Goal: Task Accomplishment & Management: Use online tool/utility

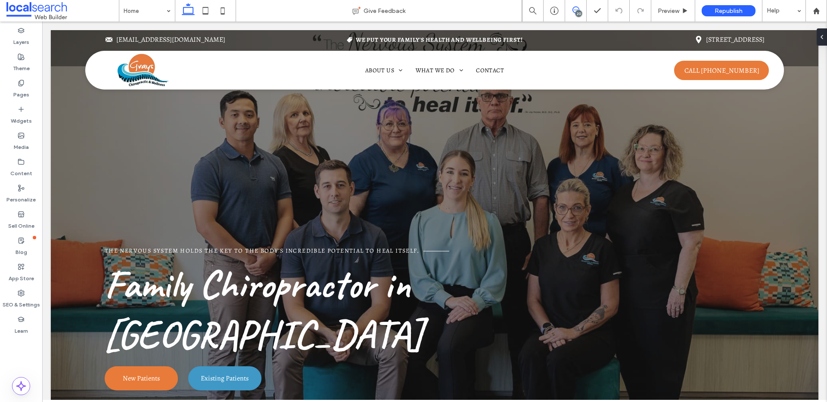
click at [580, 9] on span at bounding box center [575, 9] width 21 height 7
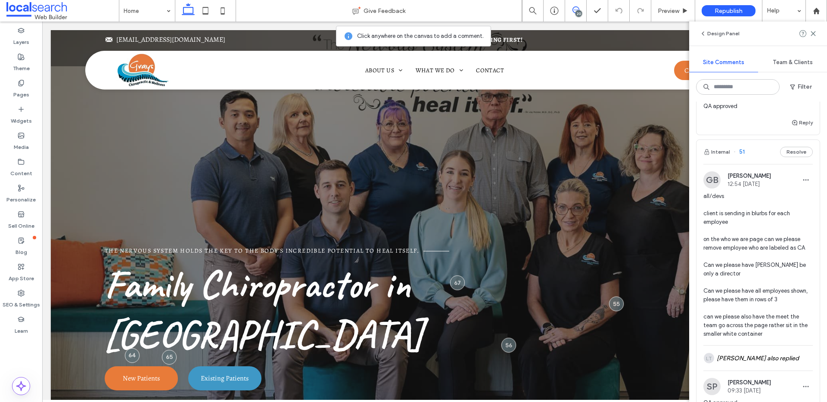
scroll to position [3685, 0]
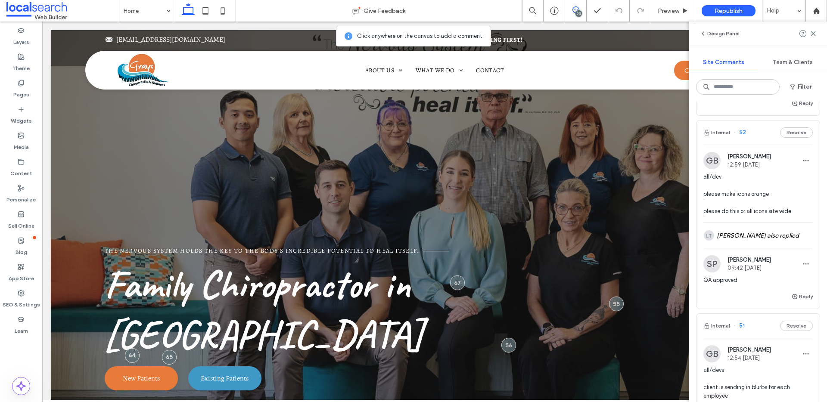
click at [778, 216] on span "all/dev please make icons orange please do this or all icons site wide" at bounding box center [757, 194] width 109 height 43
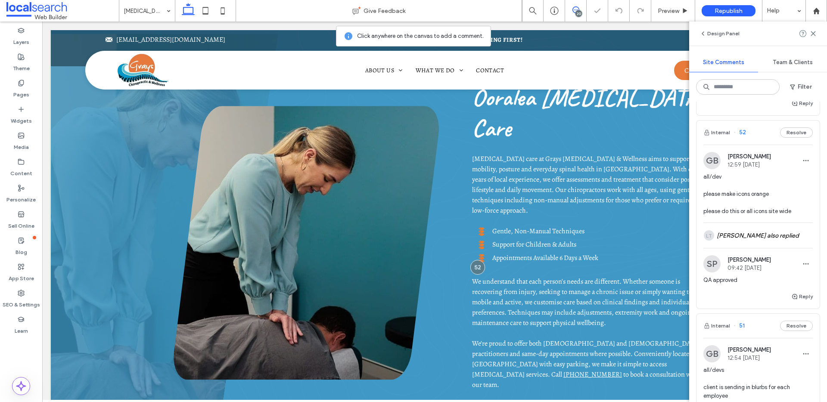
scroll to position [426, 0]
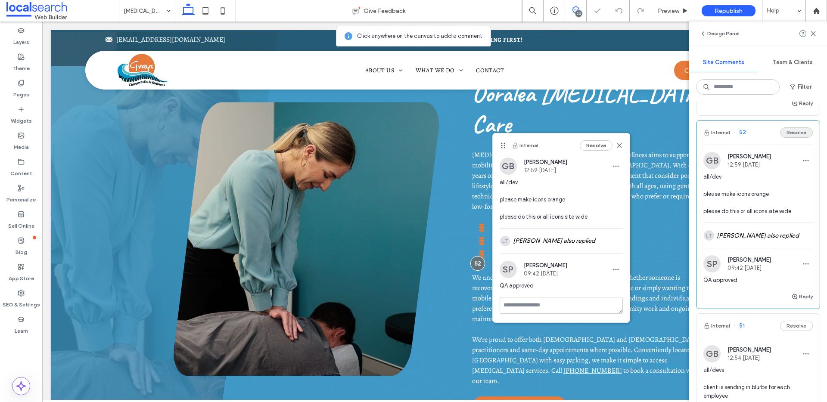
click at [790, 138] on button "Resolve" at bounding box center [796, 132] width 33 height 10
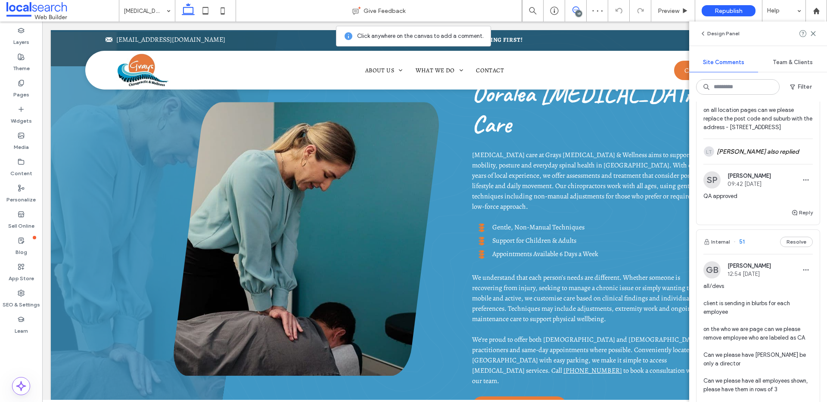
scroll to position [3544, 0]
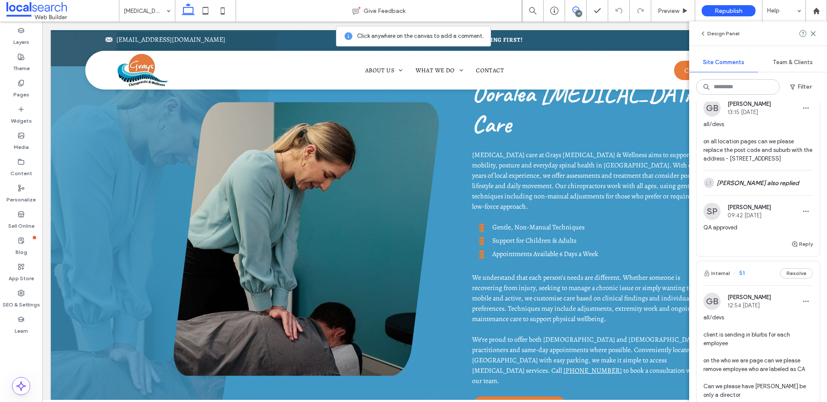
click at [749, 150] on span "all/devs on all location pages can we please replace the post code and suburb w…" at bounding box center [757, 141] width 109 height 43
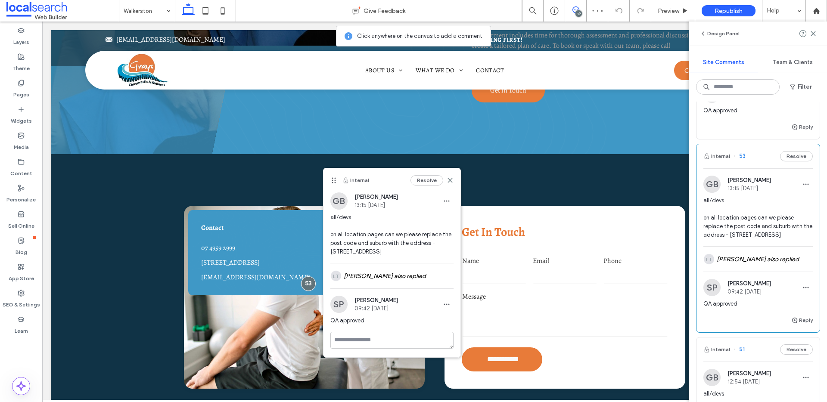
scroll to position [3467, 0]
click at [782, 169] on div "Internal 53 Resolve" at bounding box center [757, 157] width 123 height 24
click at [783, 162] on button "Resolve" at bounding box center [796, 157] width 33 height 10
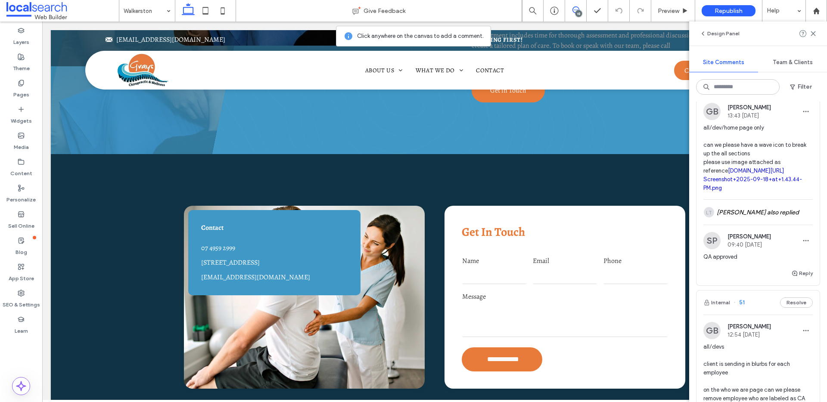
scroll to position [3321, 0]
click at [771, 152] on span "all/dev/home page only can we please have a wave icon to break up the all secti…" at bounding box center [757, 158] width 109 height 69
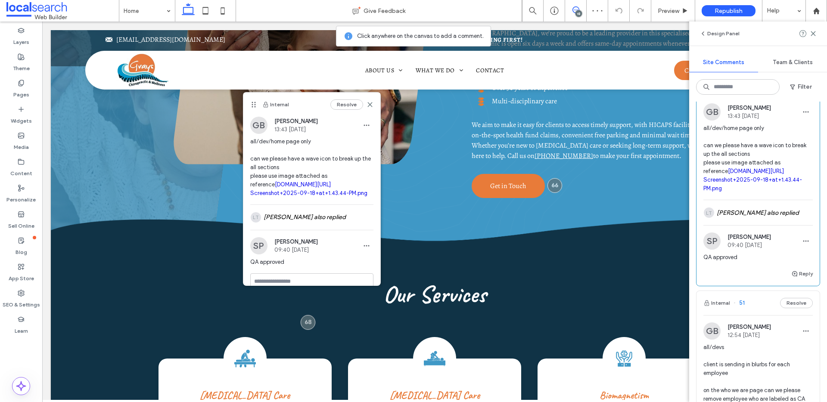
scroll to position [3237, 0]
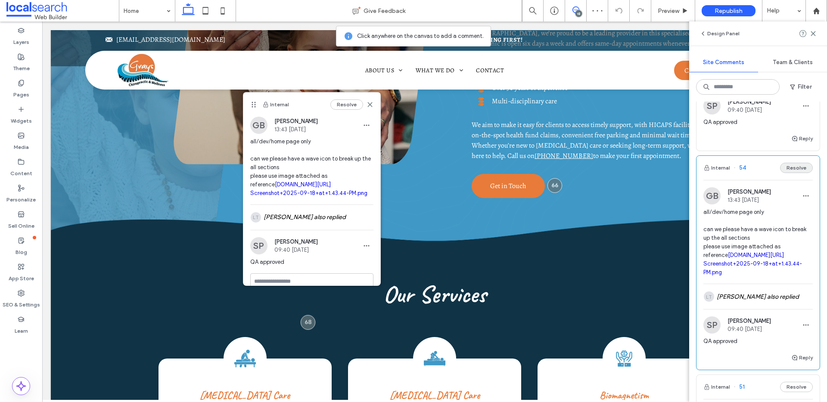
click at [781, 173] on button "Resolve" at bounding box center [796, 168] width 33 height 10
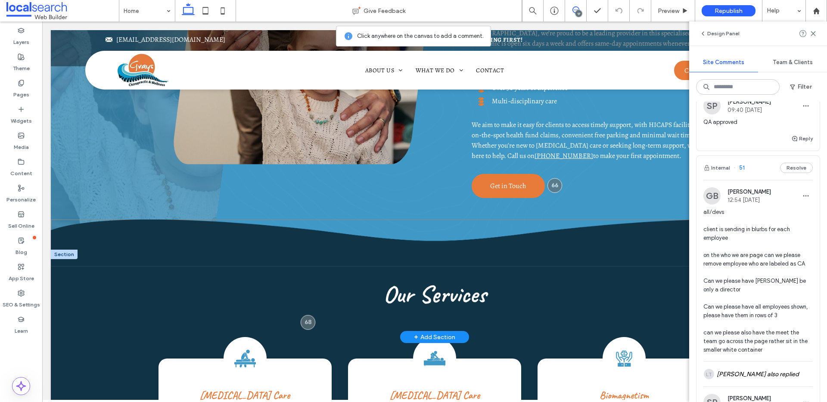
click at [193, 220] on image at bounding box center [434, 243] width 767 height 47
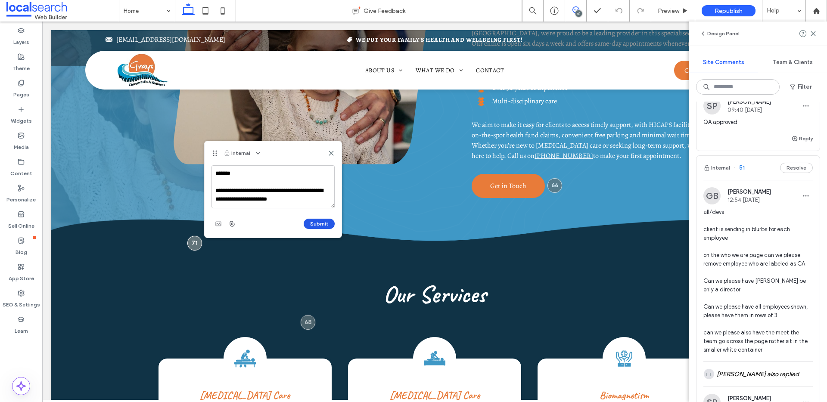
type textarea "**********"
click at [317, 222] on button "Submit" at bounding box center [319, 224] width 31 height 10
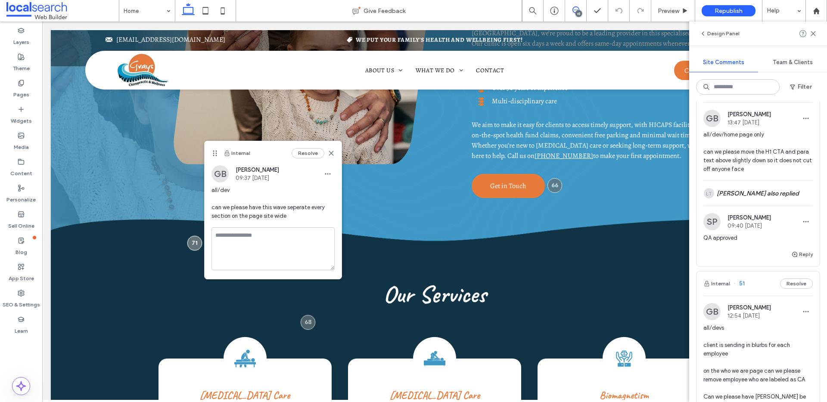
scroll to position [3353, 0]
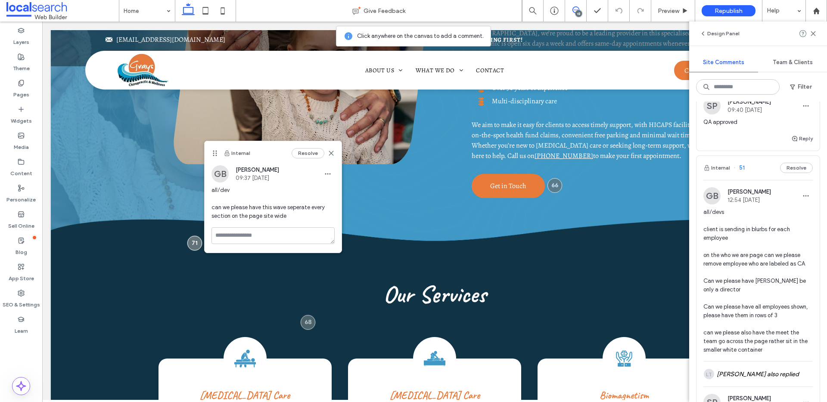
click at [332, 150] on icon at bounding box center [331, 153] width 7 height 7
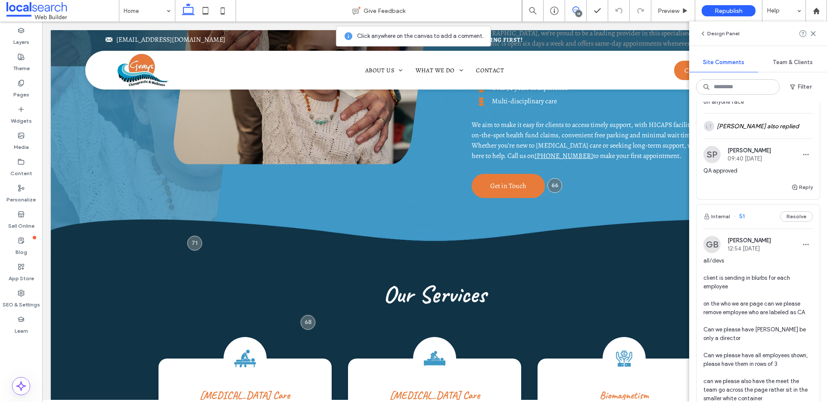
scroll to position [3128, 0]
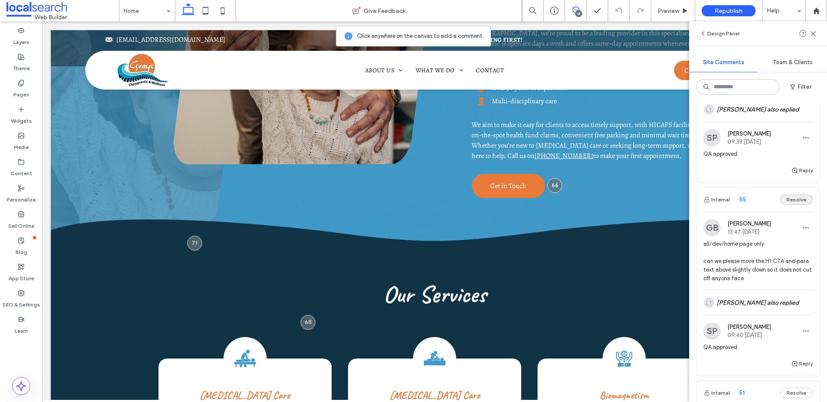
click at [797, 205] on button "Resolve" at bounding box center [796, 200] width 33 height 10
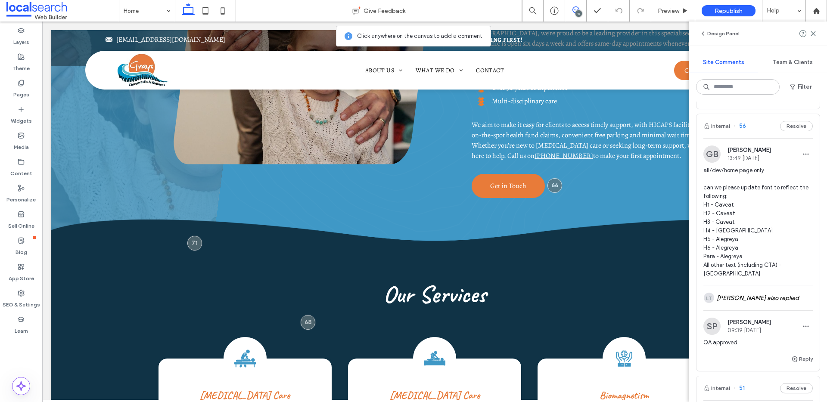
scroll to position [2905, 0]
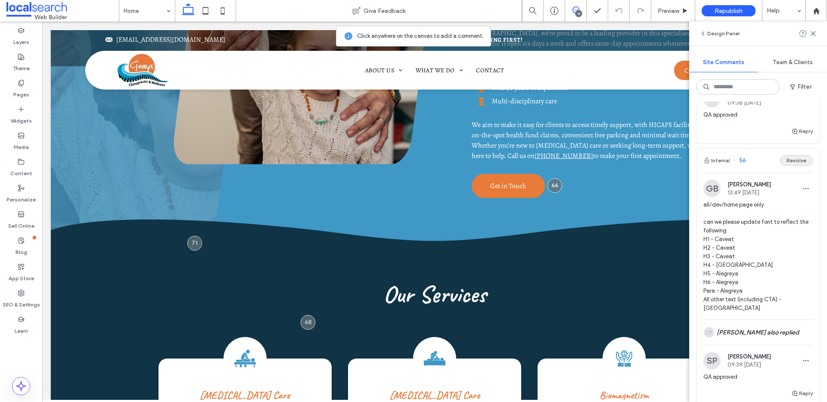
click at [788, 166] on button "Resolve" at bounding box center [796, 160] width 33 height 10
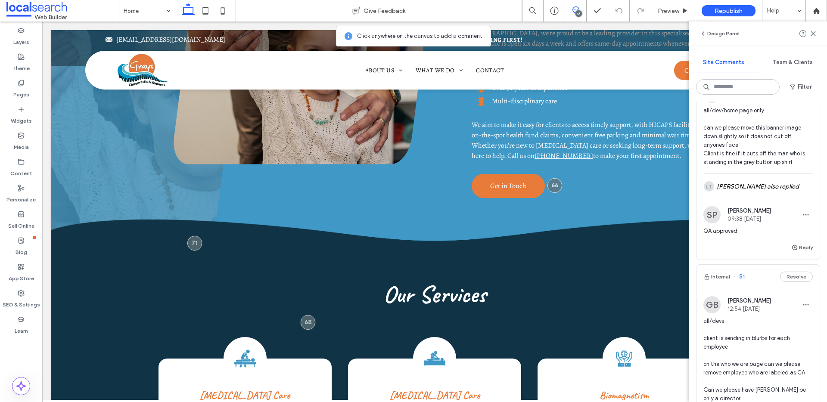
scroll to position [2728, 0]
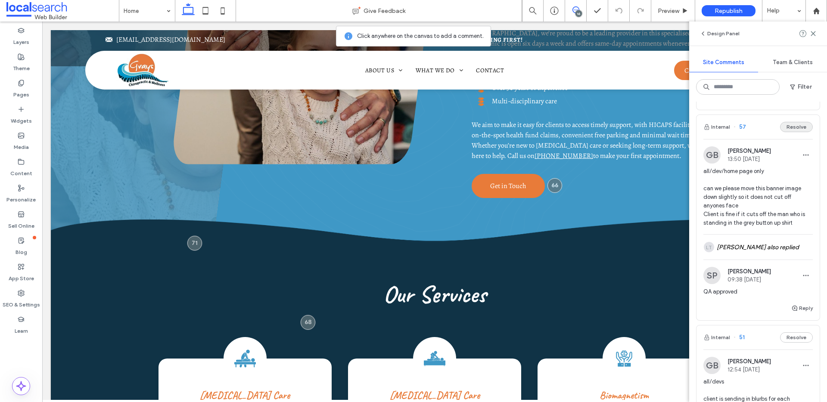
click at [792, 132] on button "Resolve" at bounding box center [796, 127] width 33 height 10
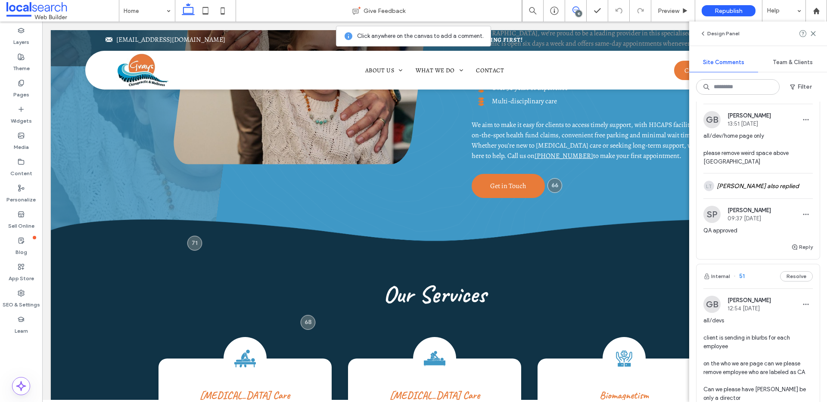
scroll to position [2533, 0]
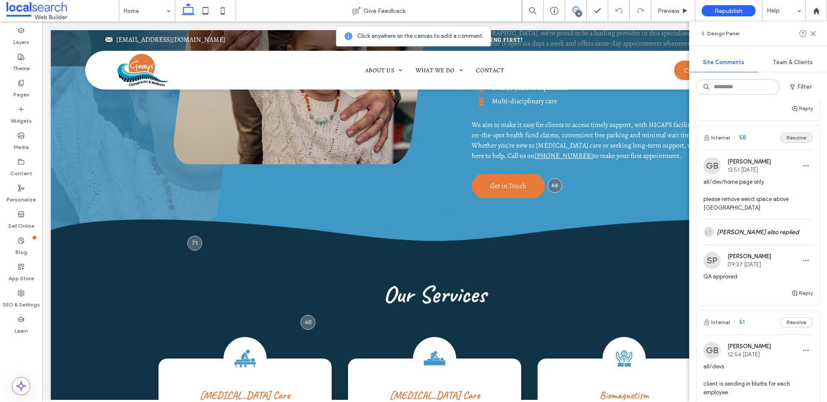
click at [788, 143] on button "Resolve" at bounding box center [796, 138] width 33 height 10
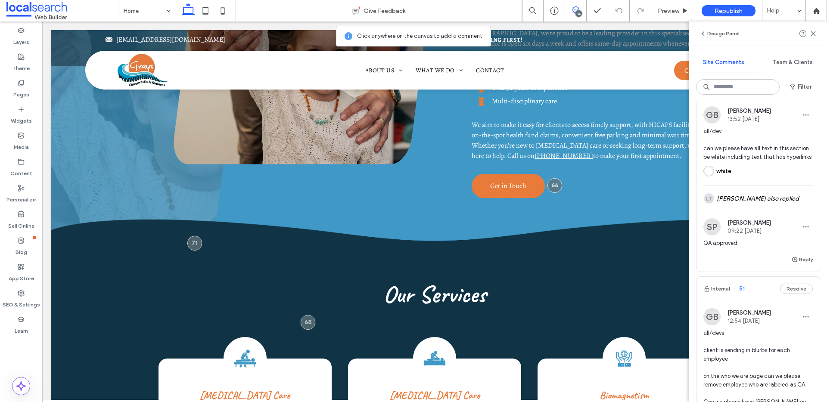
scroll to position [2369, 0]
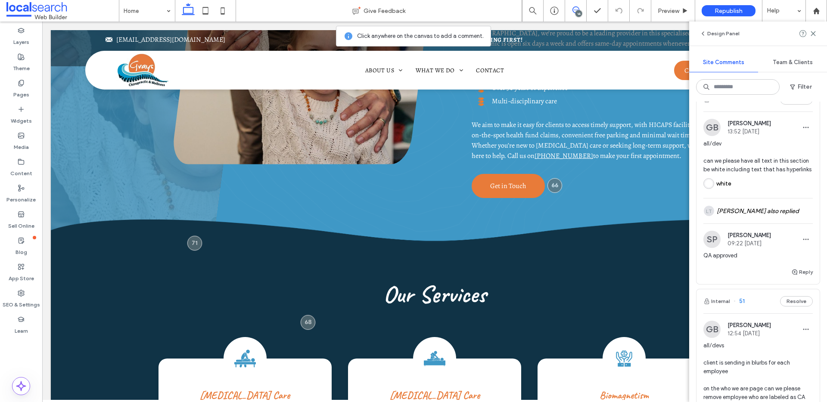
click at [767, 174] on span "all/dev can we please have all text in this section be white including text tha…" at bounding box center [757, 156] width 109 height 34
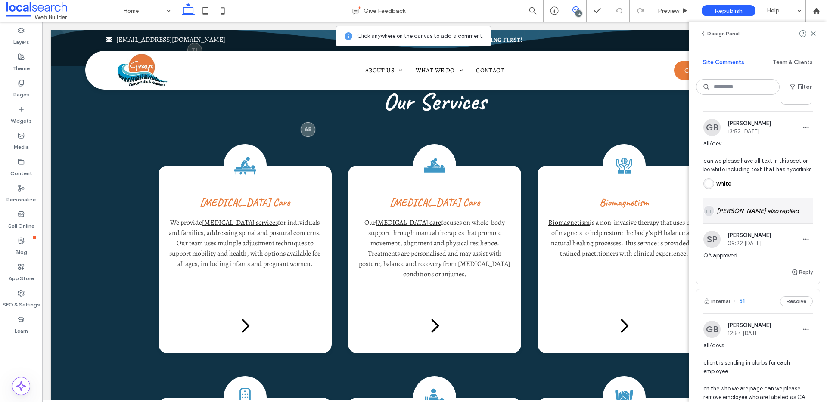
scroll to position [1661, 0]
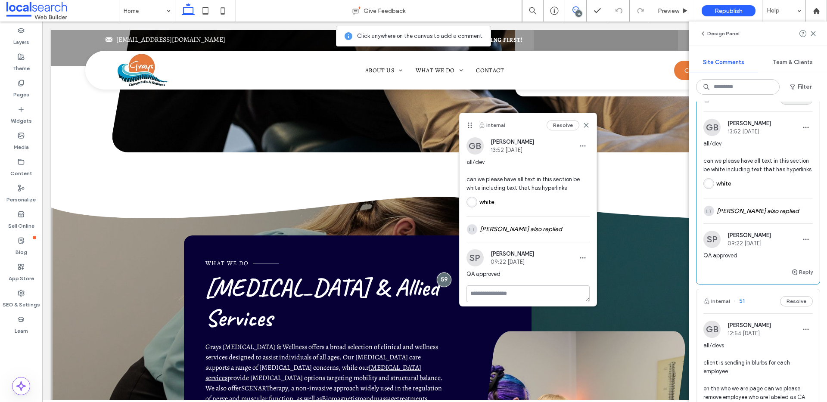
click at [790, 105] on button "Resolve" at bounding box center [796, 99] width 33 height 10
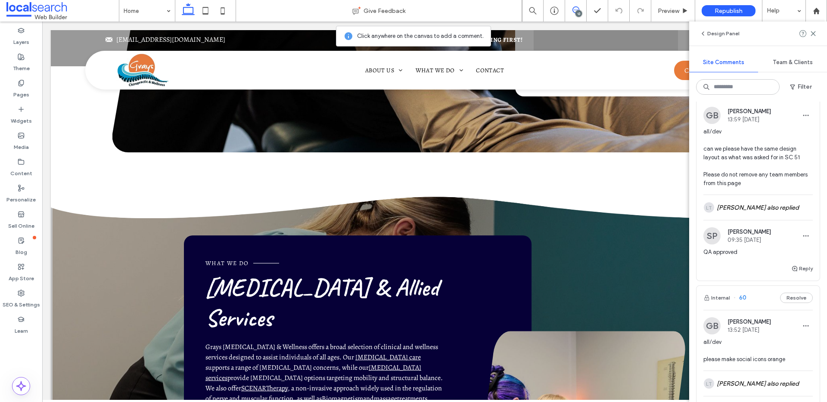
scroll to position [1976, 0]
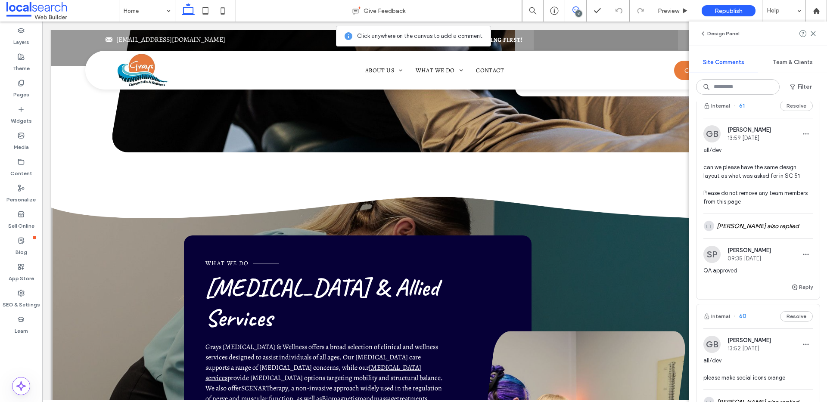
click at [744, 195] on span "all/dev can we please have the same design layout as what was asked for in SC 5…" at bounding box center [757, 176] width 109 height 60
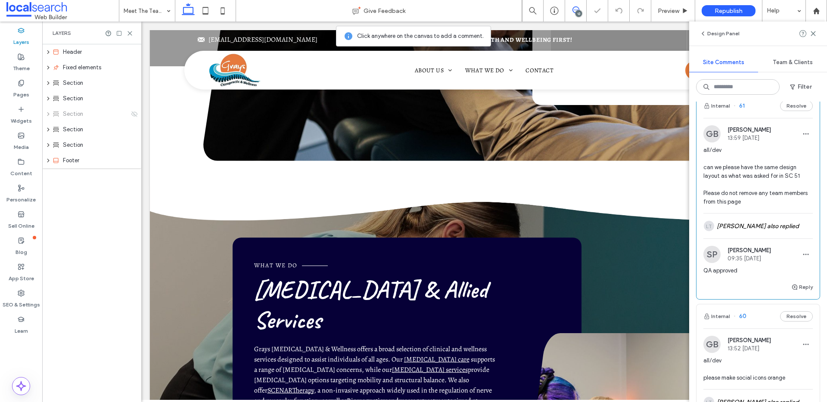
click at [782, 111] on button "Resolve" at bounding box center [796, 106] width 33 height 10
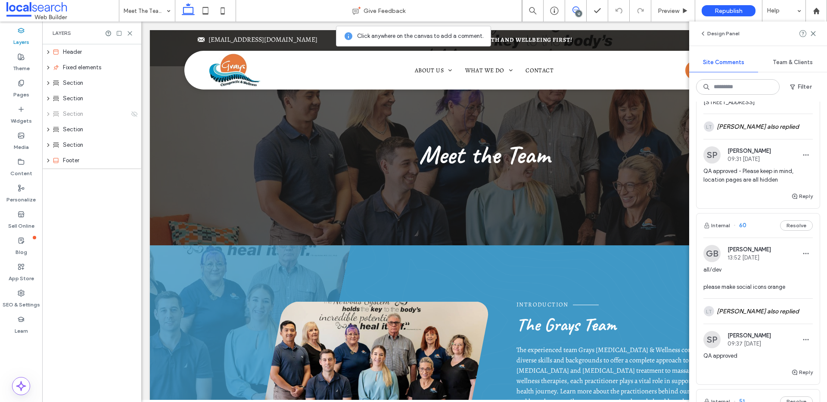
click at [777, 286] on span "all/dev please make social icons orange" at bounding box center [757, 279] width 109 height 26
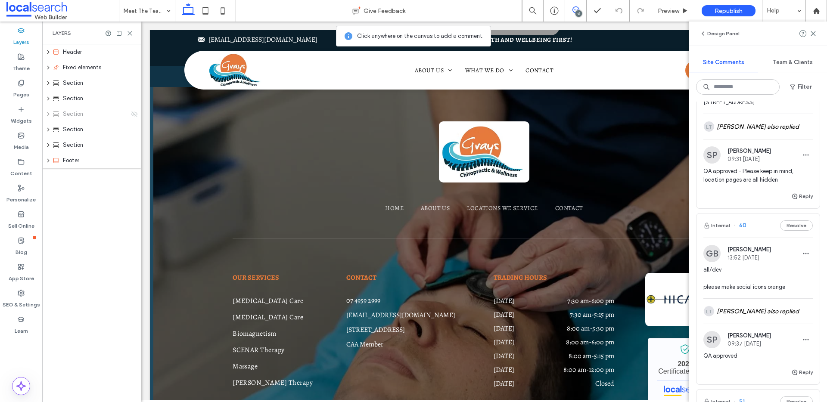
scroll to position [1716, 0]
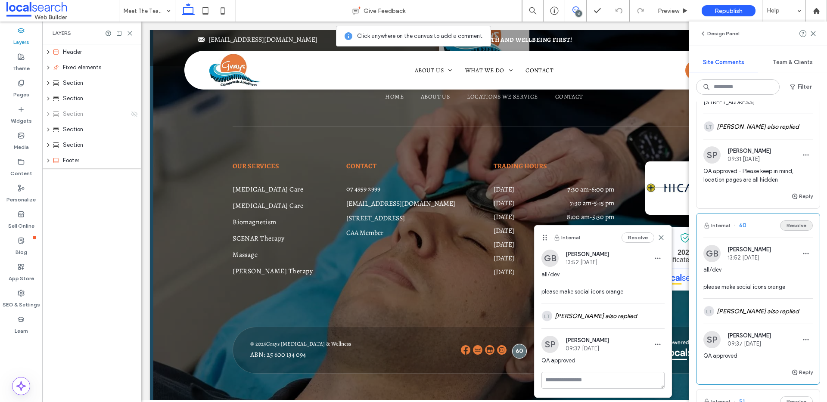
click at [790, 231] on button "Resolve" at bounding box center [796, 225] width 33 height 10
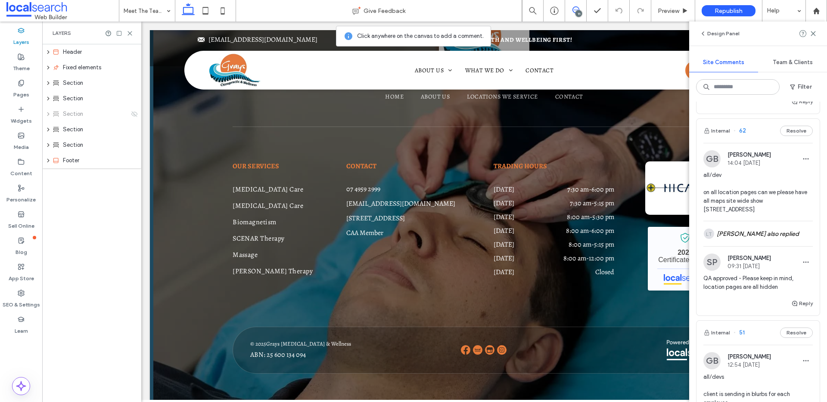
scroll to position [1748, 0]
click at [780, 222] on div "all/dev on all location pages can we please have all maps site wide show 160 Bo…" at bounding box center [757, 197] width 109 height 50
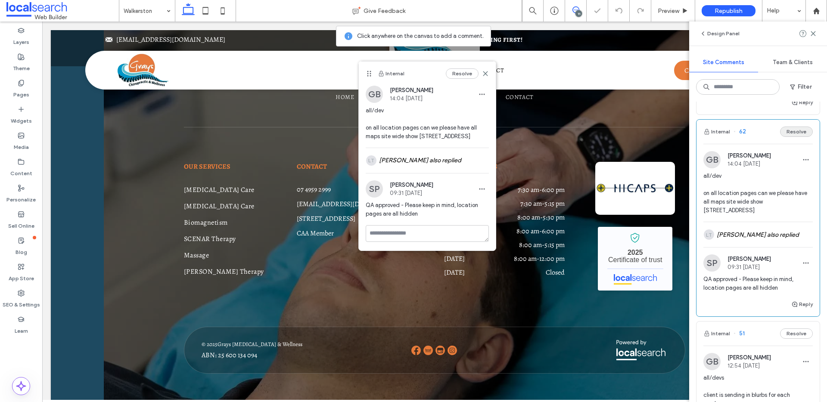
click at [784, 137] on button "Resolve" at bounding box center [796, 132] width 33 height 10
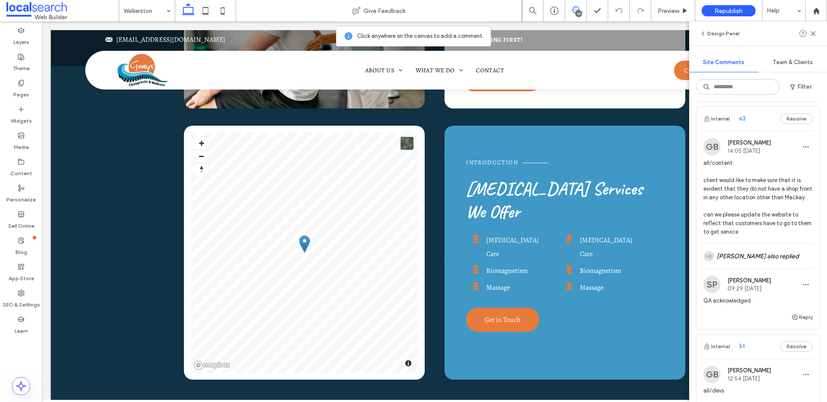
click at [765, 235] on span "all/content client would like to make sure that it is evident that they do not …" at bounding box center [757, 197] width 109 height 77
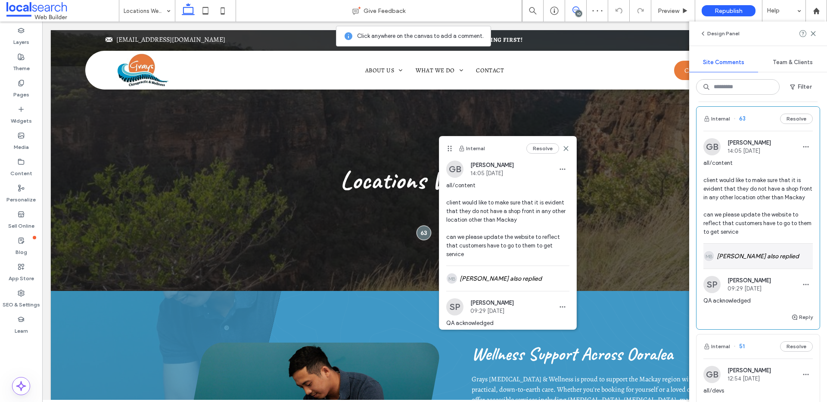
click at [770, 269] on div "MB Michael Batchelor also replied" at bounding box center [757, 256] width 109 height 25
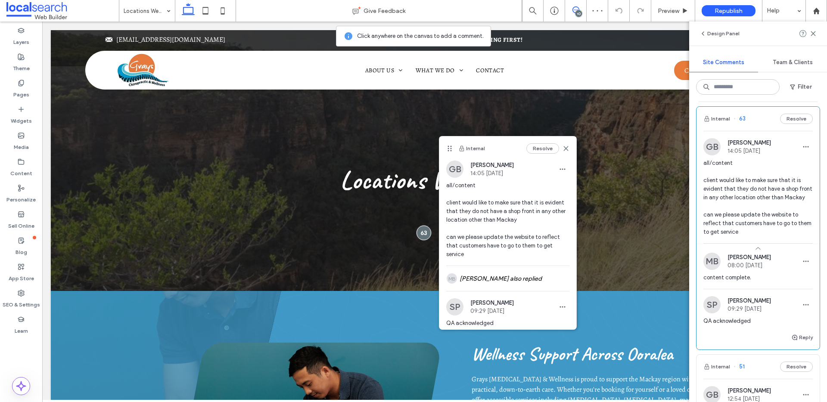
click at [784, 124] on button "Resolve" at bounding box center [796, 119] width 33 height 10
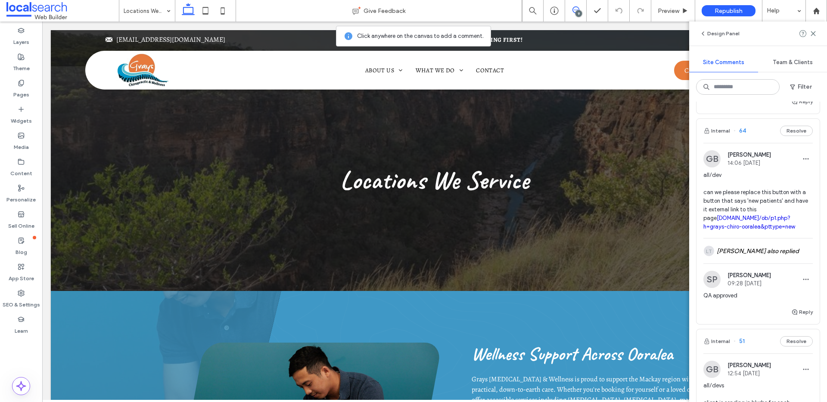
scroll to position [1313, 0]
click at [768, 196] on span "all/dev can we please replace this button with a button that says 'new patients…" at bounding box center [757, 199] width 109 height 60
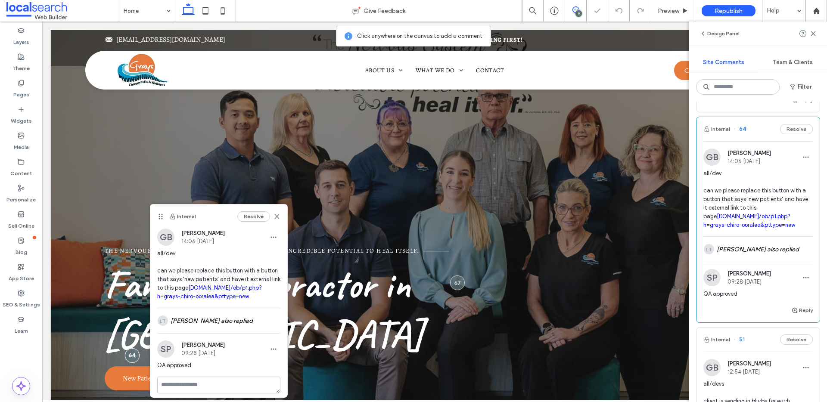
click at [793, 134] on button "Resolve" at bounding box center [796, 129] width 33 height 10
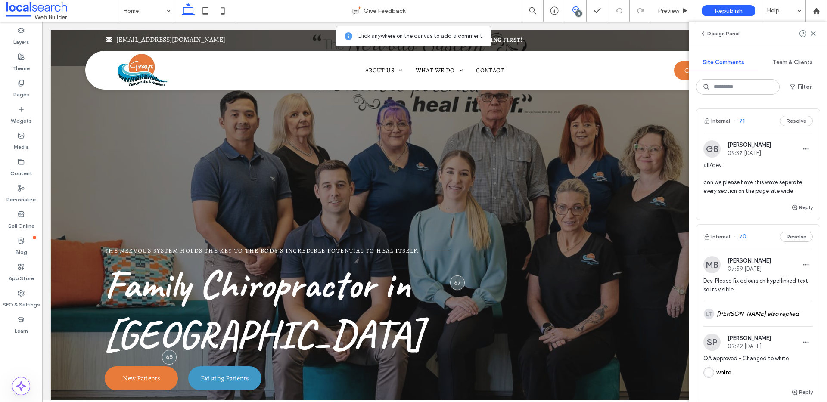
scroll to position [76, 0]
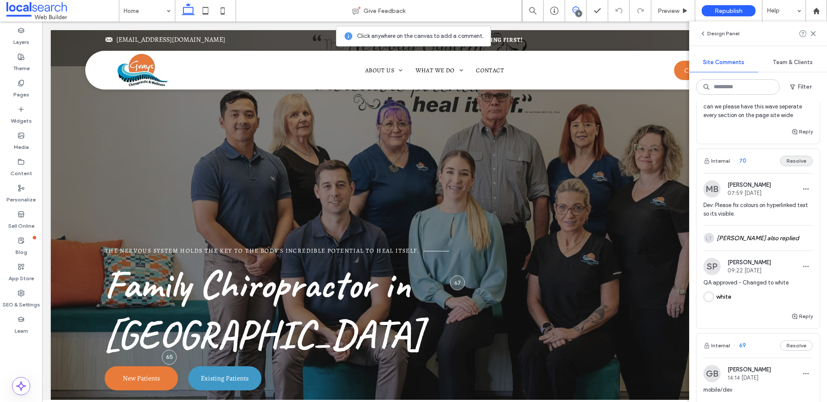
click at [790, 163] on button "Resolve" at bounding box center [796, 161] width 33 height 10
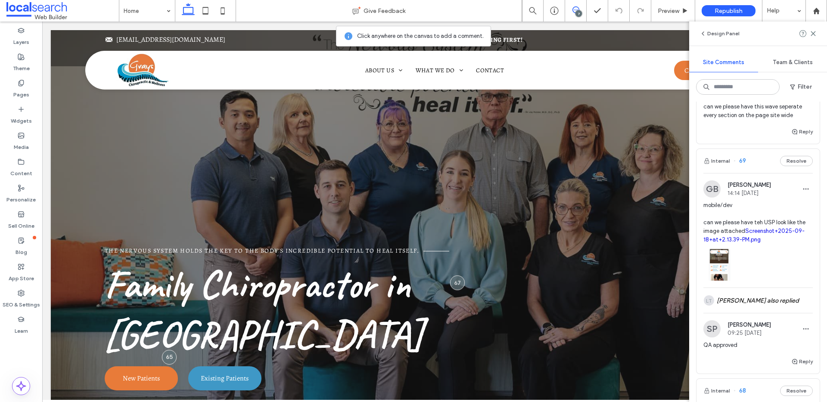
click at [773, 258] on div at bounding box center [757, 262] width 109 height 37
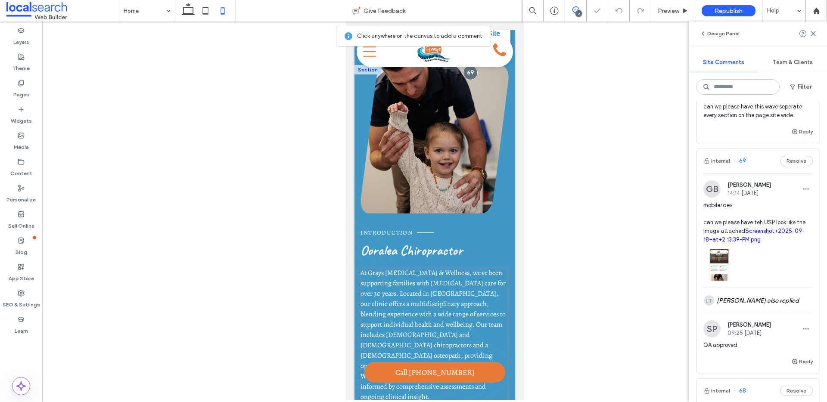
scroll to position [127, 0]
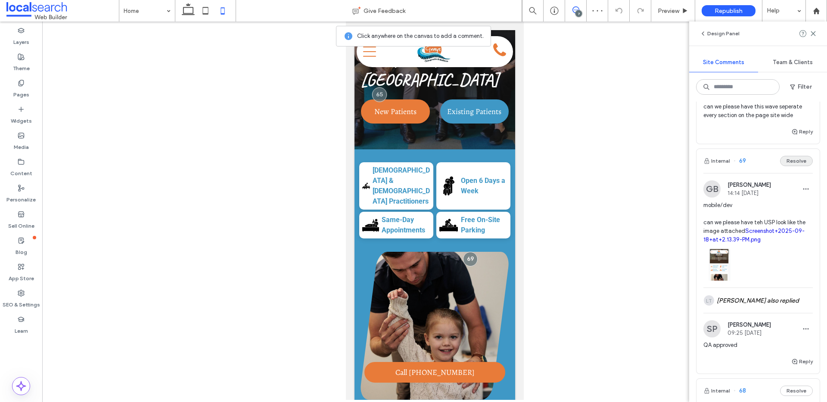
click at [786, 163] on button "Resolve" at bounding box center [796, 161] width 33 height 10
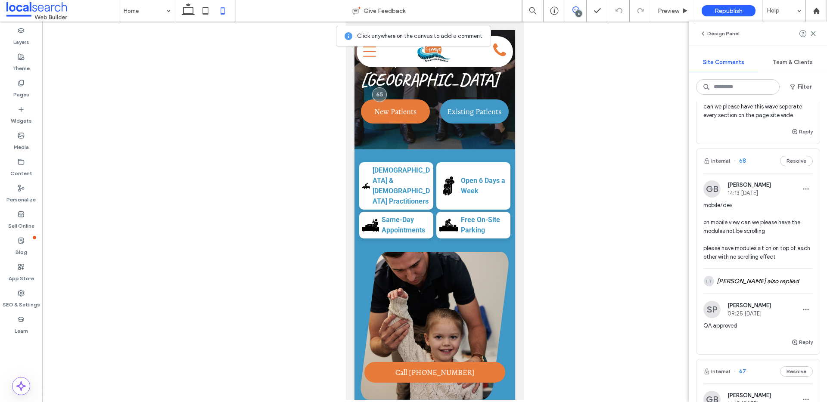
click at [757, 247] on span "mobile/dev on mobile view can we please have the modules not be scrolling pleas…" at bounding box center [757, 231] width 109 height 60
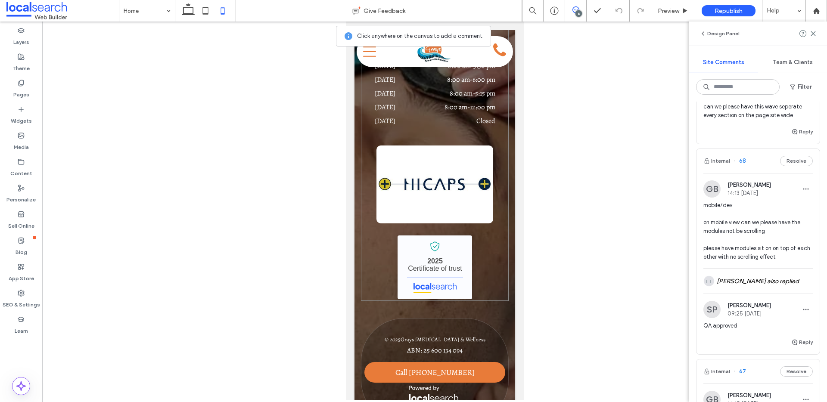
scroll to position [3869, 0]
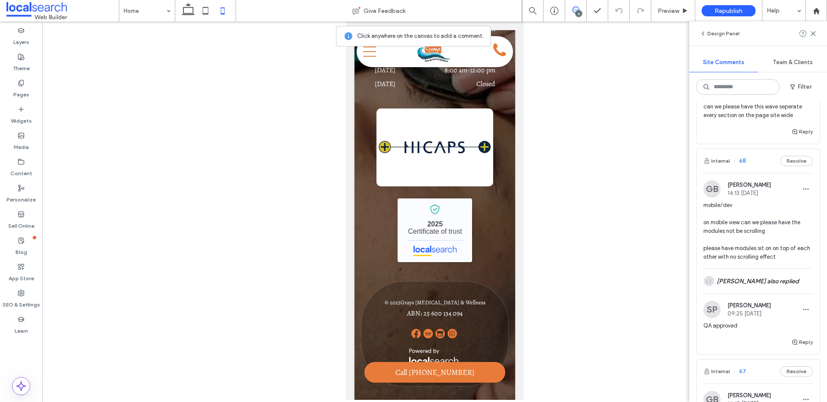
click at [790, 166] on div "Internal 68 Resolve" at bounding box center [757, 161] width 123 height 24
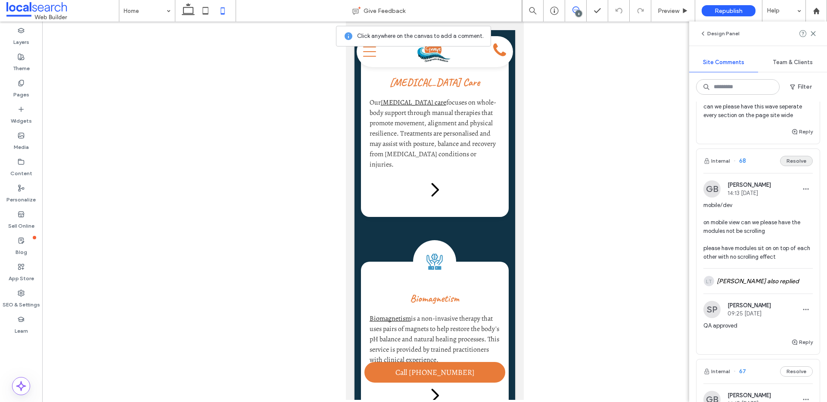
scroll to position [753, 0]
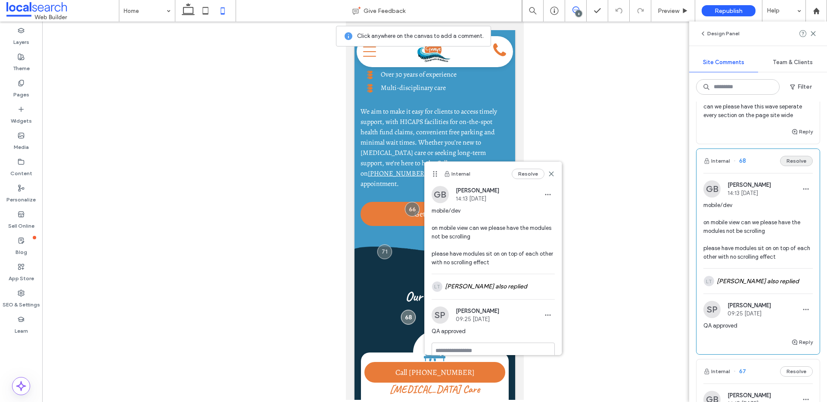
click at [784, 161] on button "Resolve" at bounding box center [796, 161] width 33 height 10
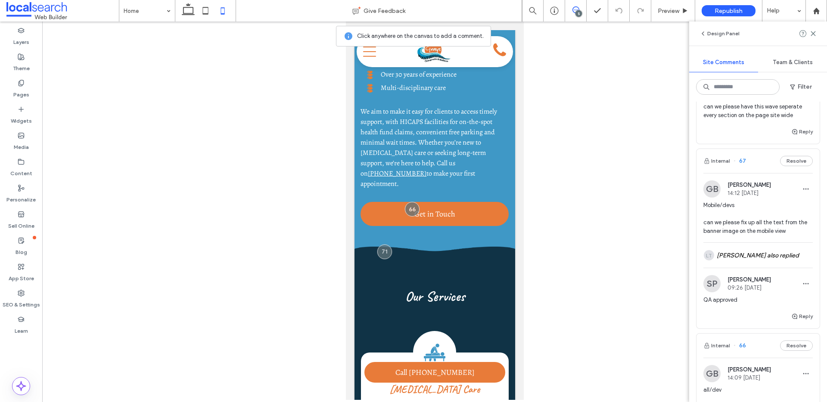
click at [770, 239] on div "Mobile/devs can we please fix up all the text from the banner image on the mobi…" at bounding box center [757, 221] width 109 height 41
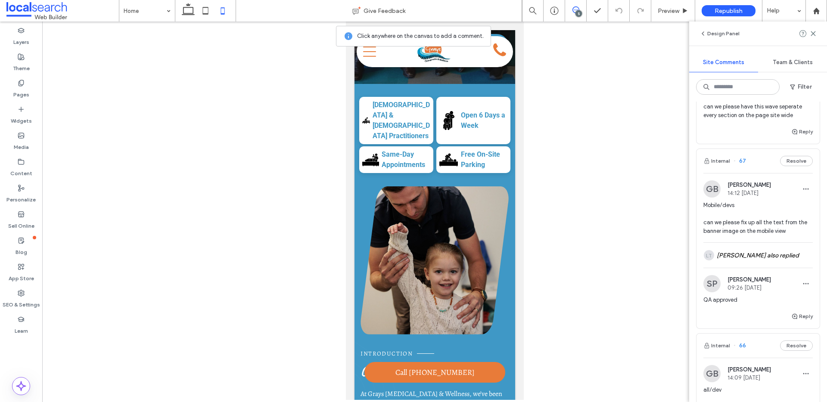
scroll to position [0, 0]
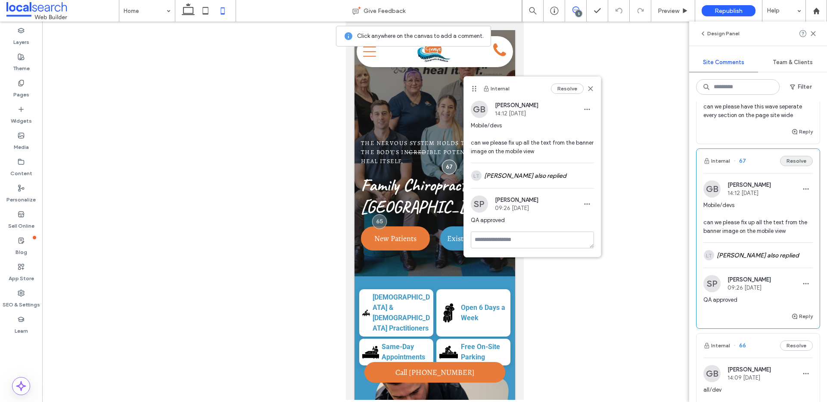
click at [784, 158] on button "Resolve" at bounding box center [796, 161] width 33 height 10
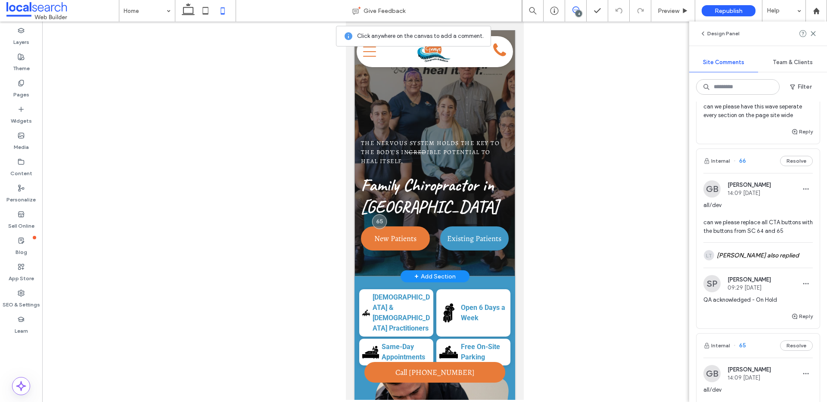
click at [461, 133] on div "The nervous system holds the key to the body's incredible potential to heal its…" at bounding box center [434, 153] width 161 height 246
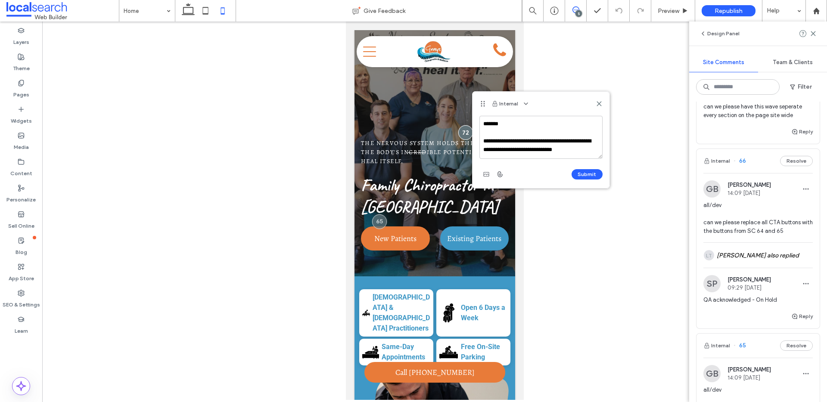
drag, startPoint x: 490, startPoint y: 124, endPoint x: 471, endPoint y: 121, distance: 19.1
click at [472, 121] on div "**********" at bounding box center [541, 139] width 138 height 97
type textarea "**********"
click at [583, 172] on button "Submit" at bounding box center [586, 174] width 31 height 10
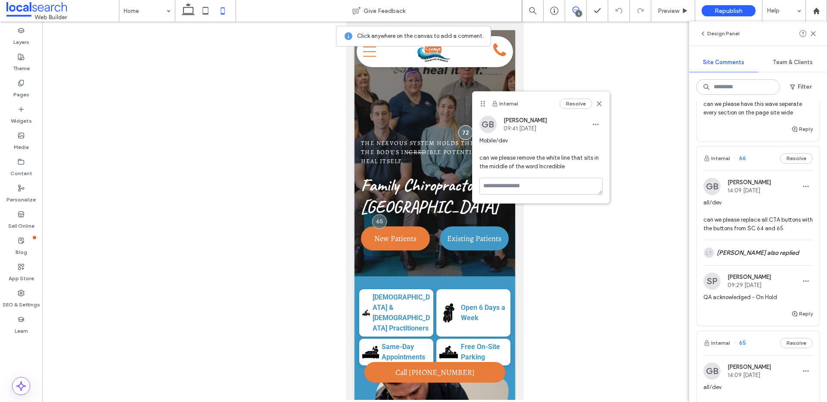
scroll to position [225, 0]
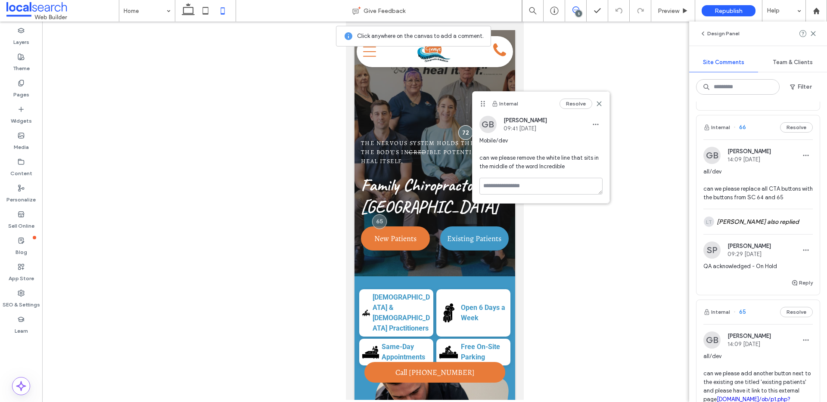
click at [763, 173] on span "all/dev can we please replace all CTA buttons with the buttons from SC 64 and 65" at bounding box center [757, 184] width 109 height 34
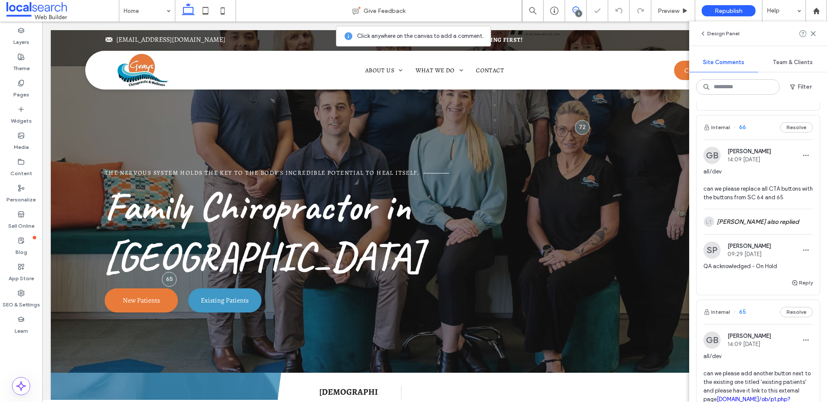
scroll to position [429, 0]
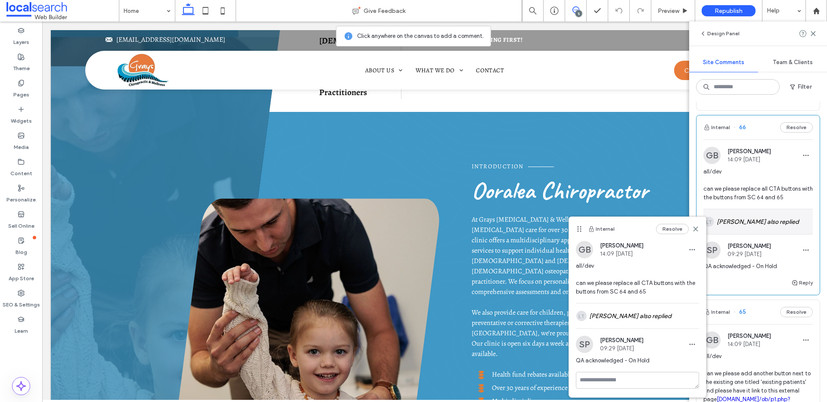
click at [745, 215] on div "LT Levi Tokona also replied" at bounding box center [757, 221] width 109 height 25
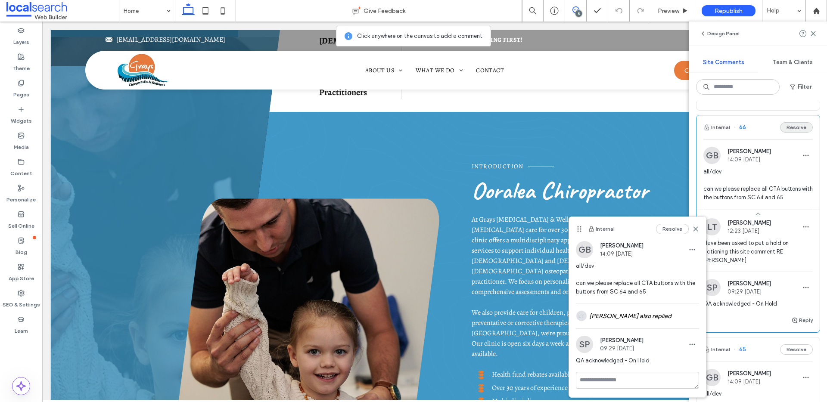
click at [789, 126] on button "Resolve" at bounding box center [796, 127] width 33 height 10
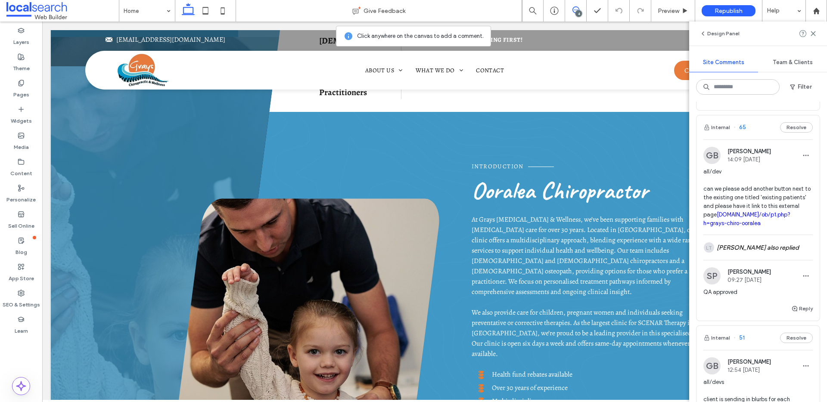
click at [772, 180] on span "all/dev can we please add another button next to the existing one titled 'exist…" at bounding box center [757, 197] width 109 height 60
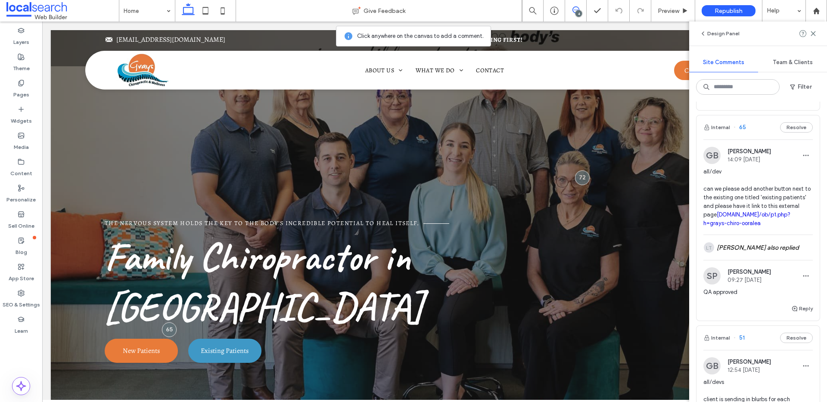
scroll to position [0, 0]
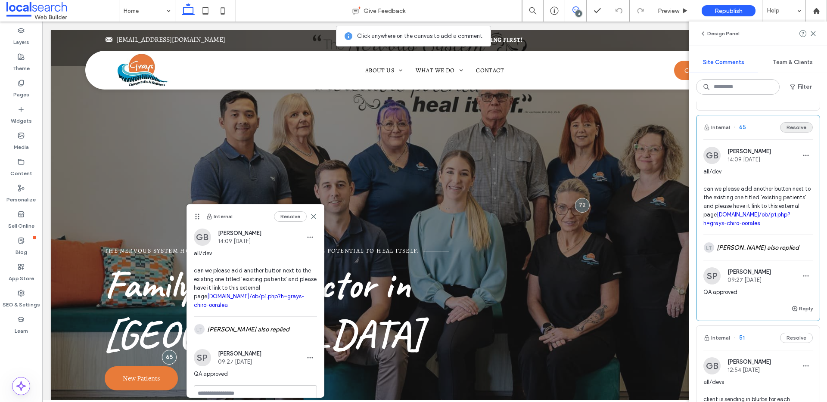
click at [790, 126] on button "Resolve" at bounding box center [796, 127] width 33 height 10
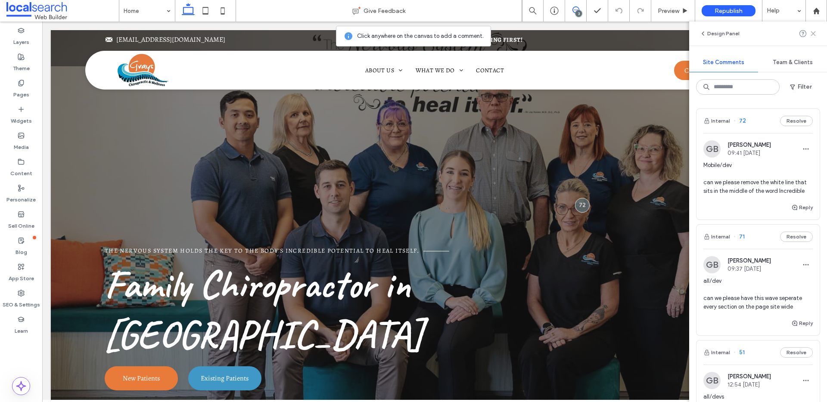
click at [814, 33] on use at bounding box center [813, 33] width 4 height 4
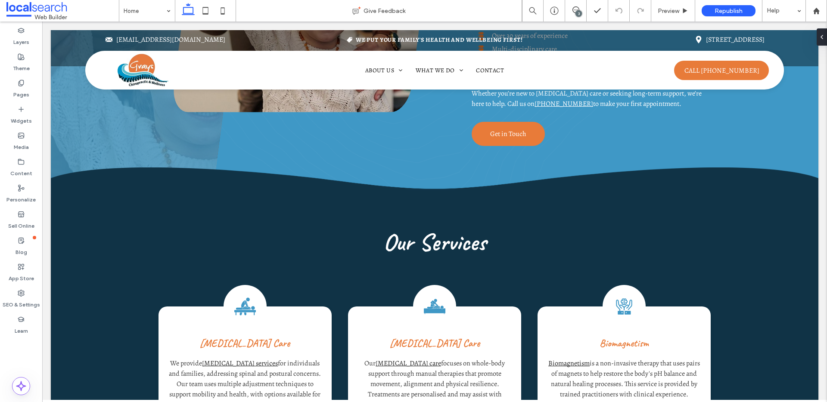
scroll to position [831, 0]
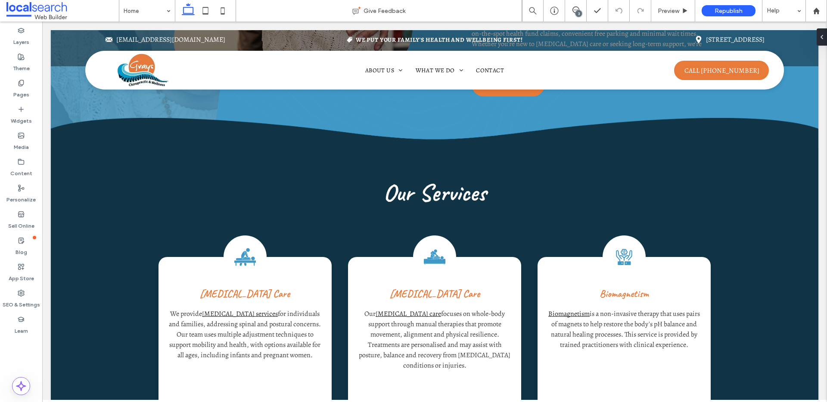
click at [579, 12] on div "3" at bounding box center [578, 13] width 6 height 6
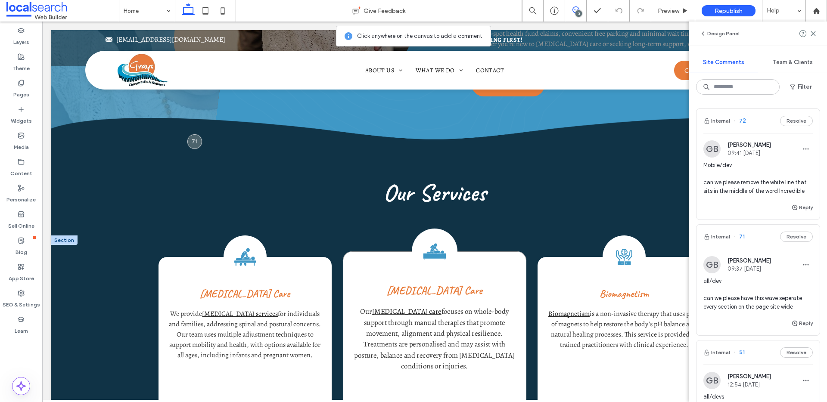
click at [496, 251] on div "Osteopathic Care Icon Osteopathic Care Our osteopathic care focuses on whole-bo…" at bounding box center [434, 350] width 183 height 198
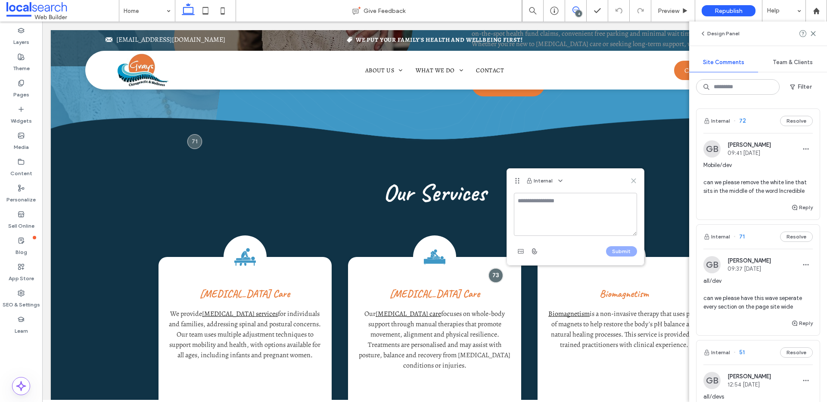
click at [633, 179] on icon at bounding box center [633, 180] width 7 height 7
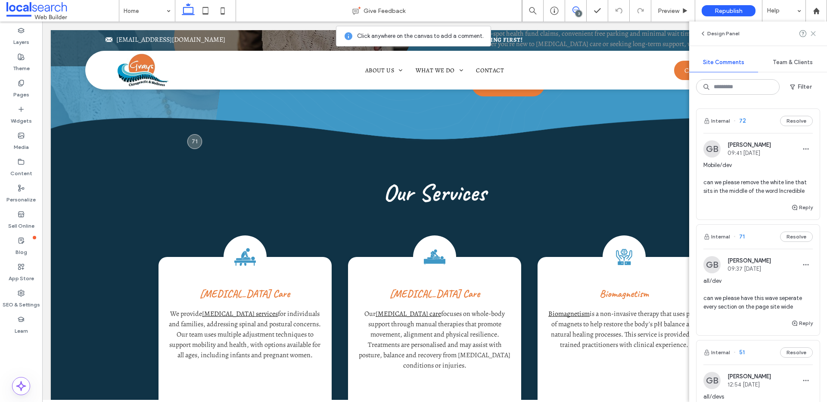
click at [814, 34] on icon at bounding box center [812, 33] width 7 height 7
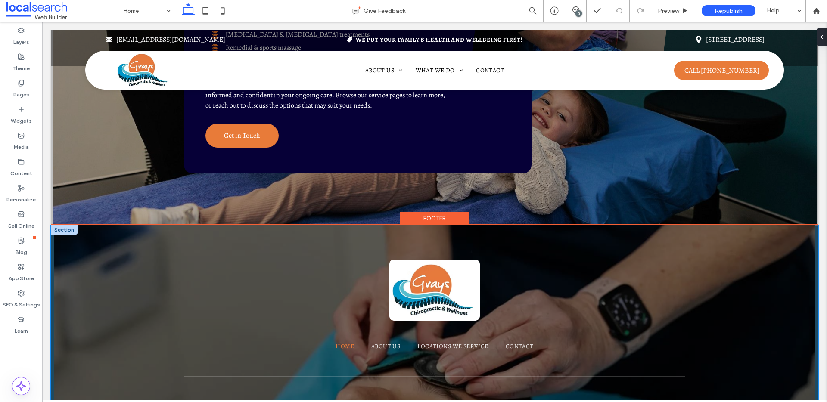
scroll to position [1720, 0]
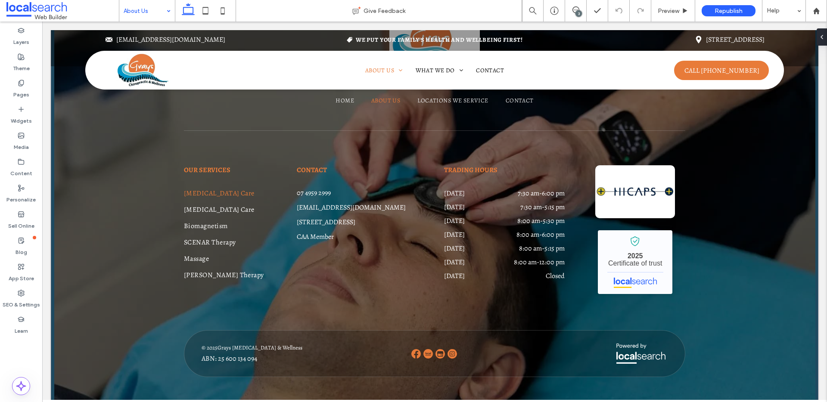
scroll to position [1647, 0]
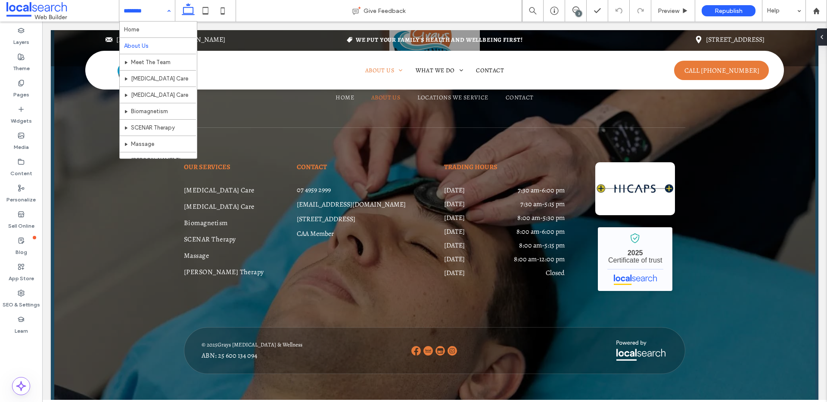
click at [138, 12] on input at bounding box center [145, 11] width 43 height 22
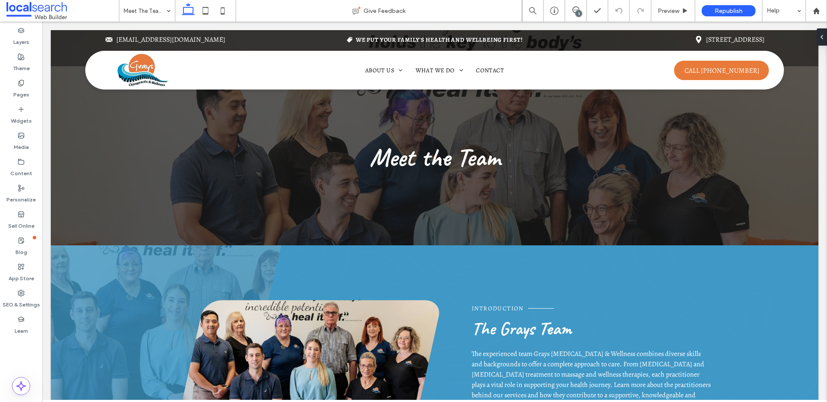
scroll to position [0, 0]
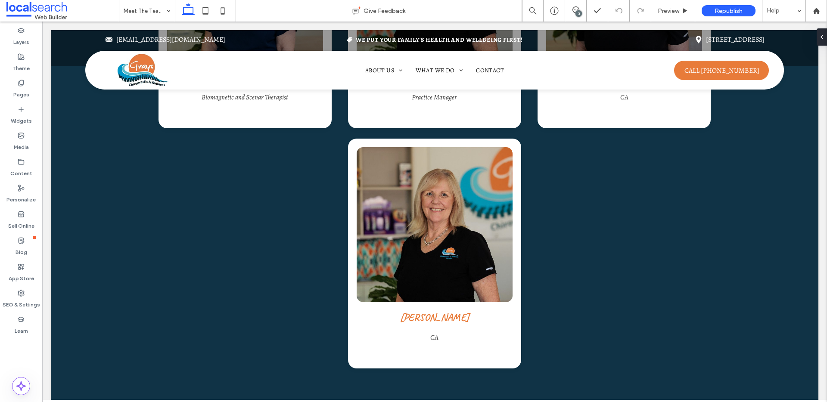
scroll to position [1273, 0]
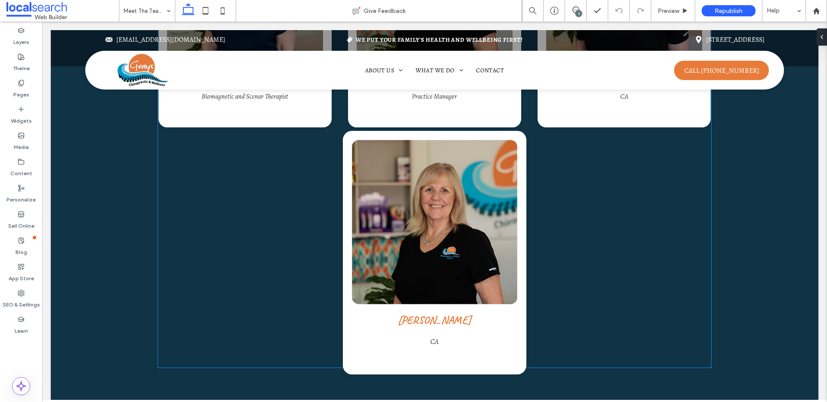
click at [442, 203] on img at bounding box center [434, 222] width 165 height 164
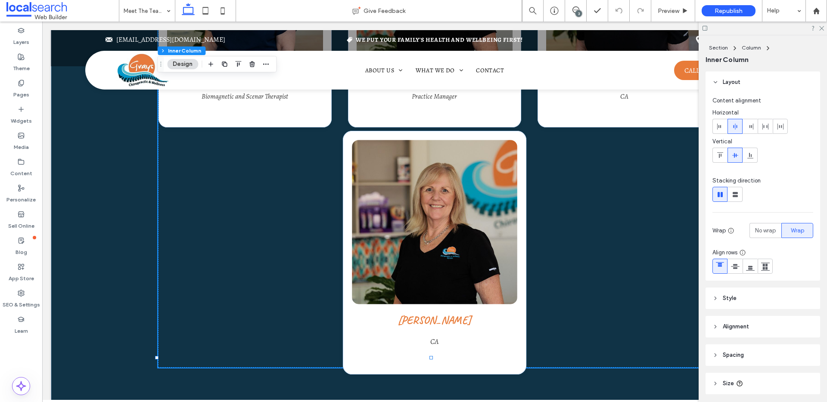
click at [443, 203] on img at bounding box center [434, 222] width 165 height 164
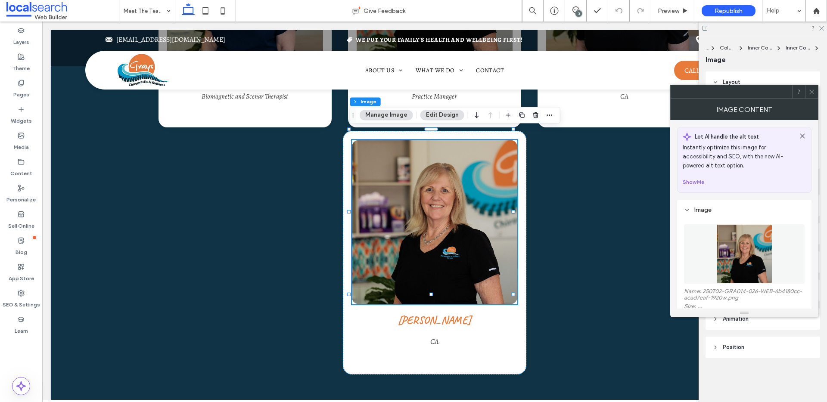
type input "**"
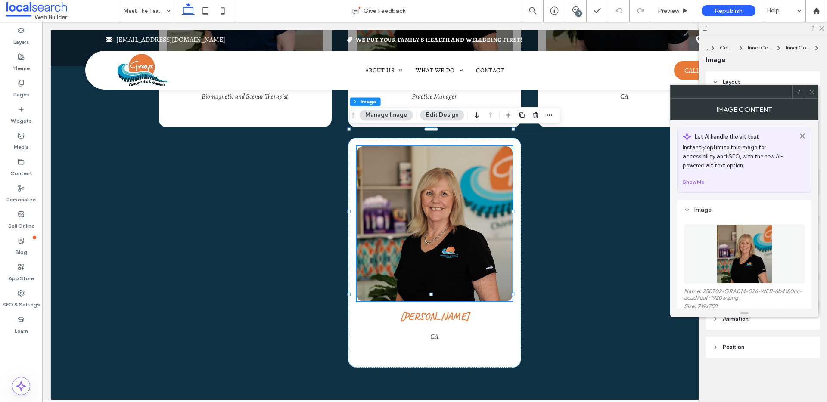
click at [390, 115] on button "Manage Image" at bounding box center [385, 115] width 53 height 10
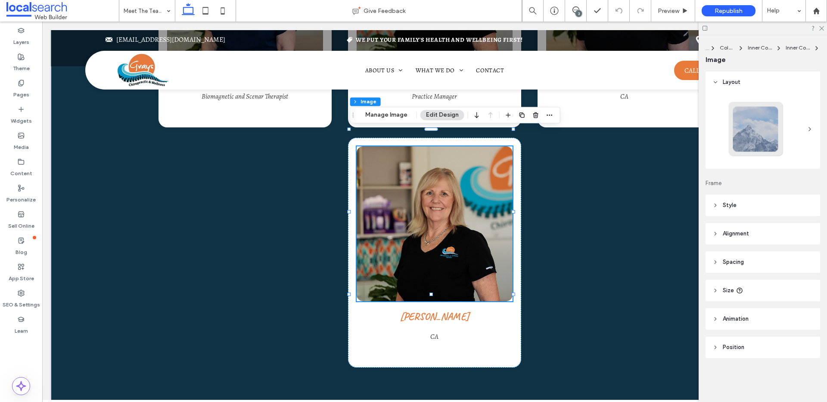
click at [752, 206] on header "Style" at bounding box center [762, 206] width 115 height 22
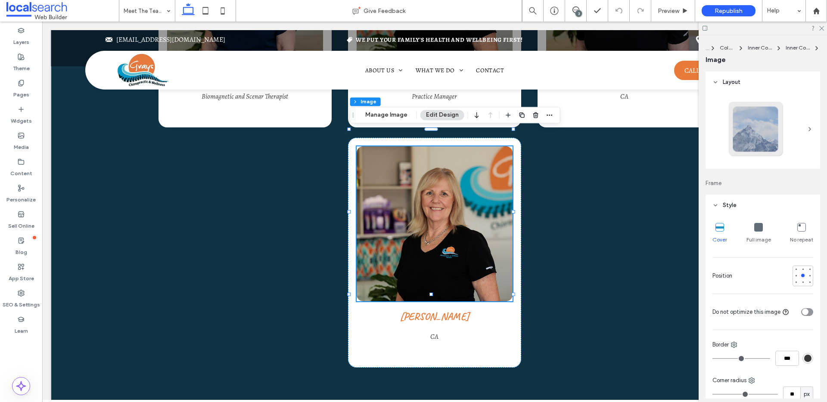
click at [758, 228] on icon at bounding box center [758, 227] width 9 height 9
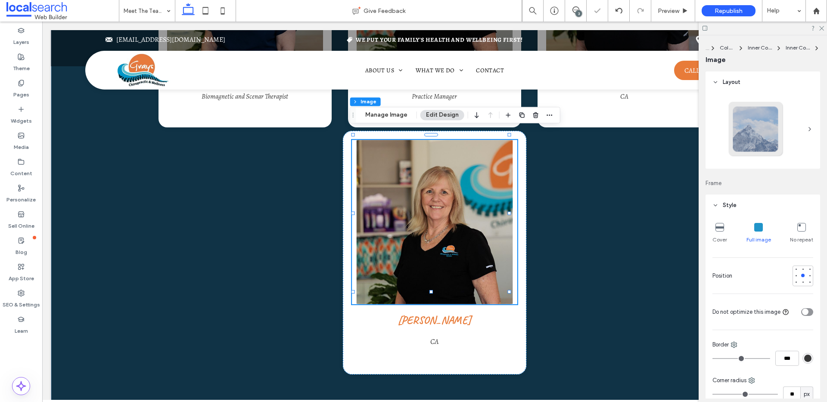
click at [493, 189] on img at bounding box center [434, 222] width 165 height 164
click at [391, 115] on button "Manage Image" at bounding box center [385, 115] width 53 height 10
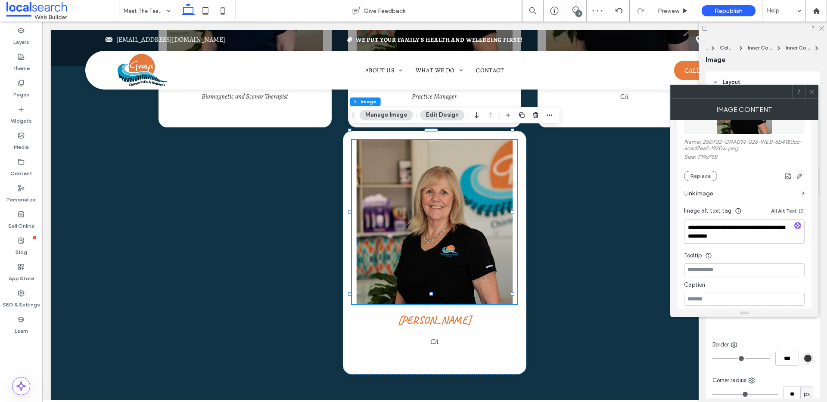
scroll to position [152, 0]
click at [697, 173] on button "Replace" at bounding box center [700, 174] width 33 height 10
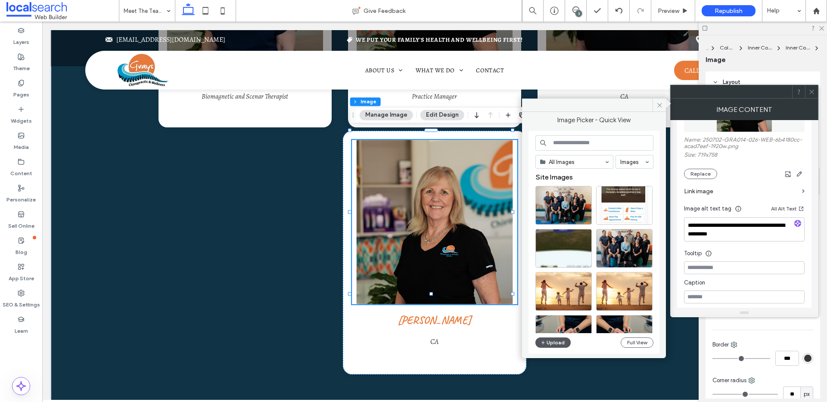
click at [563, 341] on button "Upload" at bounding box center [552, 343] width 35 height 10
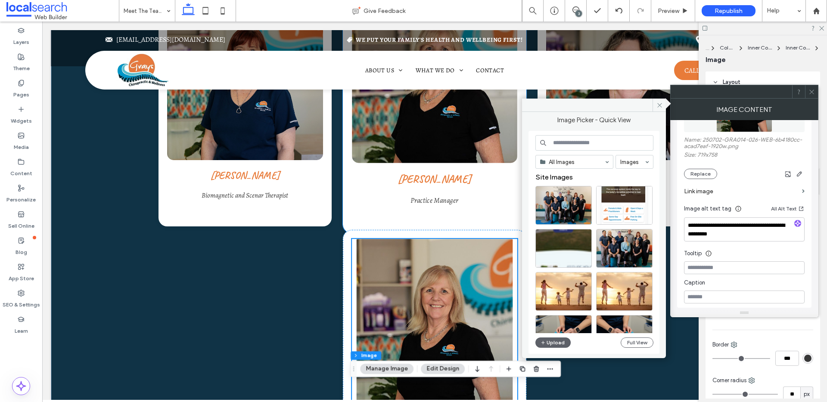
scroll to position [993, 0]
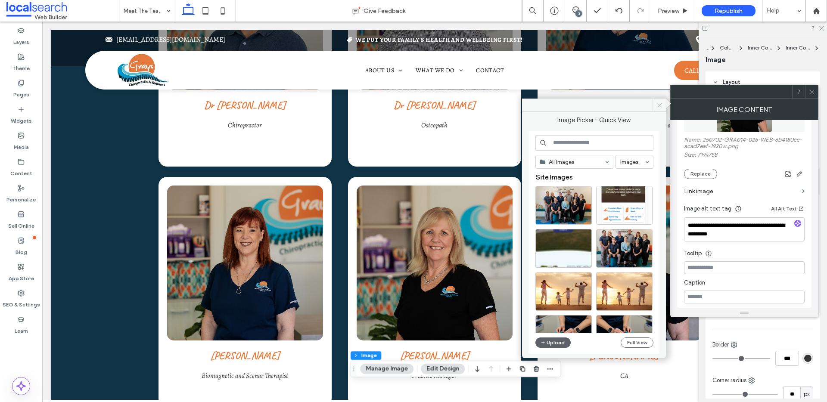
click at [661, 108] on icon at bounding box center [659, 105] width 6 height 6
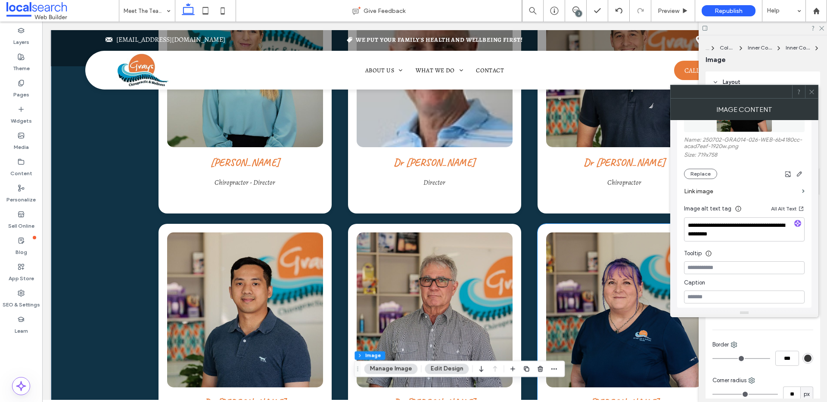
scroll to position [678, 0]
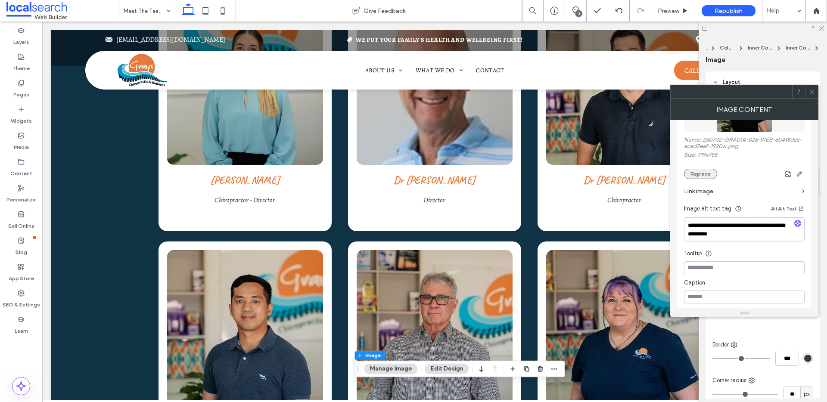
click at [709, 172] on button "Replace" at bounding box center [700, 174] width 33 height 10
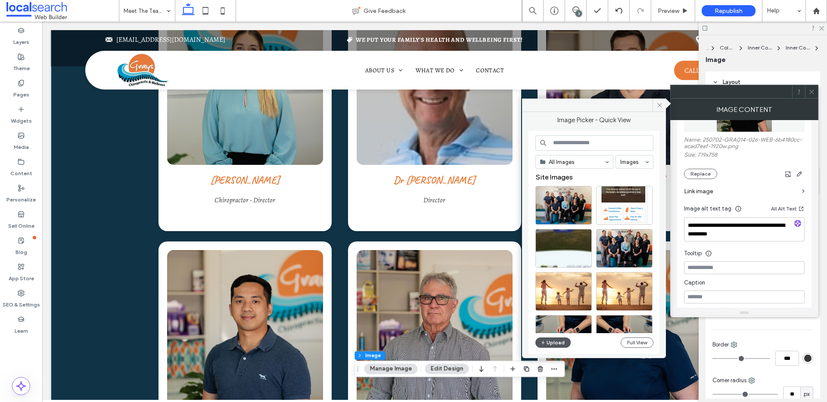
click at [562, 344] on button "Upload" at bounding box center [552, 343] width 35 height 10
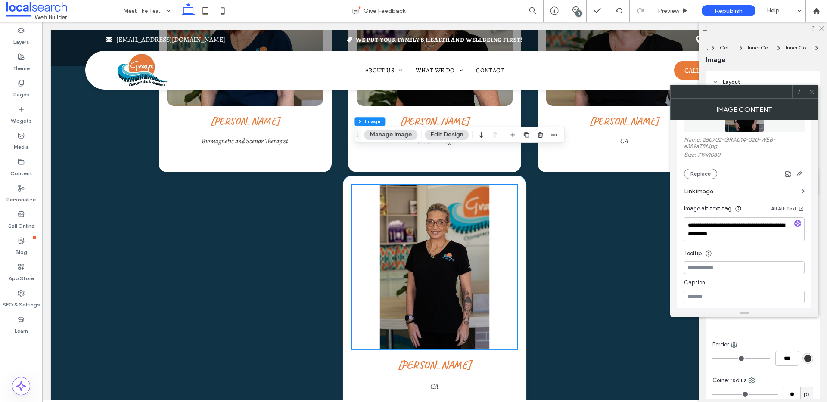
scroll to position [1259, 0]
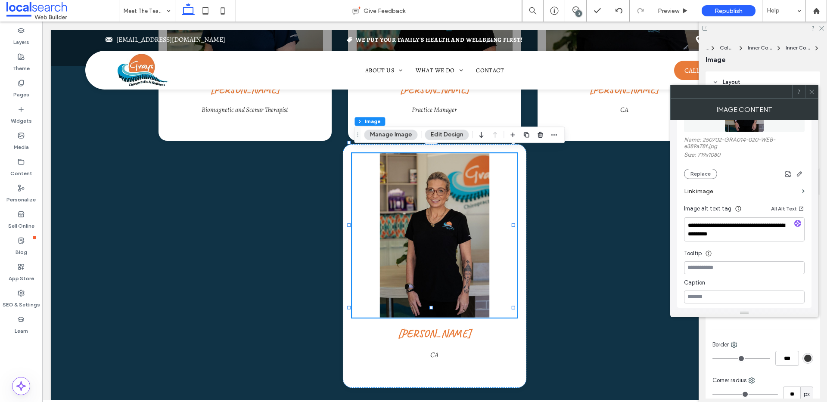
click at [812, 89] on icon at bounding box center [811, 92] width 6 height 6
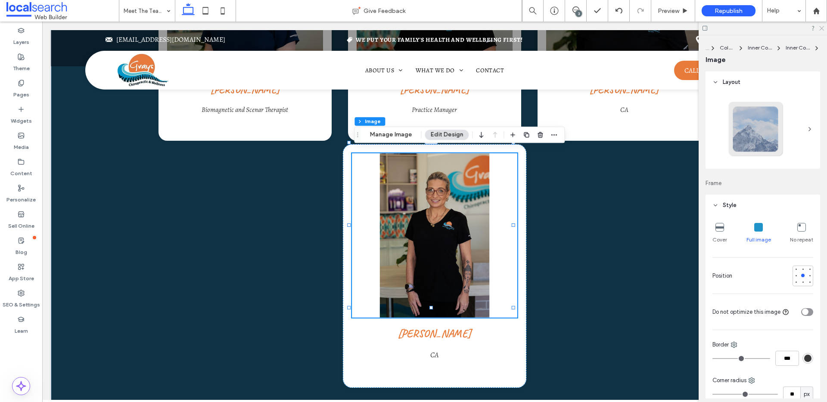
click at [822, 29] on use at bounding box center [821, 28] width 5 height 5
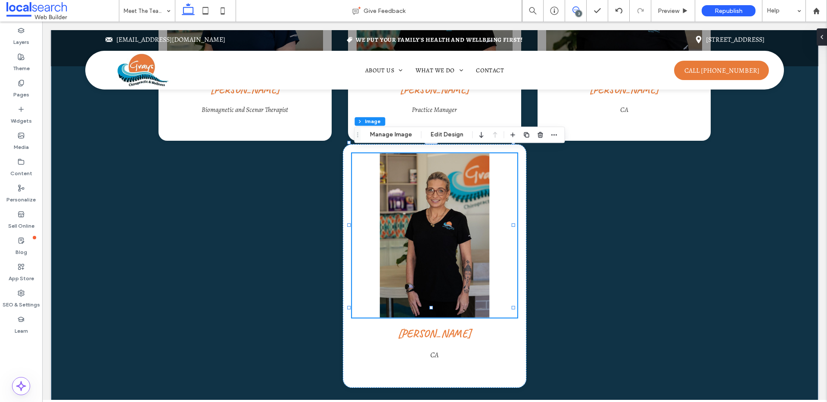
click at [575, 11] on icon at bounding box center [575, 9] width 7 height 7
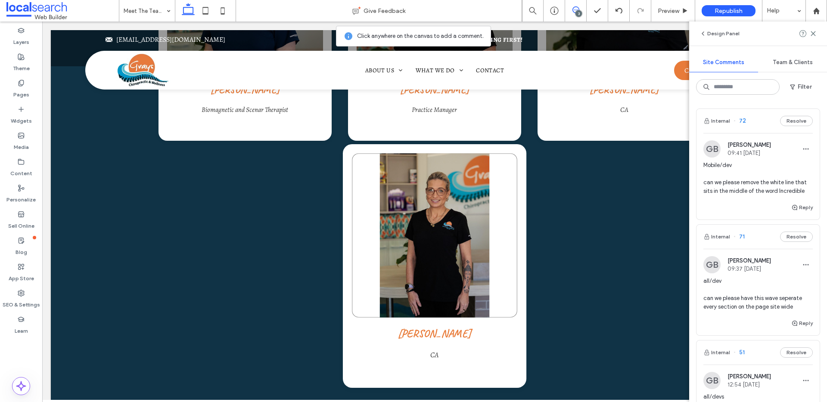
click at [436, 241] on img at bounding box center [434, 235] width 165 height 164
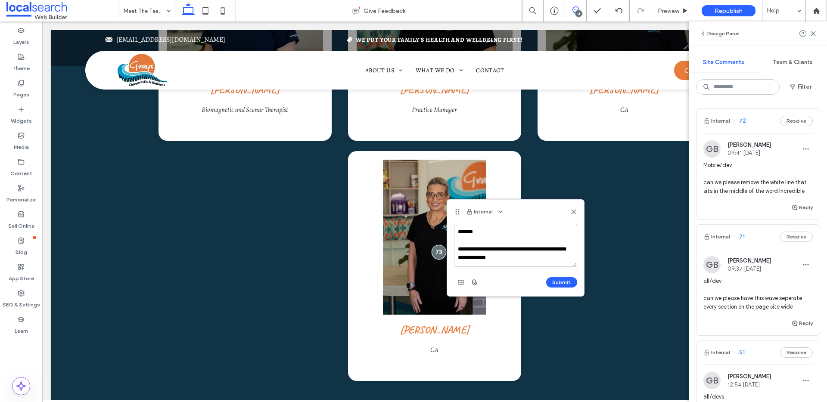
scroll to position [3, 0]
click at [485, 235] on textarea "**********" at bounding box center [515, 245] width 123 height 43
drag, startPoint x: 508, startPoint y: 254, endPoint x: 452, endPoint y: 241, distance: 57.9
click at [452, 241] on div "**********" at bounding box center [515, 260] width 137 height 72
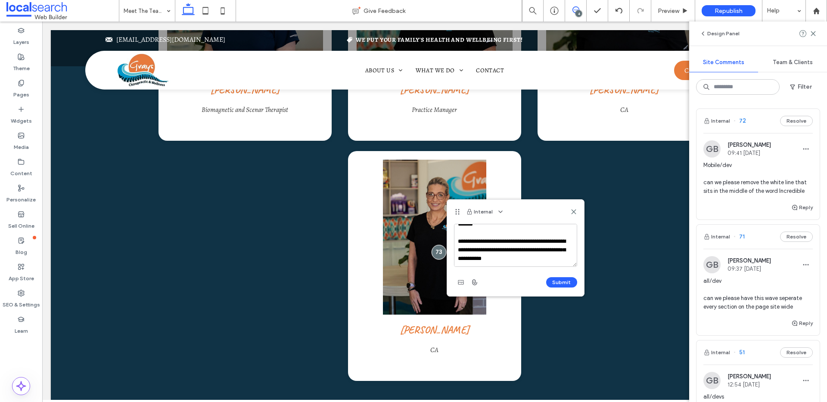
scroll to position [34, 0]
type textarea "**********"
click at [563, 278] on button "Submit" at bounding box center [561, 282] width 31 height 10
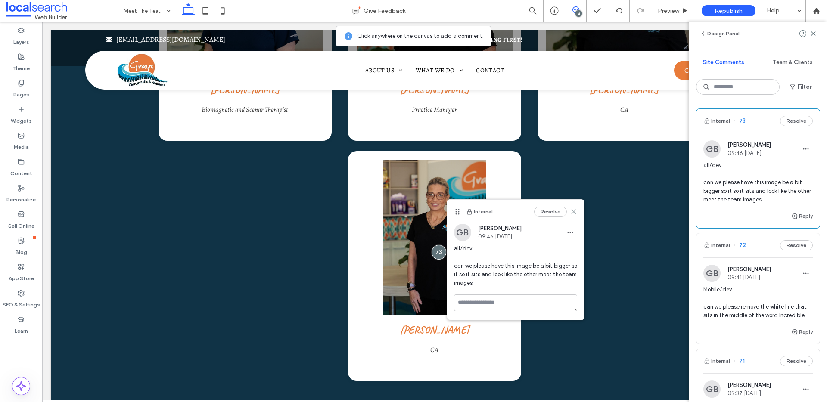
click at [576, 214] on icon at bounding box center [573, 211] width 7 height 7
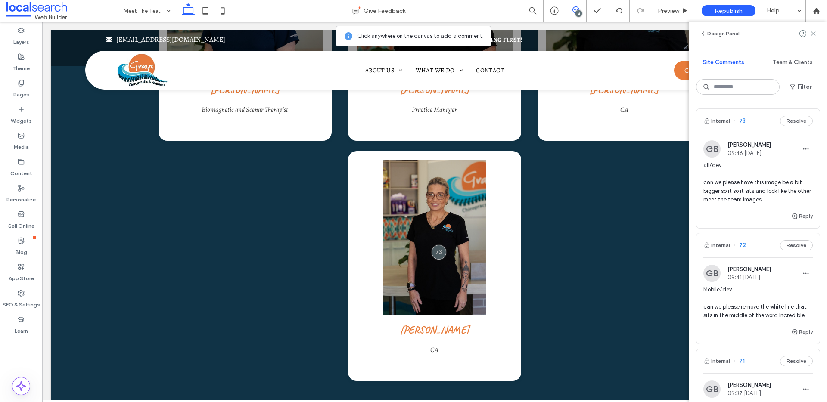
click at [815, 33] on icon at bounding box center [812, 33] width 7 height 7
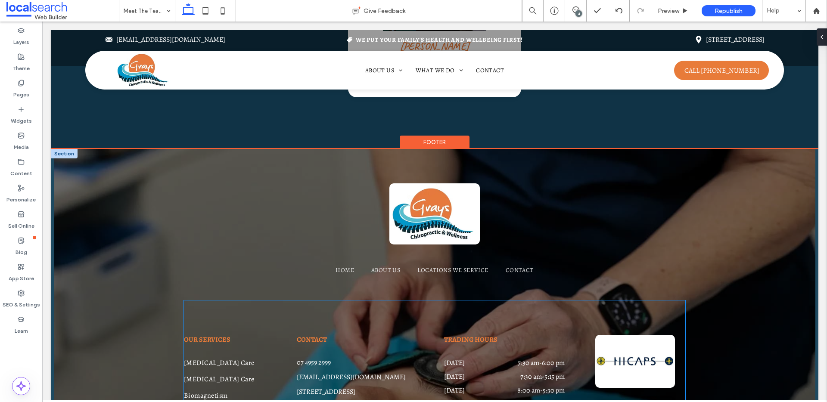
scroll to position [1716, 0]
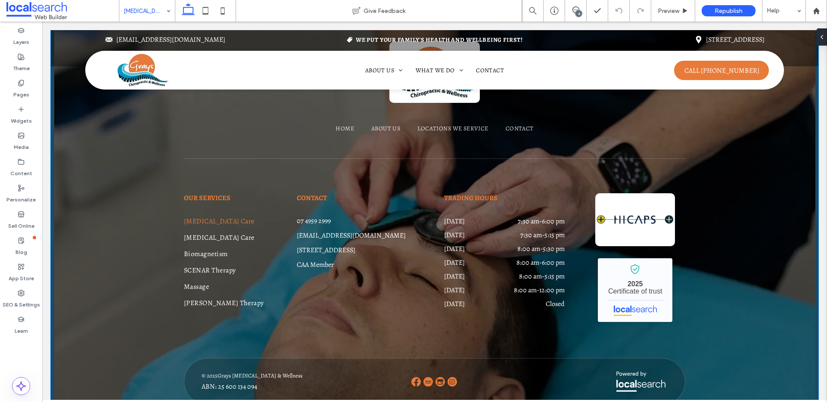
scroll to position [1636, 0]
click at [149, 10] on input at bounding box center [145, 11] width 43 height 22
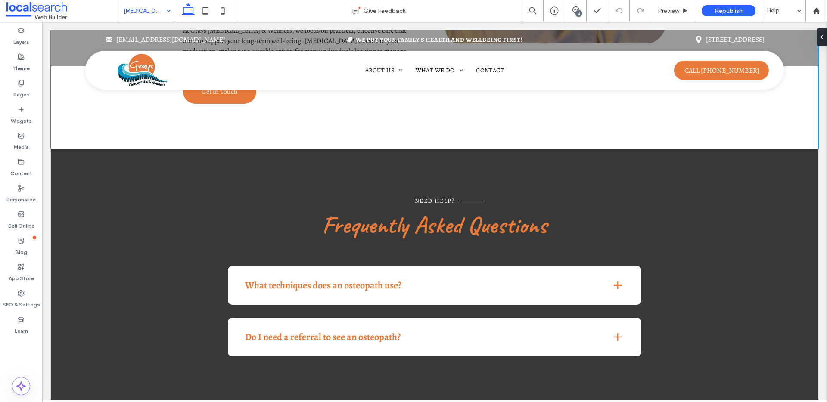
scroll to position [1182, 0]
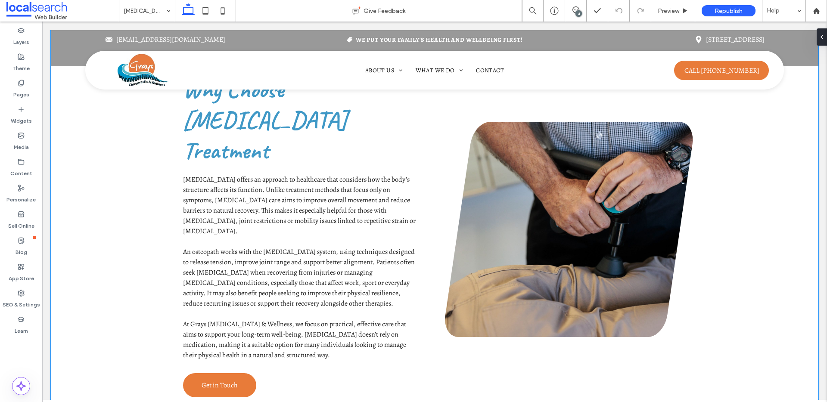
scroll to position [889, 0]
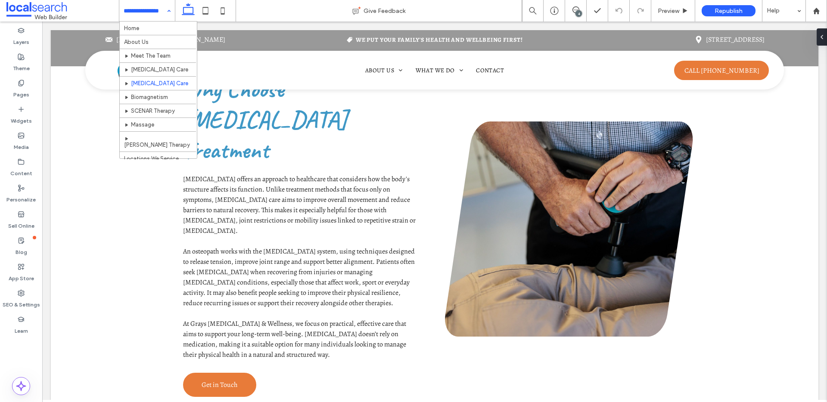
click at [140, 7] on input at bounding box center [145, 11] width 43 height 22
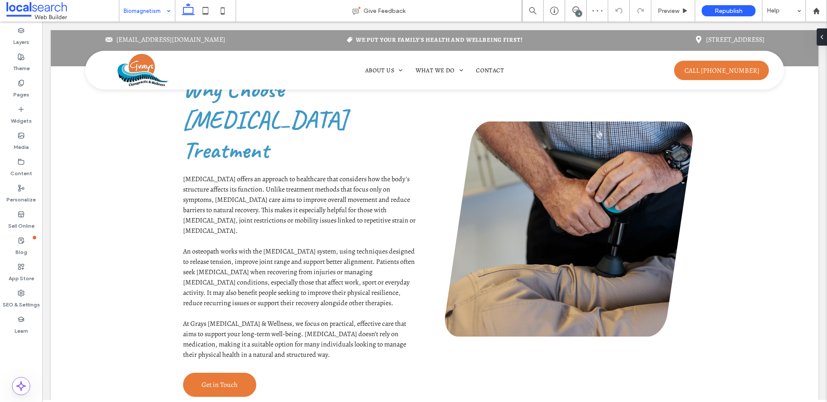
click at [133, 13] on input at bounding box center [145, 11] width 43 height 22
click at [135, 7] on input at bounding box center [145, 11] width 43 height 22
click at [576, 7] on use at bounding box center [575, 9] width 7 height 7
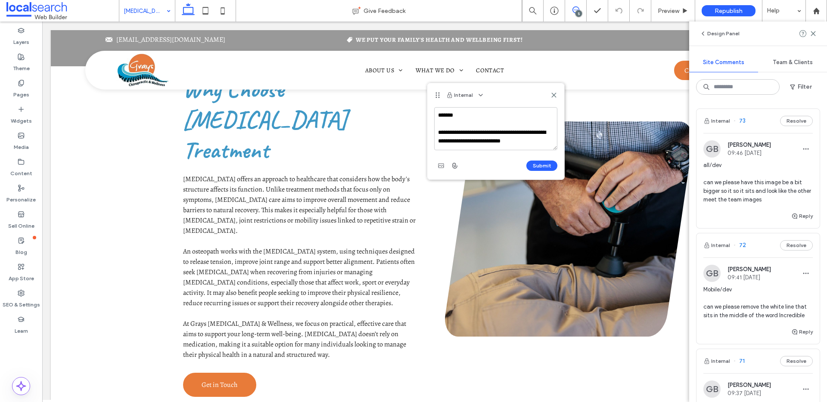
type textarea "**********"
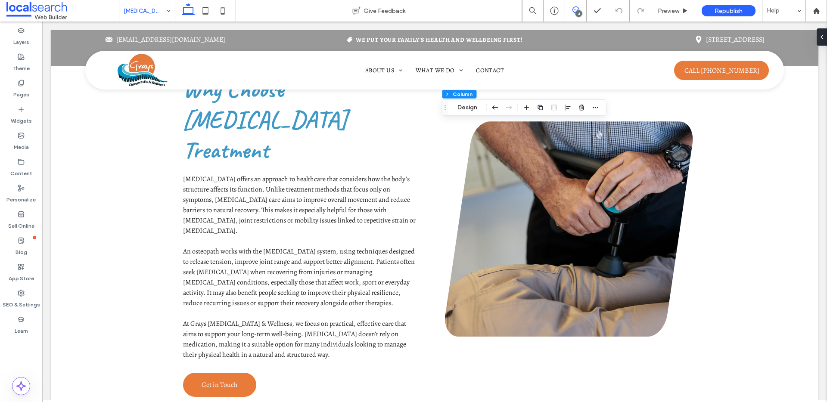
click at [577, 6] on icon at bounding box center [575, 9] width 7 height 7
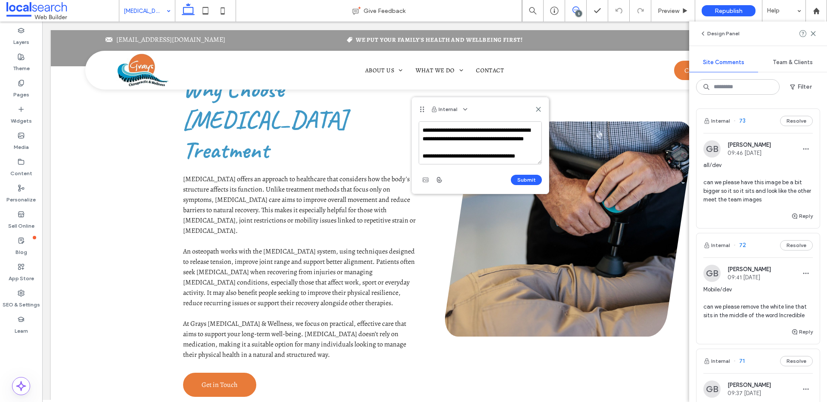
scroll to position [29, 0]
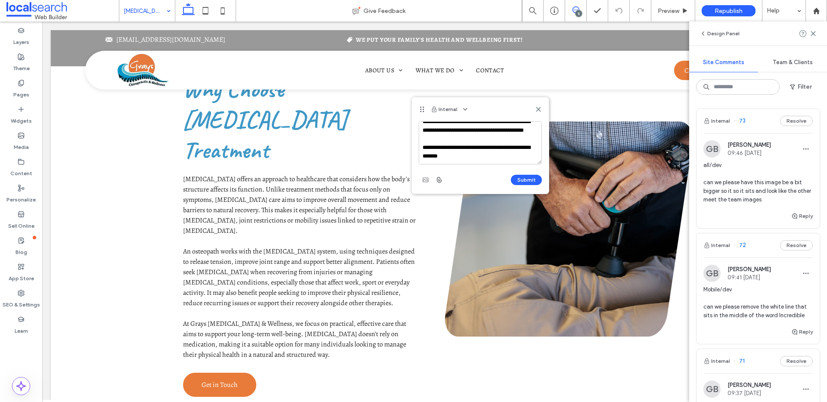
click at [458, 152] on textarea "**********" at bounding box center [479, 142] width 123 height 43
click at [473, 153] on textarea "**********" at bounding box center [479, 142] width 123 height 43
type textarea "**********"
click at [526, 179] on button "Submit" at bounding box center [526, 180] width 31 height 10
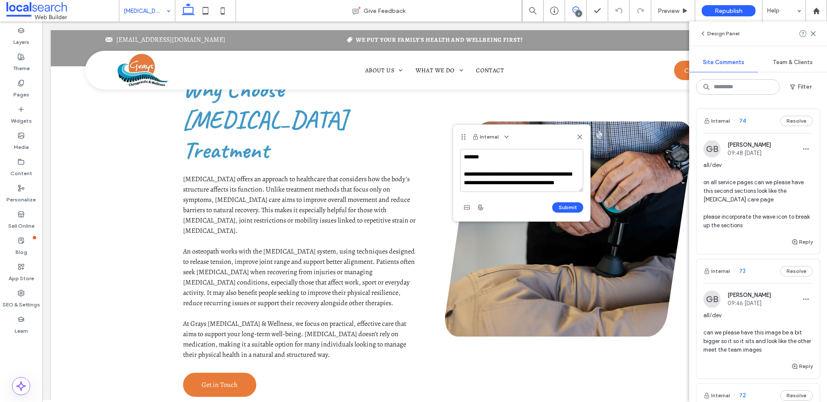
scroll to position [20, 0]
type textarea "**********"
click at [573, 212] on button "Submit" at bounding box center [567, 207] width 31 height 10
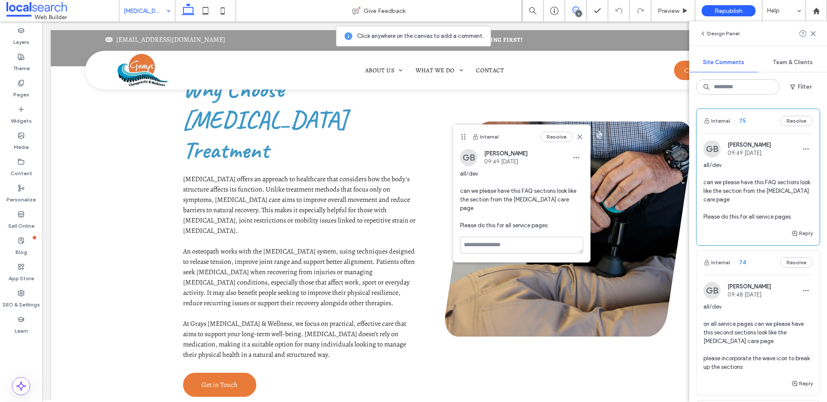
click at [580, 134] on icon at bounding box center [579, 136] width 7 height 7
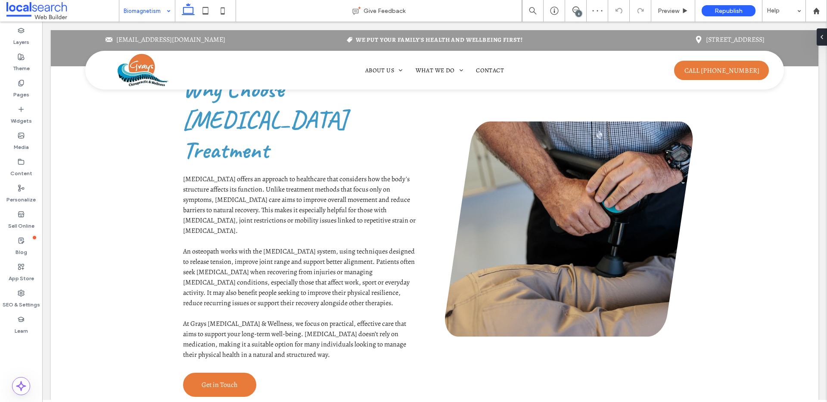
click at [160, 13] on input at bounding box center [145, 11] width 43 height 22
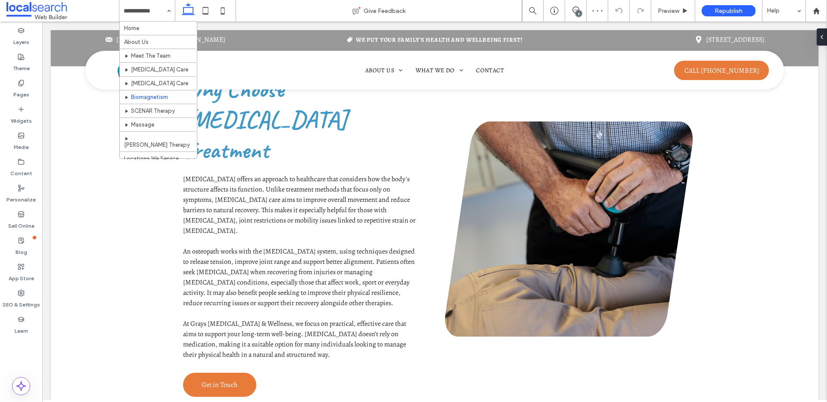
drag, startPoint x: 173, startPoint y: 110, endPoint x: 264, endPoint y: 128, distance: 93.1
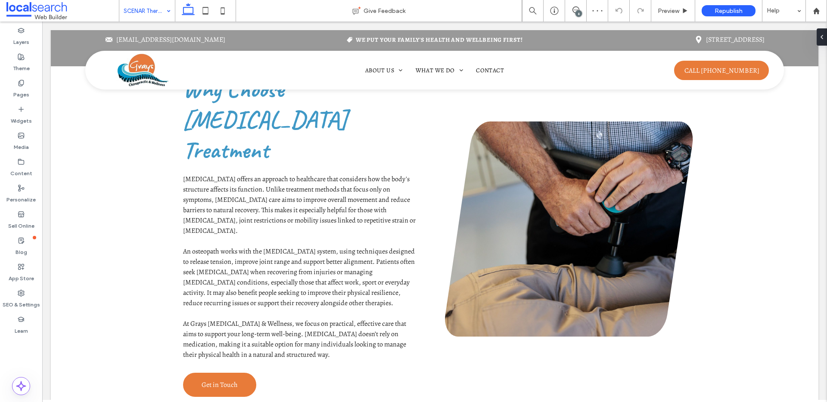
click at [141, 8] on input at bounding box center [145, 11] width 43 height 22
click at [140, 9] on input at bounding box center [145, 11] width 43 height 22
click at [141, 6] on input at bounding box center [145, 11] width 43 height 22
click at [77, 126] on button "Design" at bounding box center [76, 125] width 31 height 10
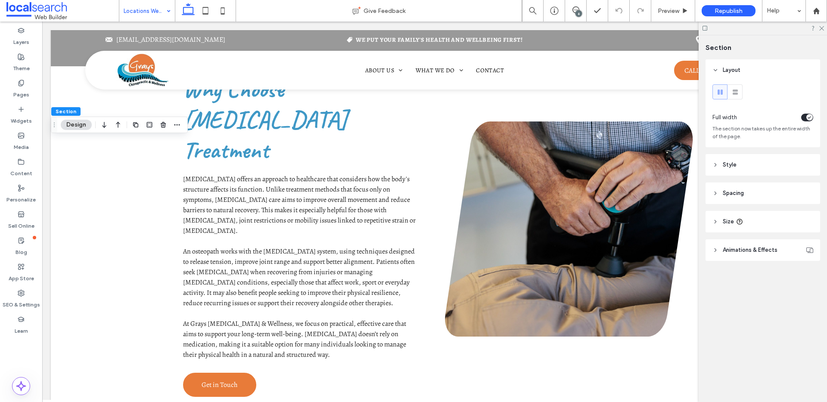
click at [759, 171] on header "Style" at bounding box center [762, 165] width 115 height 22
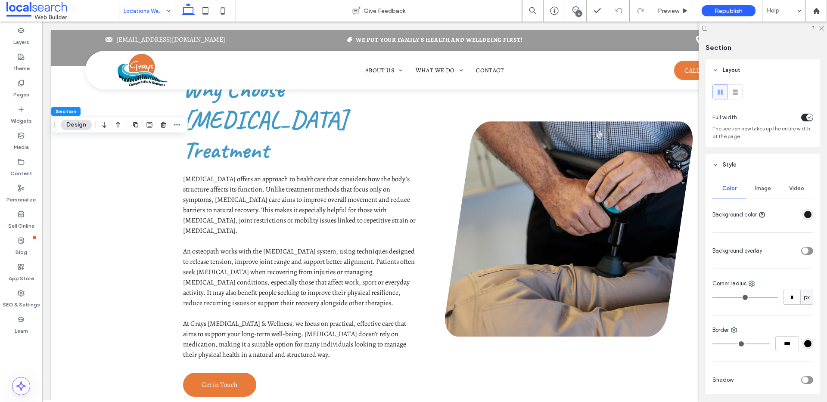
click at [768, 187] on div "Image" at bounding box center [763, 188] width 34 height 19
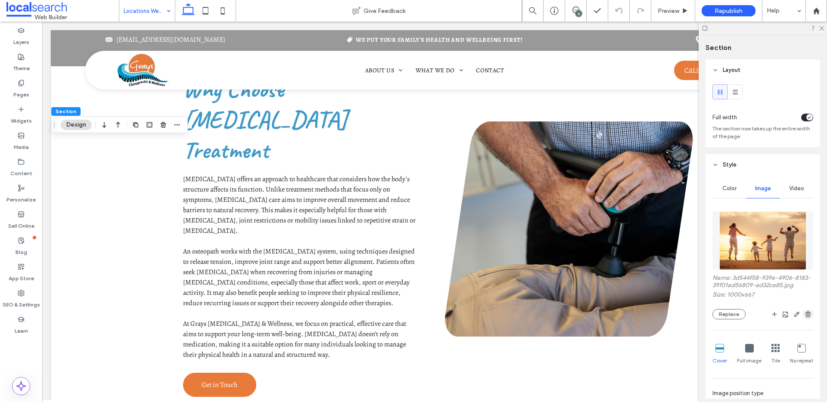
click at [806, 314] on icon "button" at bounding box center [807, 314] width 7 height 7
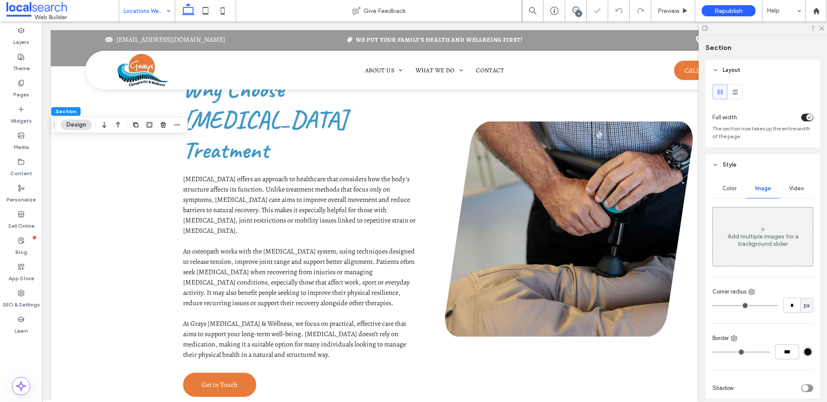
click at [729, 185] on span "Color" at bounding box center [729, 188] width 14 height 7
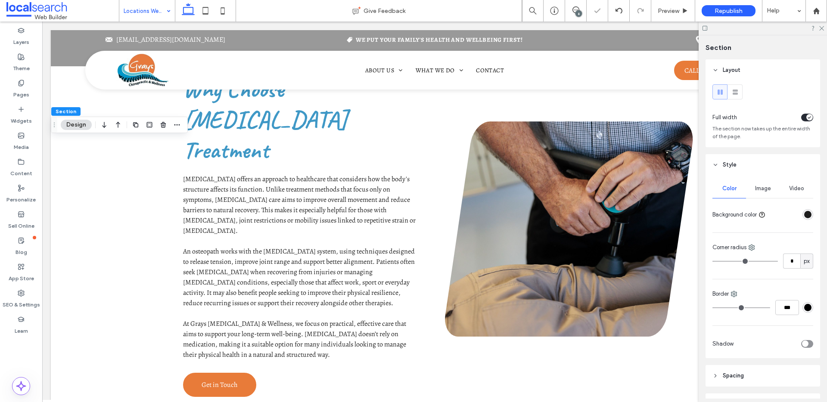
click at [804, 215] on div "rgba(28, 28, 28, 1)" at bounding box center [807, 214] width 7 height 7
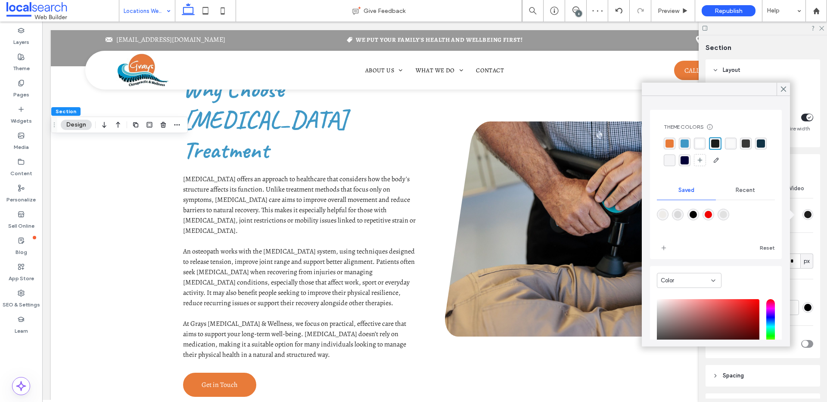
click at [688, 159] on div "rgba(2, 0, 55, 1)" at bounding box center [684, 160] width 8 height 8
click at [782, 87] on icon at bounding box center [783, 89] width 8 height 8
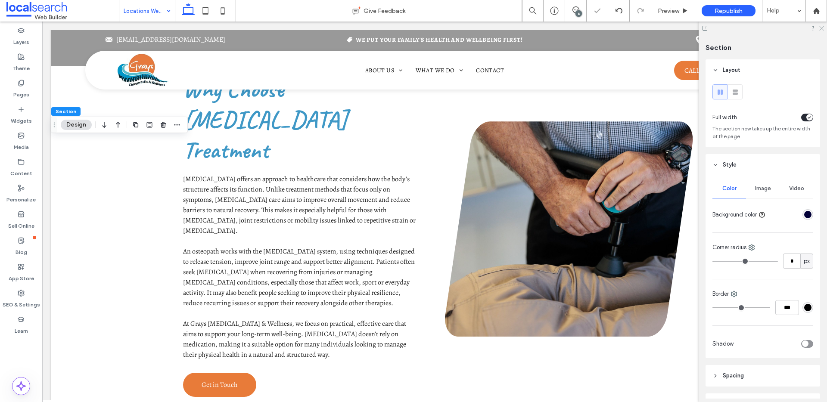
click at [820, 27] on icon at bounding box center [821, 28] width 6 height 6
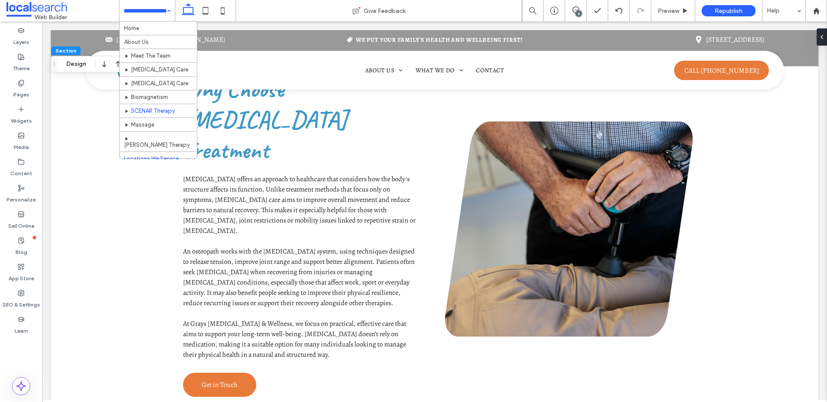
scroll to position [55, 0]
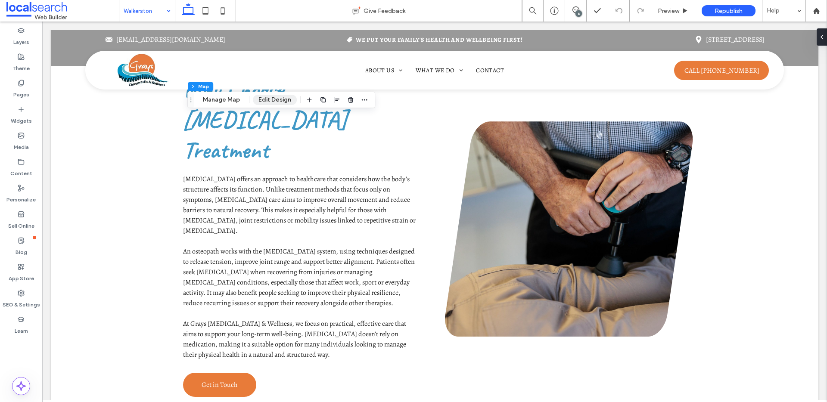
click at [263, 101] on button "Edit Design" at bounding box center [275, 100] width 44 height 10
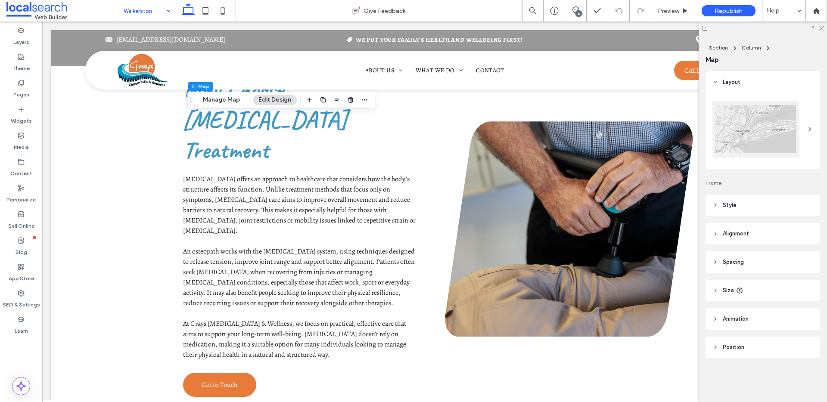
click at [728, 121] on div at bounding box center [755, 129] width 87 height 57
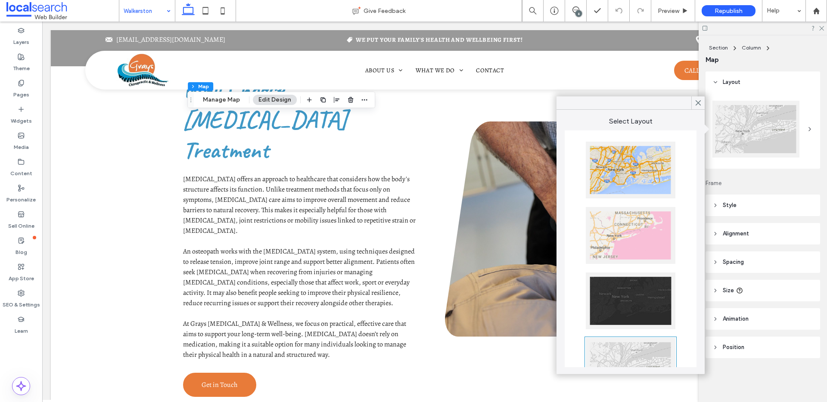
click at [619, 174] on div at bounding box center [630, 170] width 90 height 57
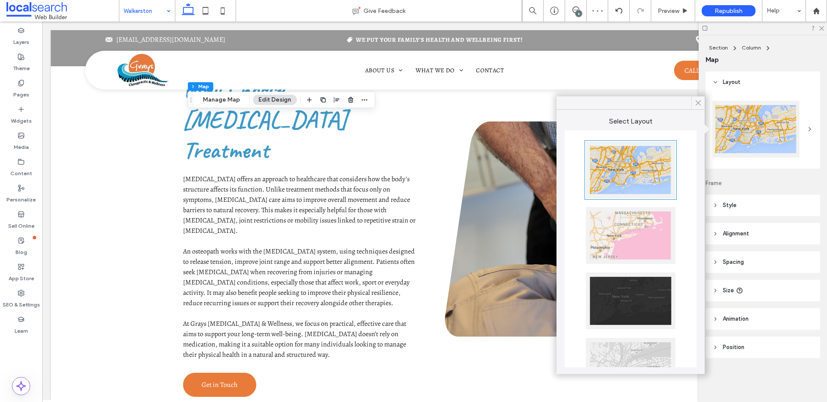
click at [694, 103] on icon at bounding box center [698, 103] width 8 height 8
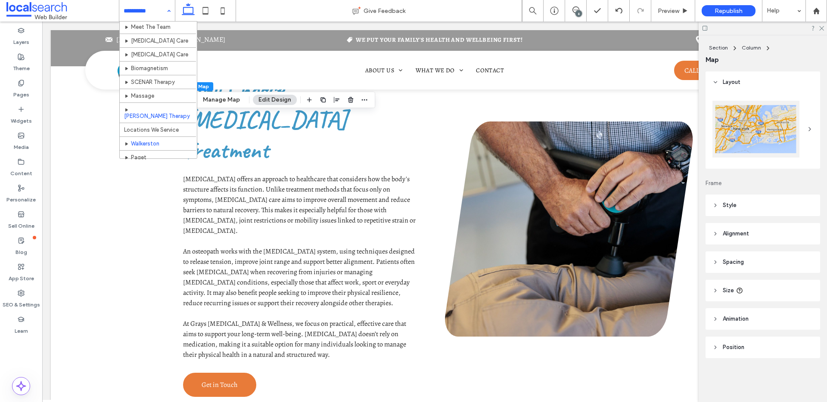
scroll to position [55, 0]
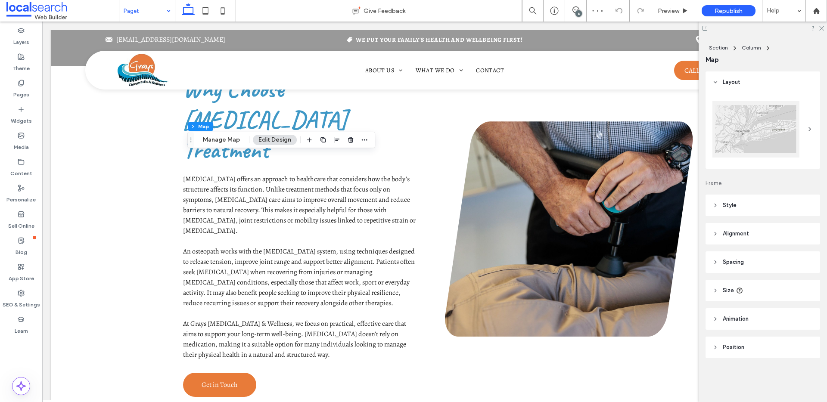
click at [772, 121] on div at bounding box center [755, 129] width 87 height 57
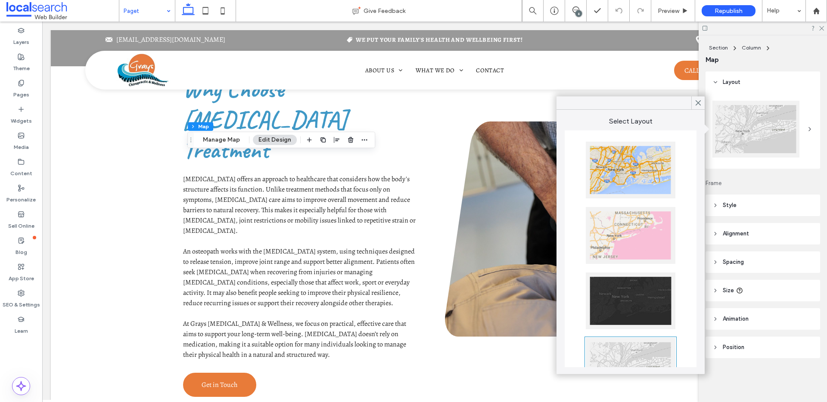
click at [657, 167] on div at bounding box center [630, 170] width 90 height 57
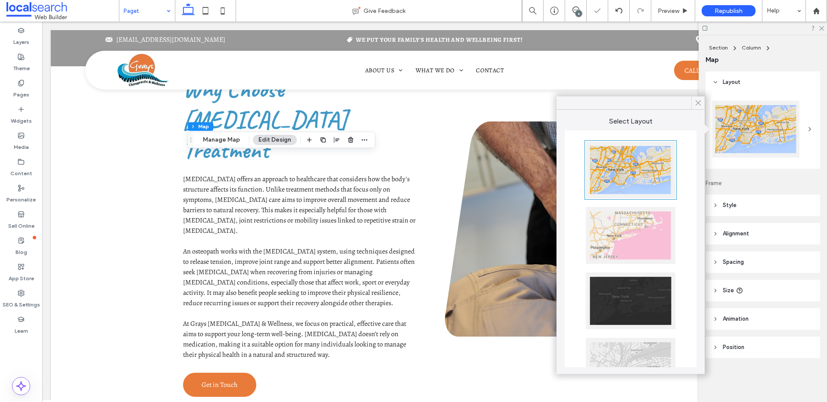
click at [699, 102] on icon at bounding box center [698, 103] width 8 height 8
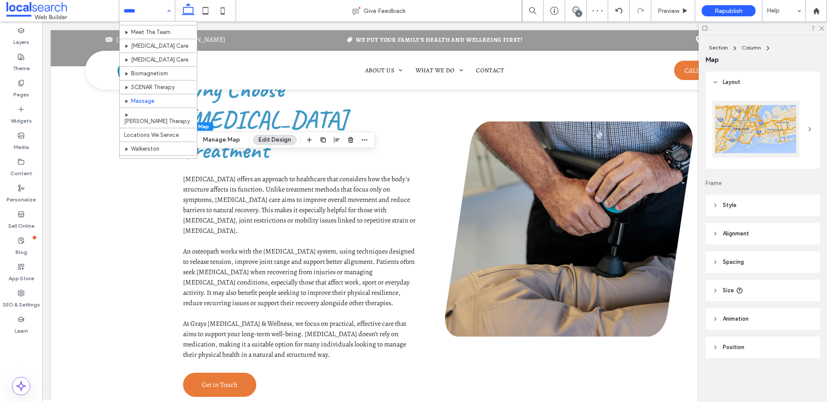
scroll to position [55, 0]
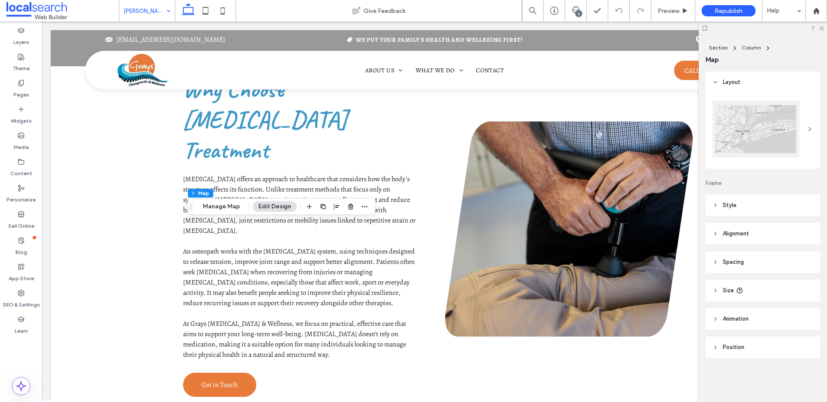
click at [768, 137] on div at bounding box center [755, 129] width 87 height 57
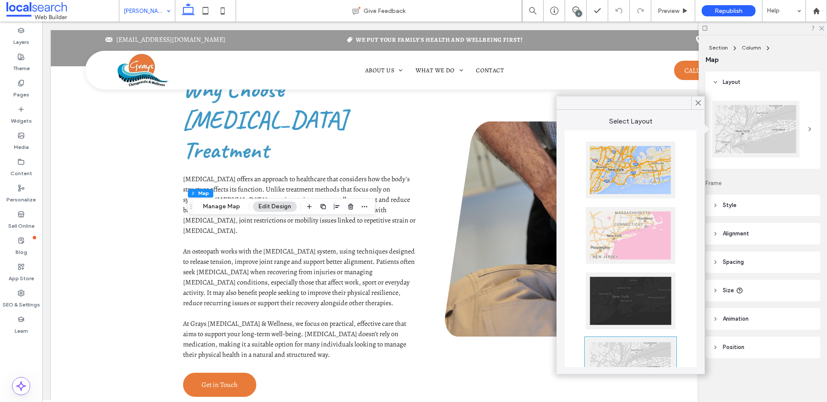
click at [635, 165] on div at bounding box center [630, 170] width 90 height 57
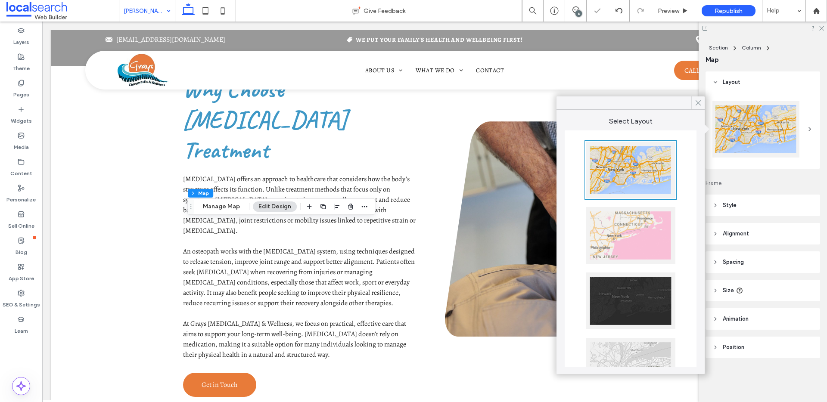
click at [700, 103] on icon at bounding box center [698, 103] width 8 height 8
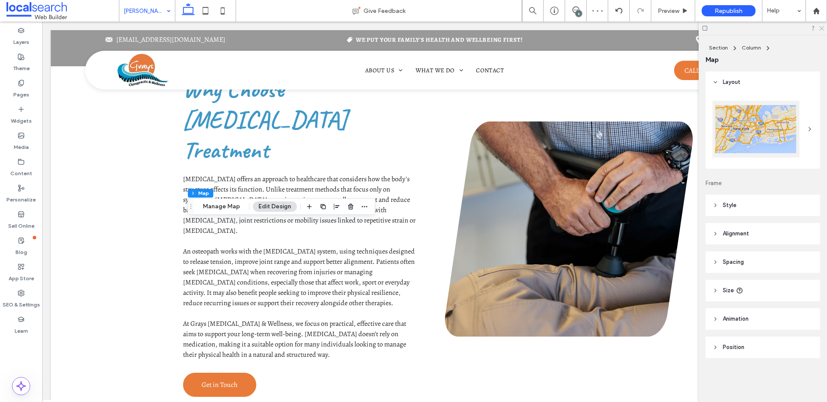
click at [823, 27] on icon at bounding box center [821, 28] width 6 height 6
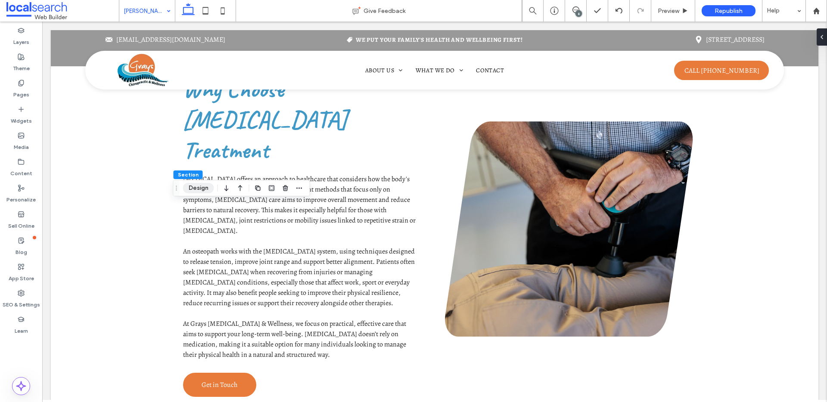
click at [202, 188] on button "Design" at bounding box center [198, 188] width 31 height 10
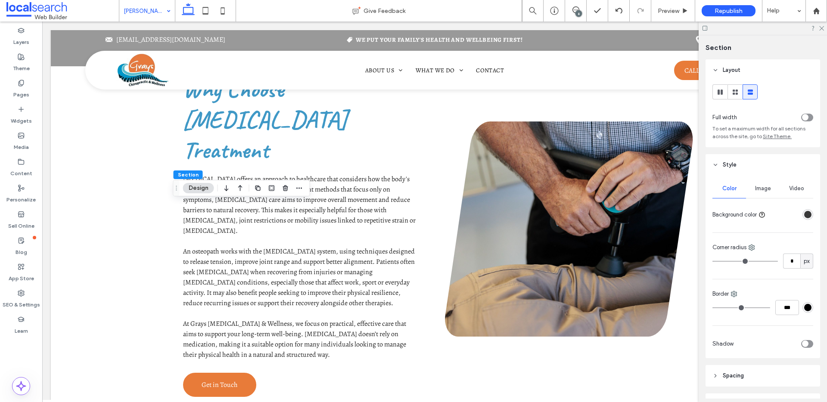
click at [758, 184] on div "Image" at bounding box center [763, 188] width 34 height 19
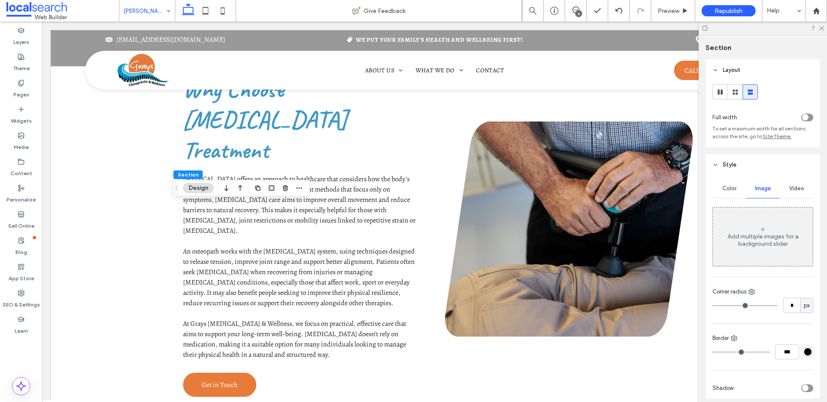
click at [795, 235] on div "Add multiple images for a background slider" at bounding box center [762, 240] width 100 height 15
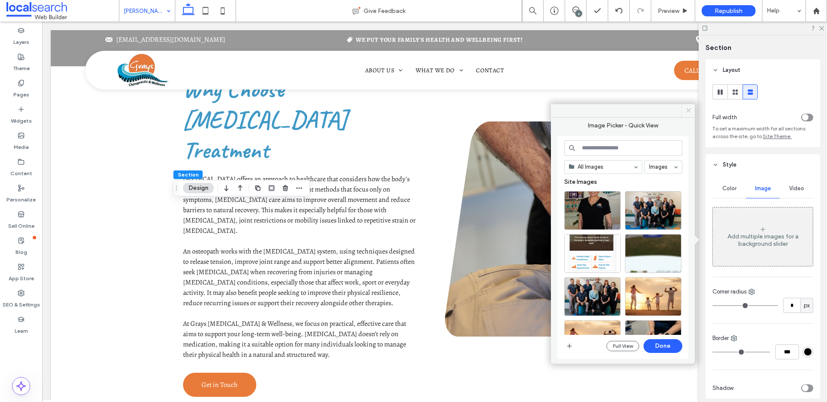
click at [689, 109] on icon at bounding box center [688, 110] width 6 height 6
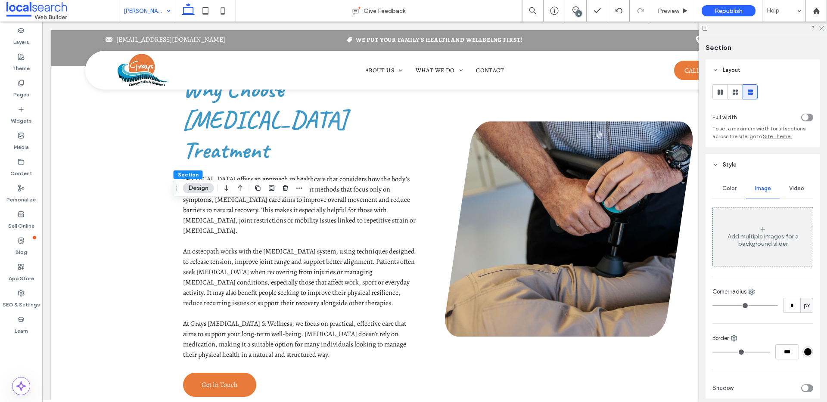
click at [727, 181] on div "Color" at bounding box center [729, 188] width 34 height 19
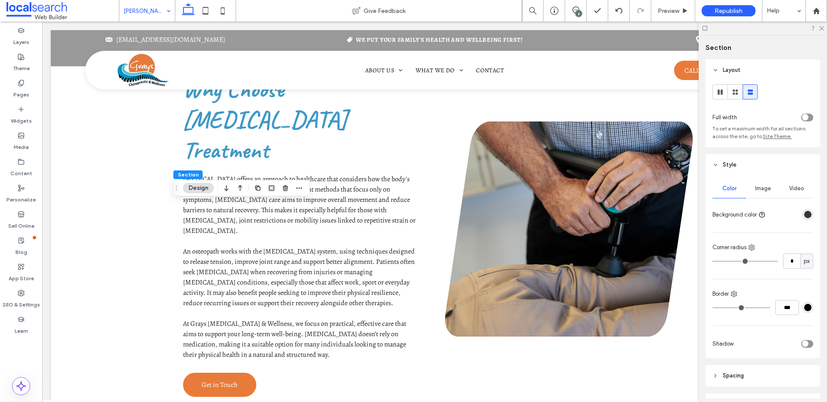
click at [807, 214] on div "rgba(56, 56, 56, 1)" at bounding box center [807, 214] width 11 height 11
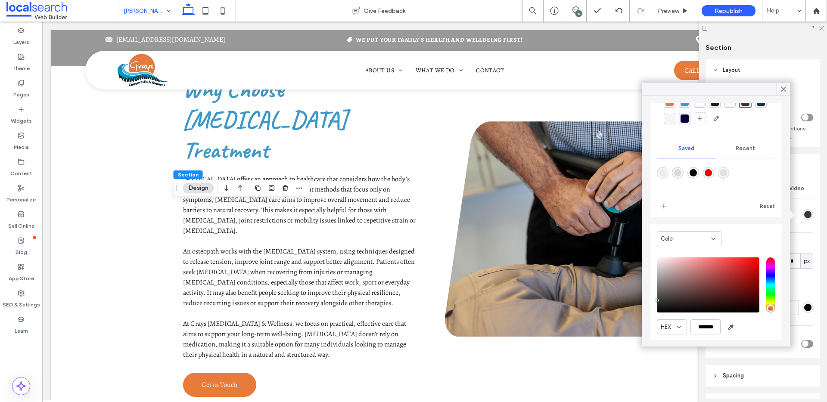
scroll to position [69, 0]
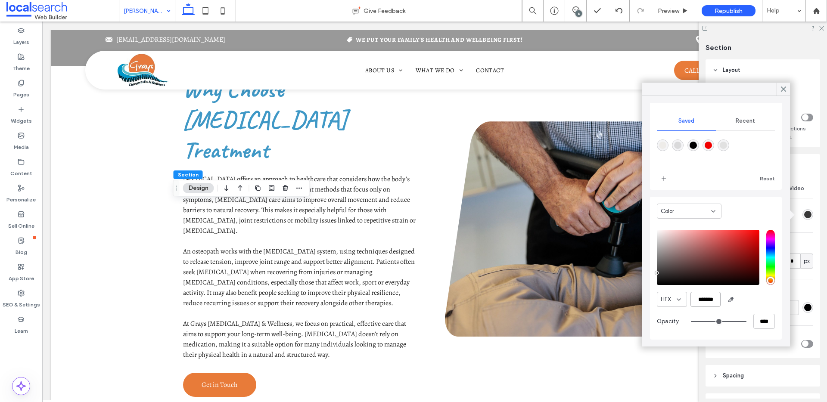
click at [707, 303] on input "*******" at bounding box center [705, 299] width 30 height 15
paste input "color picker textbox"
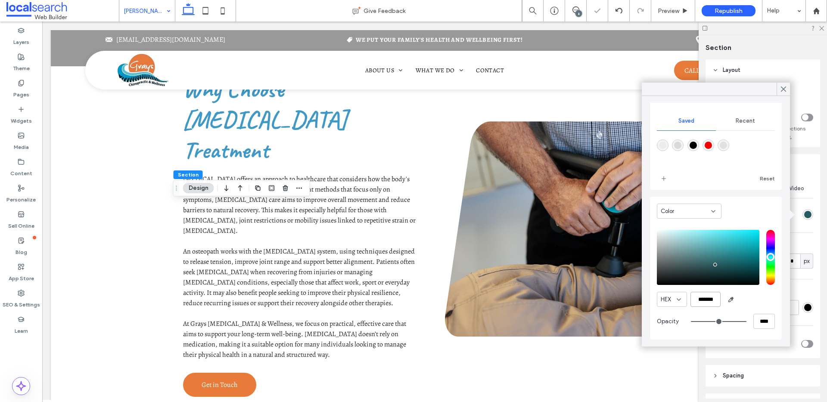
scroll to position [68, 0]
type input "*******"
click at [755, 296] on div "HEX *******" at bounding box center [716, 299] width 118 height 15
click at [784, 88] on use at bounding box center [783, 89] width 4 height 5
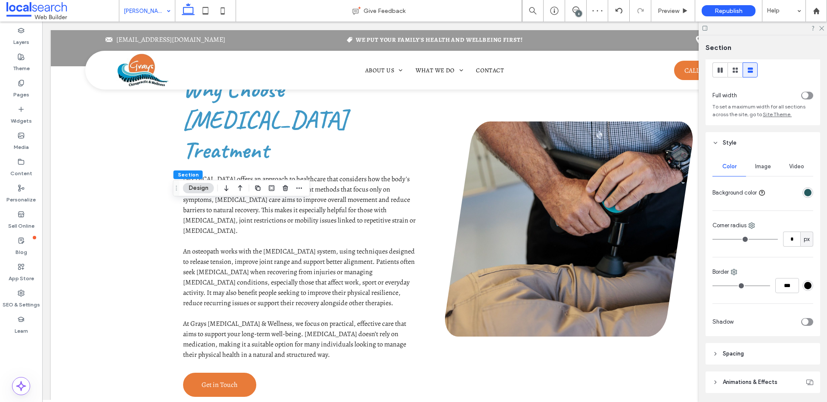
scroll to position [51, 0]
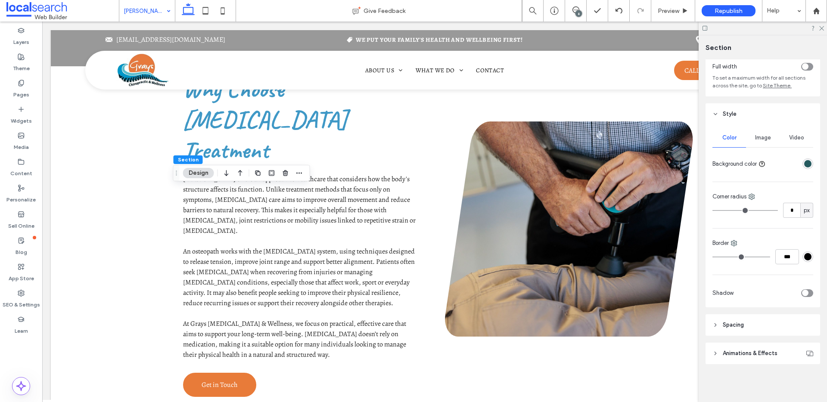
click at [764, 137] on span "Image" at bounding box center [763, 137] width 16 height 7
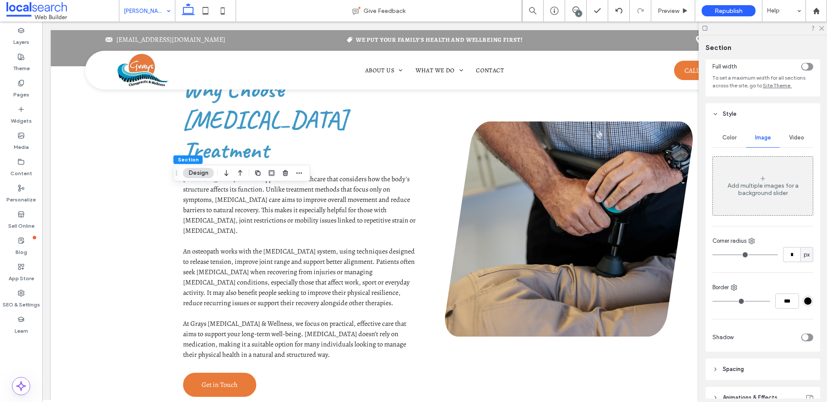
click at [760, 189] on div "Add multiple images for a background slider" at bounding box center [762, 189] width 100 height 15
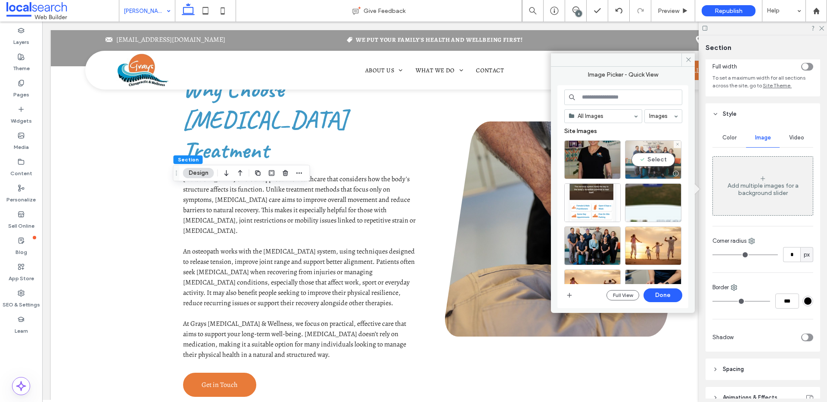
click at [660, 157] on div "Select" at bounding box center [653, 159] width 56 height 39
click at [676, 295] on button "Done" at bounding box center [662, 295] width 39 height 14
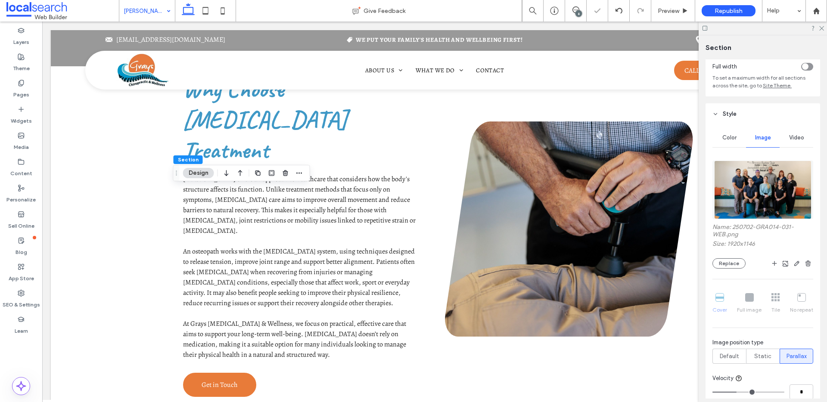
scroll to position [234, 0]
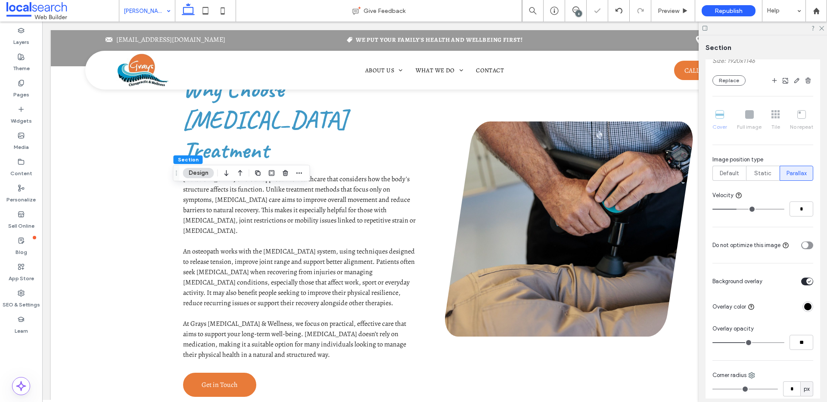
click at [803, 285] on div "toggle" at bounding box center [807, 282] width 12 height 8
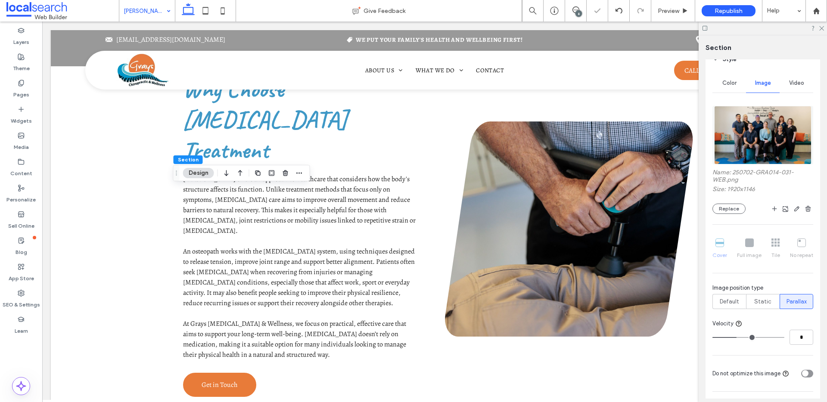
scroll to position [67, 0]
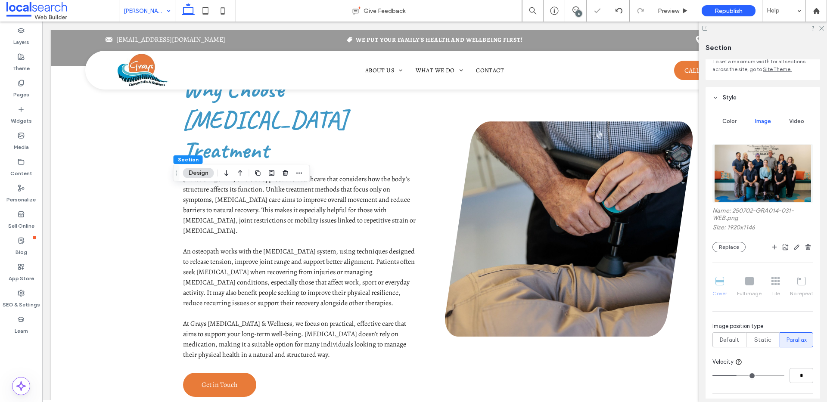
click at [731, 122] on span "Color" at bounding box center [729, 121] width 14 height 7
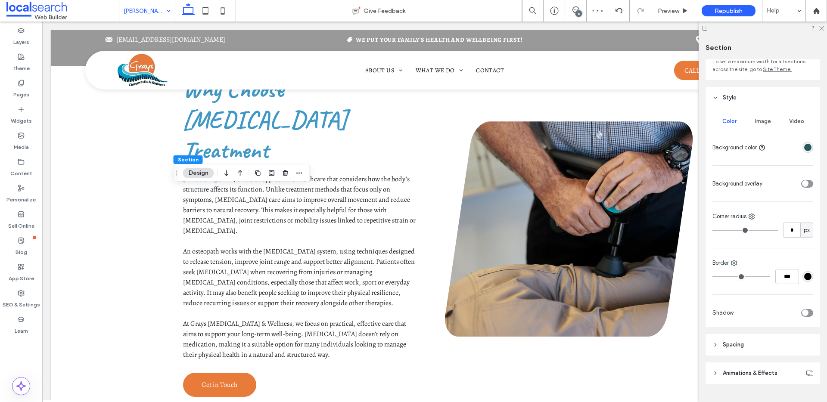
click at [759, 112] on div "Image" at bounding box center [763, 121] width 34 height 19
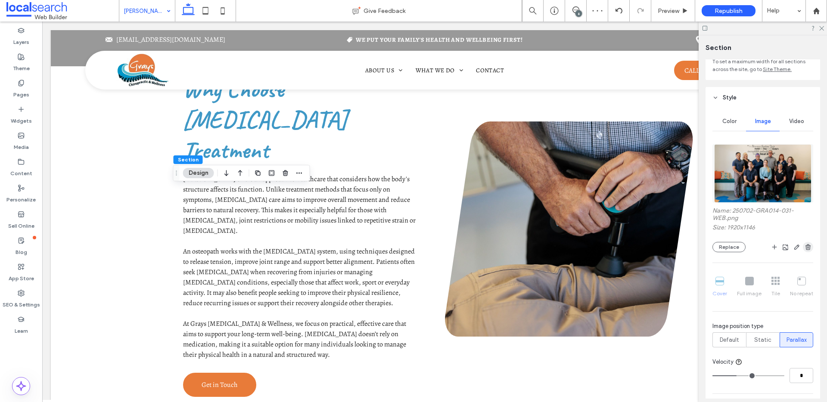
click at [805, 248] on use "button" at bounding box center [807, 247] width 5 height 6
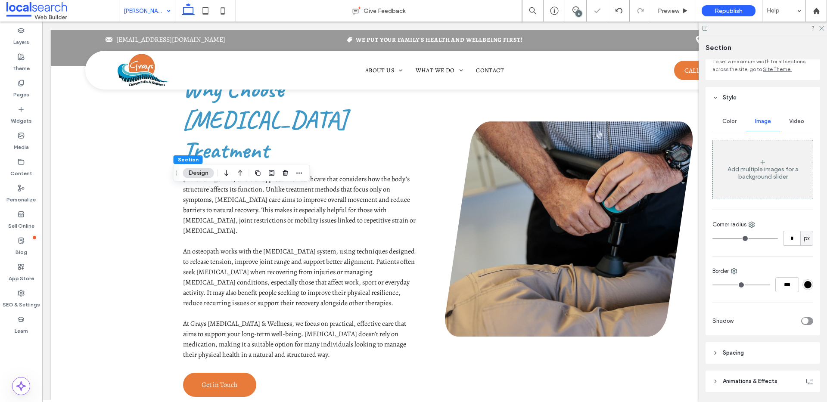
click at [824, 28] on div at bounding box center [762, 28] width 128 height 13
click at [821, 27] on icon at bounding box center [821, 28] width 6 height 6
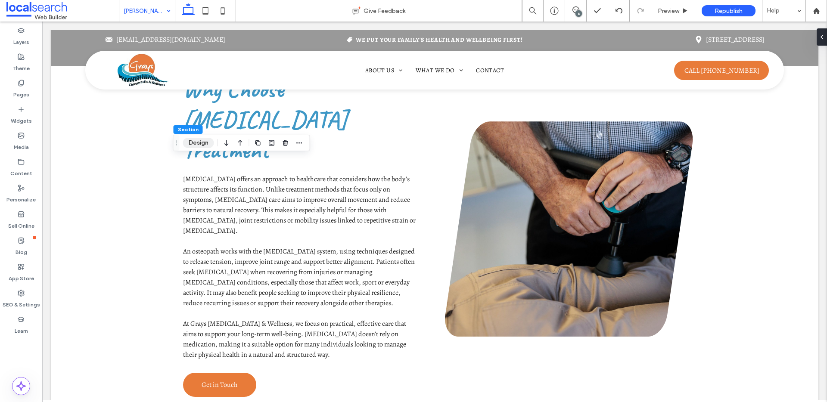
click at [205, 140] on button "Design" at bounding box center [198, 143] width 31 height 10
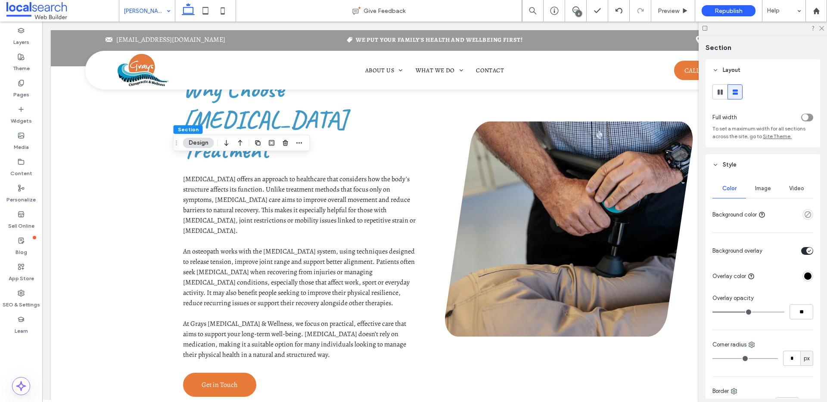
click at [756, 189] on span "Image" at bounding box center [763, 188] width 16 height 7
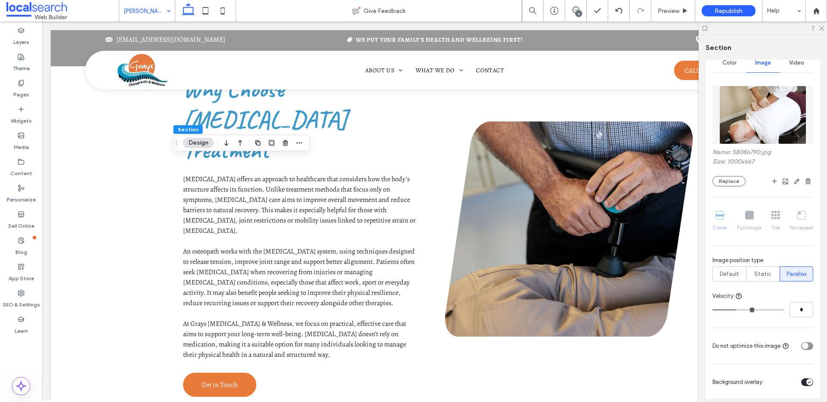
scroll to position [136, 0]
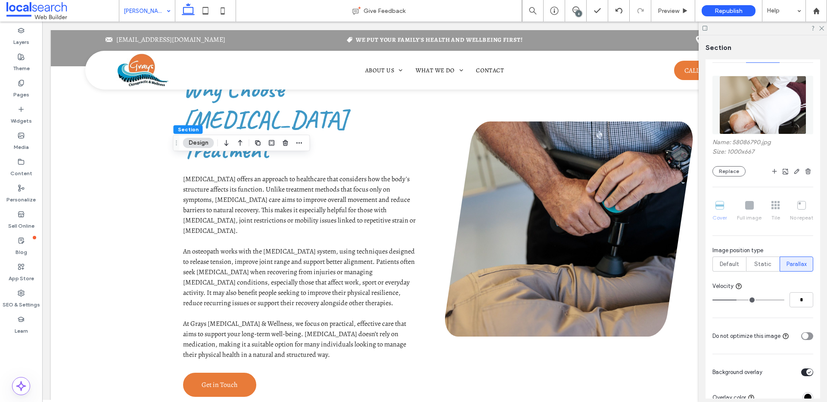
click at [805, 375] on div "toggle" at bounding box center [807, 373] width 12 height 8
click at [805, 170] on icon "button" at bounding box center [807, 171] width 7 height 7
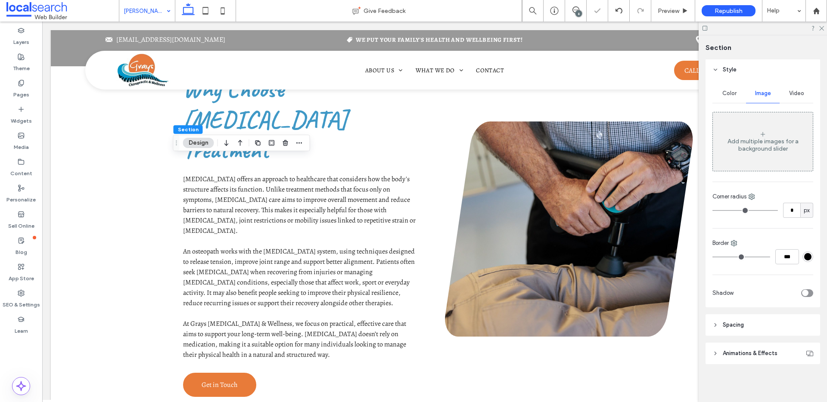
click at [730, 96] on span "Color" at bounding box center [729, 93] width 14 height 7
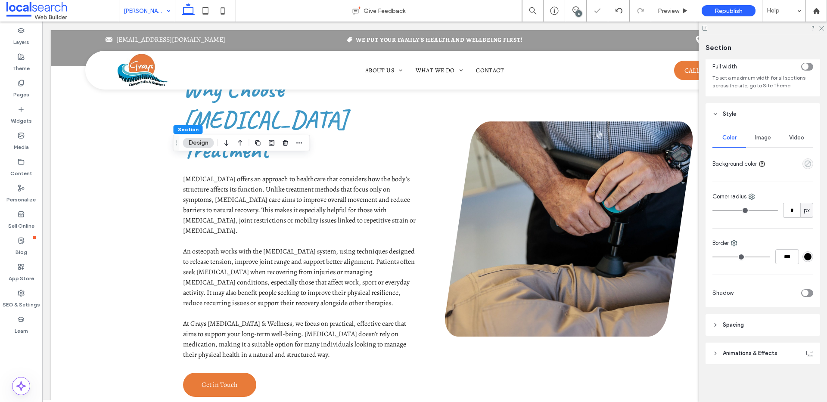
click at [804, 161] on icon "empty color" at bounding box center [807, 163] width 7 height 7
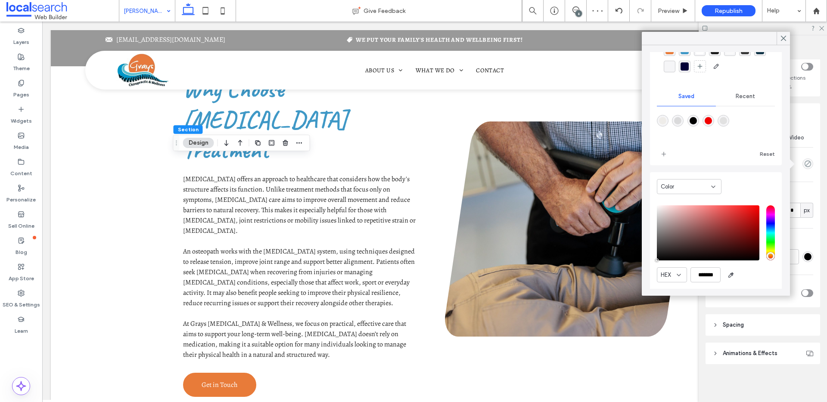
scroll to position [68, 0]
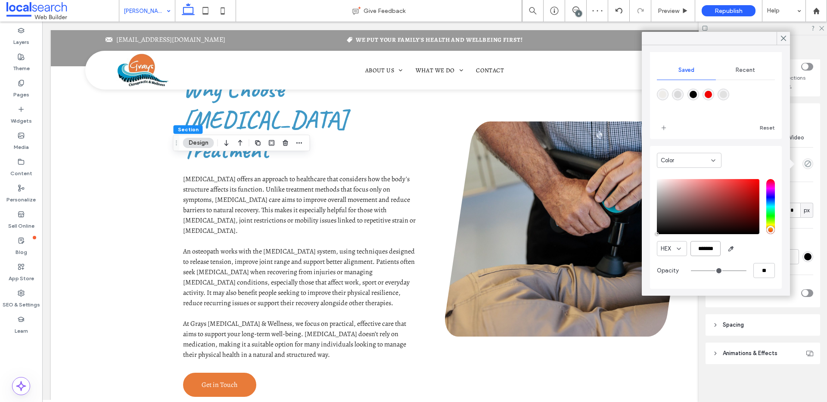
click at [705, 248] on input "*******" at bounding box center [705, 248] width 30 height 15
paste input "color picker textbox"
type input "*******"
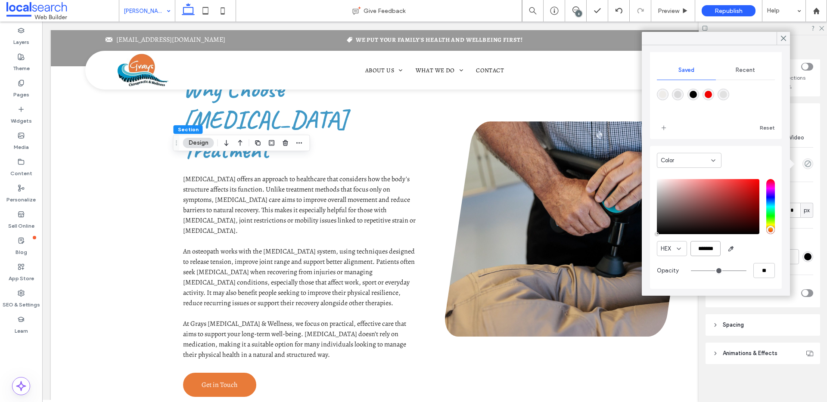
type input "***"
type input "****"
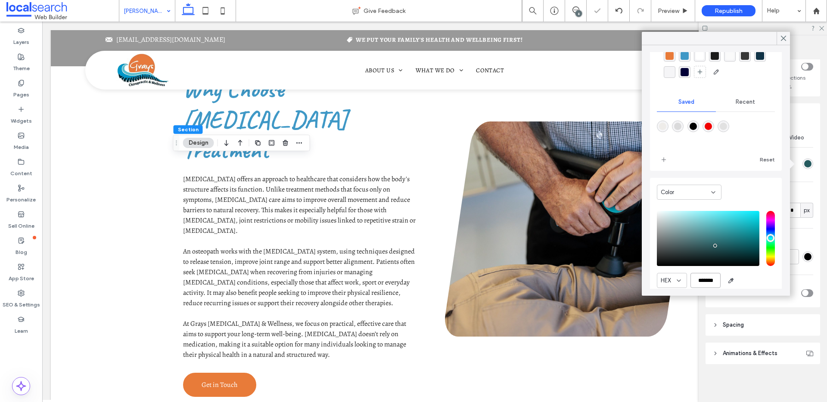
scroll to position [0, 0]
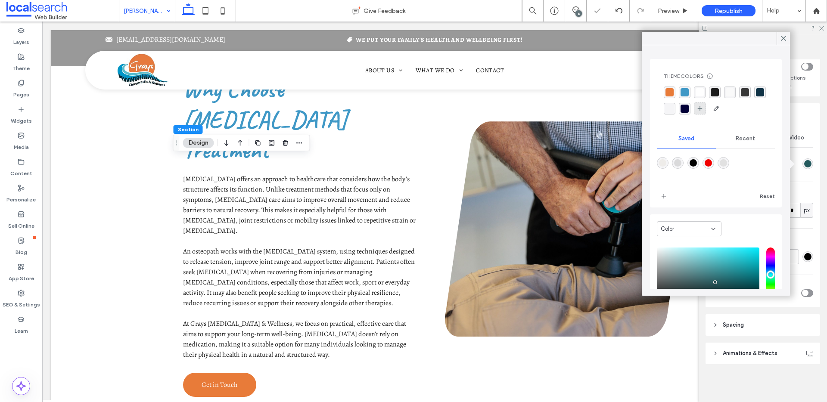
click at [706, 111] on div at bounding box center [700, 108] width 12 height 12
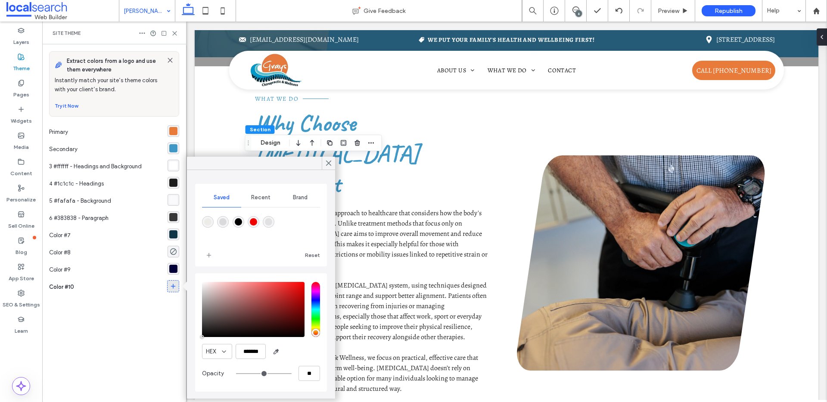
click at [172, 287] on icon at bounding box center [173, 286] width 7 height 7
click at [256, 350] on input "*******" at bounding box center [250, 351] width 30 height 15
paste input "color picker textbox"
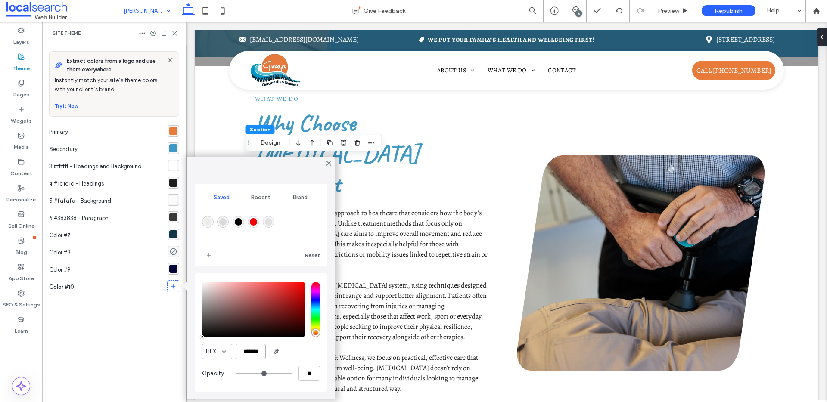
type input "*******"
type input "***"
type input "****"
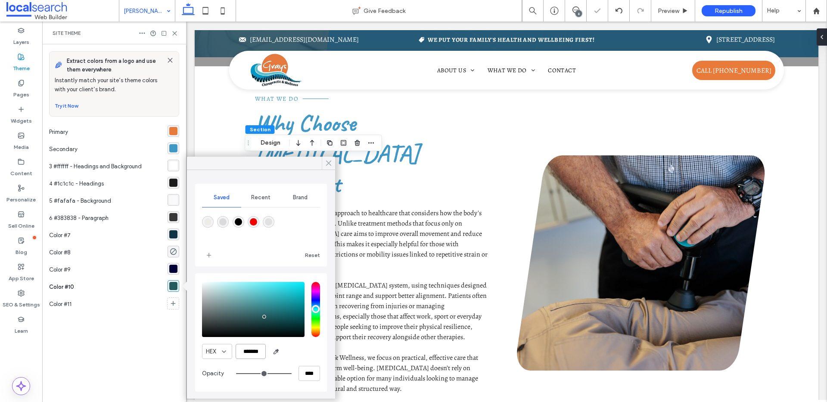
type input "*******"
click at [329, 165] on icon at bounding box center [329, 163] width 8 height 8
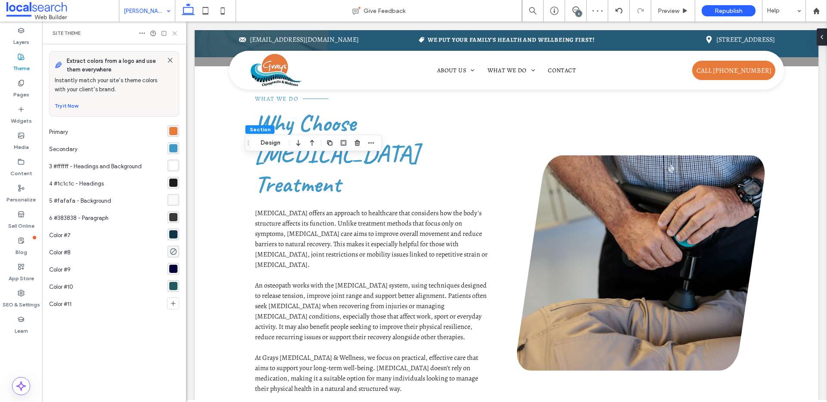
click at [176, 34] on icon at bounding box center [174, 33] width 6 height 6
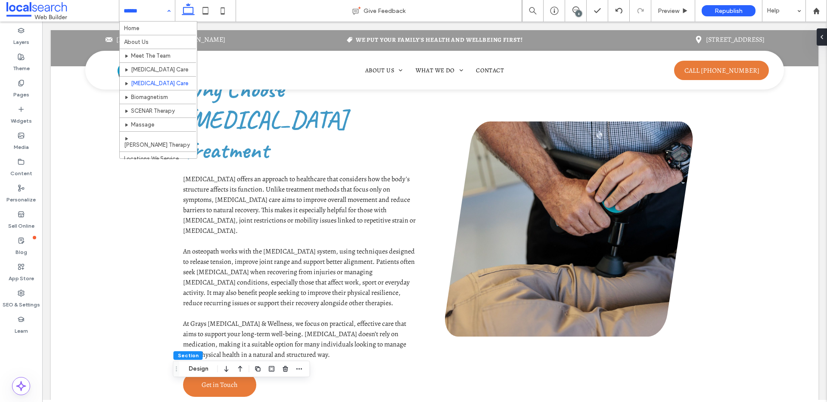
scroll to position [55, 0]
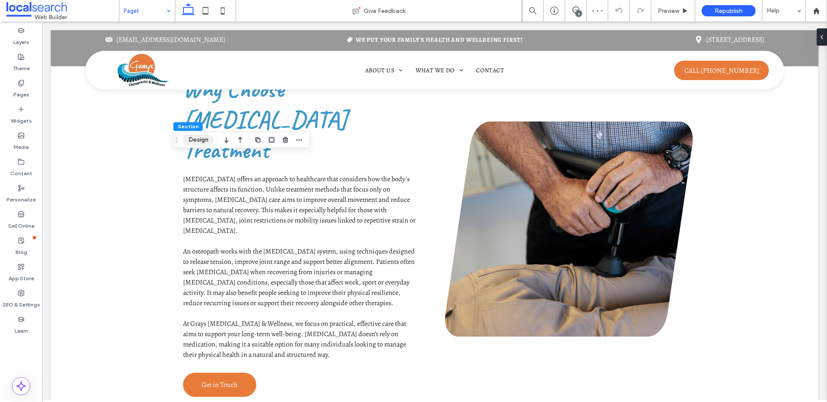
click at [186, 142] on button "Design" at bounding box center [198, 140] width 31 height 10
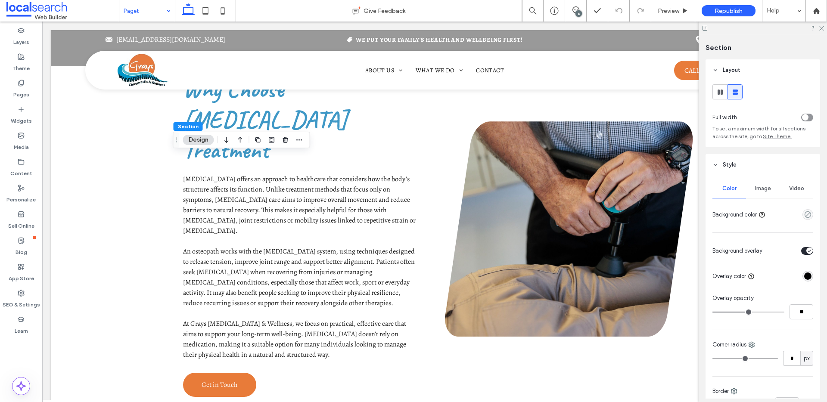
click at [767, 189] on span "Image" at bounding box center [763, 188] width 16 height 7
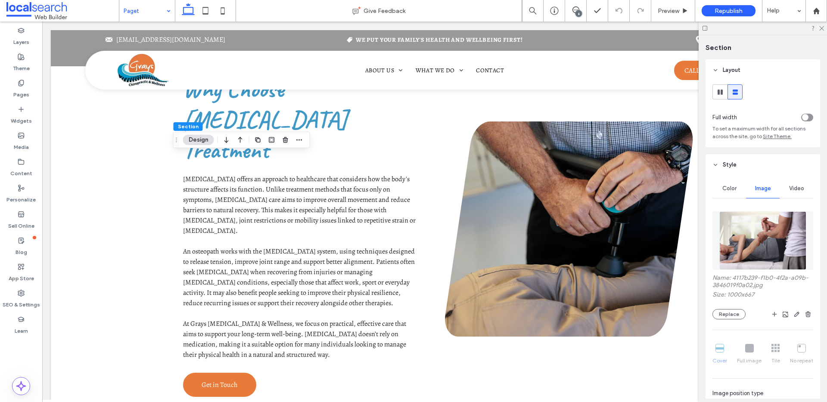
scroll to position [183, 0]
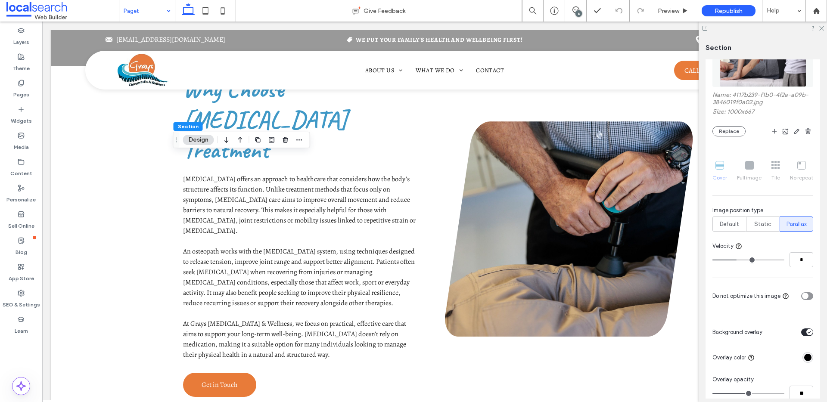
click at [806, 331] on div "toggle" at bounding box center [809, 332] width 6 height 6
click at [804, 129] on icon "button" at bounding box center [807, 131] width 7 height 7
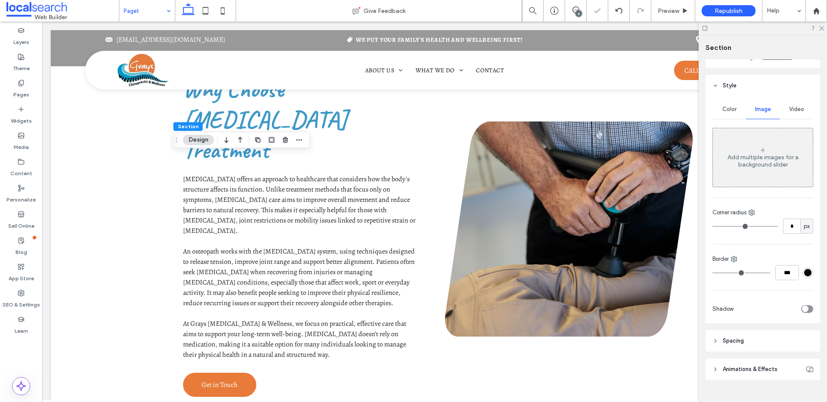
click at [732, 111] on span "Color" at bounding box center [729, 109] width 14 height 7
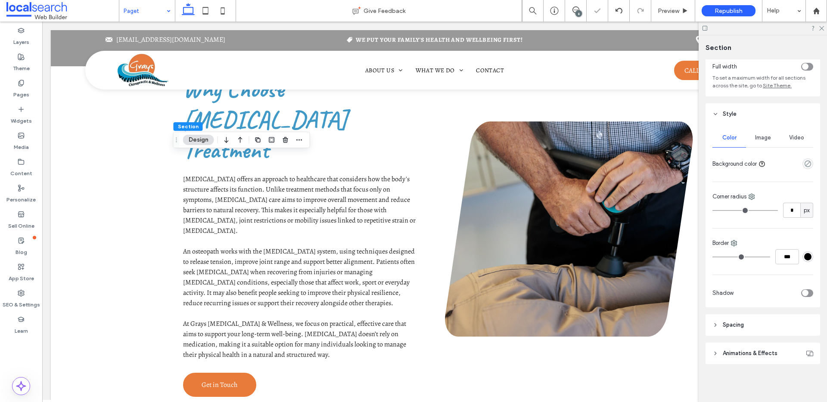
scroll to position [51, 0]
click at [804, 164] on use "empty color" at bounding box center [807, 164] width 6 height 6
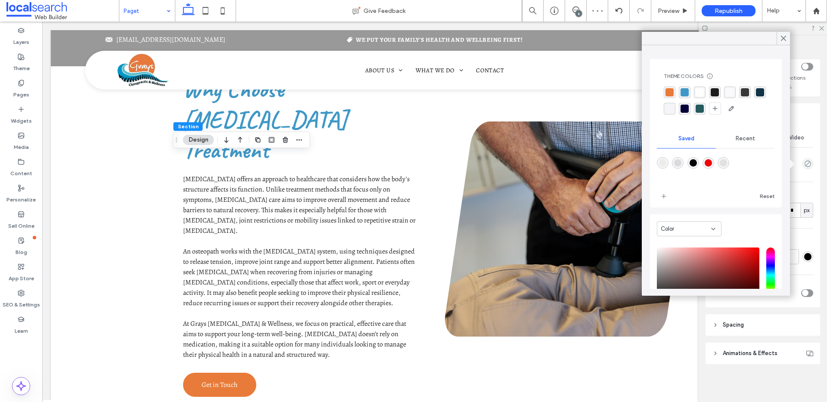
click at [703, 109] on div "rgba(37, 90, 94, 1)" at bounding box center [699, 109] width 8 height 8
click at [781, 37] on use at bounding box center [783, 38] width 4 height 5
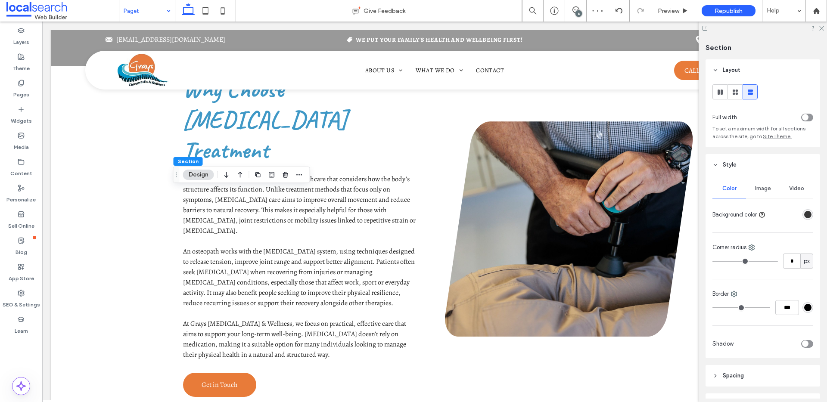
click at [757, 189] on span "Image" at bounding box center [763, 188] width 16 height 7
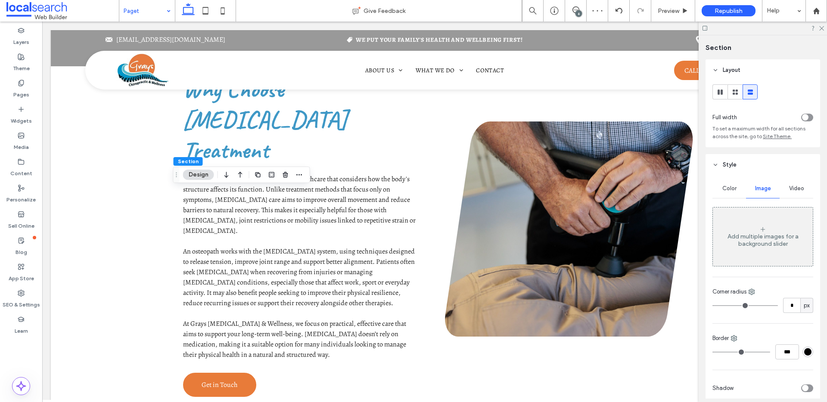
click at [779, 252] on div "Add multiple images for a background slider" at bounding box center [762, 236] width 100 height 57
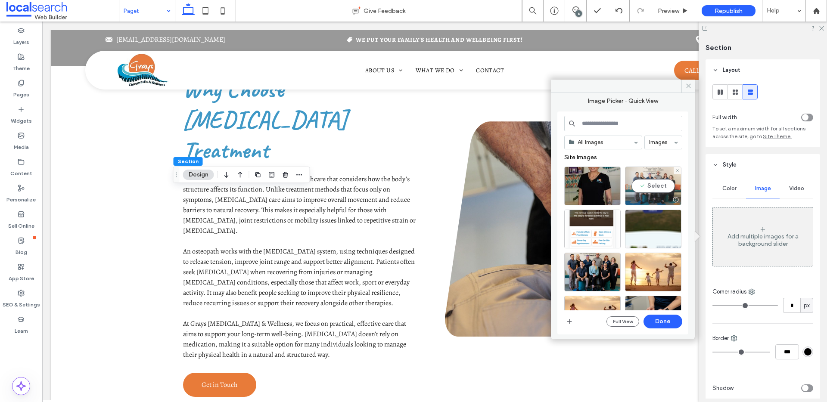
click at [656, 185] on div "Select" at bounding box center [653, 186] width 56 height 39
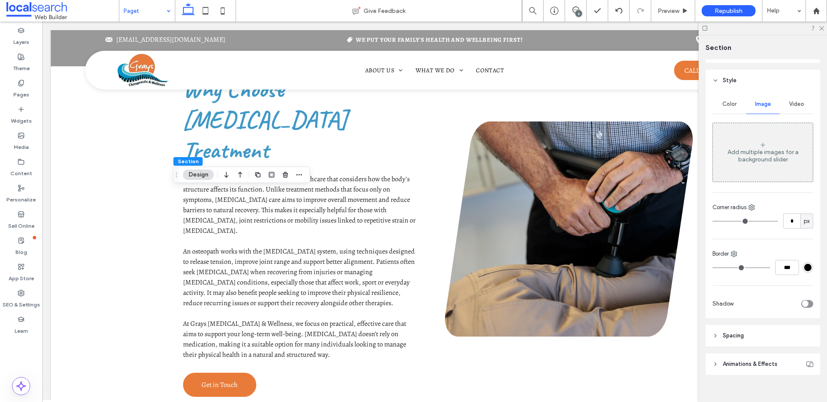
scroll to position [95, 0]
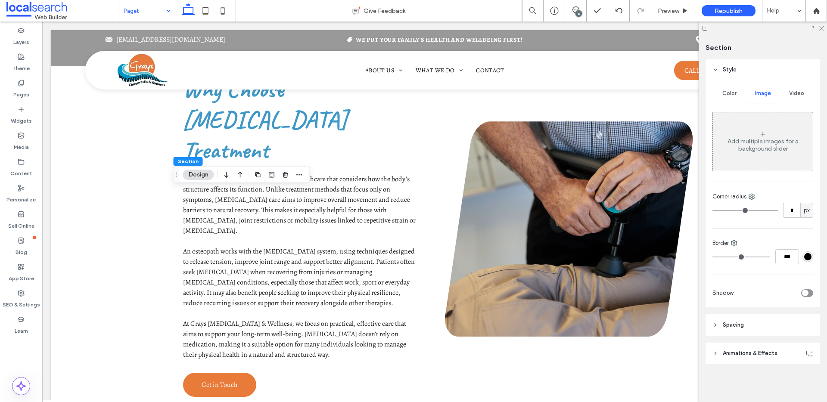
click at [766, 146] on div "Add multiple images for a background slider" at bounding box center [762, 145] width 100 height 15
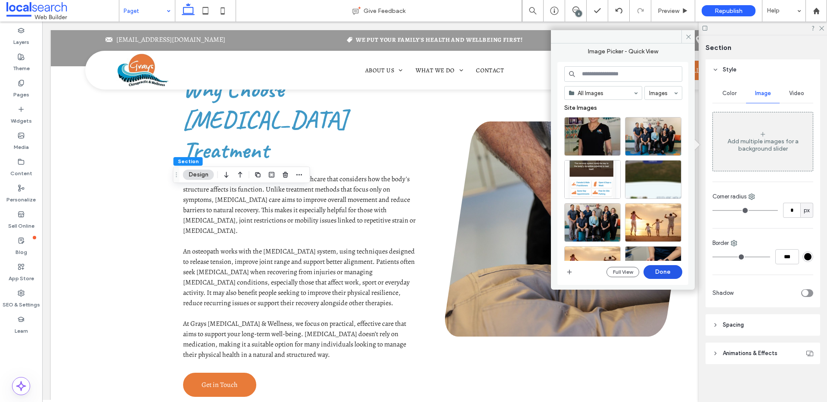
click at [666, 272] on button "Done" at bounding box center [662, 272] width 39 height 14
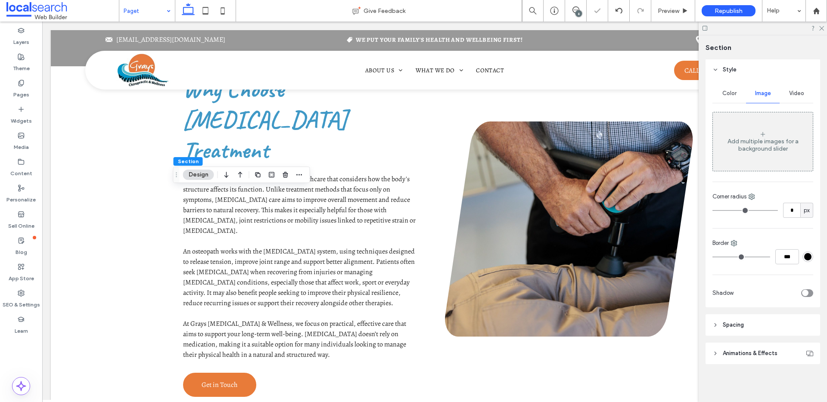
click at [757, 161] on div "Add multiple images for a background slider" at bounding box center [762, 141] width 100 height 57
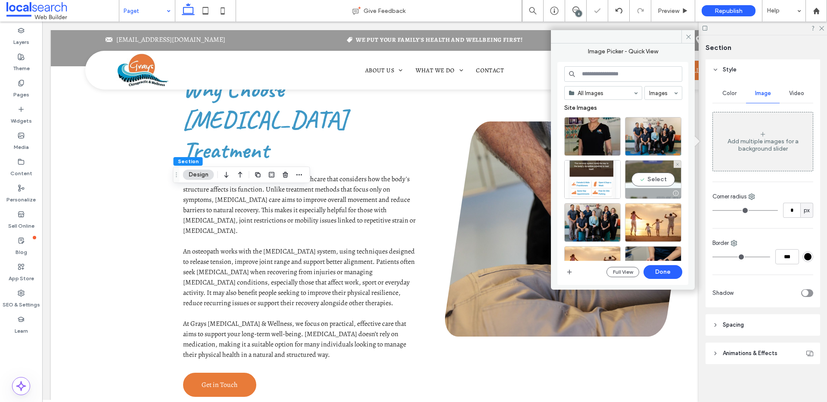
click at [662, 179] on div "Select" at bounding box center [653, 179] width 56 height 39
click at [674, 278] on button "Done" at bounding box center [662, 272] width 39 height 14
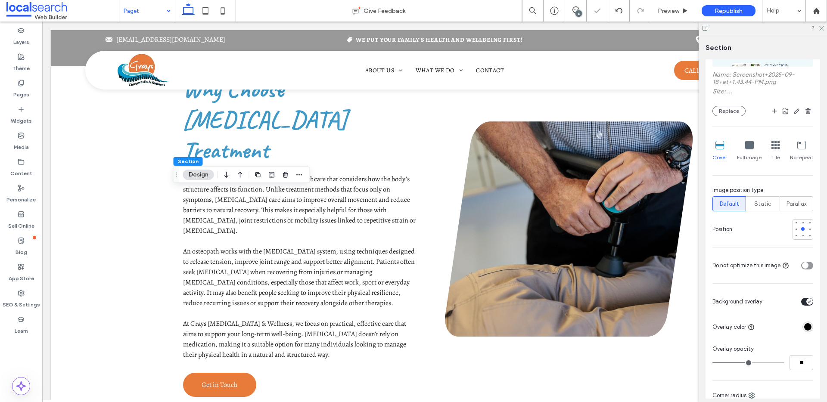
scroll to position [383, 0]
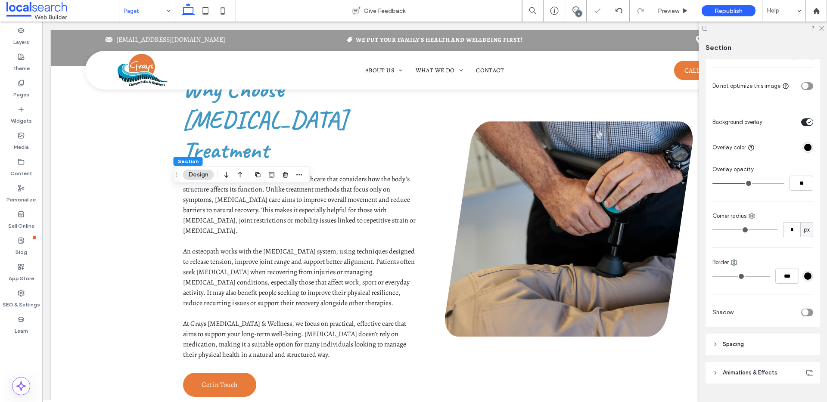
click at [808, 122] on icon "toggle" at bounding box center [809, 122] width 3 height 2
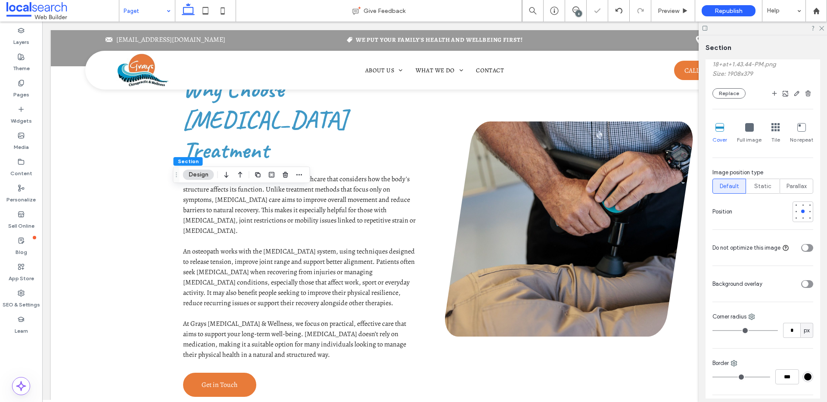
scroll to position [158, 0]
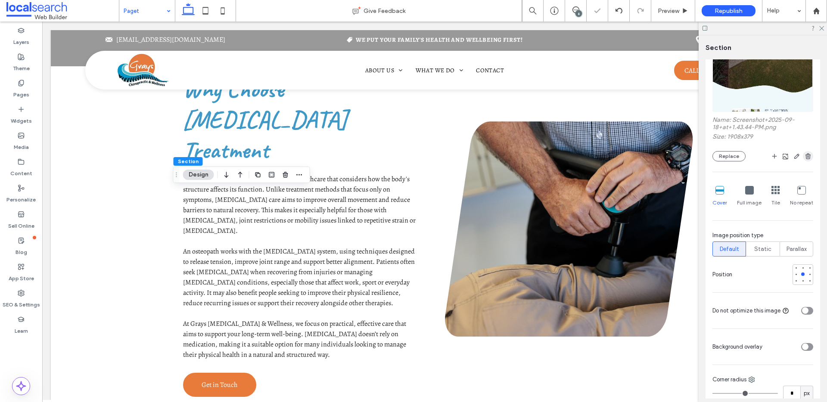
click at [804, 153] on icon "button" at bounding box center [807, 156] width 7 height 7
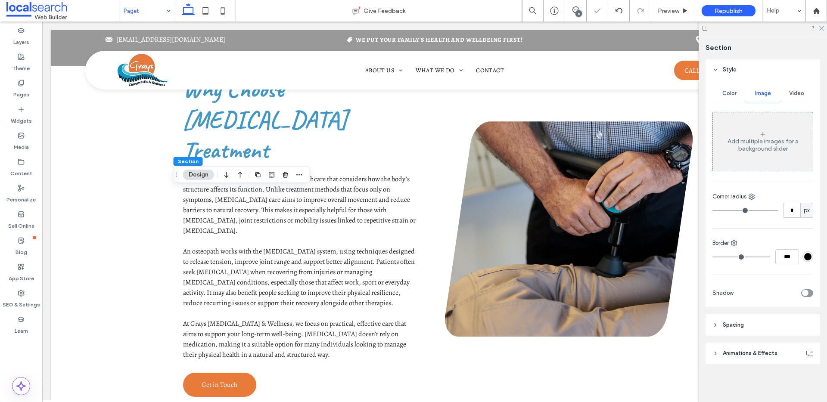
click at [725, 97] on div "Color" at bounding box center [729, 93] width 34 height 19
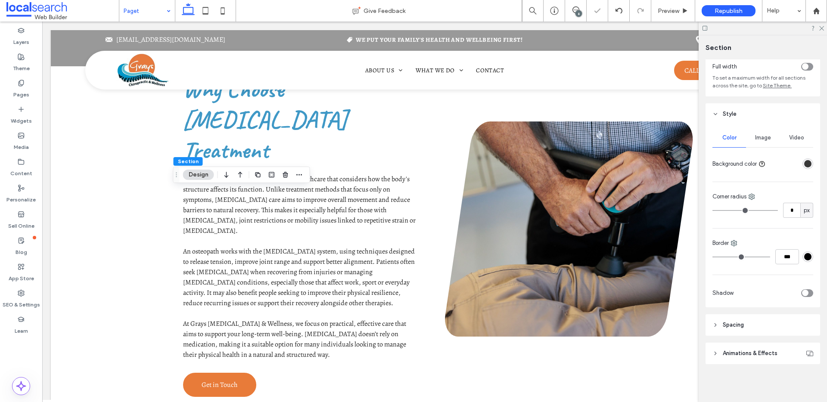
click at [807, 158] on div at bounding box center [807, 163] width 11 height 11
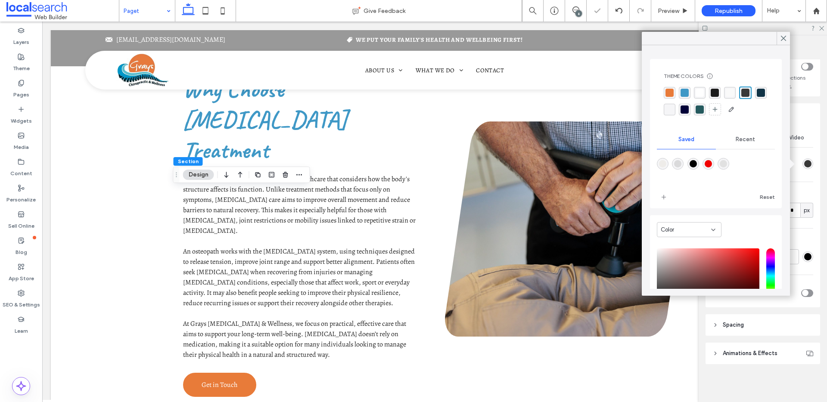
click at [804, 160] on div "rgba(56, 56, 56, 1)" at bounding box center [807, 163] width 7 height 7
click at [703, 106] on div "rgba(37, 90, 94, 1)" at bounding box center [699, 109] width 8 height 8
click at [782, 40] on icon at bounding box center [783, 38] width 8 height 8
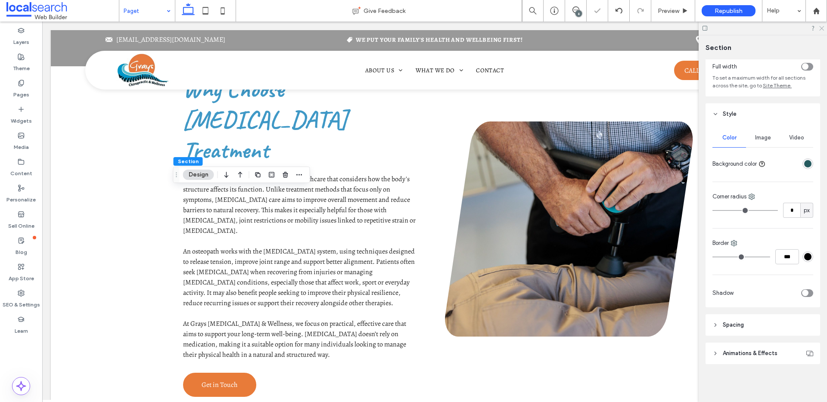
click at [821, 29] on icon at bounding box center [821, 28] width 6 height 6
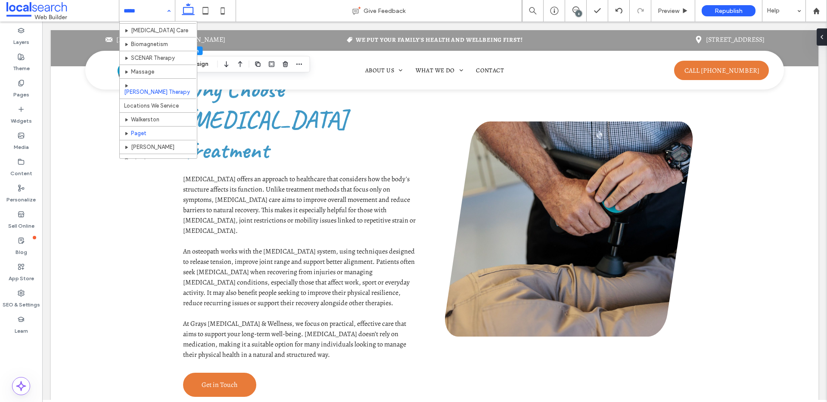
scroll to position [55, 0]
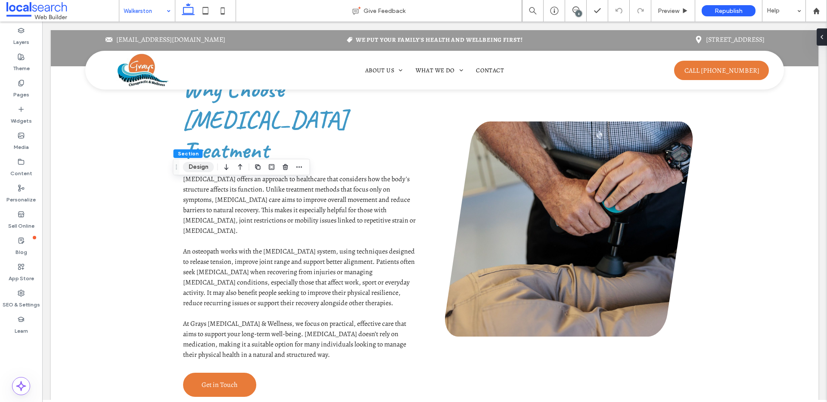
click at [201, 162] on button "Design" at bounding box center [198, 167] width 31 height 10
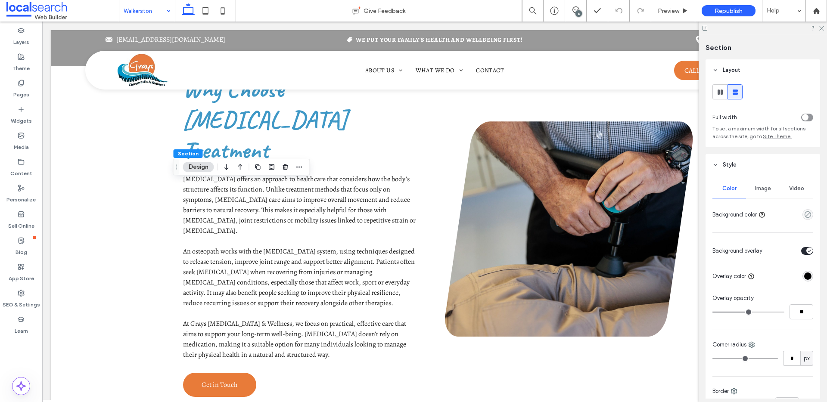
click at [760, 189] on span "Image" at bounding box center [763, 188] width 16 height 7
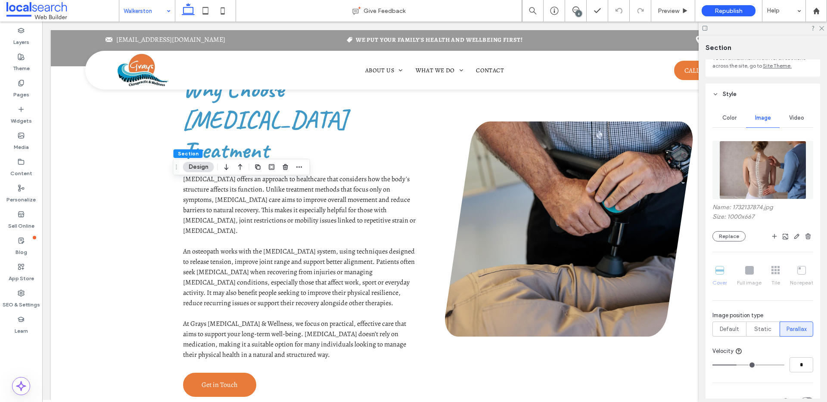
scroll to position [164, 0]
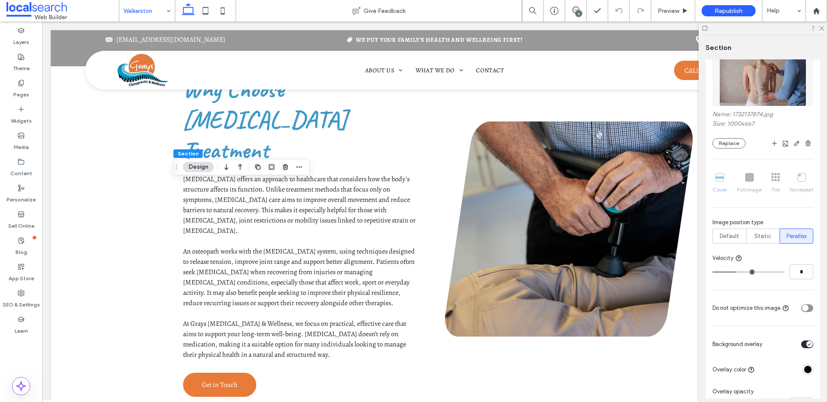
click at [807, 343] on icon "toggle" at bounding box center [808, 344] width 3 height 3
click at [804, 141] on icon "button" at bounding box center [807, 143] width 7 height 7
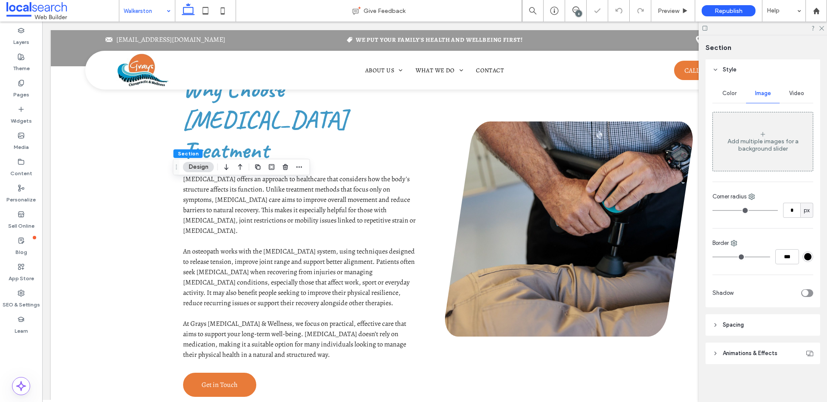
scroll to position [95, 0]
click at [733, 93] on span "Color" at bounding box center [729, 93] width 14 height 7
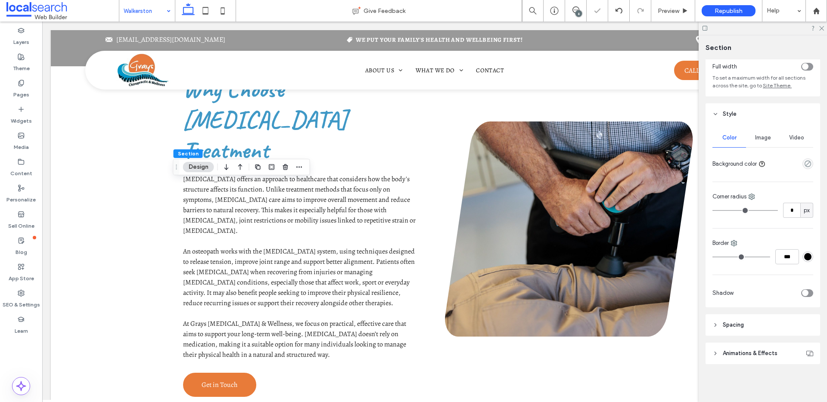
scroll to position [51, 0]
click at [802, 158] on div at bounding box center [790, 163] width 44 height 15
click at [804, 163] on use "empty color" at bounding box center [807, 164] width 6 height 6
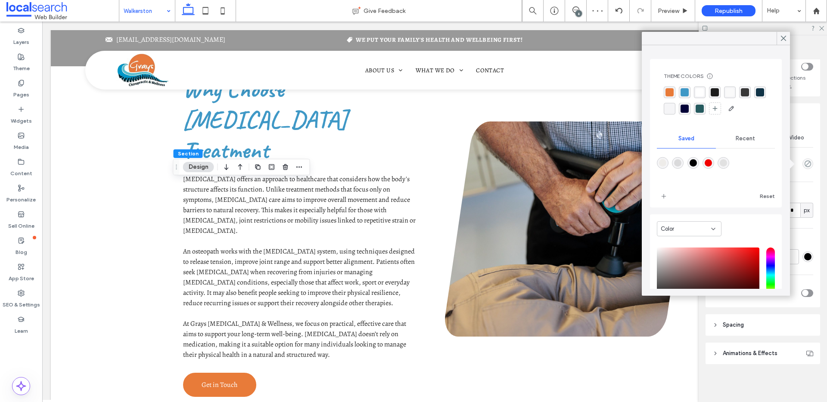
click at [703, 107] on div "rgba(37, 90, 94, 1)" at bounding box center [699, 109] width 8 height 8
click at [784, 34] on icon at bounding box center [783, 38] width 8 height 8
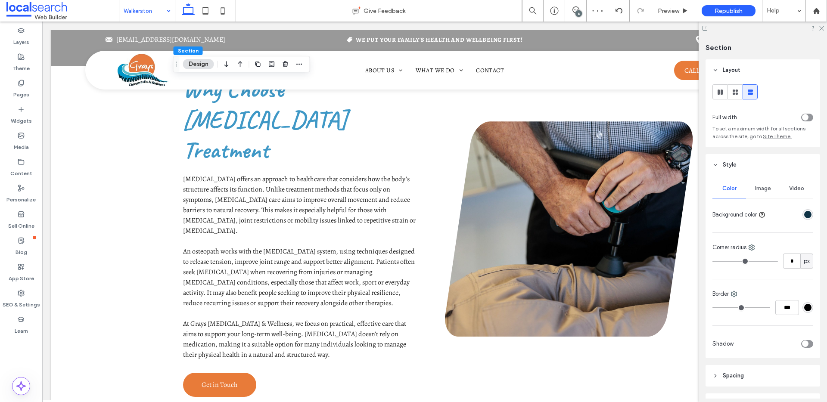
click at [760, 183] on div "Image" at bounding box center [763, 188] width 34 height 19
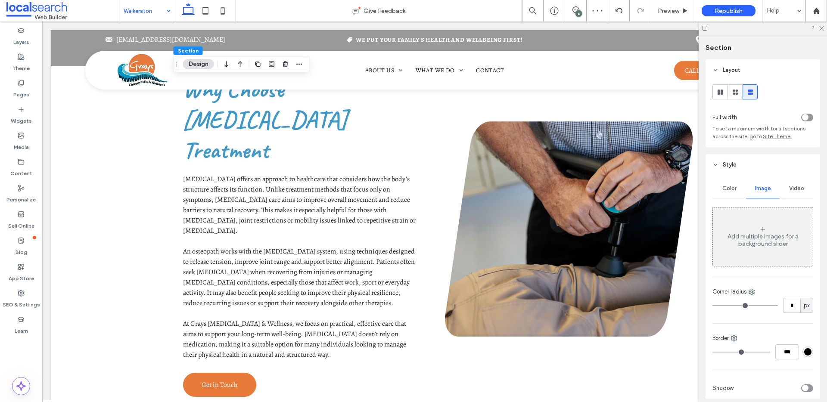
click at [763, 249] on div "Add multiple images for a background slider" at bounding box center [762, 236] width 100 height 57
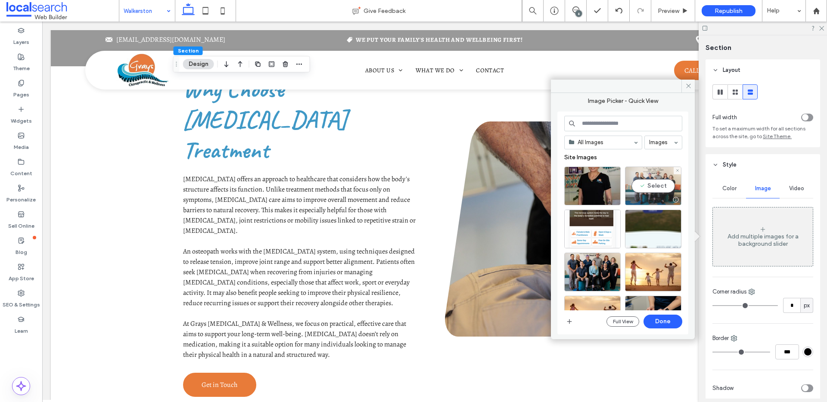
click at [652, 183] on div "Select" at bounding box center [653, 186] width 56 height 39
click at [664, 323] on button "Done" at bounding box center [662, 322] width 39 height 14
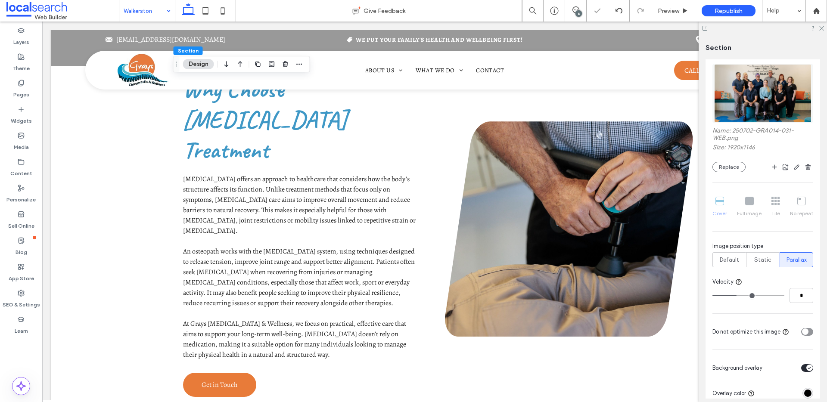
scroll to position [251, 0]
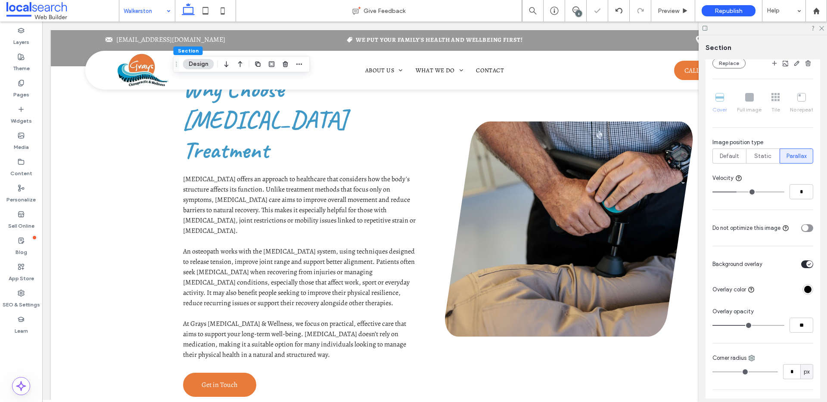
click at [806, 262] on div "toggle" at bounding box center [809, 264] width 6 height 6
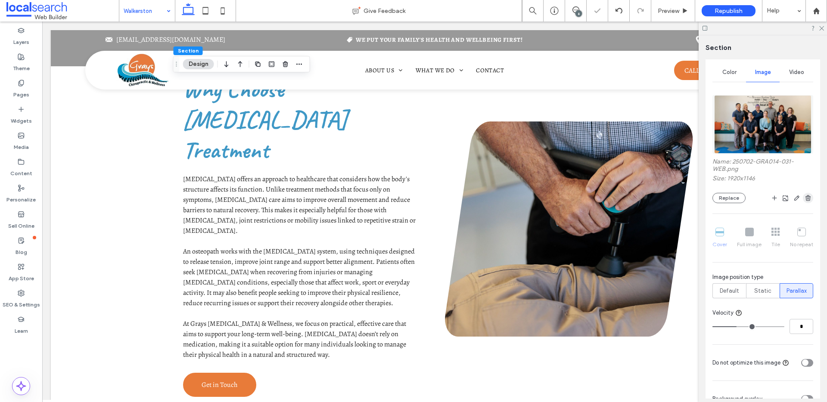
click at [804, 197] on icon "button" at bounding box center [807, 198] width 7 height 7
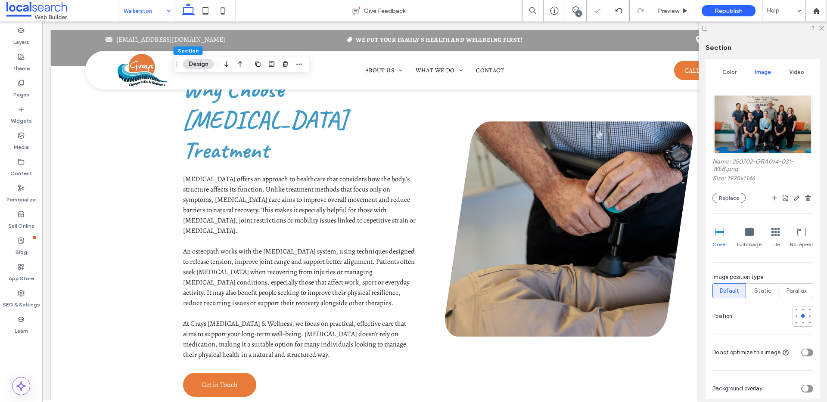
scroll to position [95, 0]
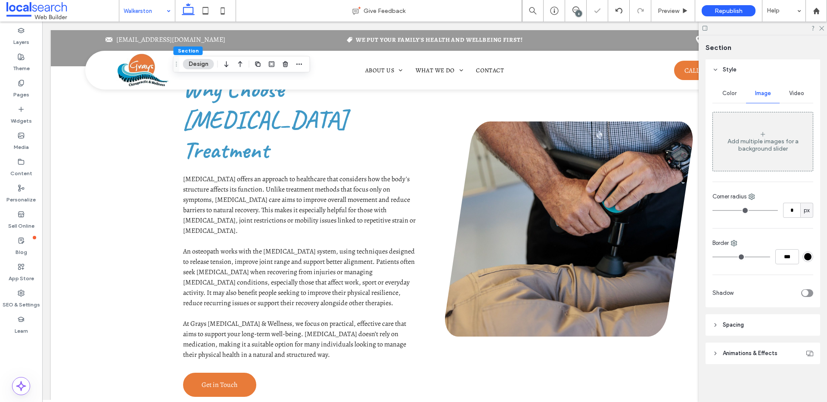
click at [729, 99] on div "Color" at bounding box center [729, 93] width 34 height 19
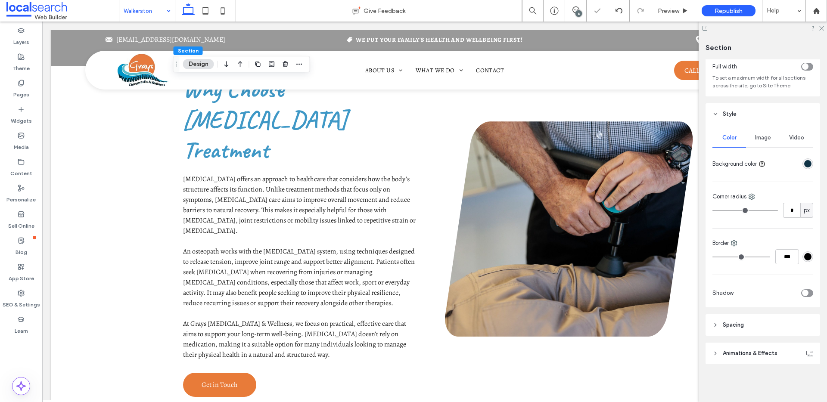
click at [804, 162] on div "rgba(16, 51, 70, 1)" at bounding box center [807, 163] width 7 height 7
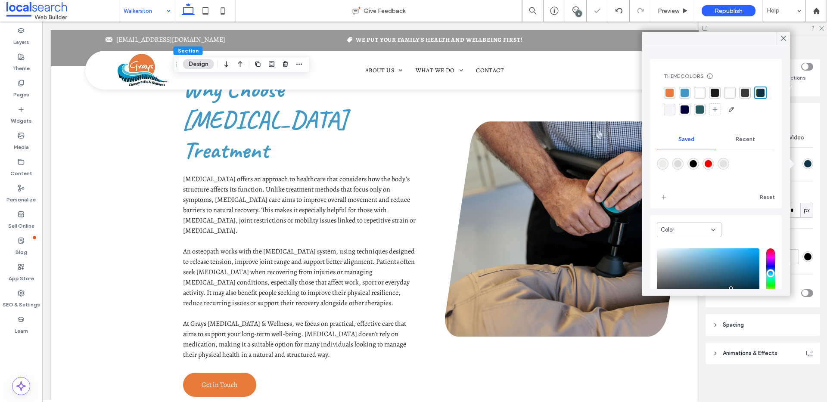
click at [703, 111] on div "rgba(37, 90, 94, 1)" at bounding box center [699, 109] width 8 height 8
click at [781, 36] on icon at bounding box center [783, 38] width 8 height 8
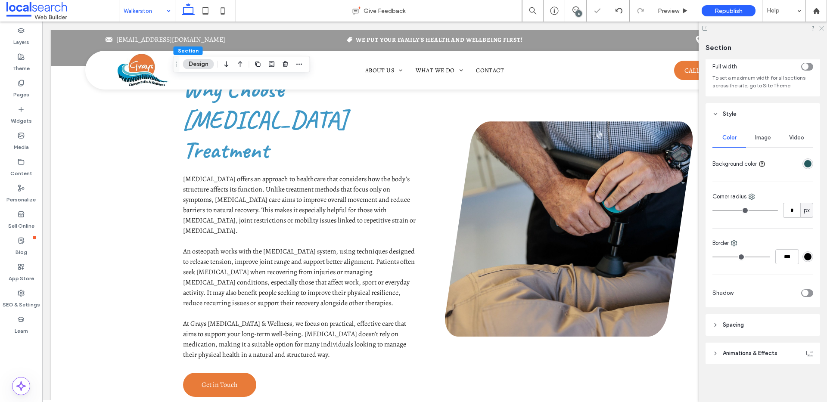
click at [821, 28] on use at bounding box center [821, 28] width 5 height 5
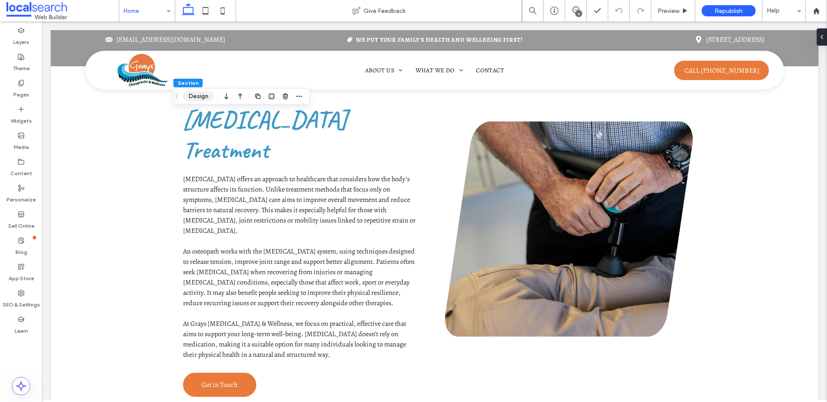
click at [201, 94] on button "Design" at bounding box center [198, 96] width 31 height 10
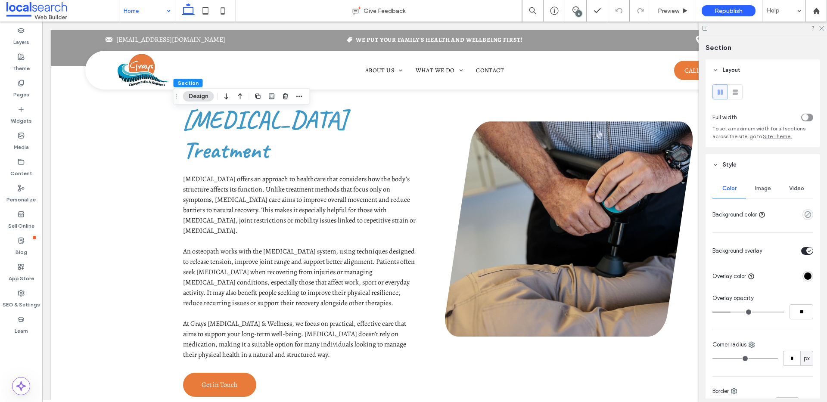
click at [760, 190] on span "Image" at bounding box center [763, 188] width 16 height 7
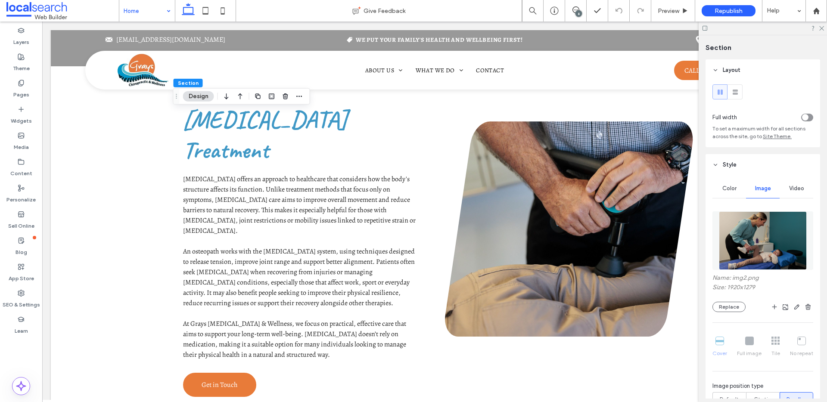
scroll to position [182, 0]
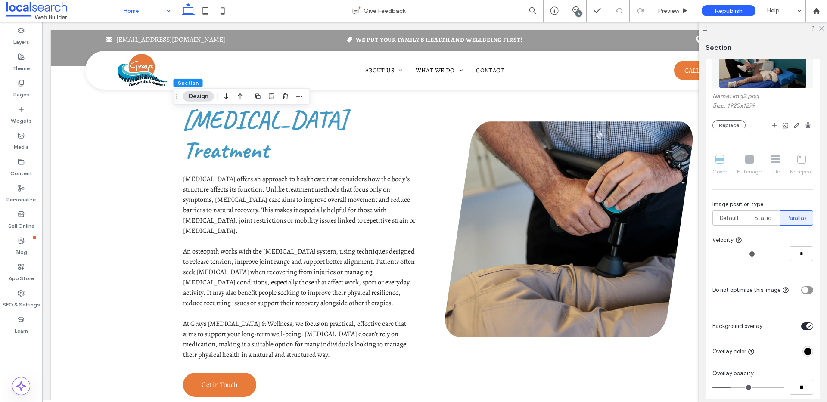
click at [807, 326] on icon "toggle" at bounding box center [808, 326] width 3 height 3
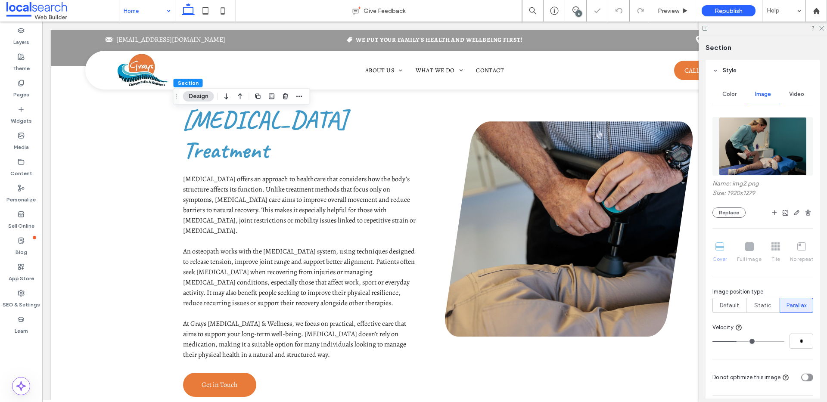
scroll to position [94, 0]
click at [805, 213] on icon "button" at bounding box center [807, 213] width 7 height 7
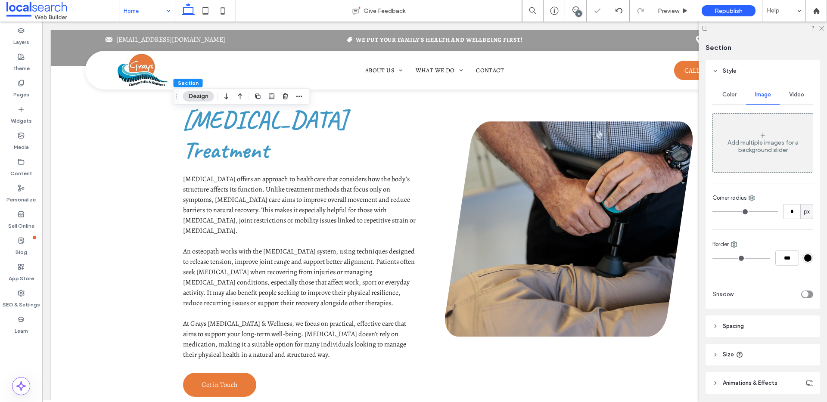
click at [722, 88] on div "Color" at bounding box center [729, 94] width 34 height 19
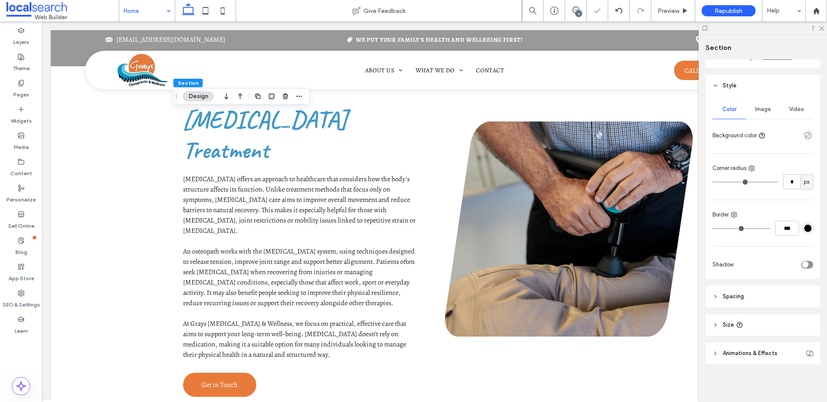
scroll to position [79, 0]
click at [804, 132] on icon "empty color" at bounding box center [807, 135] width 7 height 7
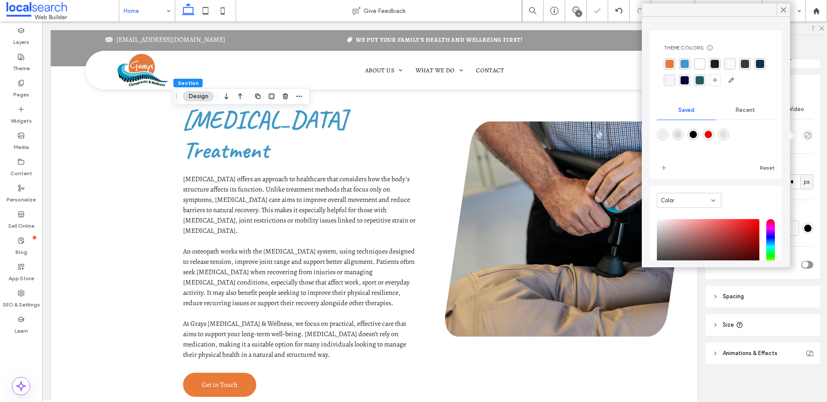
click at [703, 81] on div "rgba(37, 90, 94, 1)" at bounding box center [699, 80] width 8 height 8
drag, startPoint x: 783, startPoint y: 13, endPoint x: 824, endPoint y: 33, distance: 46.0
click at [783, 13] on icon at bounding box center [783, 10] width 8 height 8
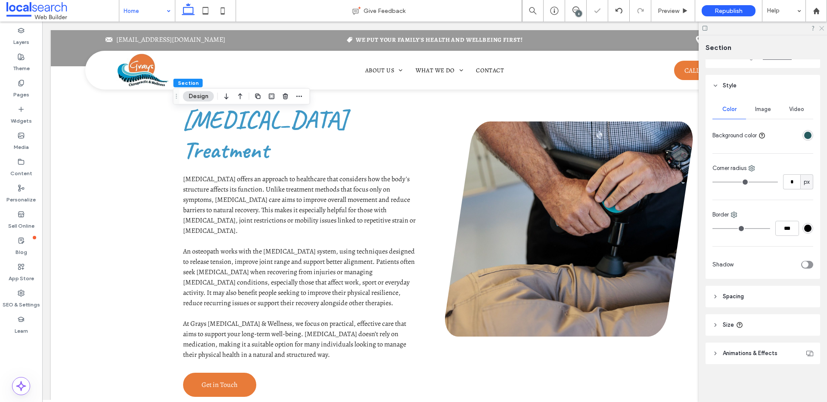
click at [822, 29] on use at bounding box center [821, 28] width 5 height 5
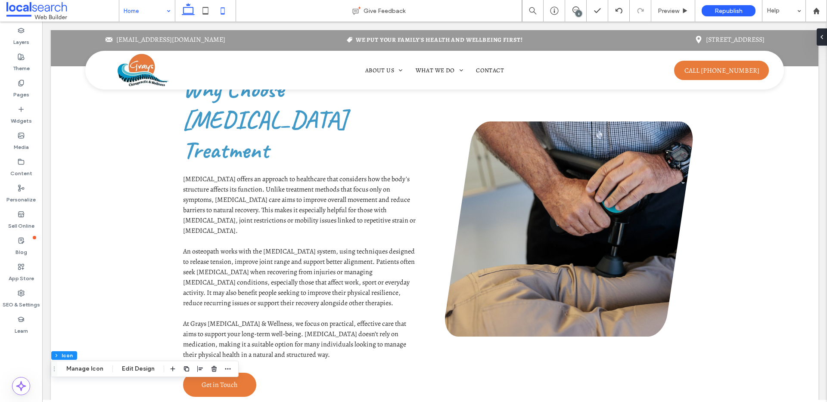
click at [224, 4] on icon at bounding box center [222, 10] width 17 height 17
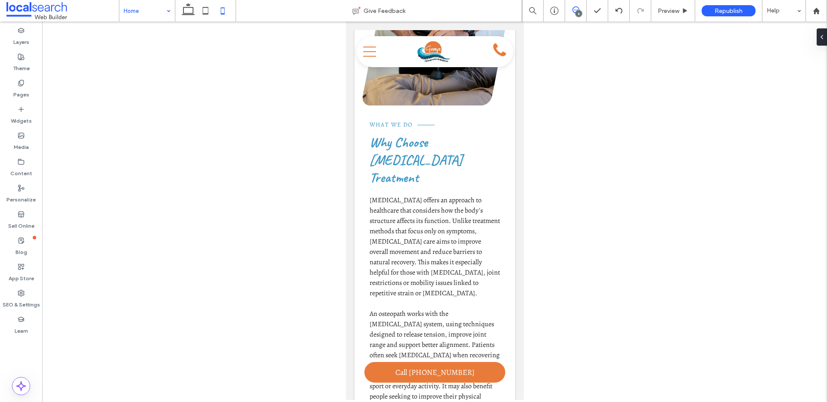
click at [571, 7] on span at bounding box center [575, 9] width 21 height 7
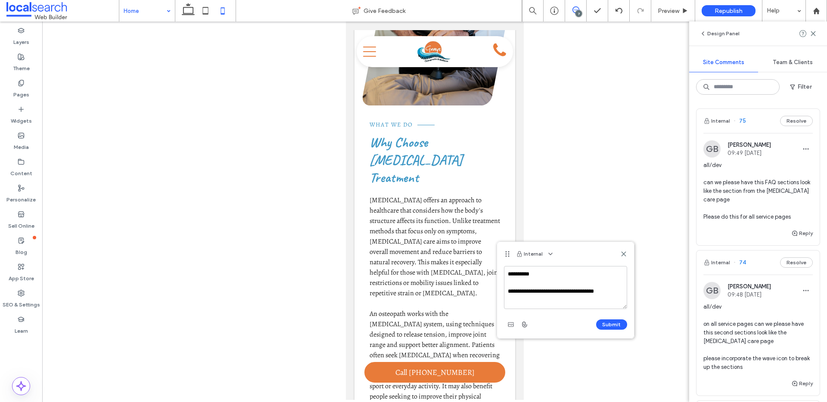
scroll to position [3, 0]
type textarea "**********"
click at [618, 321] on button "Submit" at bounding box center [611, 324] width 31 height 10
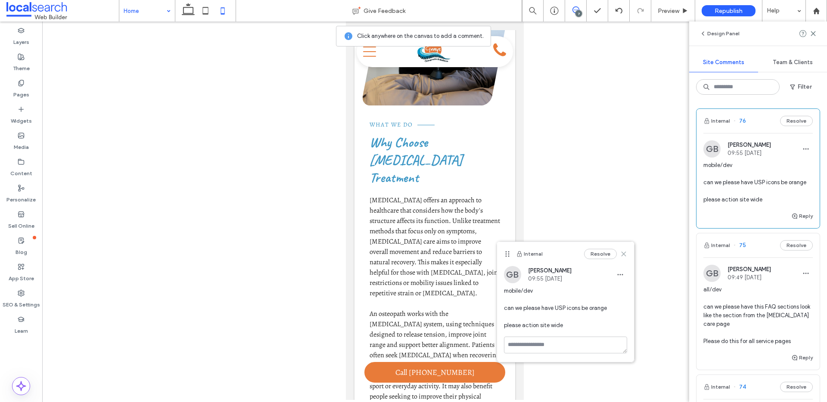
click at [623, 251] on icon at bounding box center [623, 254] width 7 height 7
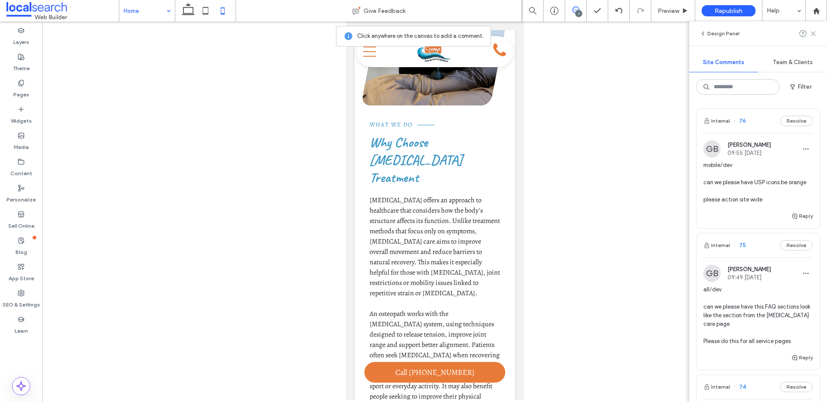
click at [812, 35] on icon at bounding box center [812, 33] width 7 height 7
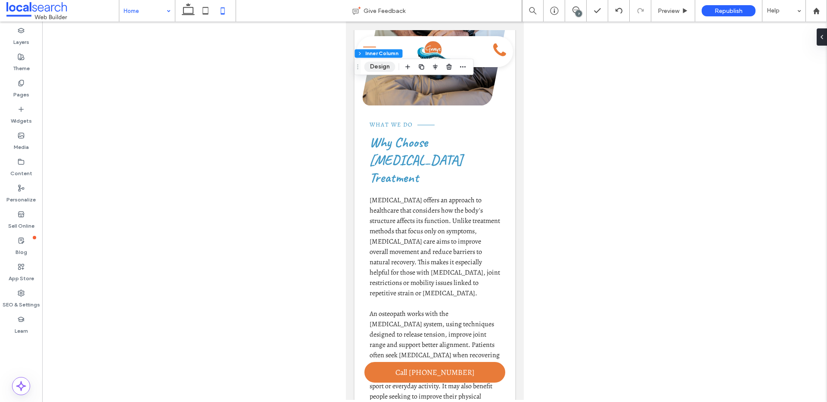
click at [378, 66] on button "Design" at bounding box center [379, 67] width 31 height 10
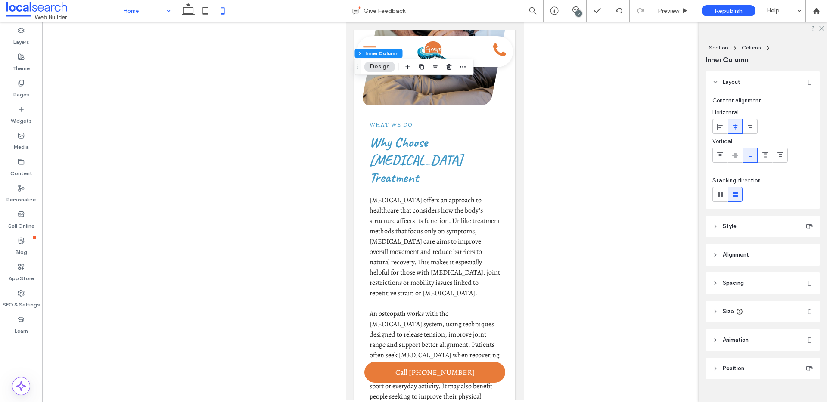
click at [755, 223] on header "Style" at bounding box center [762, 227] width 115 height 22
click at [764, 250] on span "Image" at bounding box center [763, 250] width 16 height 7
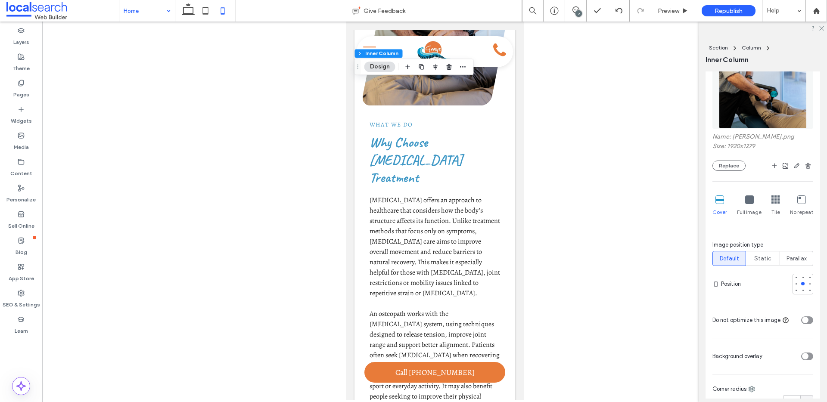
scroll to position [113, 0]
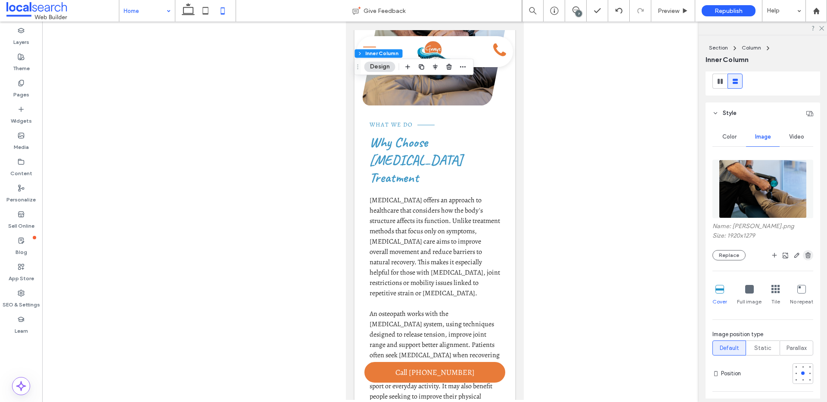
click at [805, 252] on use "button" at bounding box center [807, 255] width 5 height 6
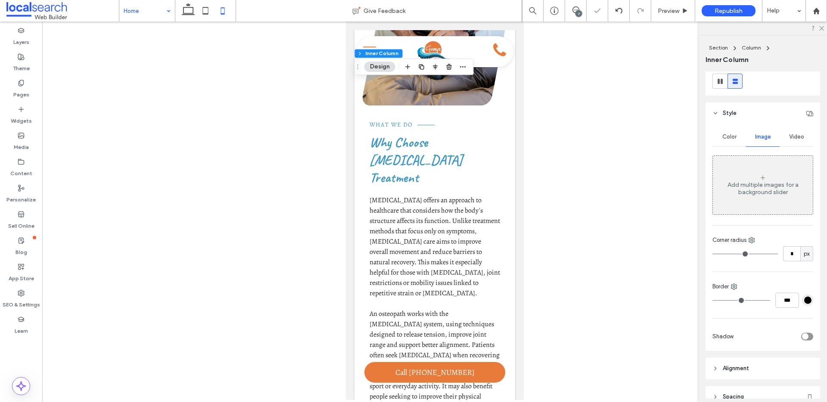
click at [724, 132] on div "Color" at bounding box center [729, 136] width 34 height 19
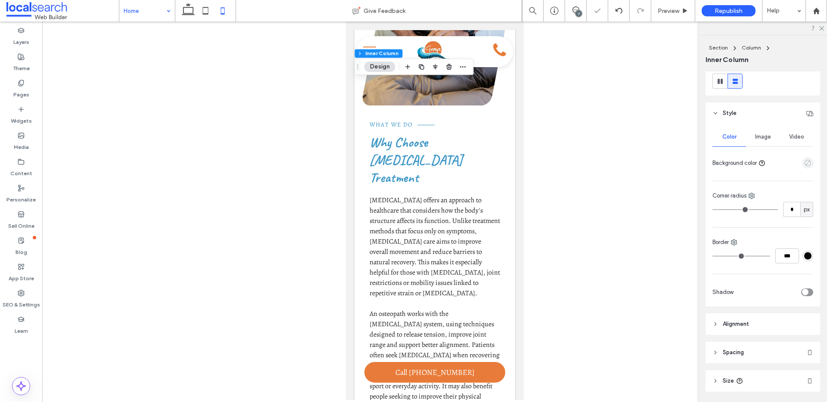
click at [804, 162] on use "empty color" at bounding box center [807, 163] width 6 height 6
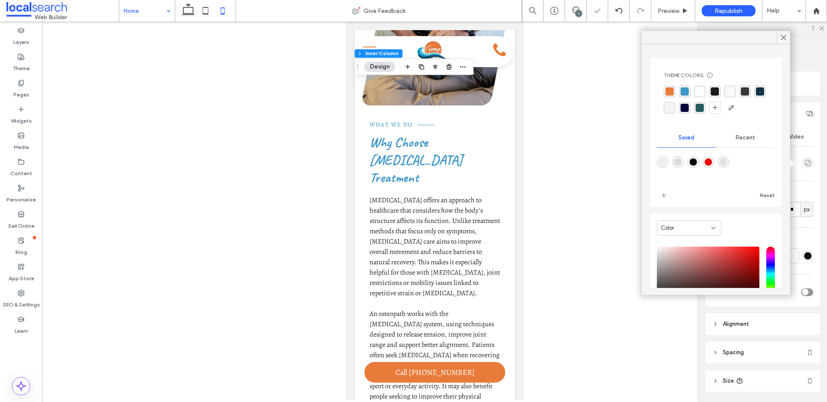
click at [703, 105] on div "rgba(37, 90, 94, 1)" at bounding box center [699, 108] width 8 height 8
click at [782, 40] on icon at bounding box center [783, 38] width 8 height 8
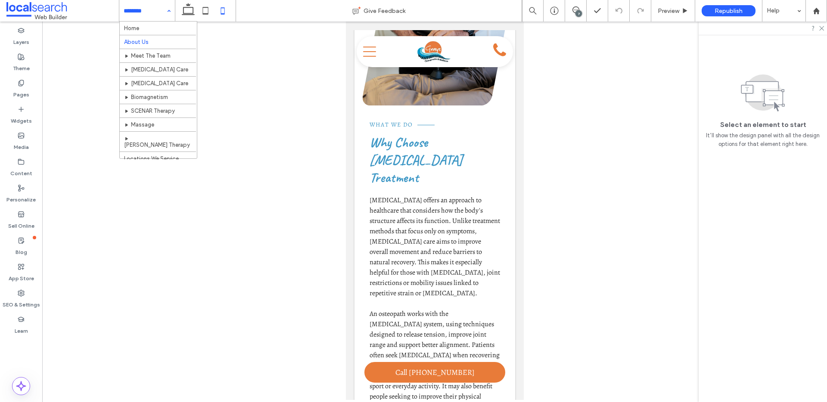
click at [144, 12] on input at bounding box center [145, 11] width 43 height 22
click at [156, 13] on input at bounding box center [145, 11] width 43 height 22
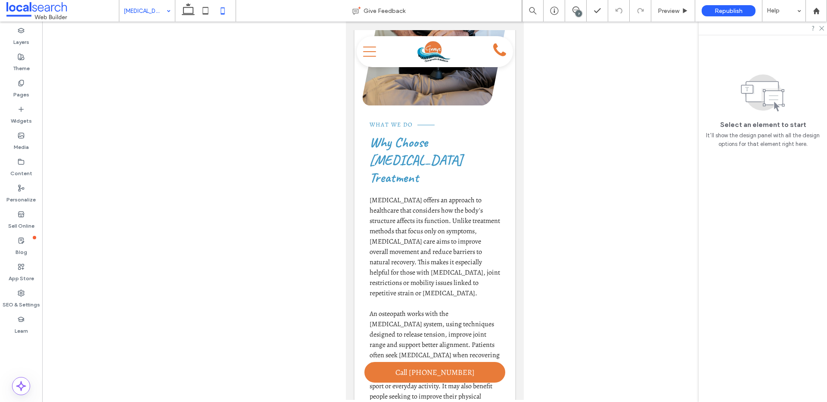
click at [130, 3] on input at bounding box center [145, 11] width 43 height 22
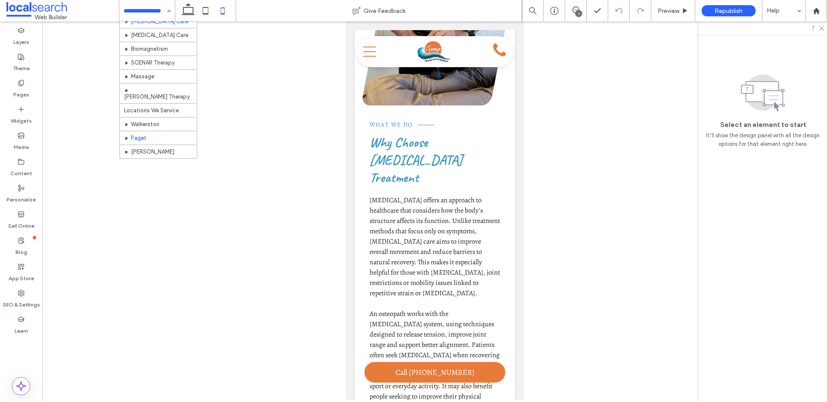
scroll to position [55, 0]
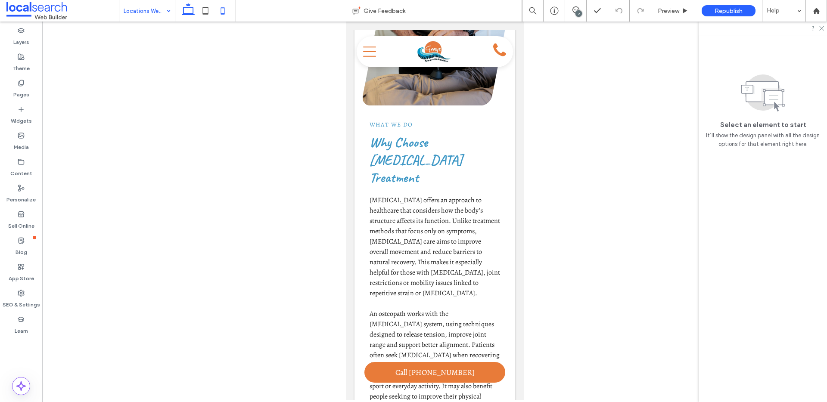
click at [193, 16] on icon at bounding box center [188, 10] width 17 height 17
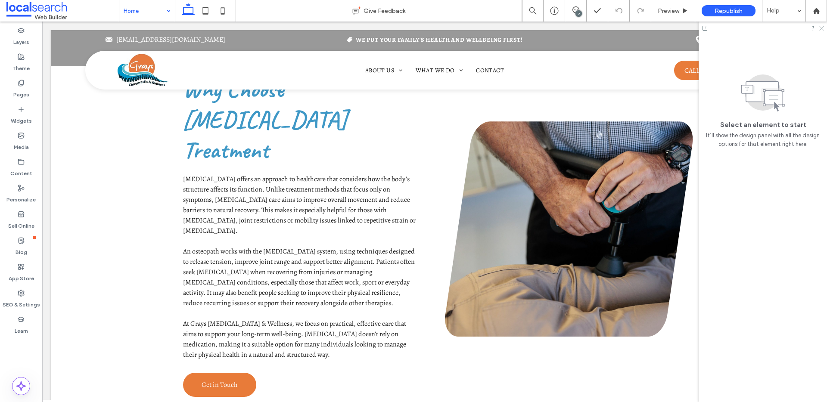
click at [818, 29] on icon at bounding box center [821, 28] width 6 height 6
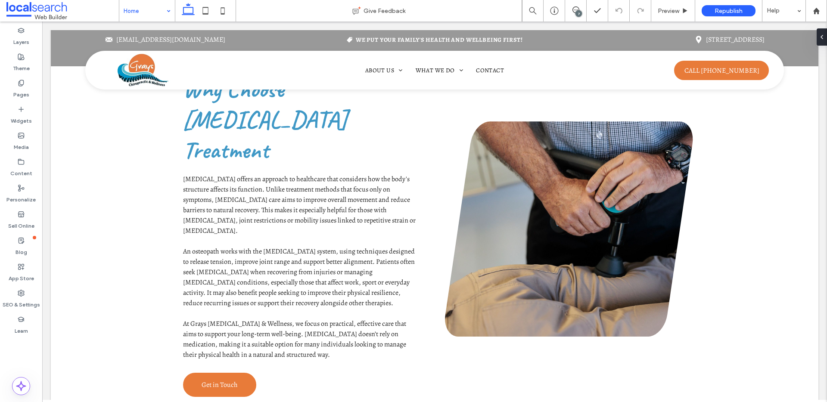
click at [578, 15] on div "7" at bounding box center [578, 13] width 6 height 6
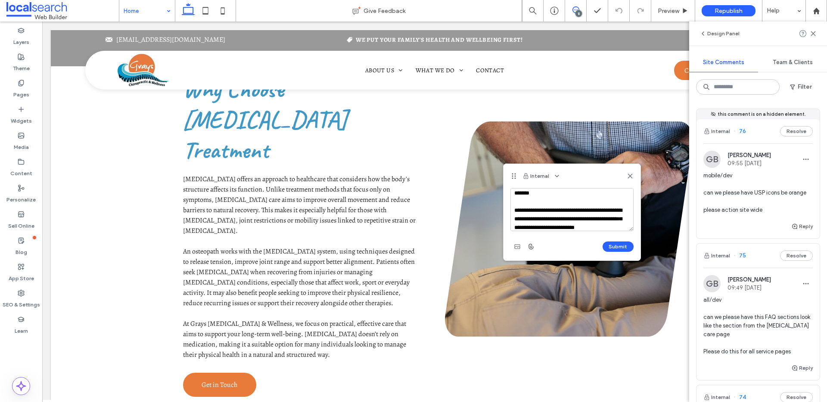
scroll to position [12, 0]
type textarea "**********"
click at [622, 243] on button "Submit" at bounding box center [617, 247] width 31 height 10
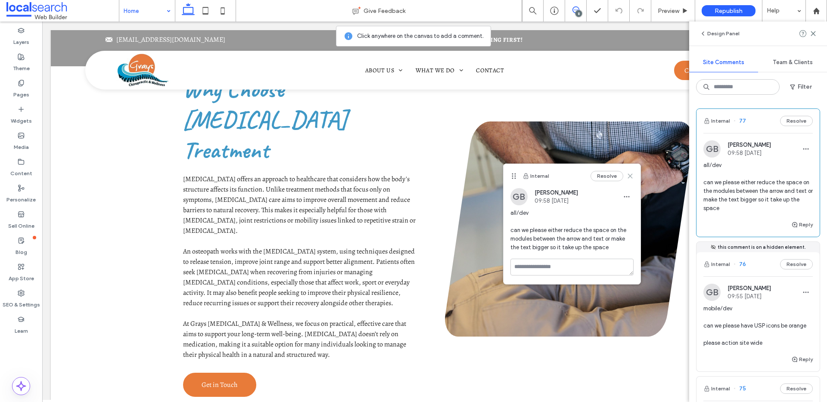
click at [632, 177] on icon at bounding box center [629, 176] width 7 height 7
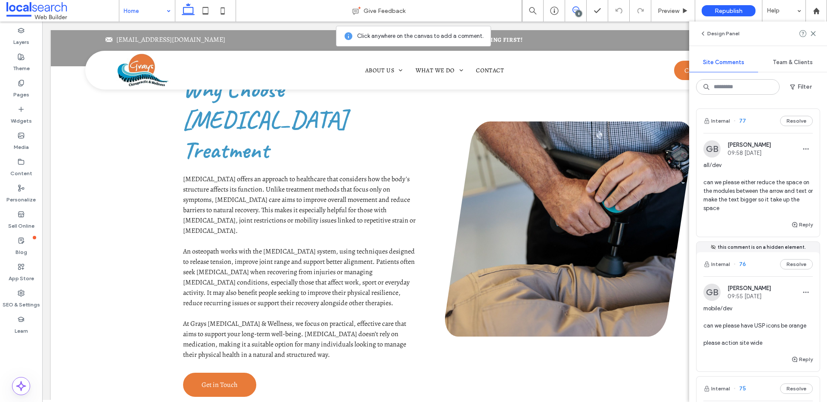
click at [819, 33] on div "Design Panel" at bounding box center [758, 34] width 138 height 24
click at [817, 33] on div "Design Panel" at bounding box center [758, 34] width 138 height 24
click at [812, 31] on icon at bounding box center [812, 33] width 7 height 7
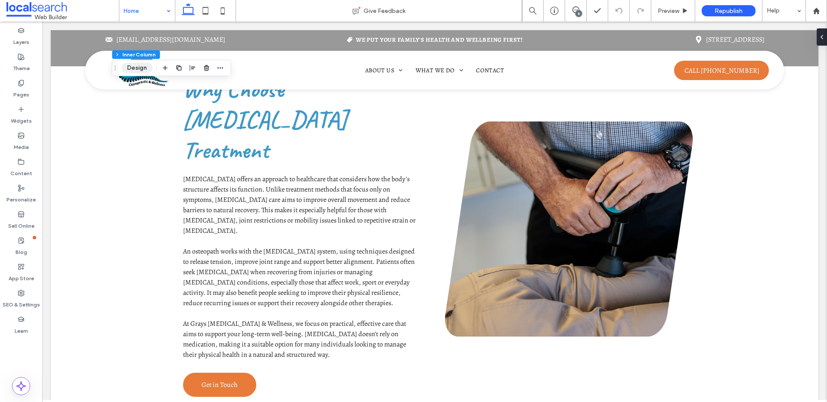
click at [140, 66] on button "Design" at bounding box center [136, 68] width 31 height 10
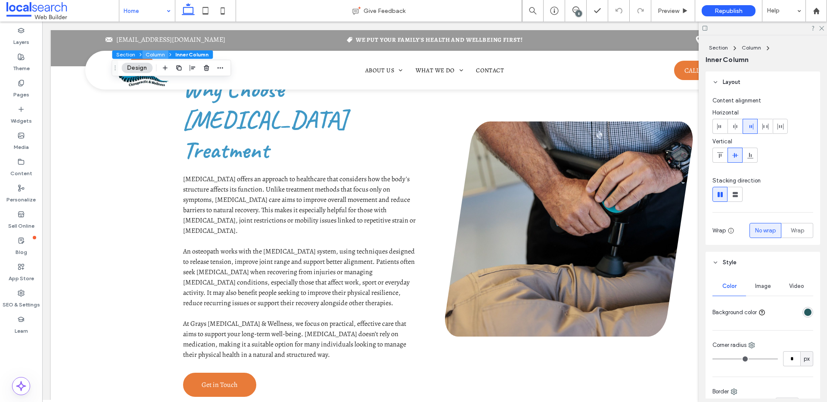
click at [151, 56] on button "Column" at bounding box center [155, 54] width 26 height 9
click at [761, 283] on span "Image" at bounding box center [763, 286] width 16 height 7
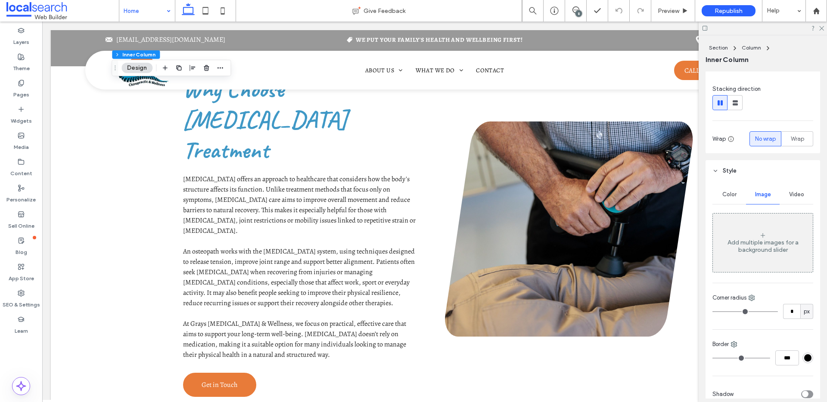
scroll to position [93, 0]
click at [723, 190] on span "Color" at bounding box center [729, 193] width 14 height 7
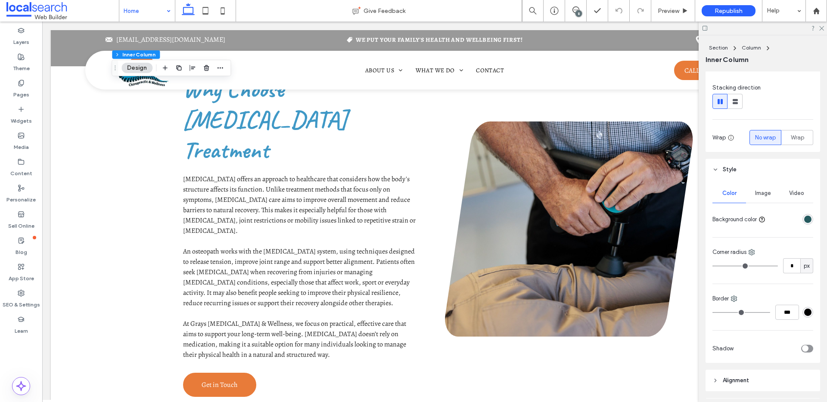
click at [755, 192] on span "Image" at bounding box center [763, 193] width 16 height 7
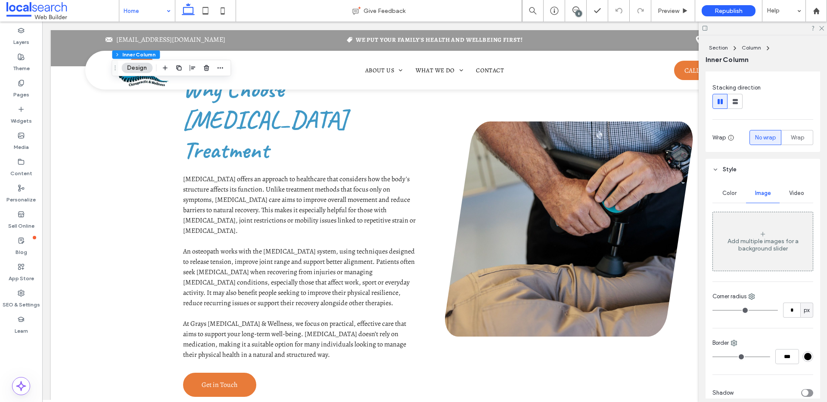
click at [763, 238] on div "Add multiple images for a background slider" at bounding box center [762, 245] width 100 height 15
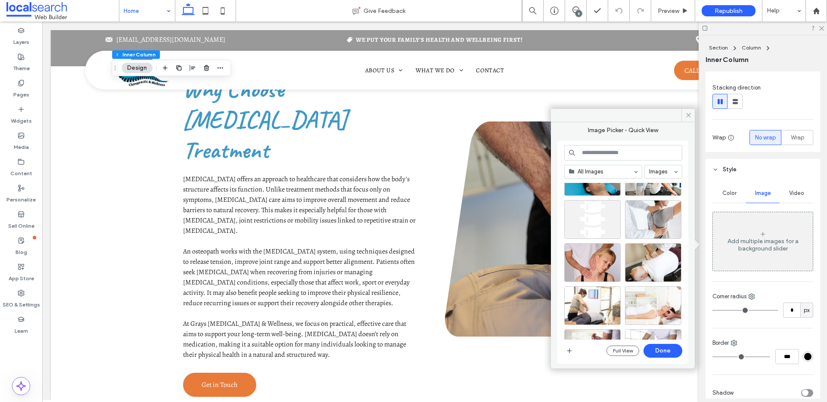
scroll to position [218, 0]
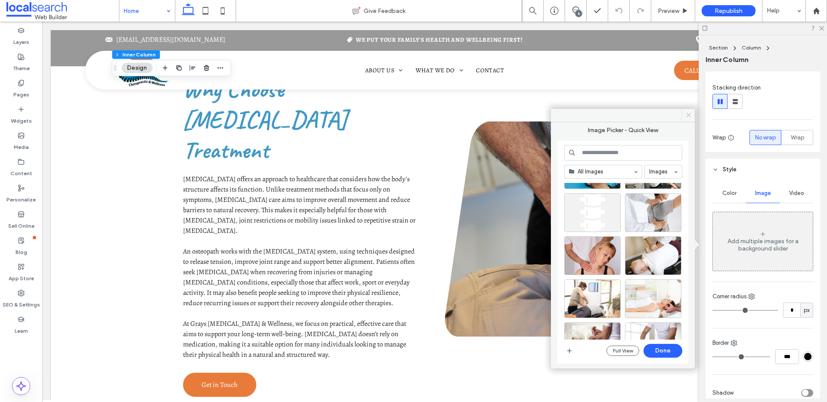
click at [688, 116] on use at bounding box center [688, 115] width 4 height 4
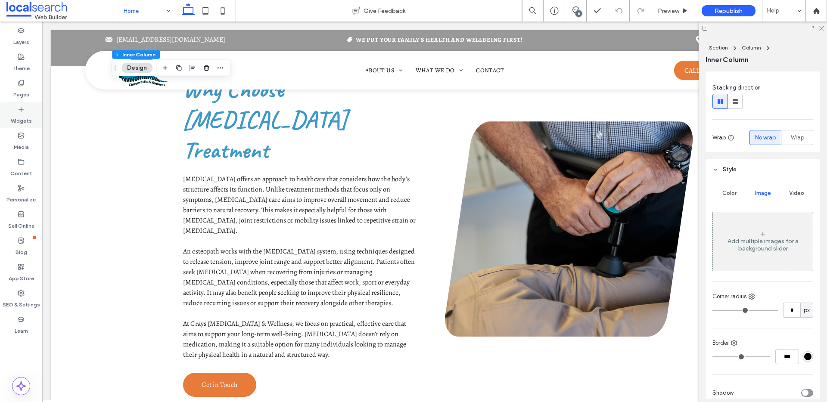
click at [23, 115] on label "Widgets" at bounding box center [21, 119] width 21 height 12
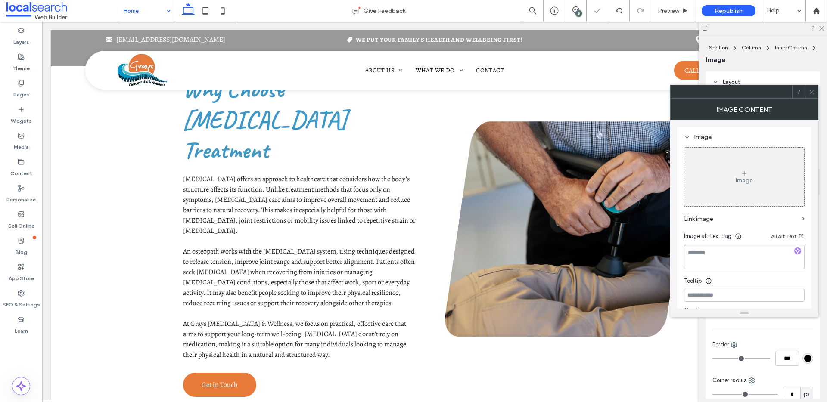
type input "**"
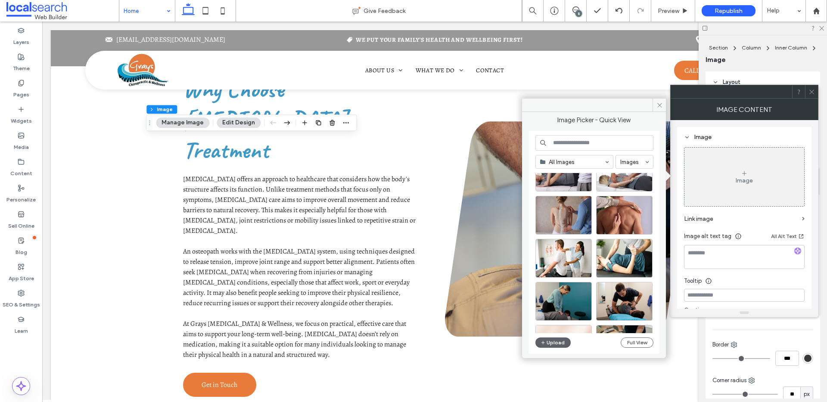
scroll to position [667, 0]
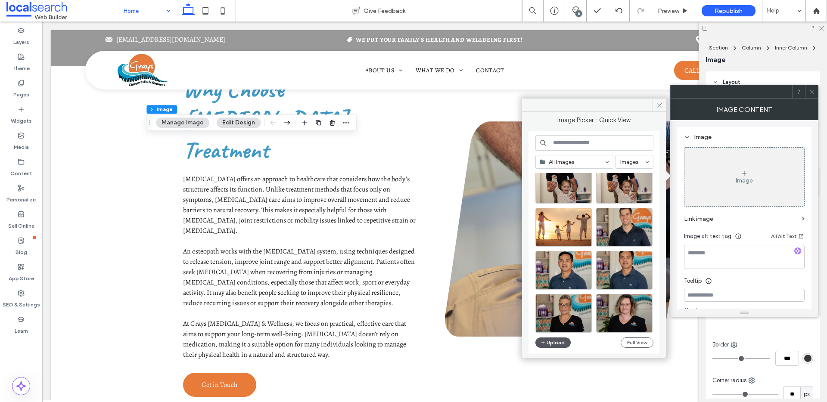
click at [558, 344] on button "Upload" at bounding box center [552, 343] width 35 height 10
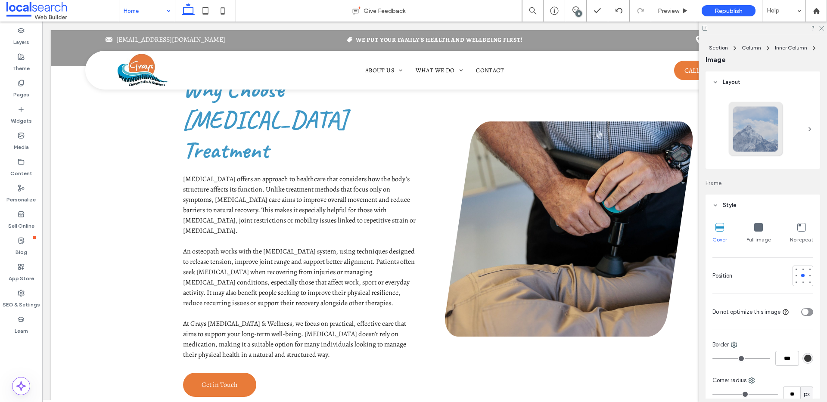
type input "***"
click at [823, 27] on icon at bounding box center [821, 28] width 6 height 6
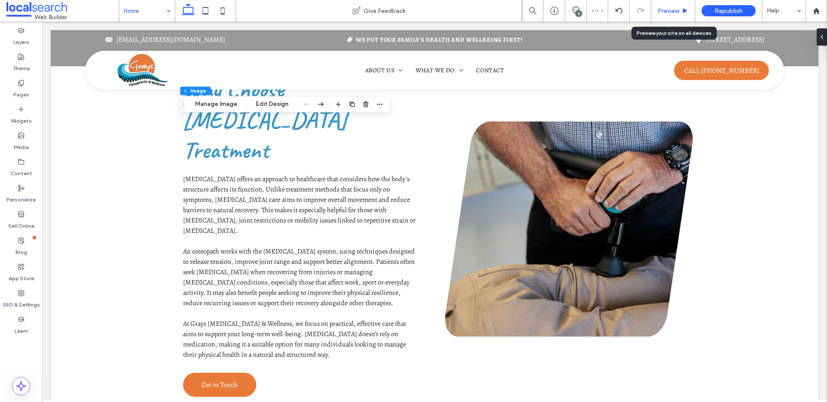
click at [673, 11] on span "Preview" at bounding box center [668, 10] width 22 height 7
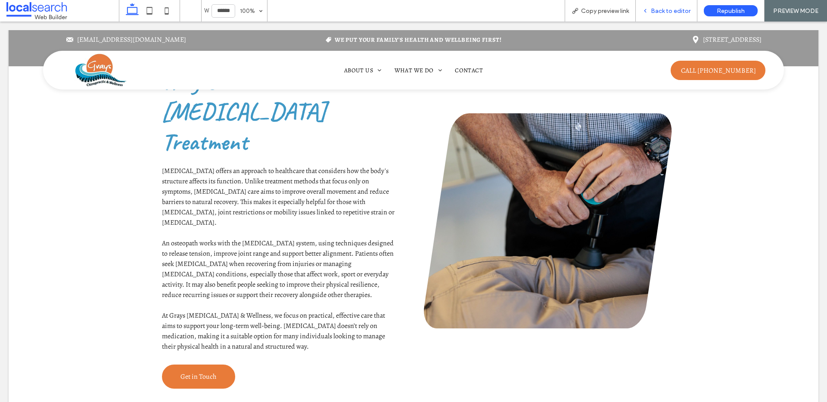
click at [662, 15] on div "Back to editor" at bounding box center [666, 11] width 62 height 22
click at [670, 12] on span "Back to editor" at bounding box center [670, 10] width 40 height 7
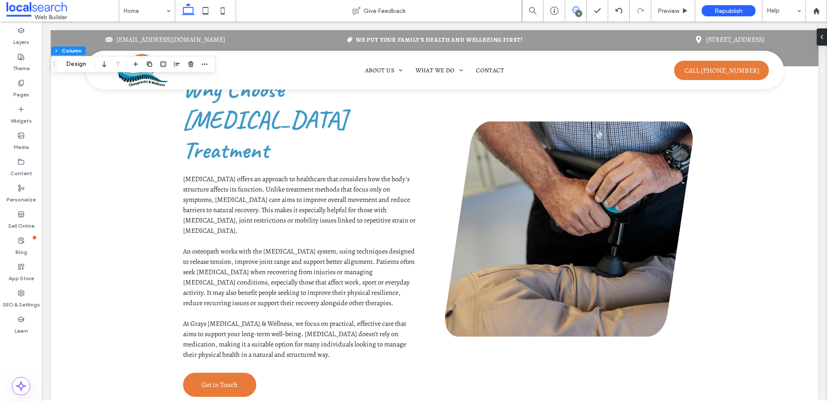
click at [573, 8] on icon at bounding box center [575, 9] width 7 height 7
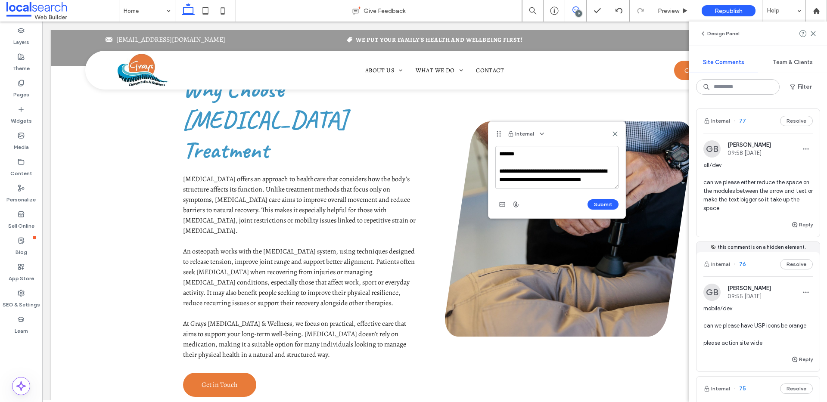
click at [588, 180] on textarea "**********" at bounding box center [556, 167] width 123 height 43
click at [584, 181] on textarea "**********" at bounding box center [556, 167] width 123 height 43
click at [592, 180] on textarea "**********" at bounding box center [556, 167] width 123 height 43
click at [585, 184] on textarea "**********" at bounding box center [556, 167] width 123 height 43
type textarea "**********"
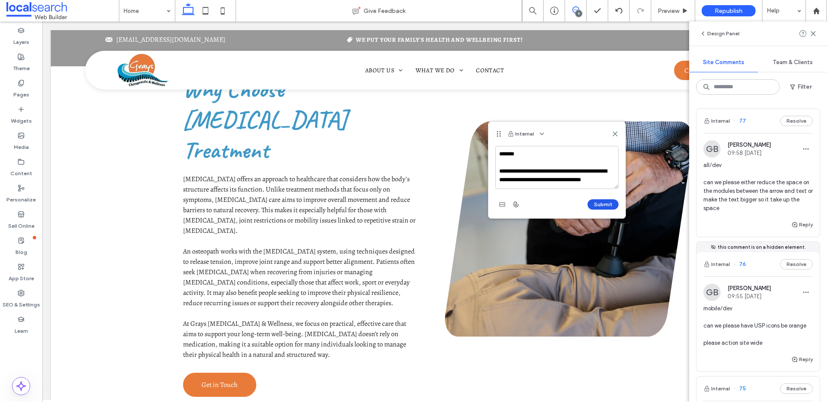
click at [611, 205] on button "Submit" at bounding box center [602, 204] width 31 height 10
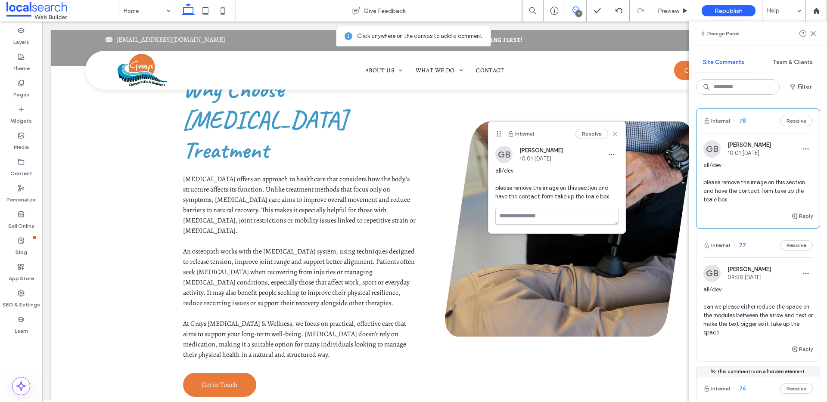
click at [614, 136] on icon at bounding box center [614, 133] width 7 height 7
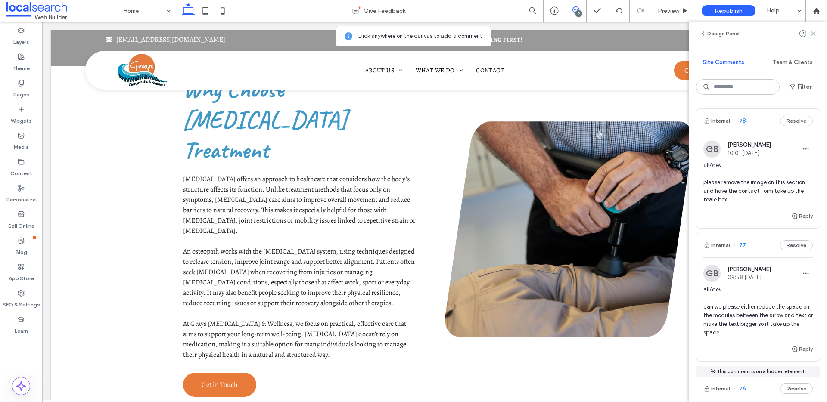
click at [813, 31] on icon at bounding box center [812, 33] width 7 height 7
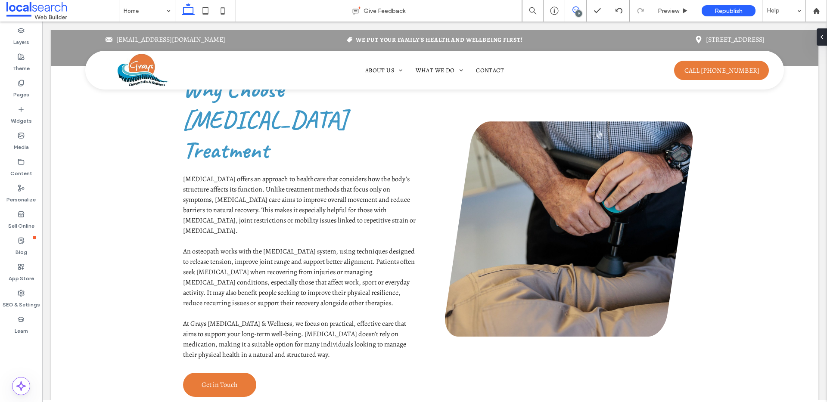
click at [574, 7] on icon at bounding box center [575, 9] width 7 height 7
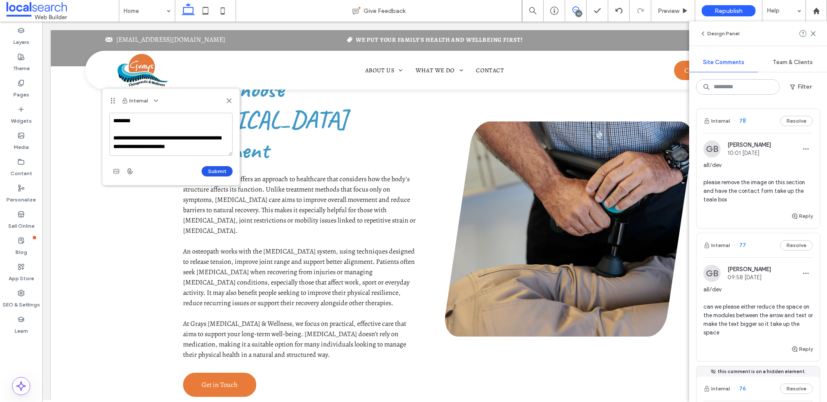
type textarea "**********"
click at [212, 175] on button "Submit" at bounding box center [216, 171] width 31 height 10
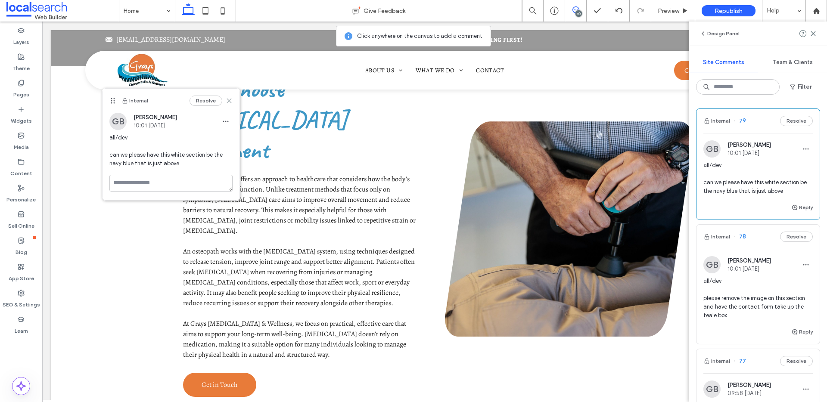
click at [232, 101] on icon at bounding box center [229, 100] width 7 height 7
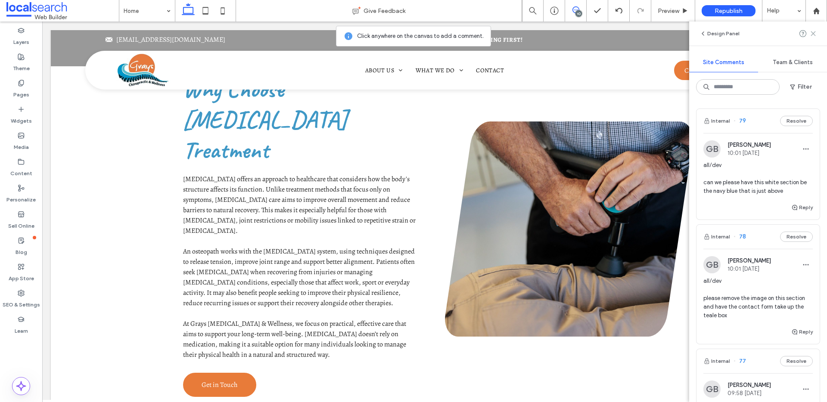
click at [815, 34] on icon at bounding box center [812, 33] width 7 height 7
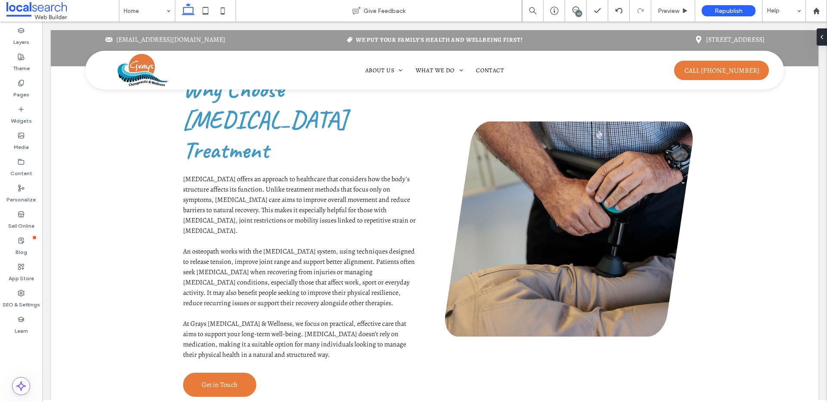
click at [579, 12] on div "10" at bounding box center [578, 13] width 6 height 6
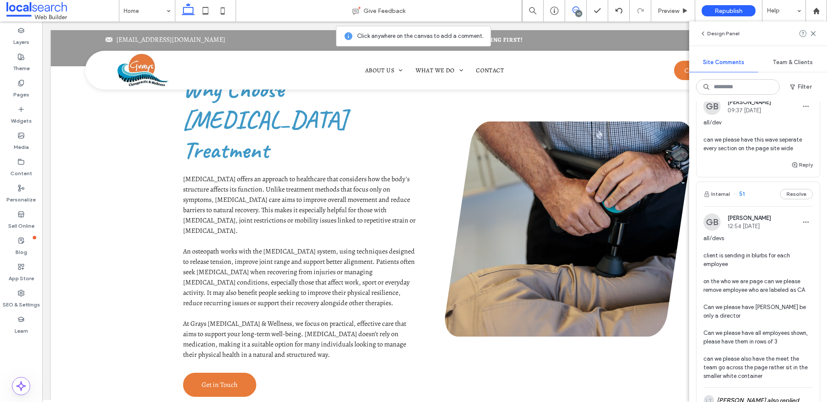
scroll to position [1082, 0]
click at [782, 200] on button "Resolve" at bounding box center [796, 194] width 33 height 10
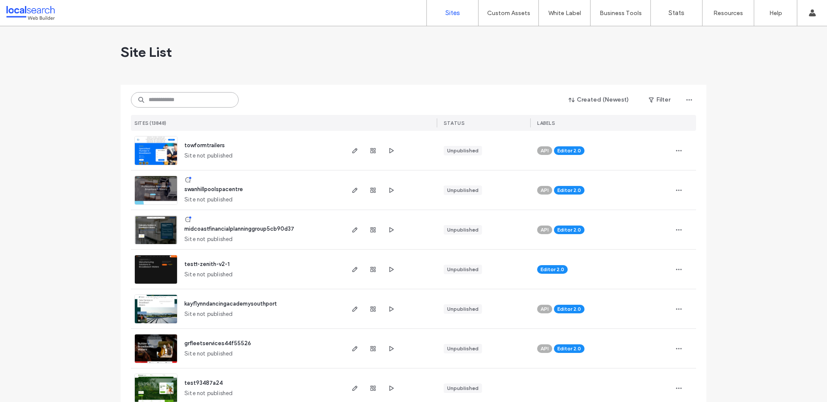
click at [167, 103] on input at bounding box center [185, 99] width 108 height 15
paste input "********"
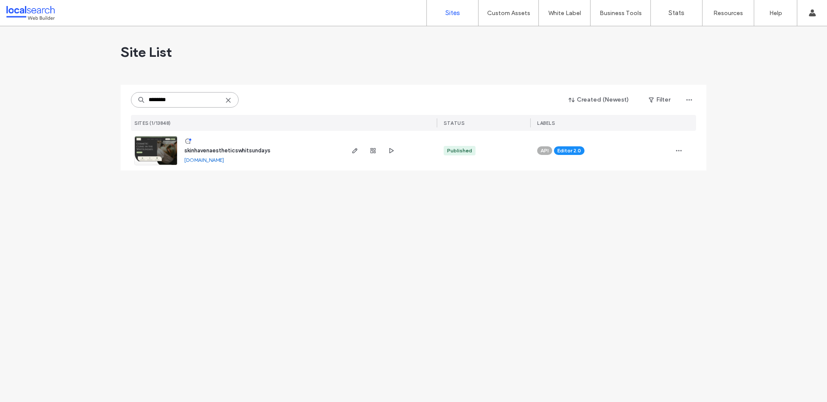
type input "********"
click at [168, 146] on link at bounding box center [155, 150] width 43 height 29
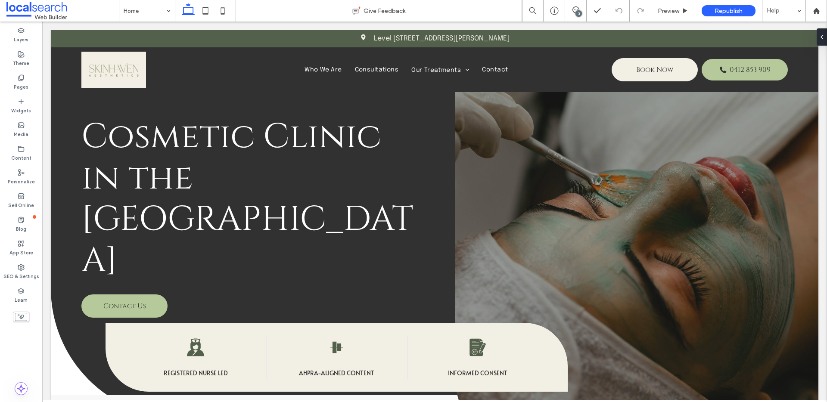
click at [576, 13] on div "3" at bounding box center [578, 13] width 6 height 6
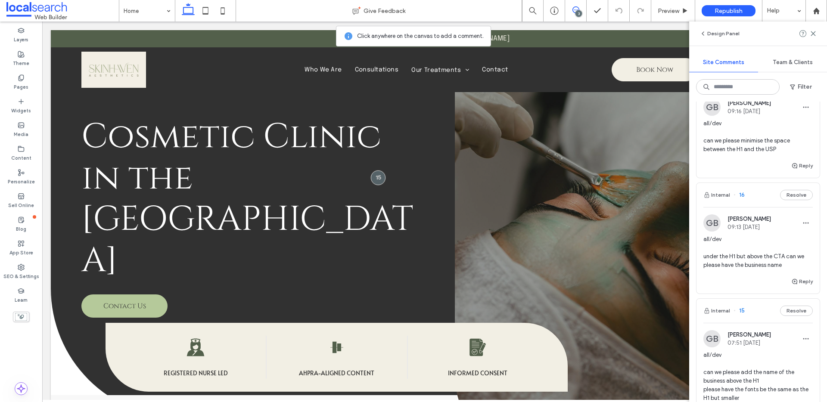
scroll to position [154, 0]
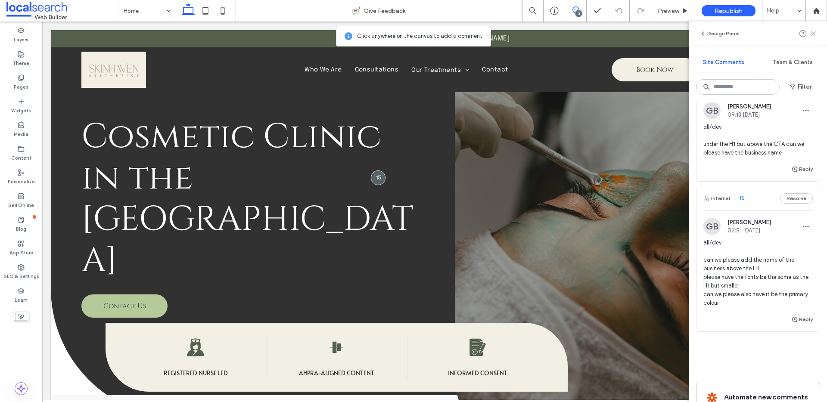
click at [813, 31] on icon at bounding box center [812, 33] width 7 height 7
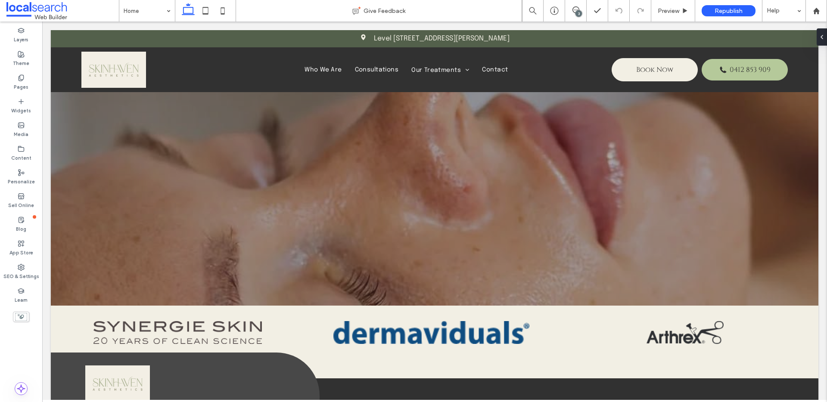
scroll to position [2067, 0]
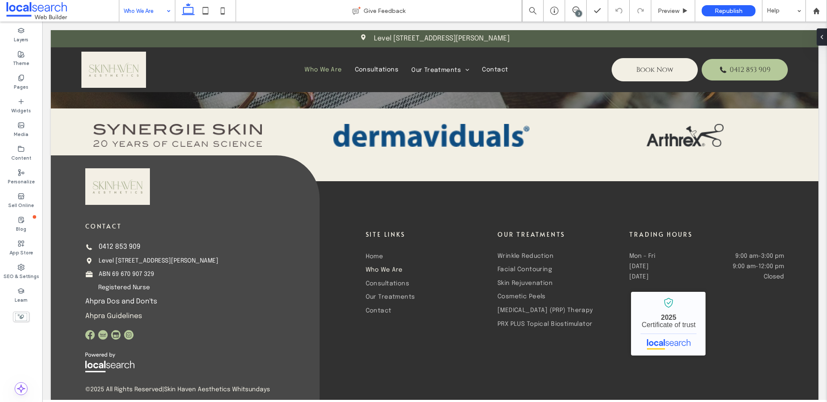
scroll to position [903, 0]
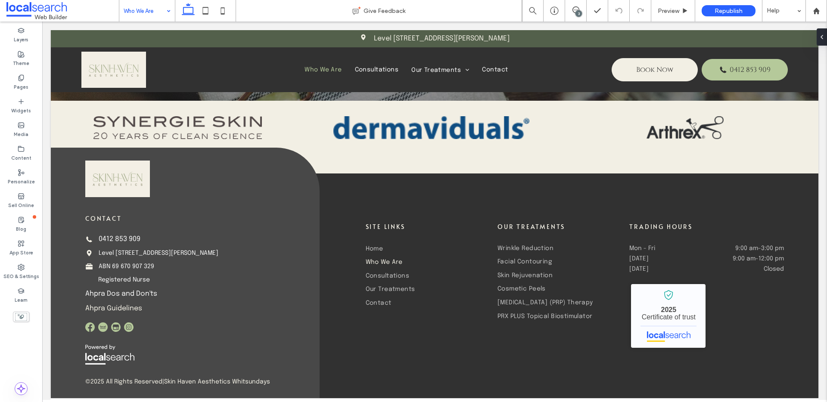
click at [152, 11] on input at bounding box center [145, 11] width 43 height 22
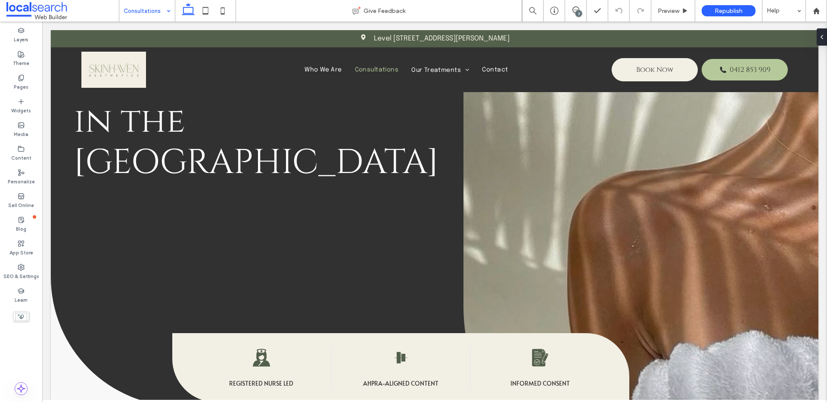
scroll to position [60, 0]
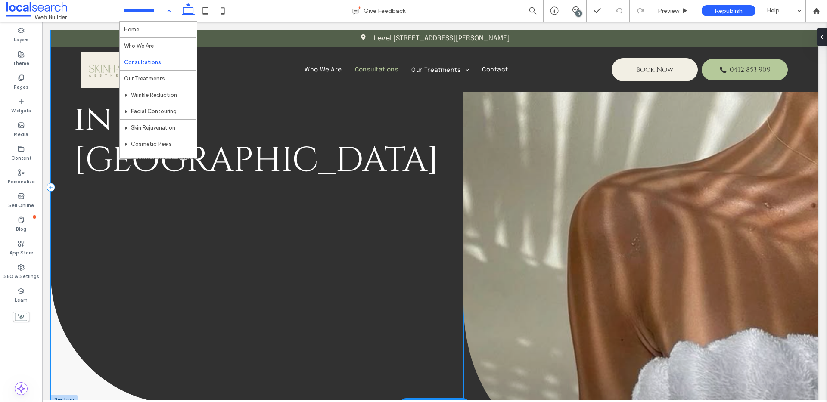
click at [423, 193] on div "Skin Consultations in the Whitsundays" at bounding box center [257, 187] width 412 height 434
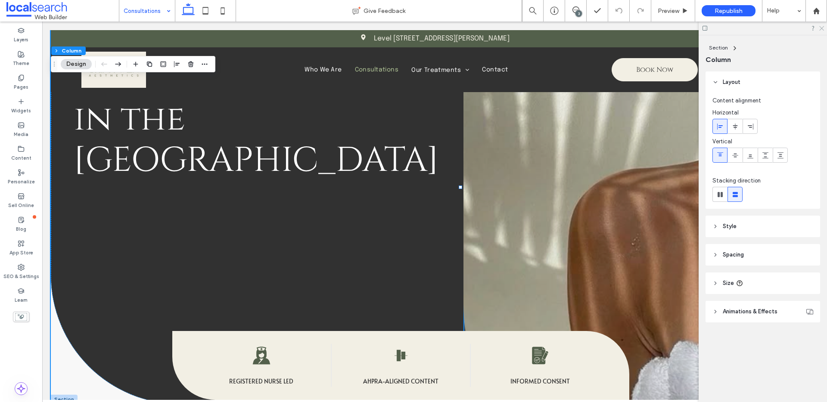
drag, startPoint x: 819, startPoint y: 26, endPoint x: 778, endPoint y: 5, distance: 46.2
click at [819, 26] on icon at bounding box center [821, 28] width 6 height 6
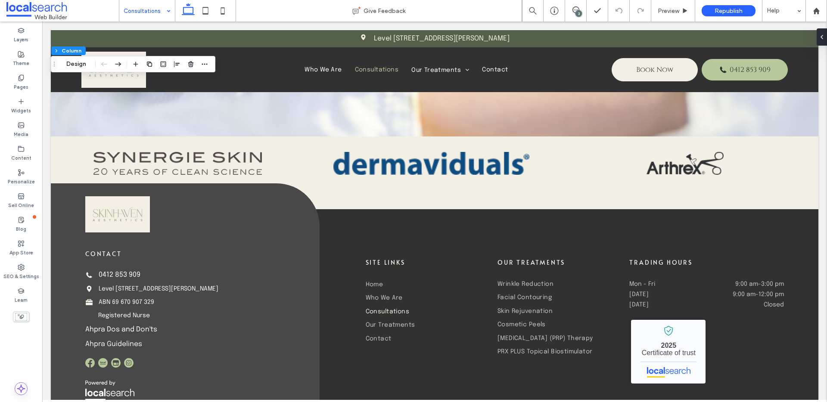
scroll to position [2028, 0]
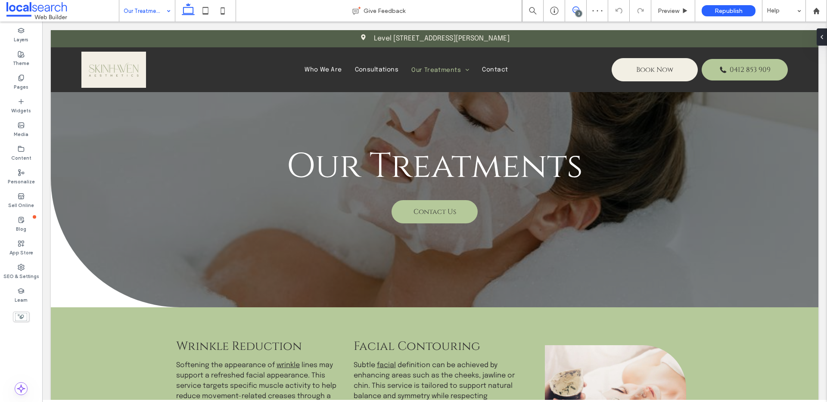
click at [576, 10] on icon at bounding box center [575, 9] width 7 height 7
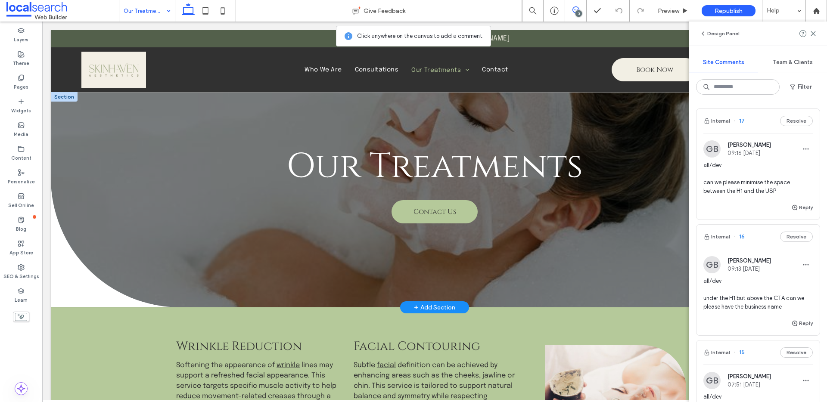
click at [71, 280] on div "Our Treatments Contact Us" at bounding box center [434, 199] width 767 height 215
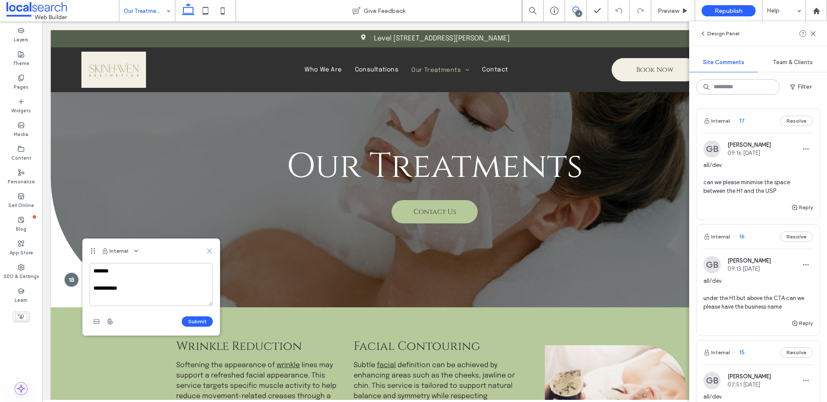
type textarea "**********"
click at [211, 250] on icon at bounding box center [209, 251] width 7 height 7
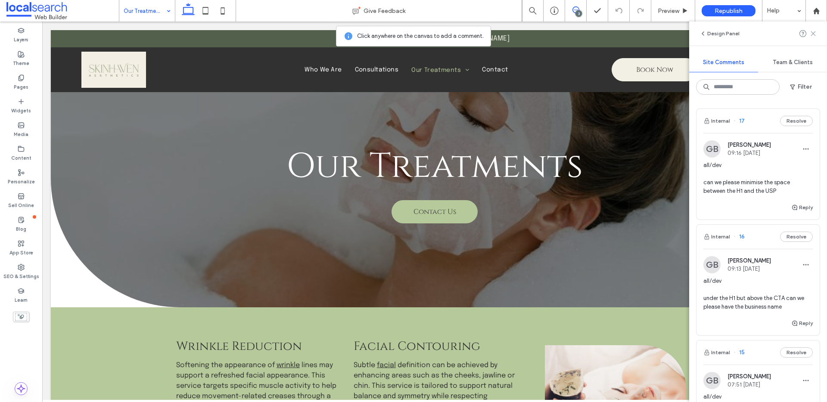
click at [813, 32] on icon at bounding box center [812, 33] width 7 height 7
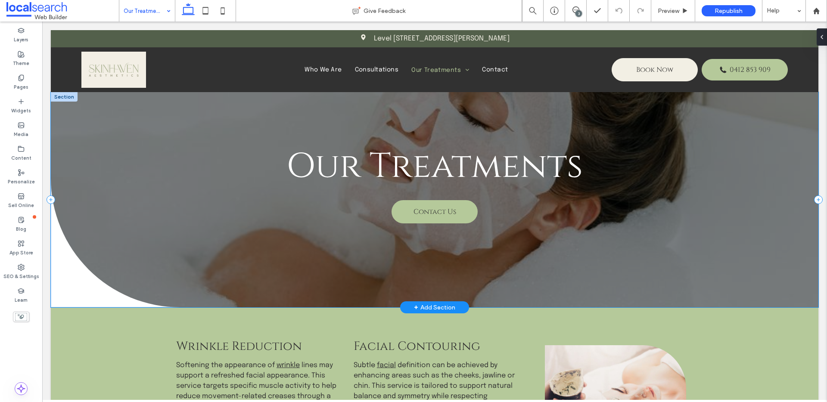
click at [83, 279] on div "Our Treatments Contact Us" at bounding box center [434, 199] width 767 height 215
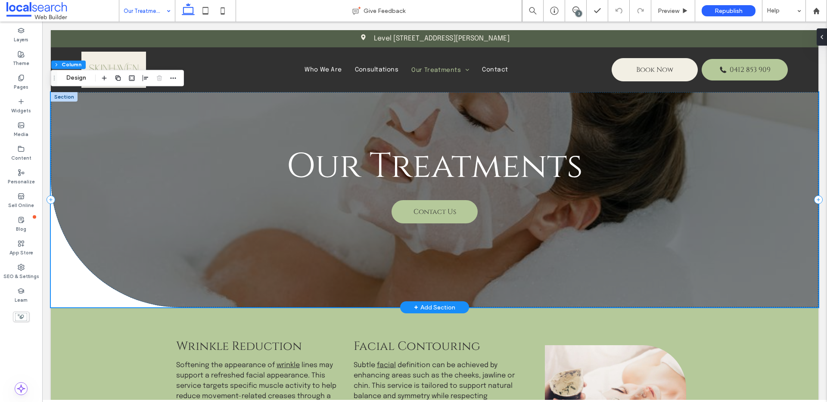
click at [83, 279] on div "Our Treatments Contact Us" at bounding box center [434, 199] width 767 height 215
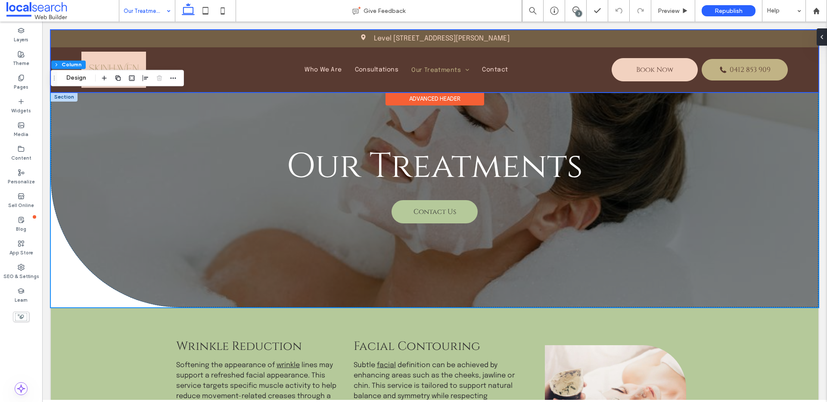
click at [76, 73] on button "Design" at bounding box center [76, 78] width 31 height 10
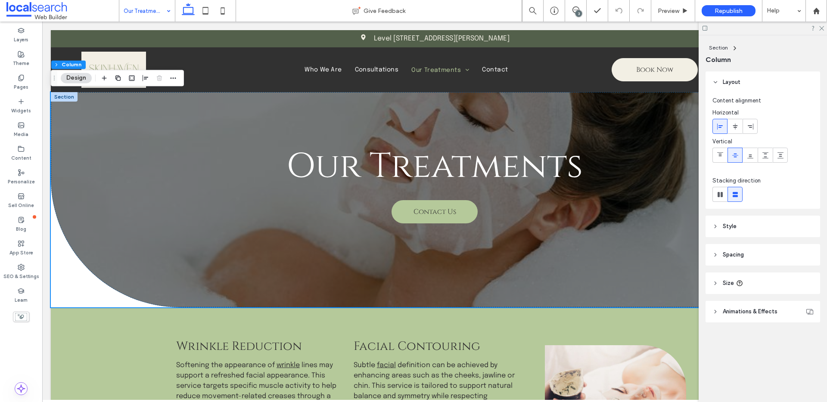
click at [729, 226] on span "Style" at bounding box center [729, 226] width 14 height 9
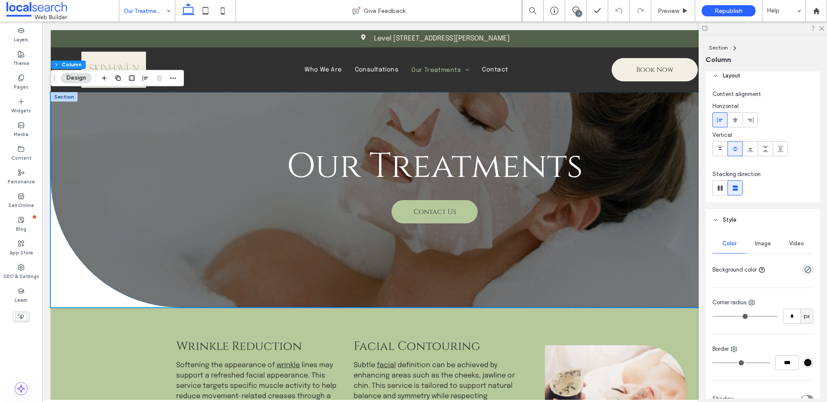
scroll to position [15, 0]
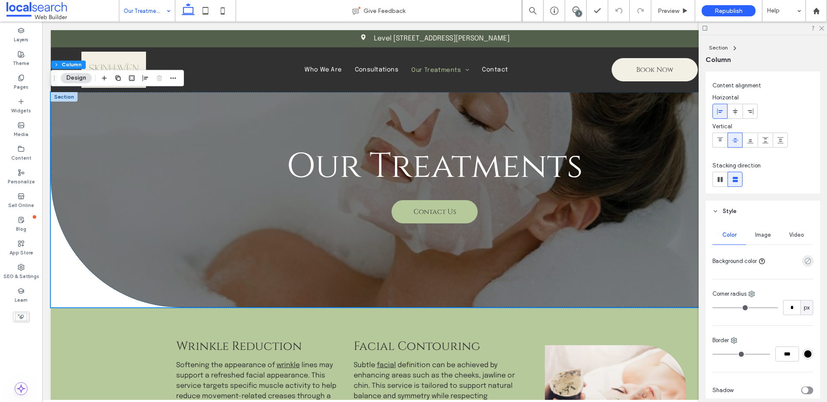
click at [804, 261] on icon "rgba(0, 0, 0, 0)" at bounding box center [807, 260] width 7 height 7
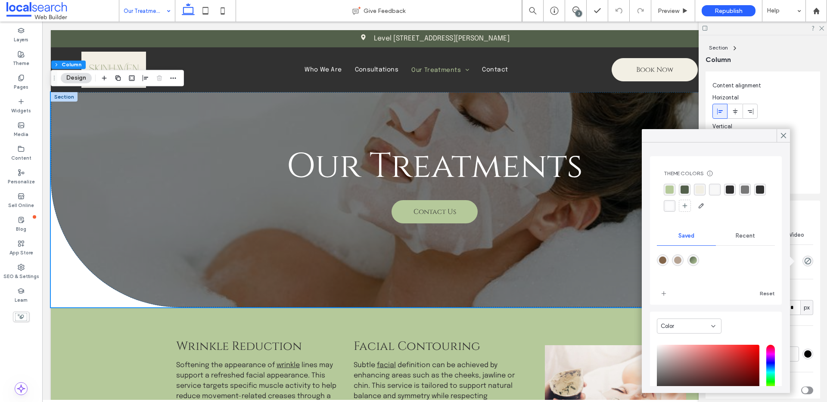
click at [666, 189] on div "rgba(181, 201, 154, 1)" at bounding box center [669, 190] width 8 height 8
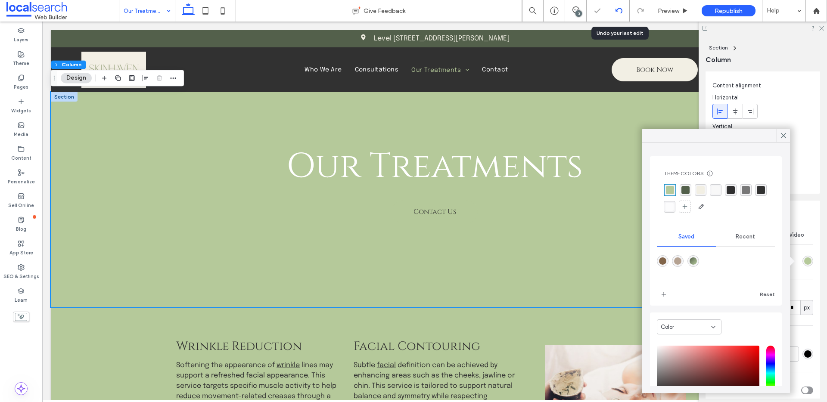
click at [619, 9] on icon at bounding box center [618, 10] width 7 height 7
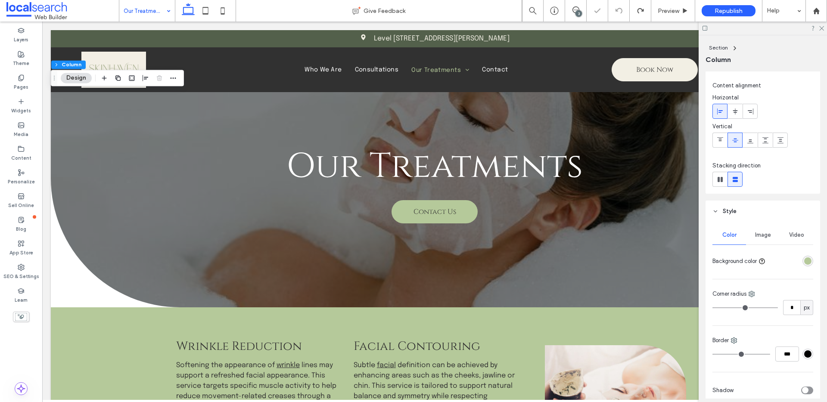
scroll to position [0, 0]
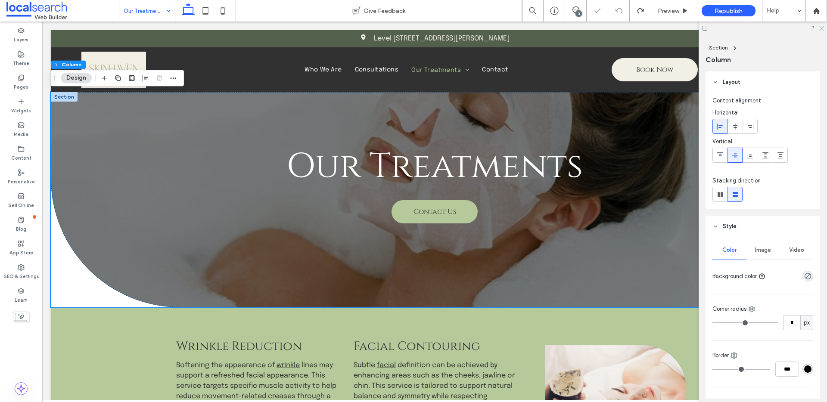
click at [820, 26] on icon at bounding box center [821, 28] width 6 height 6
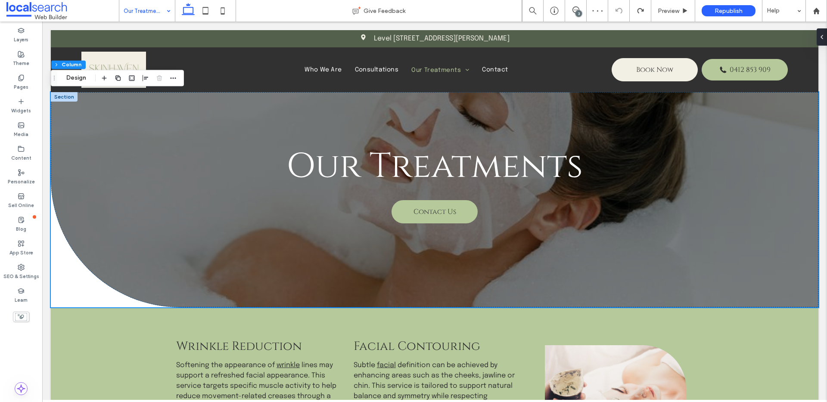
click at [578, 11] on div "3" at bounding box center [578, 13] width 6 height 6
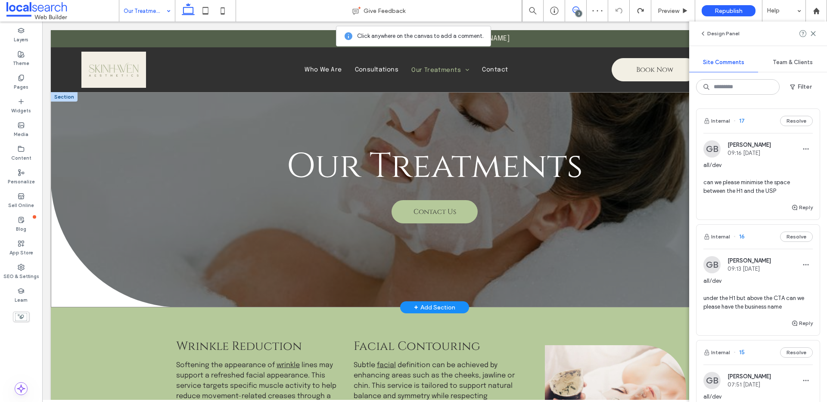
click at [68, 281] on div "Our Treatments Contact Us" at bounding box center [434, 199] width 767 height 215
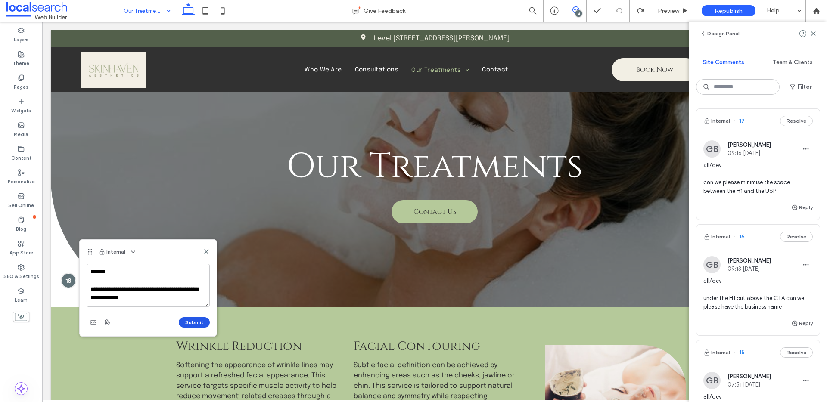
type textarea "**********"
click at [183, 319] on button "Submit" at bounding box center [194, 322] width 31 height 10
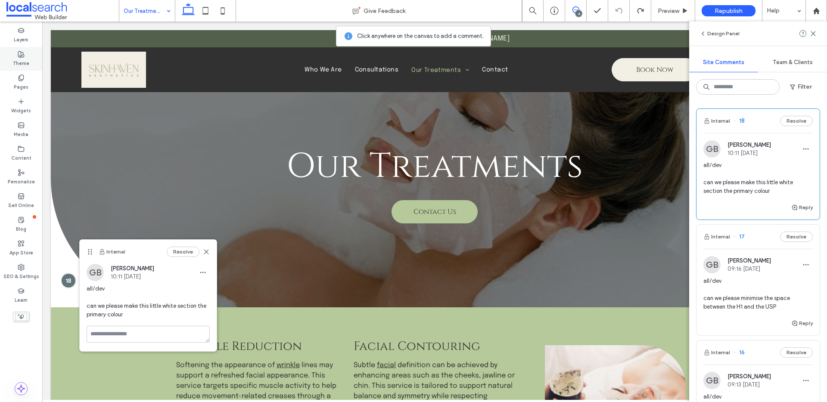
click at [18, 62] on label "Theme" at bounding box center [21, 62] width 16 height 9
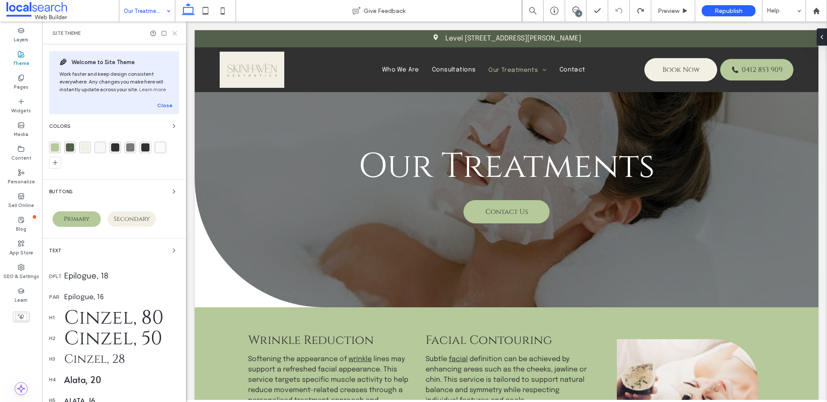
click at [173, 34] on use at bounding box center [175, 33] width 4 height 4
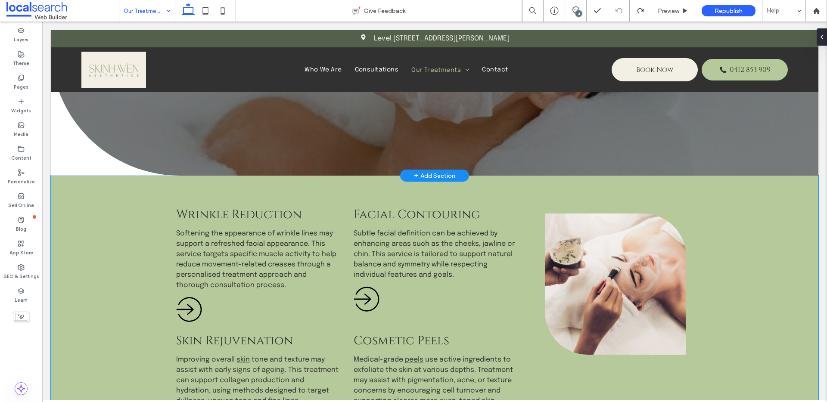
scroll to position [139, 0]
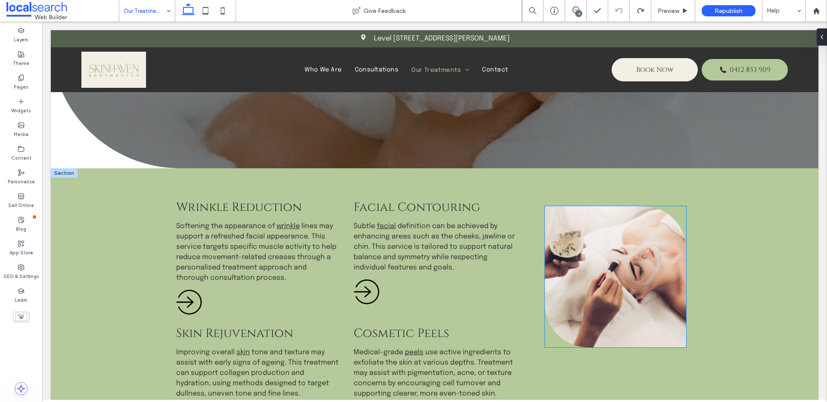
click at [646, 256] on link at bounding box center [615, 276] width 141 height 141
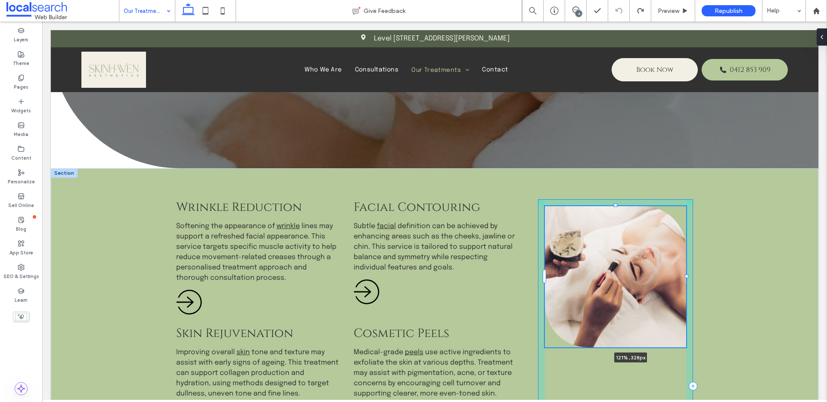
drag, startPoint x: 683, startPoint y: 276, endPoint x: 698, endPoint y: 277, distance: 15.1
click at [698, 277] on div "Wrinkle Reduction Softening the appearance of wrinkle lines may support a refre…" at bounding box center [434, 385] width 767 height 435
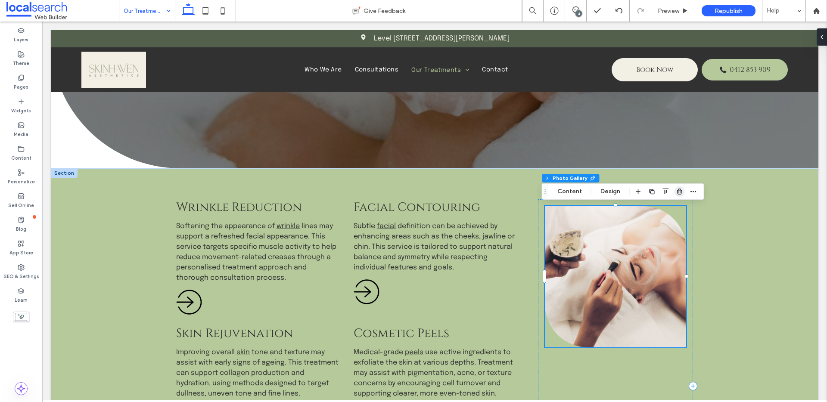
click at [678, 191] on use "button" at bounding box center [678, 192] width 5 height 6
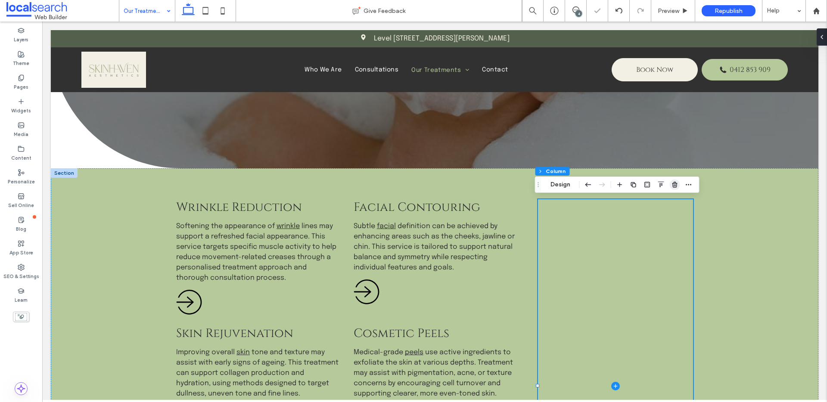
click at [677, 183] on icon "button" at bounding box center [674, 184] width 7 height 7
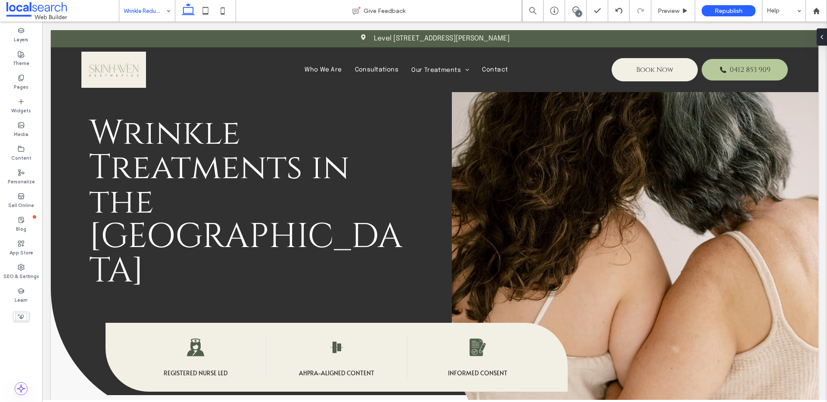
scroll to position [0, 0]
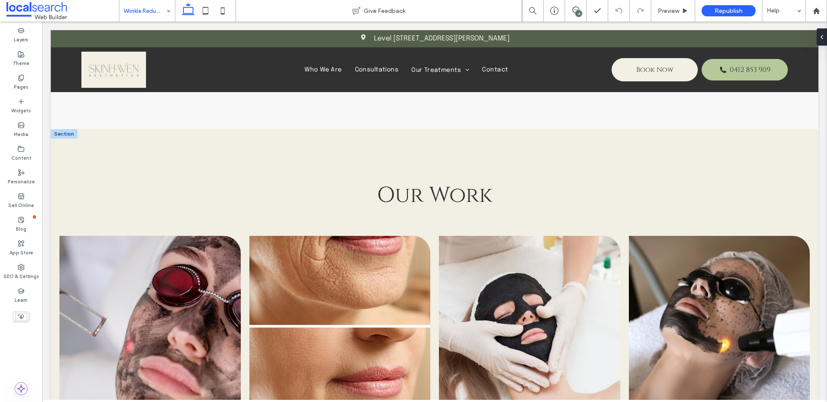
scroll to position [1089, 0]
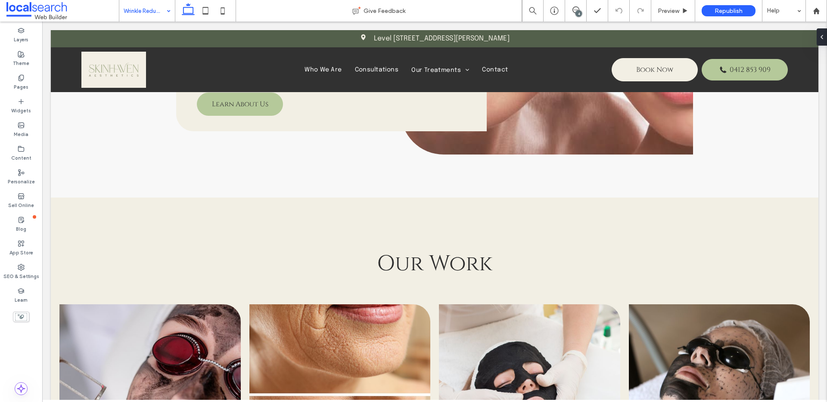
click at [144, 7] on input at bounding box center [145, 11] width 43 height 22
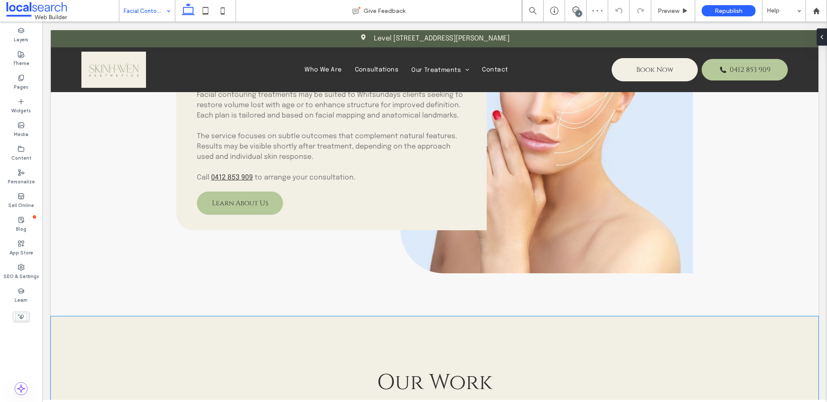
scroll to position [959, 0]
click at [139, 12] on input at bounding box center [145, 11] width 43 height 22
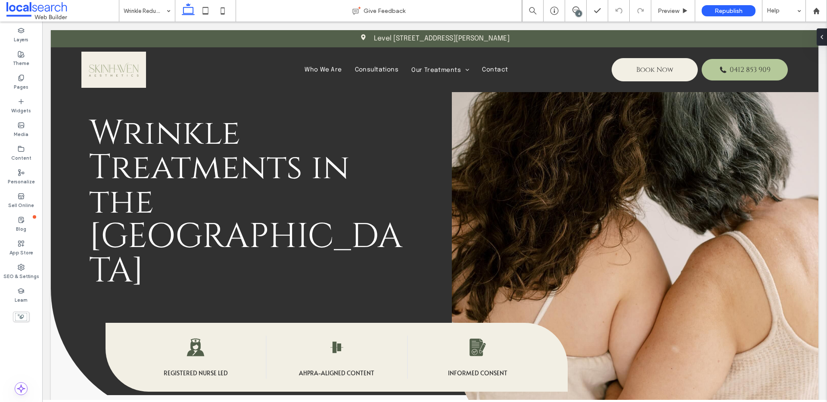
scroll to position [0, 0]
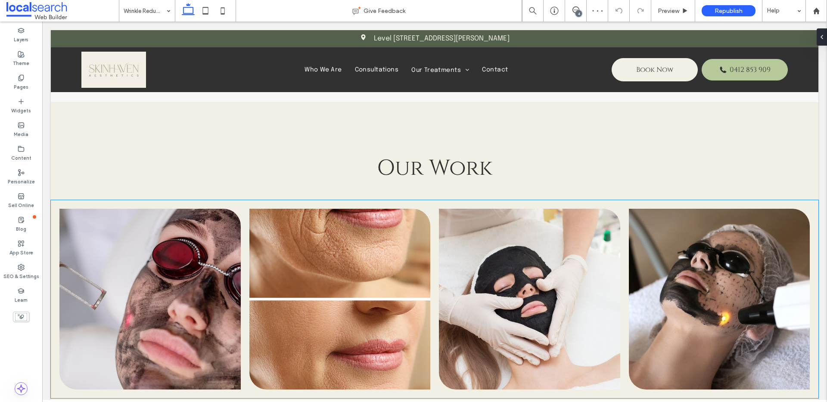
scroll to position [1147, 0]
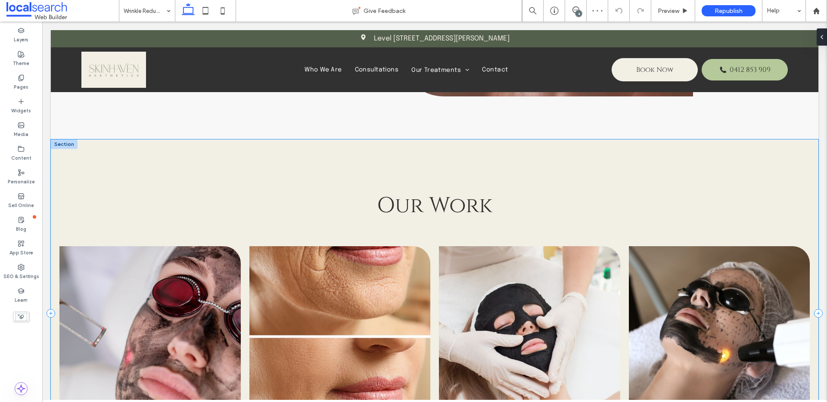
click at [129, 171] on div "Our Work View more" at bounding box center [434, 313] width 767 height 348
click at [63, 139] on div at bounding box center [64, 143] width 27 height 9
click at [166, 114] on icon "button" at bounding box center [163, 114] width 7 height 7
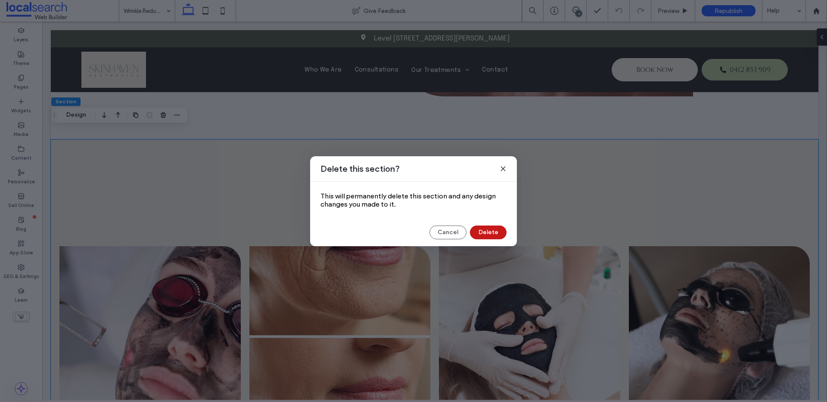
click at [497, 235] on button "Delete" at bounding box center [488, 233] width 37 height 14
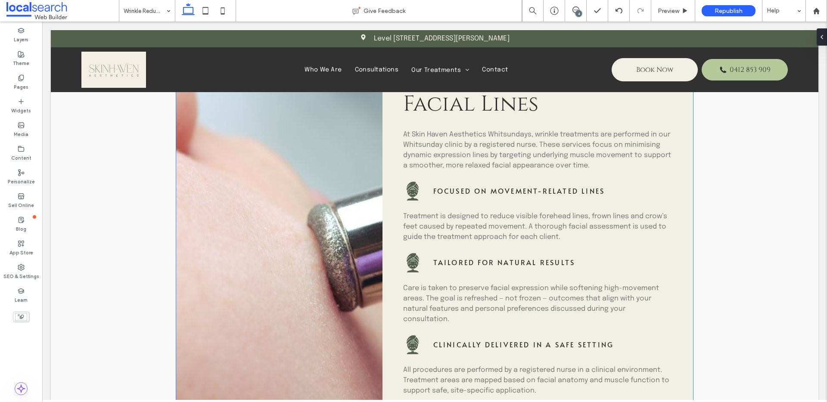
scroll to position [158, 0]
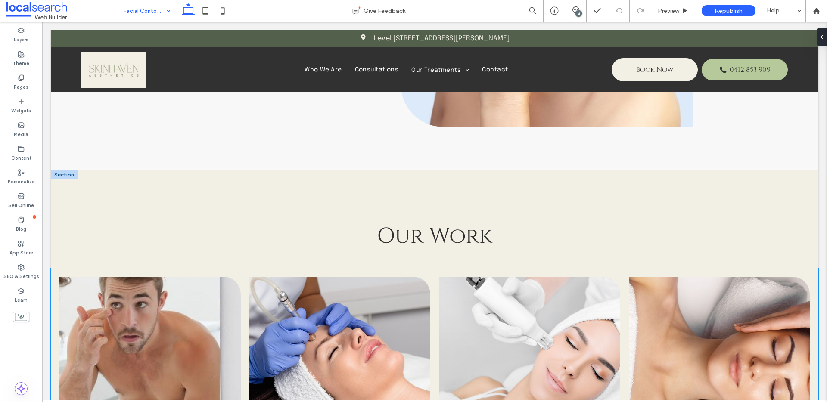
scroll to position [1072, 0]
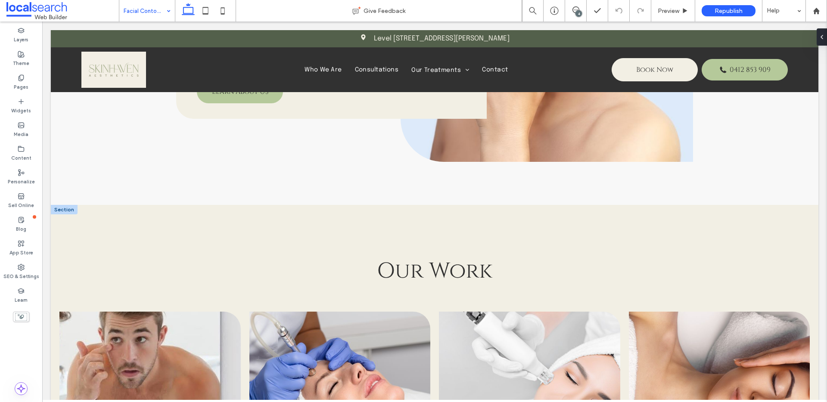
click at [62, 211] on div at bounding box center [64, 209] width 27 height 9
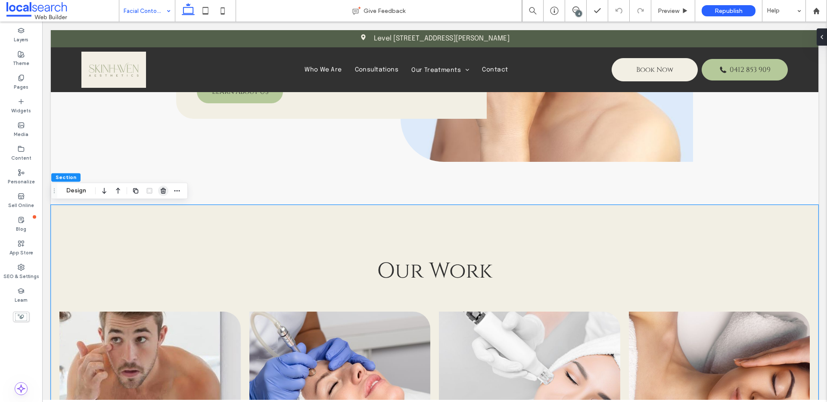
click at [167, 190] on span "button" at bounding box center [163, 191] width 10 height 10
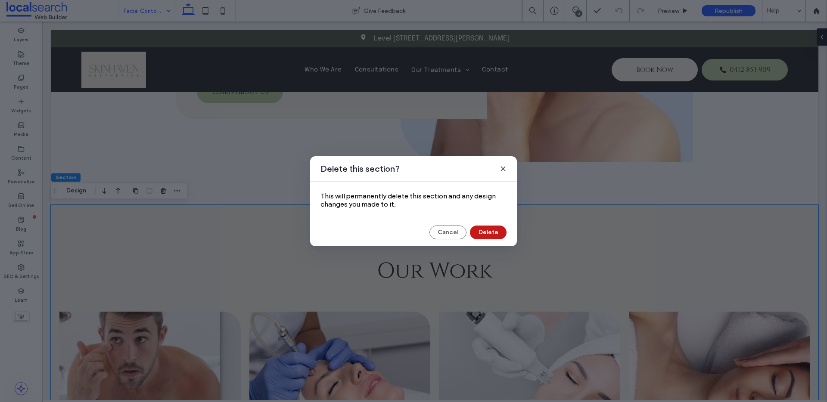
click at [492, 235] on button "Delete" at bounding box center [488, 233] width 37 height 14
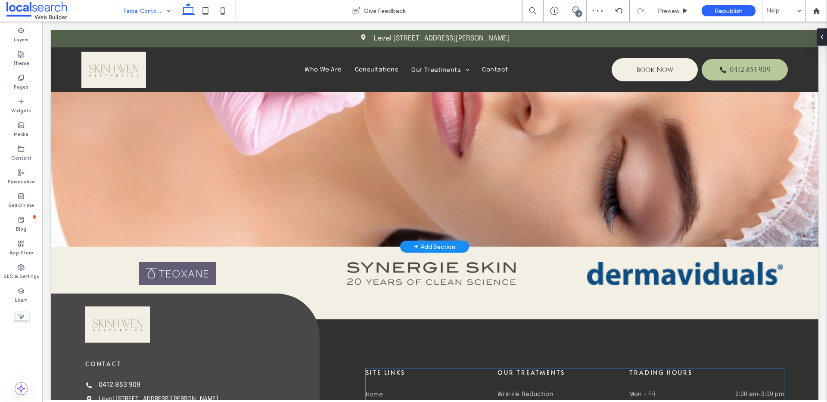
scroll to position [1346, 0]
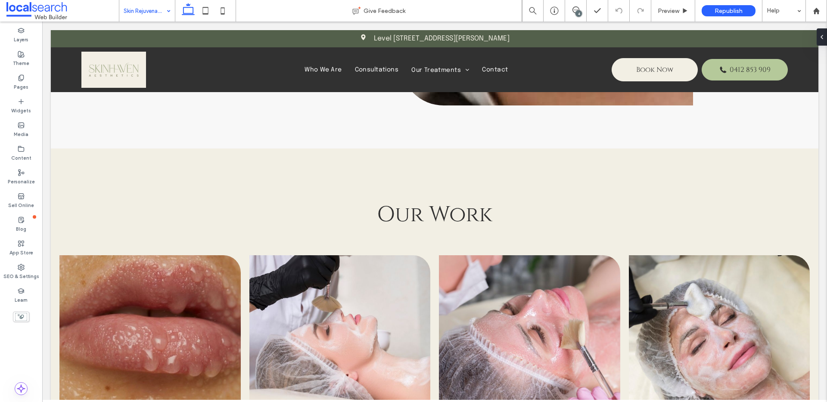
scroll to position [1190, 0]
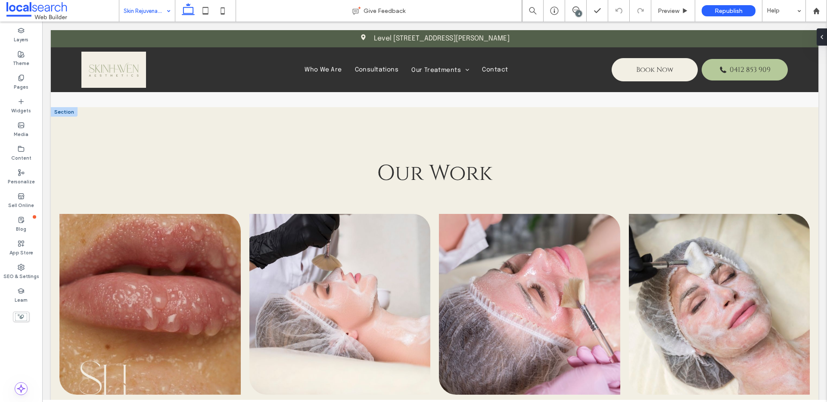
click at [62, 115] on div at bounding box center [64, 111] width 27 height 9
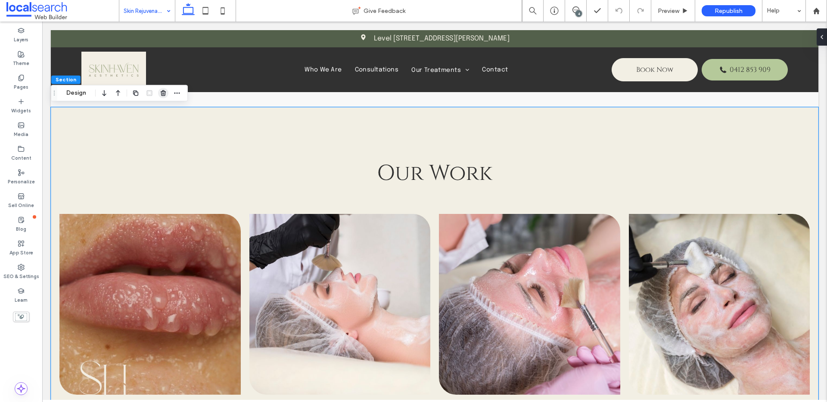
click at [161, 89] on span "button" at bounding box center [163, 93] width 10 height 10
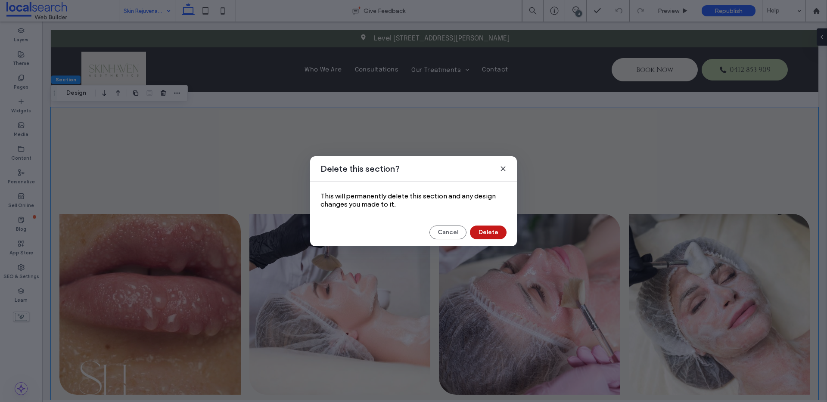
drag, startPoint x: 497, startPoint y: 236, endPoint x: 418, endPoint y: 208, distance: 83.5
click at [497, 236] on button "Delete" at bounding box center [488, 233] width 37 height 14
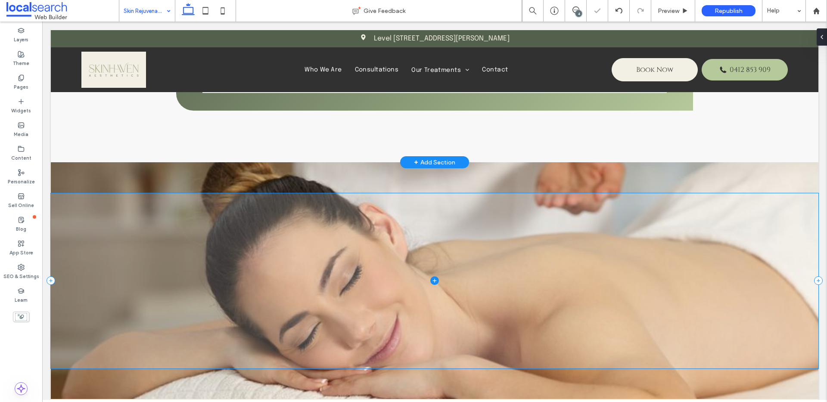
scroll to position [1522, 0]
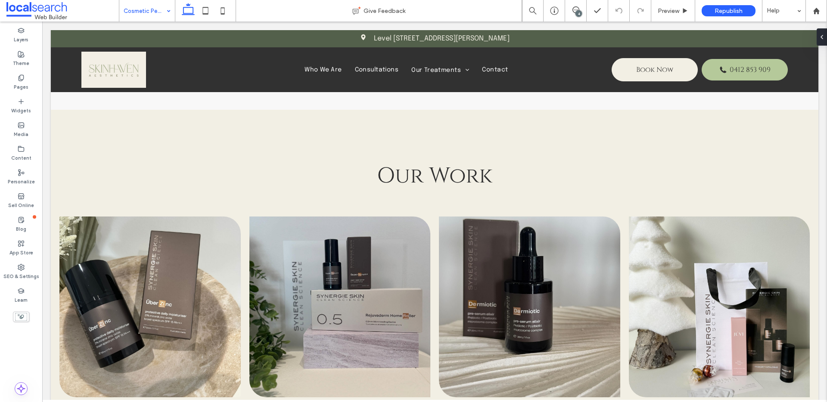
scroll to position [1168, 0]
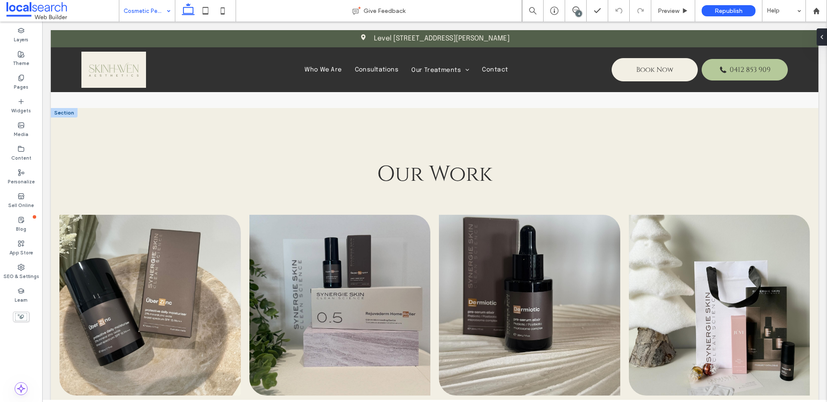
click at [67, 111] on div at bounding box center [64, 112] width 27 height 9
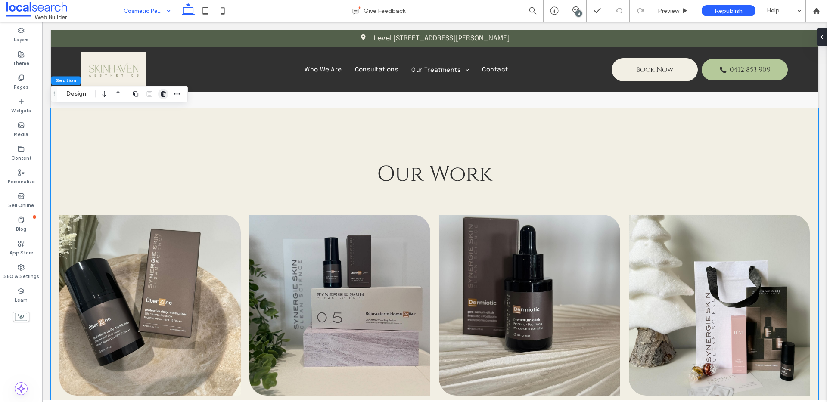
click at [164, 95] on icon "button" at bounding box center [163, 93] width 7 height 7
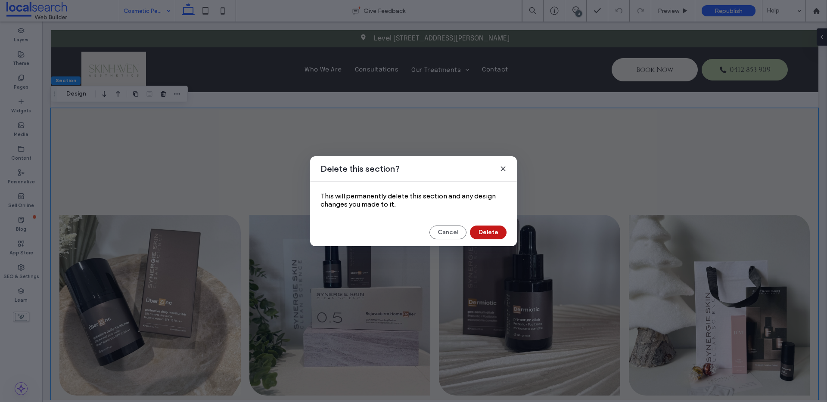
click at [498, 233] on button "Delete" at bounding box center [488, 233] width 37 height 14
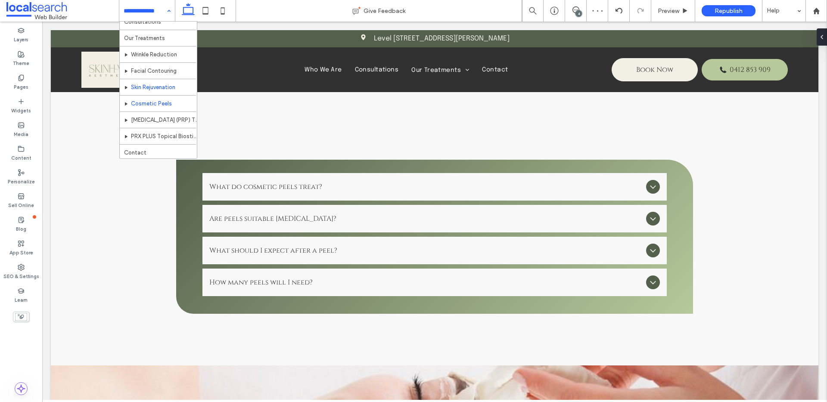
scroll to position [42, 0]
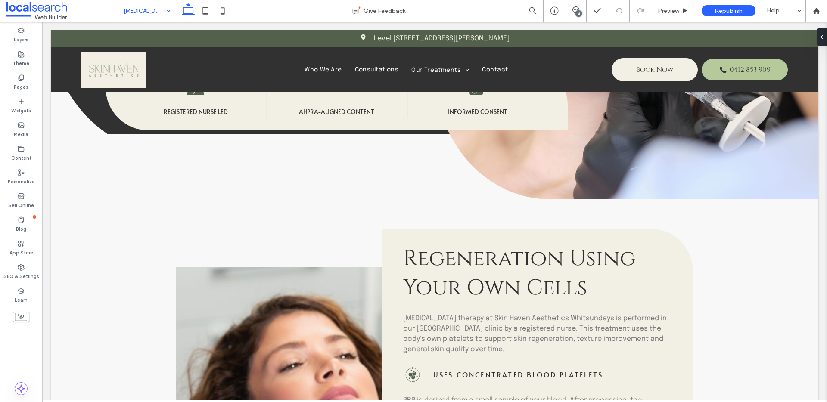
scroll to position [393, 0]
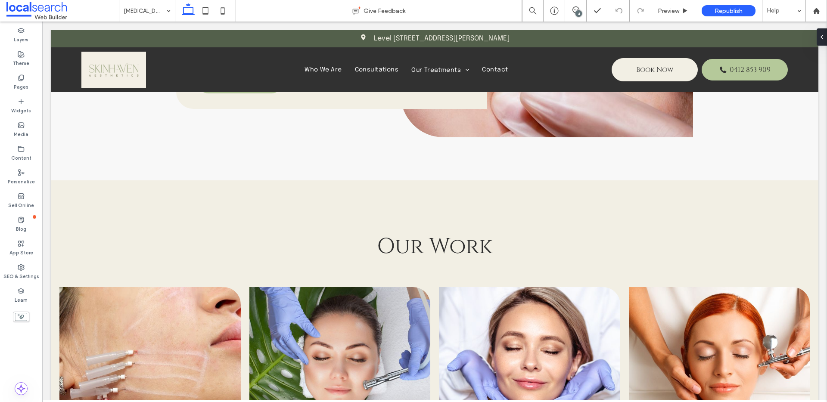
scroll to position [1103, 0]
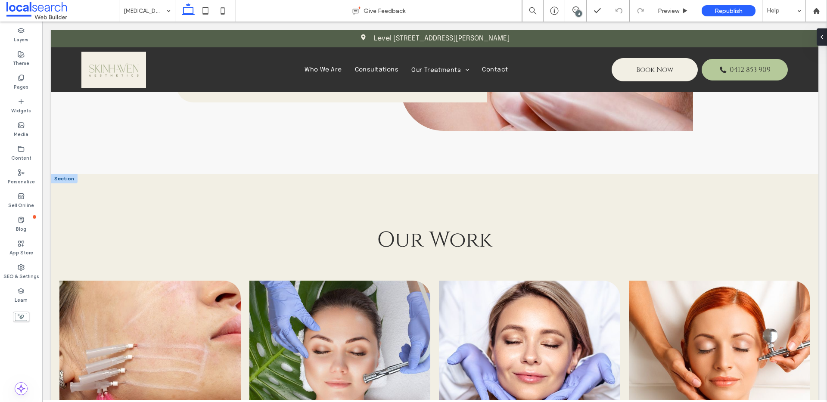
click at [63, 177] on div at bounding box center [64, 178] width 27 height 9
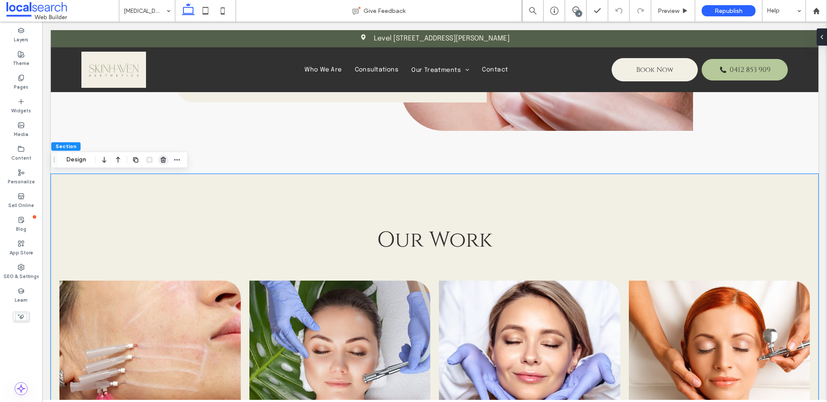
click at [160, 161] on icon "button" at bounding box center [163, 159] width 7 height 7
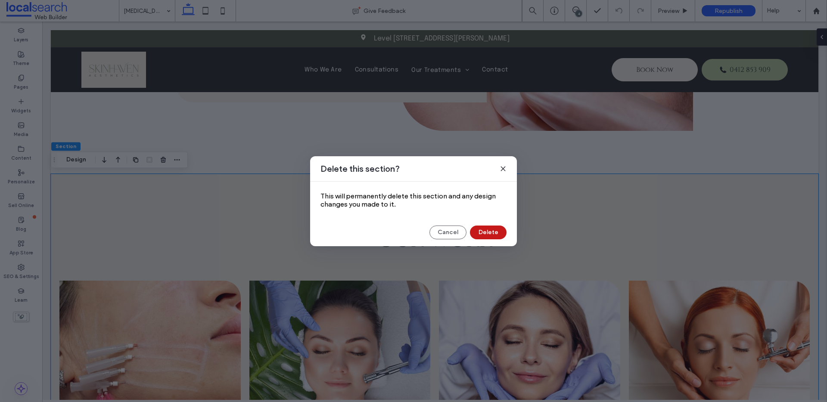
click at [493, 232] on button "Delete" at bounding box center [488, 233] width 37 height 14
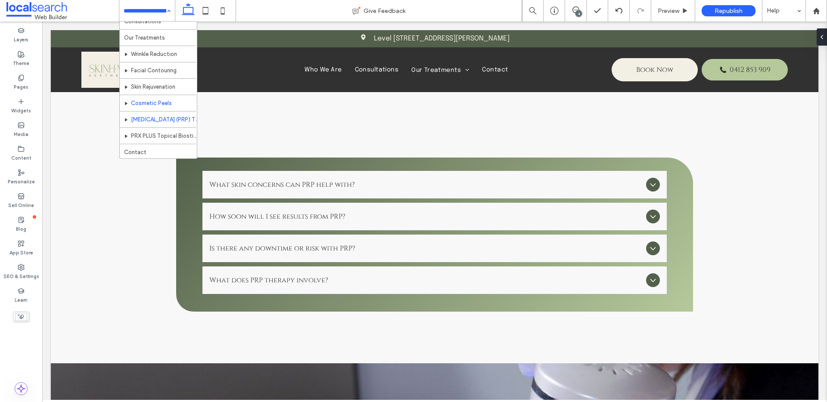
scroll to position [42, 0]
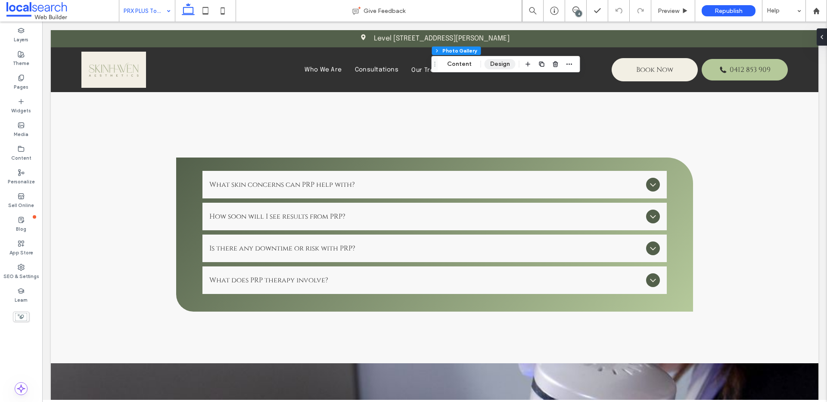
click at [495, 60] on button "Design" at bounding box center [499, 64] width 31 height 10
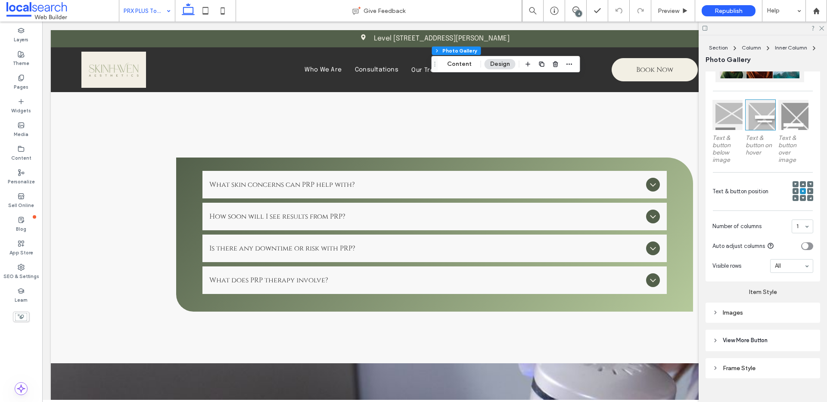
scroll to position [254, 0]
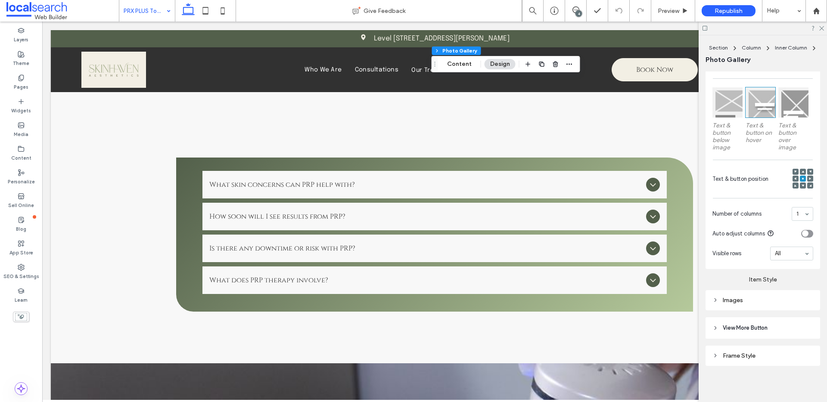
click at [757, 303] on div "Images" at bounding box center [762, 300] width 101 height 12
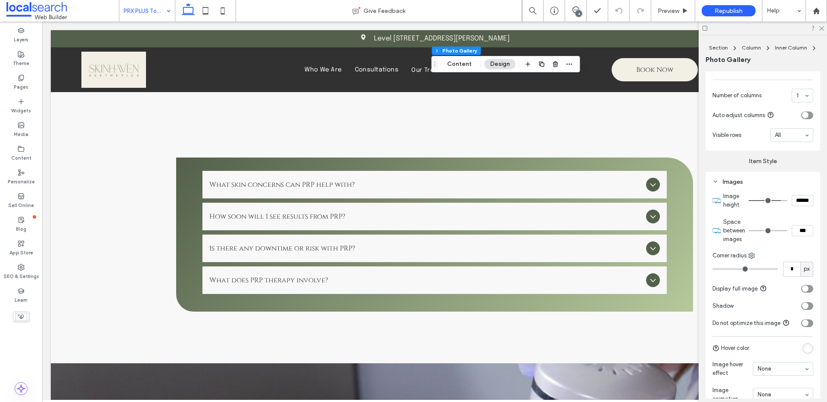
scroll to position [407, 0]
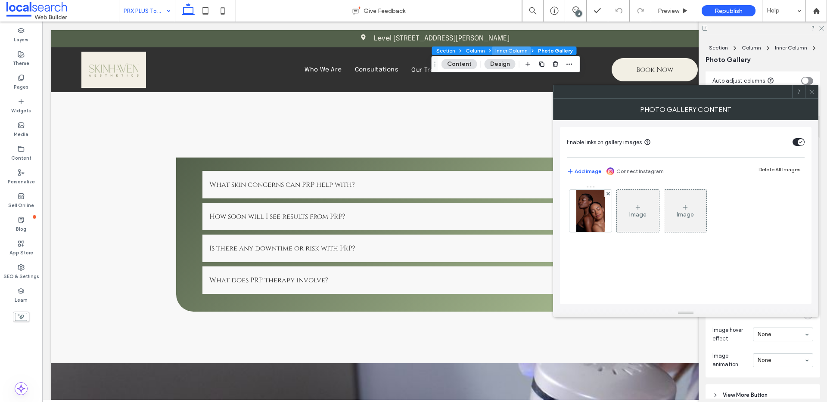
click at [507, 53] on button "Inner Column" at bounding box center [511, 50] width 39 height 9
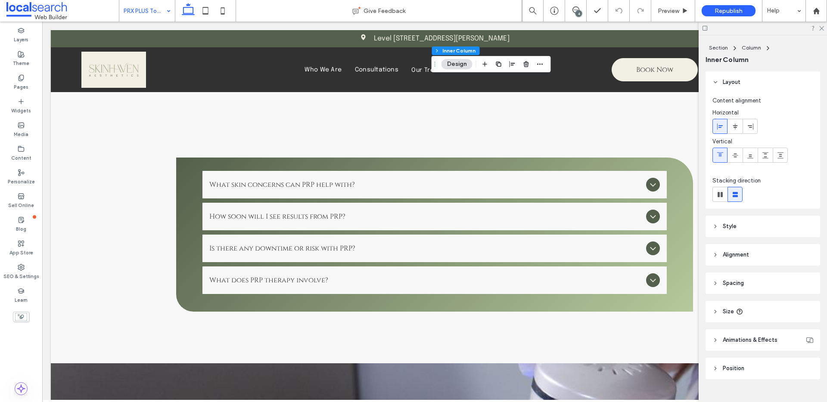
click at [750, 226] on header "Style" at bounding box center [762, 227] width 115 height 22
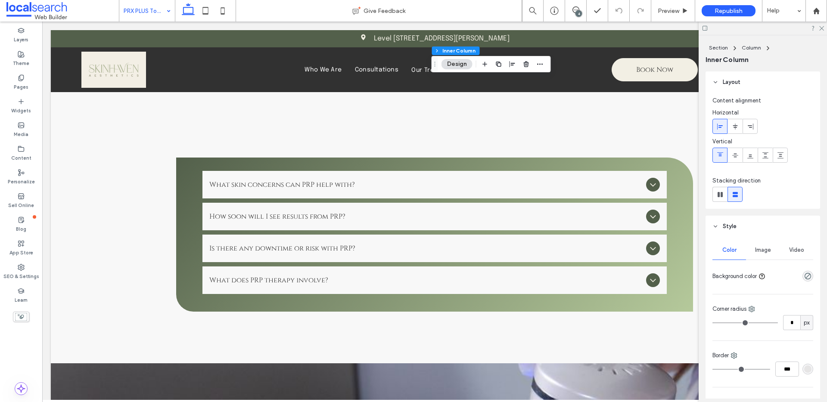
click at [760, 253] on span "Image" at bounding box center [763, 250] width 16 height 7
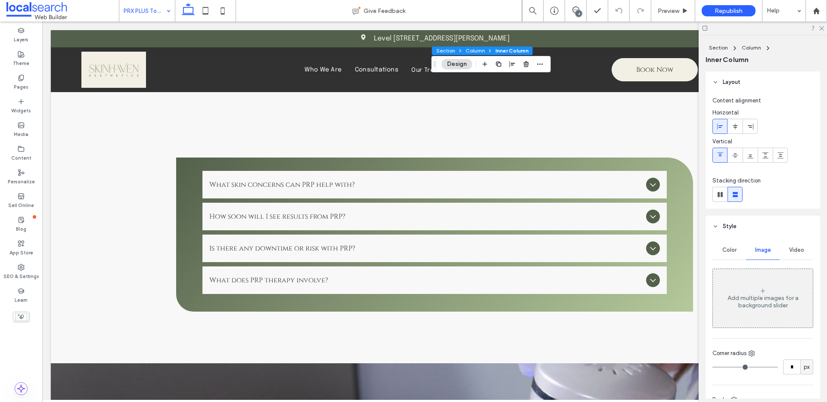
click at [505, 52] on span "Inner Column" at bounding box center [511, 50] width 33 height 6
click at [466, 48] on button "Column" at bounding box center [475, 50] width 26 height 9
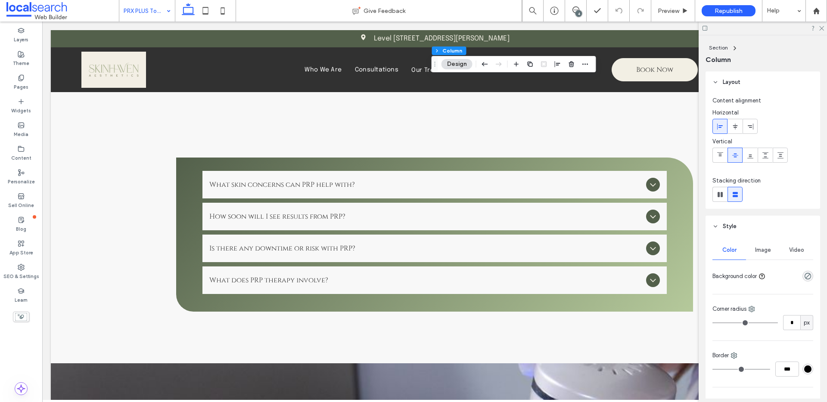
click at [760, 239] on div "Color Image Video Background color Corner radius * px Border *** Shadow" at bounding box center [762, 328] width 115 height 183
click at [763, 249] on span "Image" at bounding box center [763, 250] width 16 height 7
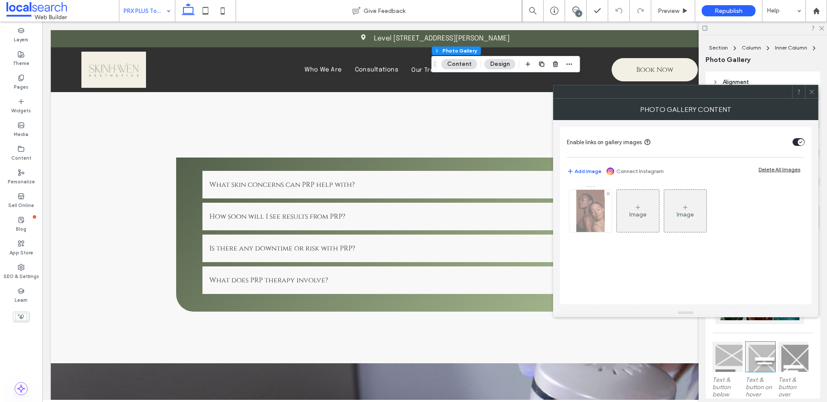
click at [602, 214] on img at bounding box center [590, 211] width 28 height 42
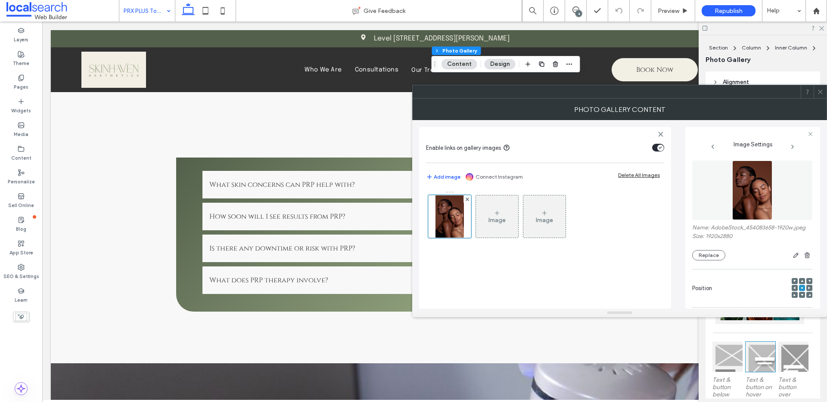
click at [800, 295] on div at bounding box center [802, 295] width 6 height 6
click at [800, 279] on span at bounding box center [801, 281] width 3 height 6
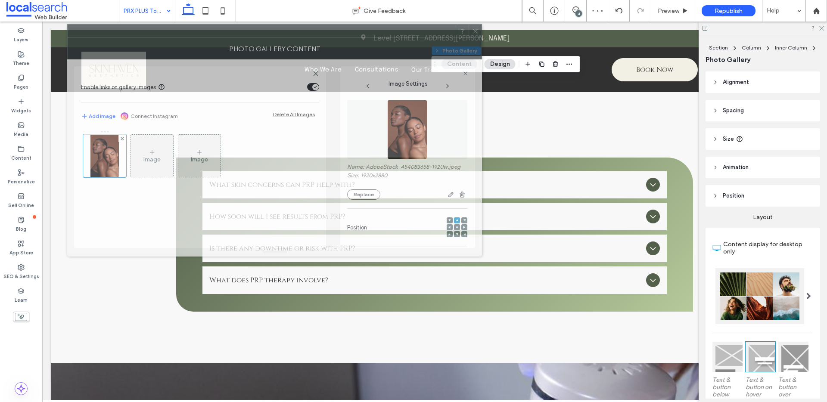
drag, startPoint x: 717, startPoint y: 98, endPoint x: 372, endPoint y: 37, distance: 350.1
click at [372, 37] on div at bounding box center [262, 31] width 388 height 13
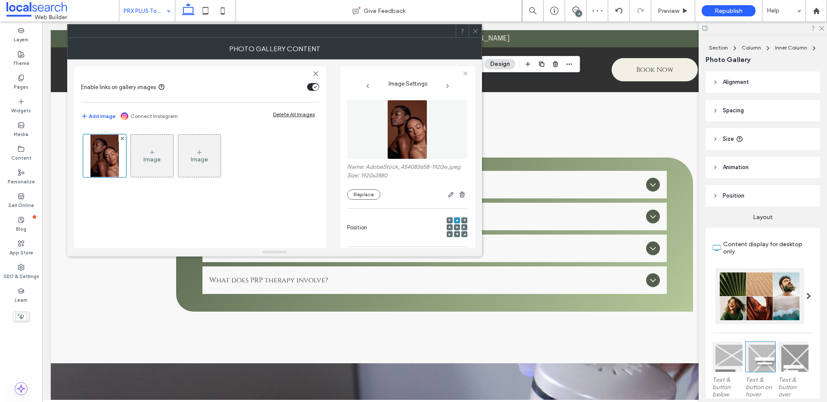
click at [477, 31] on icon at bounding box center [475, 31] width 6 height 6
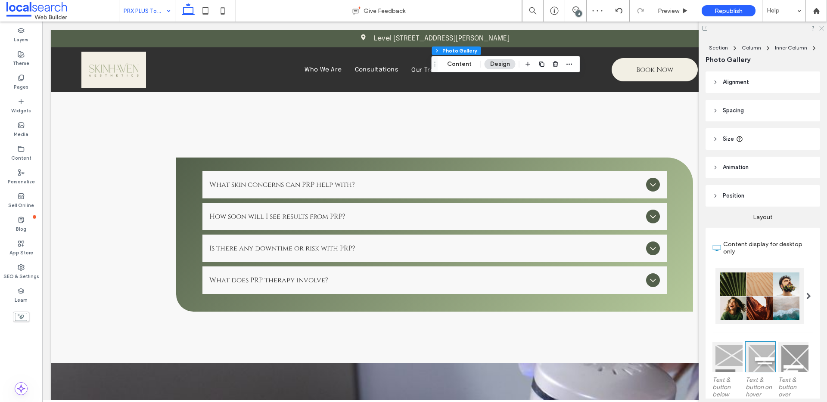
click at [821, 25] on icon at bounding box center [821, 28] width 6 height 6
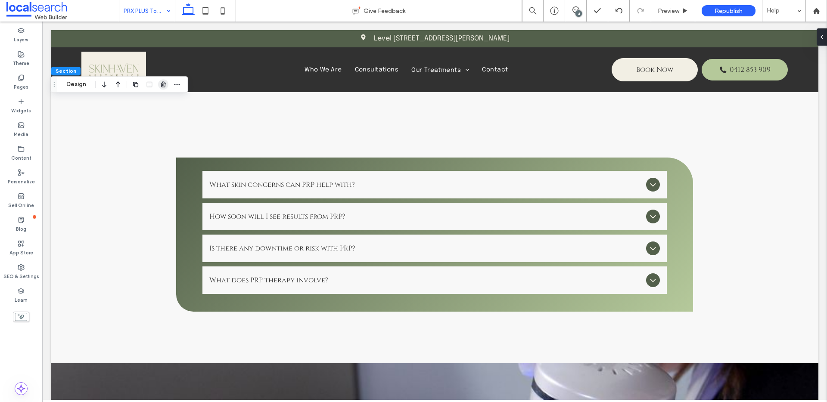
click at [160, 82] on icon "button" at bounding box center [163, 84] width 7 height 7
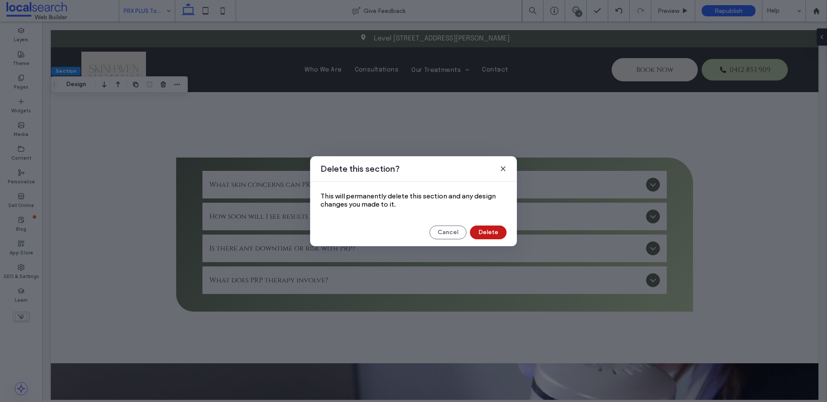
click at [497, 237] on button "Delete" at bounding box center [488, 233] width 37 height 14
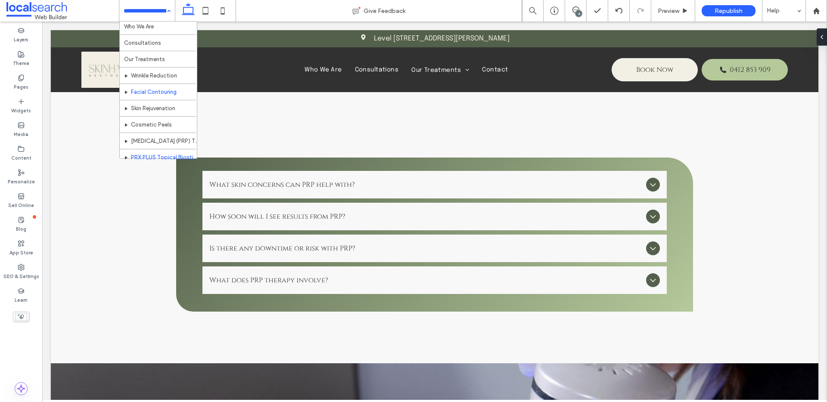
scroll to position [42, 0]
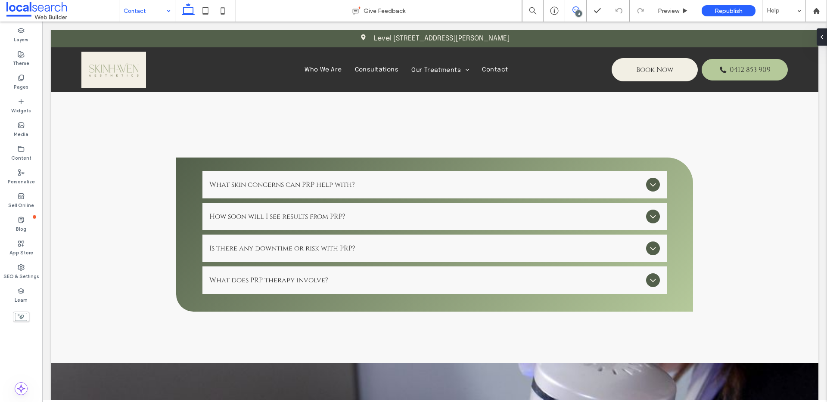
click at [576, 9] on icon at bounding box center [575, 9] width 7 height 7
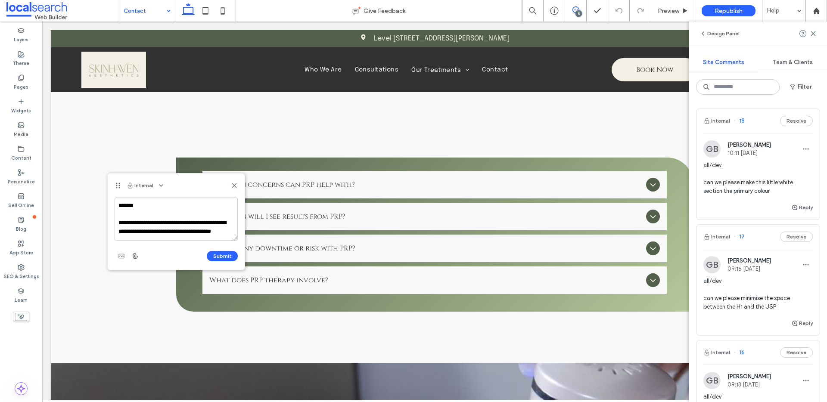
click at [168, 233] on textarea "**********" at bounding box center [176, 219] width 123 height 43
click at [163, 232] on textarea "**********" at bounding box center [176, 219] width 123 height 43
type textarea "**********"
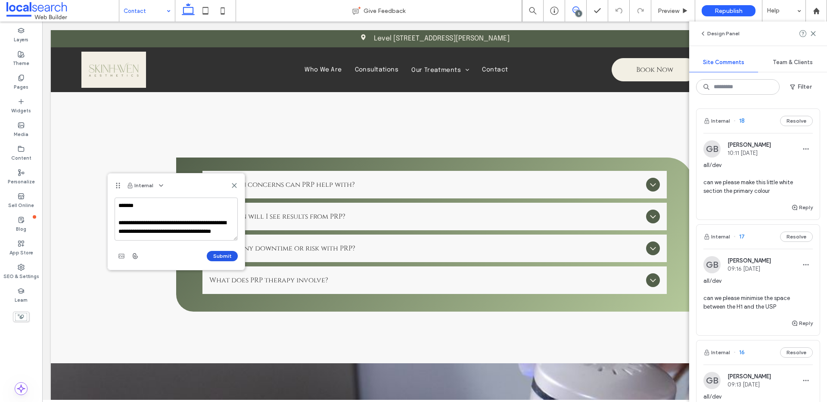
click at [232, 253] on button "Submit" at bounding box center [222, 256] width 31 height 10
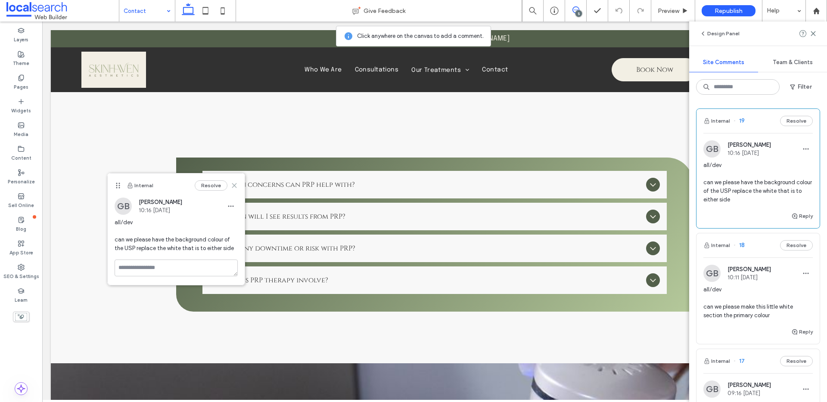
click at [237, 187] on icon at bounding box center [234, 185] width 7 height 7
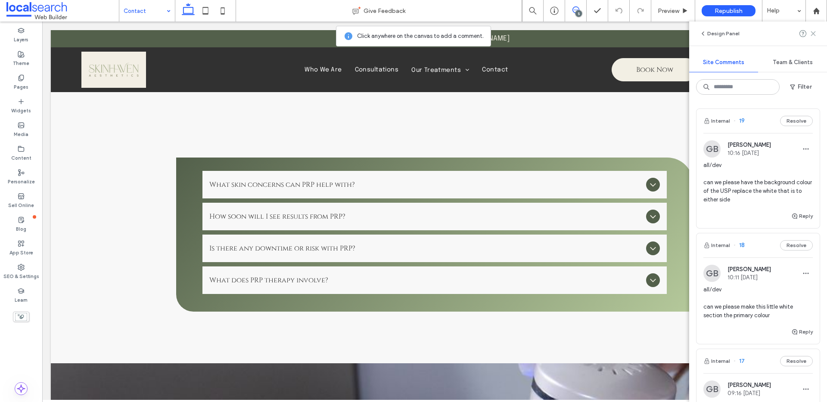
click at [812, 32] on icon at bounding box center [812, 33] width 7 height 7
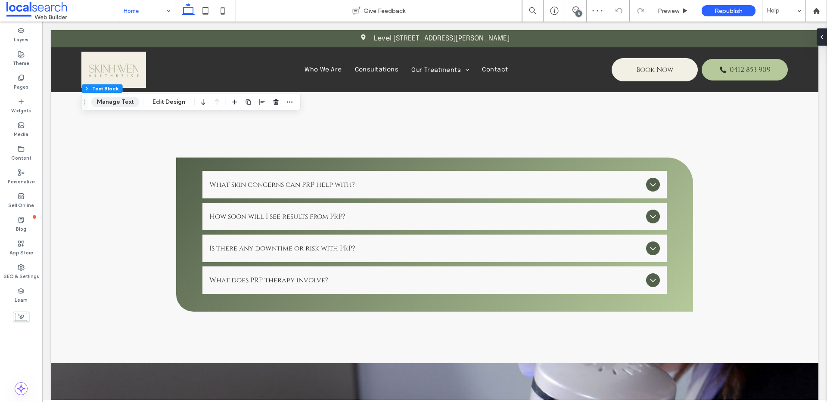
click at [119, 99] on button "Manage Text" at bounding box center [115, 102] width 48 height 10
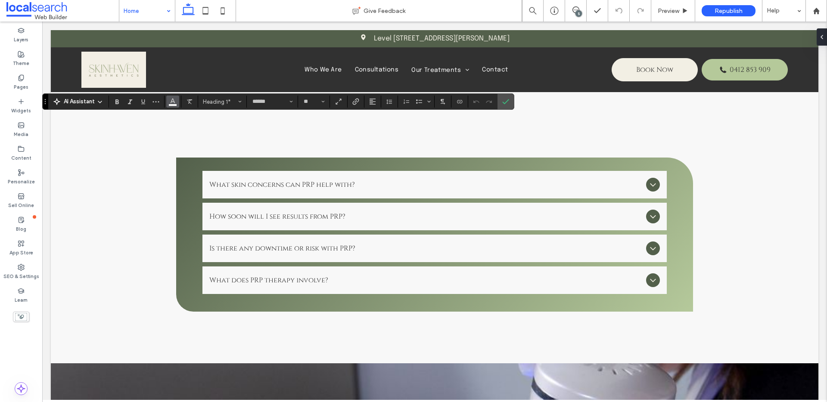
click at [174, 103] on use "Color" at bounding box center [172, 101] width 5 height 5
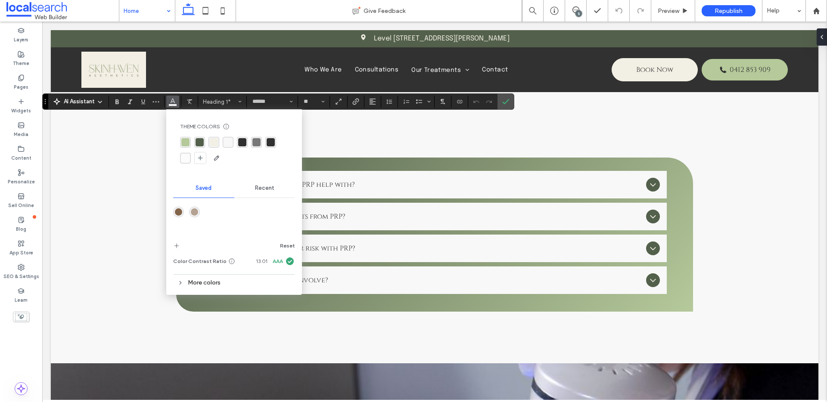
click at [201, 139] on div "rgba(83,96,75,1)" at bounding box center [199, 142] width 8 height 8
click at [508, 99] on use "Confirm" at bounding box center [505, 101] width 7 height 5
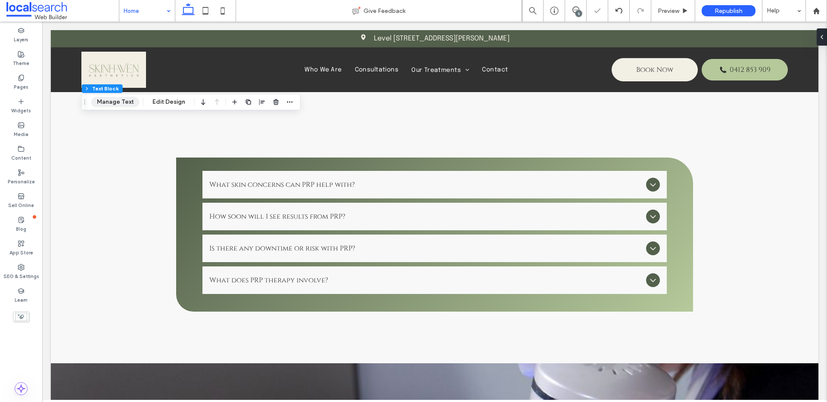
click at [128, 105] on button "Manage Text" at bounding box center [115, 102] width 48 height 10
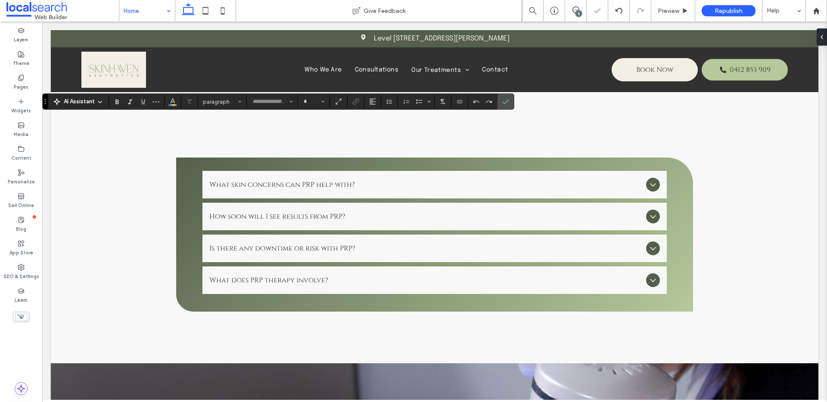
type input "******"
type input "**"
click at [170, 101] on icon "Color" at bounding box center [172, 100] width 7 height 7
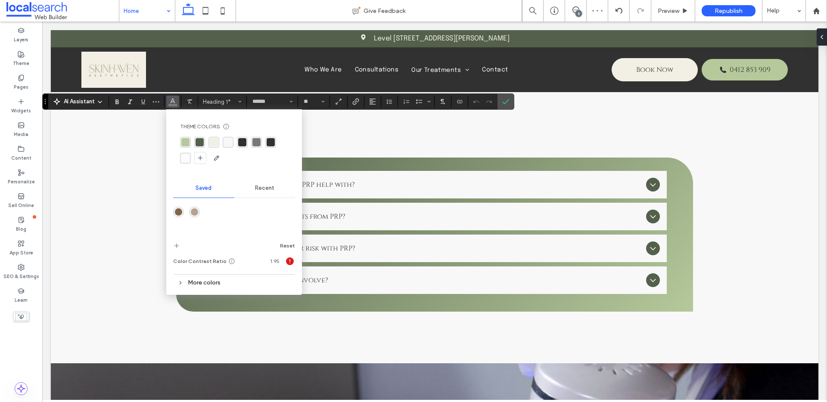
click at [185, 138] on div "rgba(181, 201, 154, 1)" at bounding box center [185, 142] width 8 height 8
click at [508, 102] on icon "Confirm" at bounding box center [505, 101] width 7 height 7
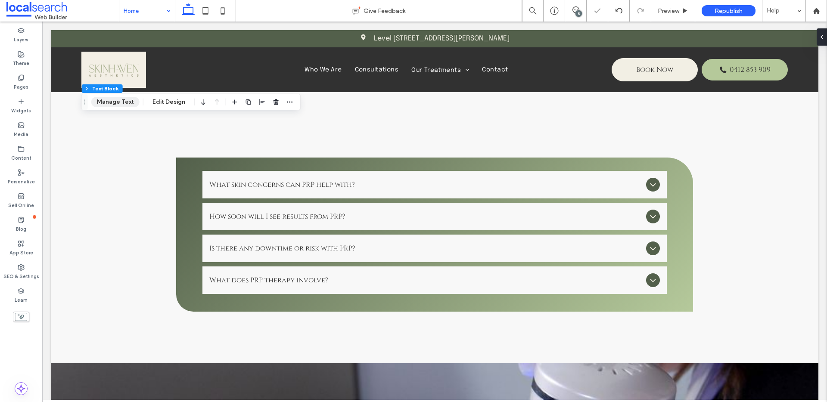
click at [116, 104] on button "Manage Text" at bounding box center [115, 102] width 48 height 10
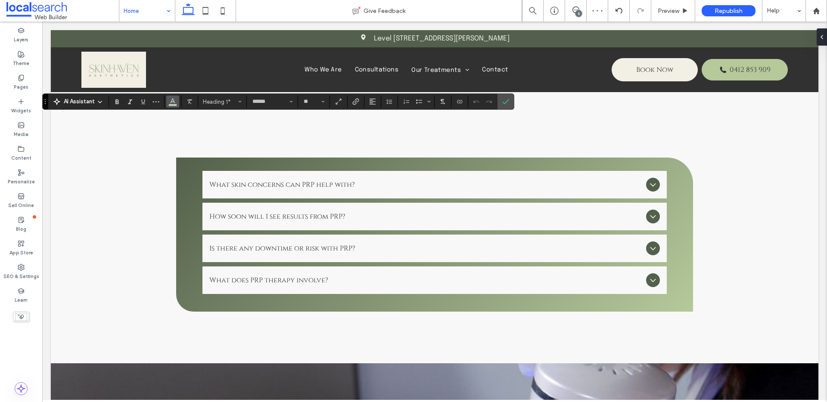
click at [170, 105] on span "Color" at bounding box center [172, 100] width 7 height 11
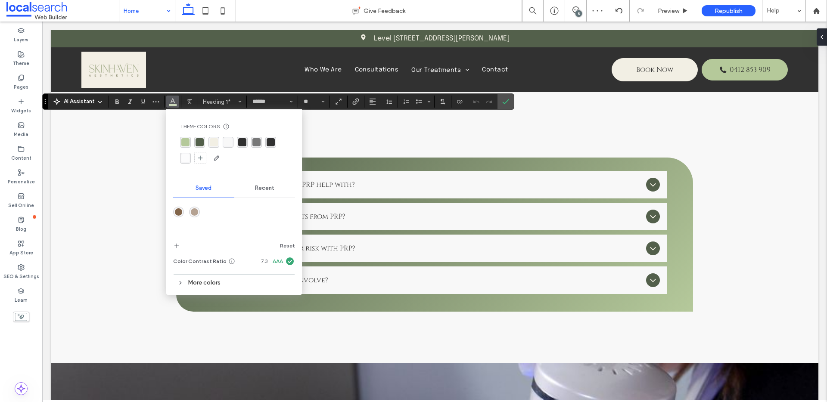
click at [217, 143] on div "rgba(242, 239, 228, 1)" at bounding box center [213, 142] width 11 height 11
click at [506, 102] on use "Confirm" at bounding box center [505, 101] width 7 height 5
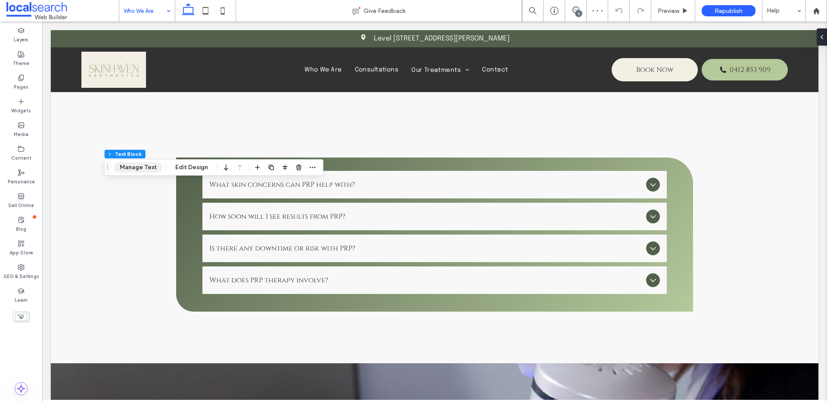
click at [146, 165] on button "Manage Text" at bounding box center [138, 167] width 48 height 10
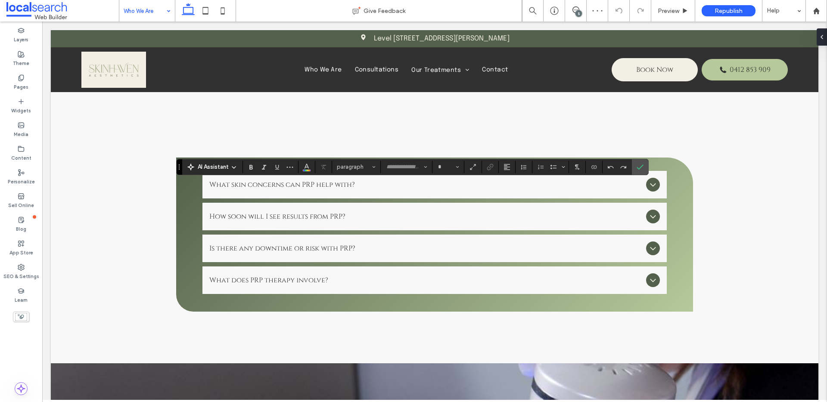
type input "******"
type input "**"
click at [311, 169] on button "Color" at bounding box center [306, 167] width 13 height 12
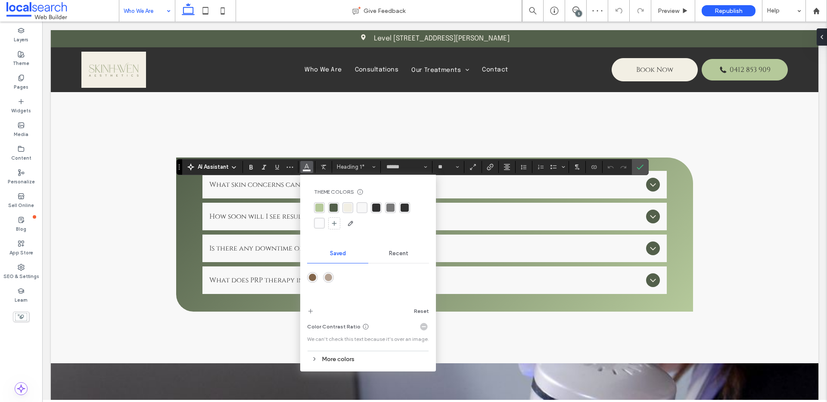
click at [352, 207] on div "rgba(242, 239, 228, 1)" at bounding box center [347, 207] width 11 height 11
click at [639, 168] on use "Confirm" at bounding box center [639, 166] width 7 height 5
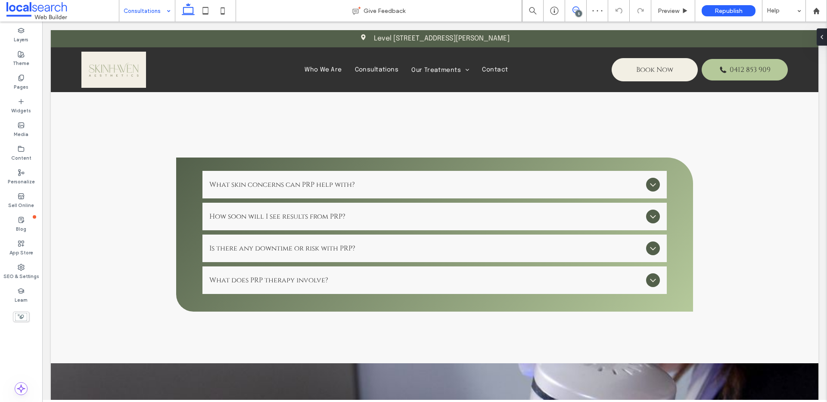
click at [580, 9] on span at bounding box center [575, 9] width 21 height 7
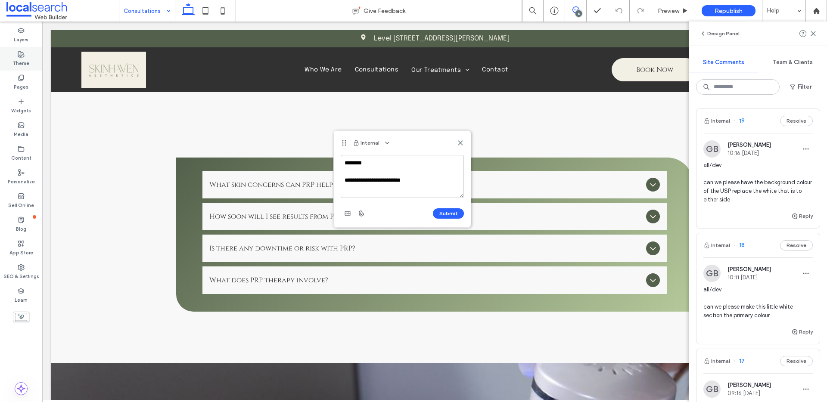
type textarea "**********"
click at [34, 58] on div "Theme" at bounding box center [21, 59] width 42 height 24
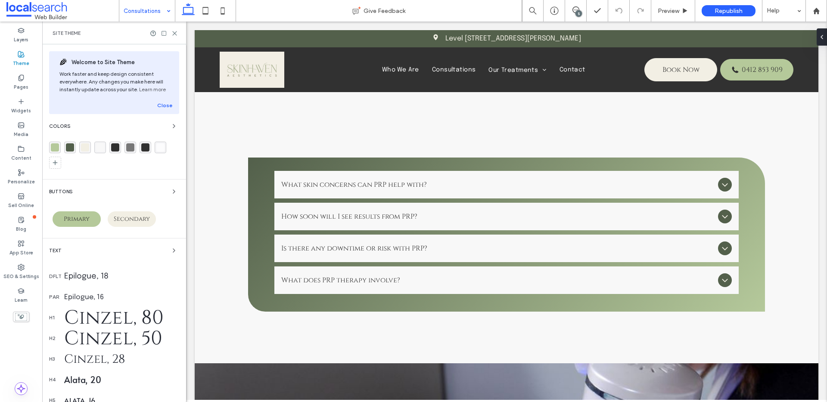
click at [87, 147] on div "rgba(242, 239, 228, 1)" at bounding box center [85, 147] width 8 height 8
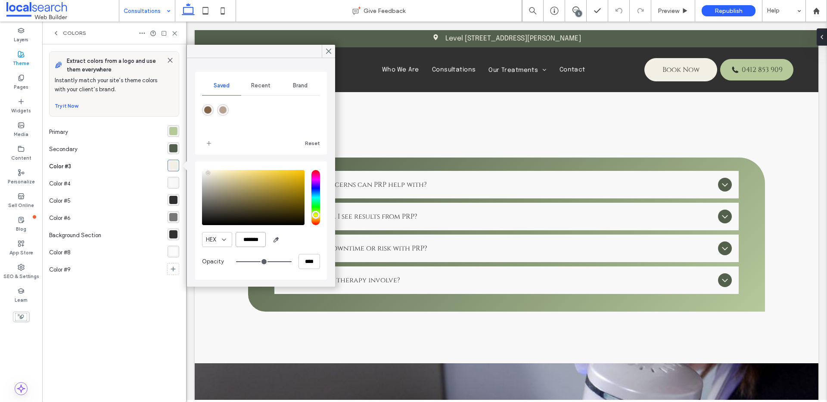
click at [250, 240] on input "*******" at bounding box center [250, 239] width 30 height 15
click at [328, 47] on icon at bounding box center [329, 51] width 8 height 8
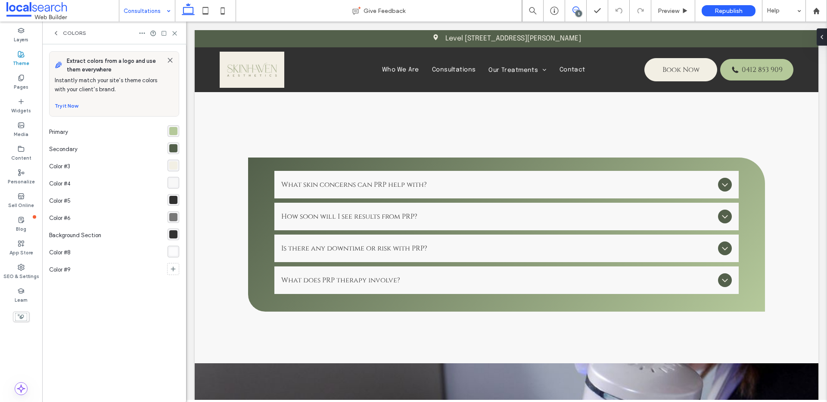
click at [580, 9] on span at bounding box center [575, 9] width 21 height 7
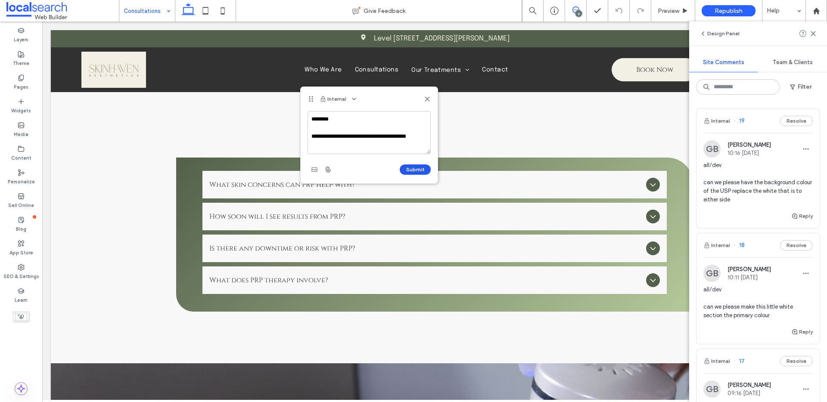
type textarea "**********"
click at [425, 168] on button "Submit" at bounding box center [415, 169] width 31 height 10
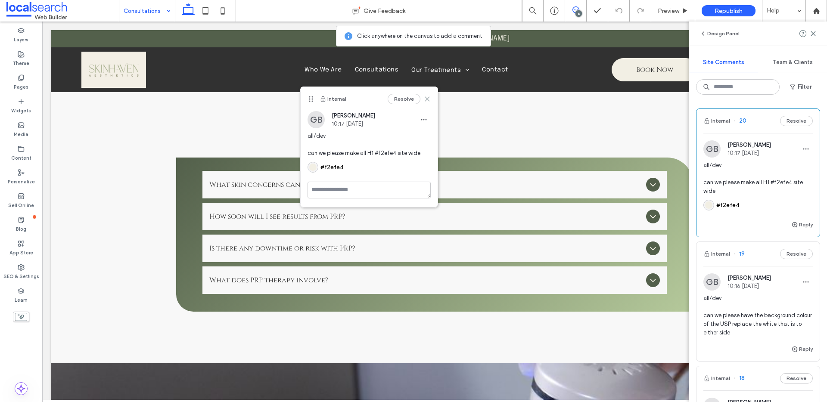
click at [429, 97] on icon at bounding box center [427, 99] width 7 height 7
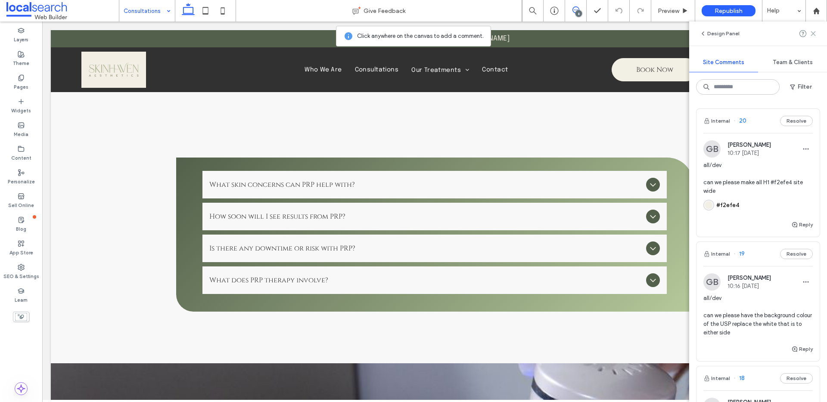
click at [814, 30] on icon at bounding box center [812, 33] width 7 height 7
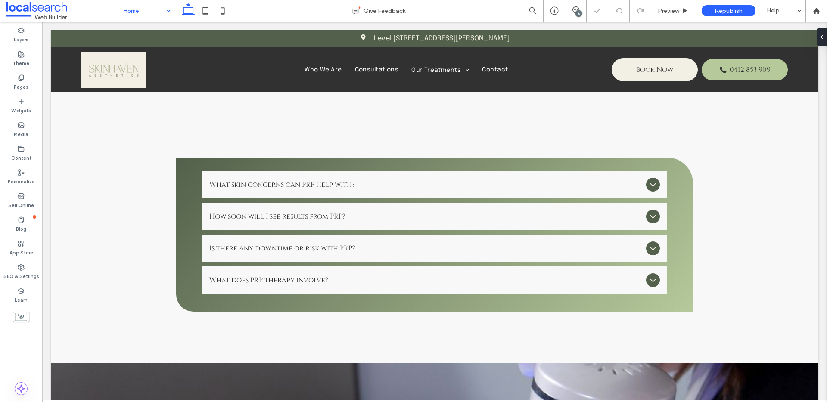
click at [579, 12] on div "6" at bounding box center [578, 13] width 6 height 6
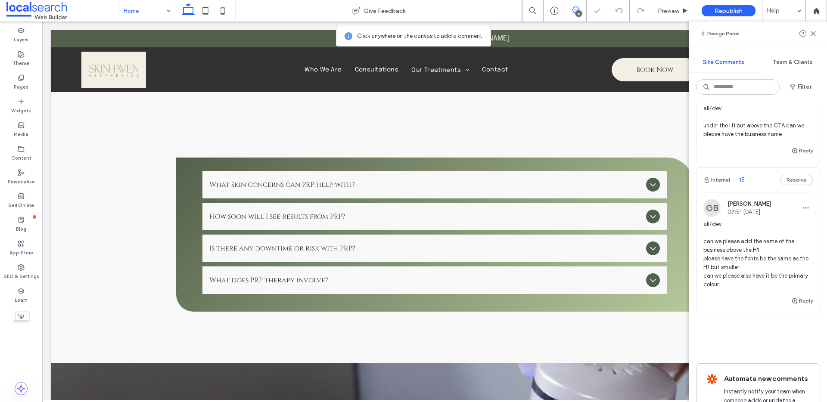
scroll to position [602, 0]
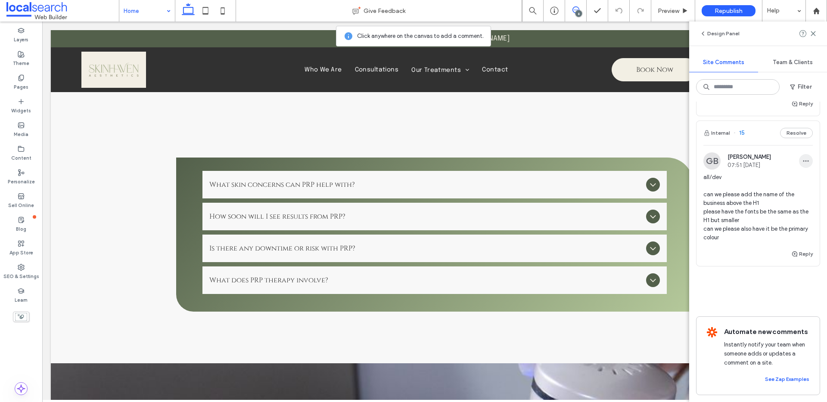
click at [803, 161] on use "button" at bounding box center [806, 161] width 6 height 1
click at [795, 171] on div "Edit" at bounding box center [767, 174] width 77 height 16
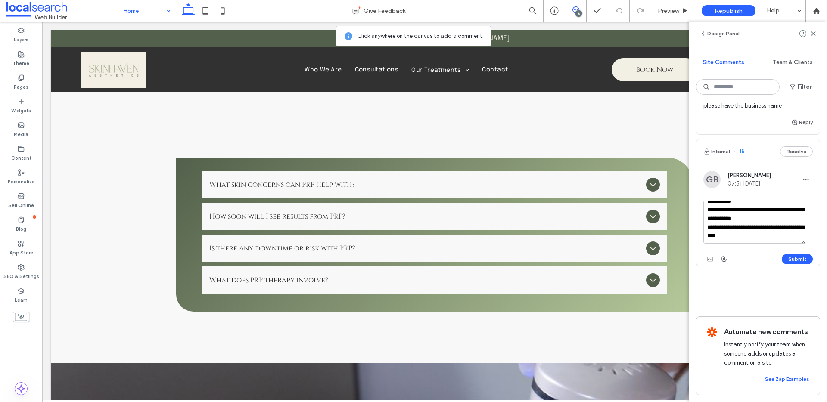
scroll to position [34, 0]
click at [757, 229] on textarea "**********" at bounding box center [754, 222] width 103 height 43
type textarea "**********"
click at [792, 242] on div "**********" at bounding box center [757, 233] width 109 height 65
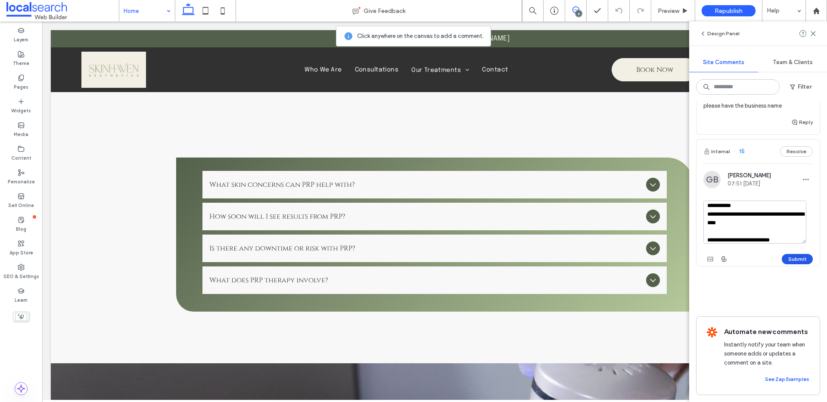
click at [792, 254] on button "Submit" at bounding box center [796, 259] width 31 height 10
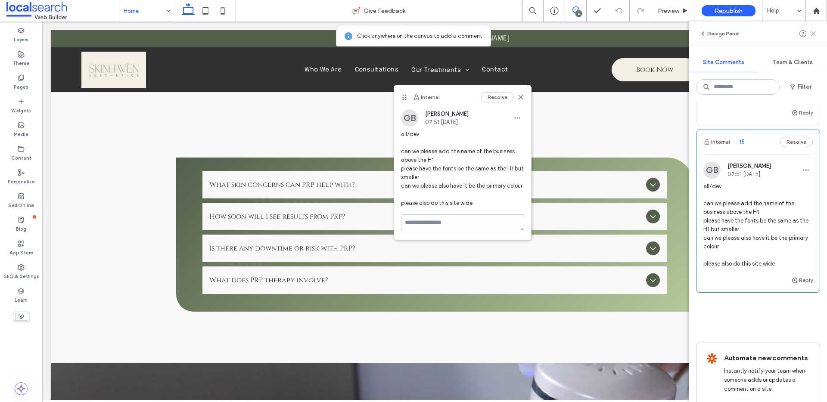
click at [816, 34] on icon at bounding box center [812, 33] width 7 height 7
